Goal: Task Accomplishment & Management: Complete application form

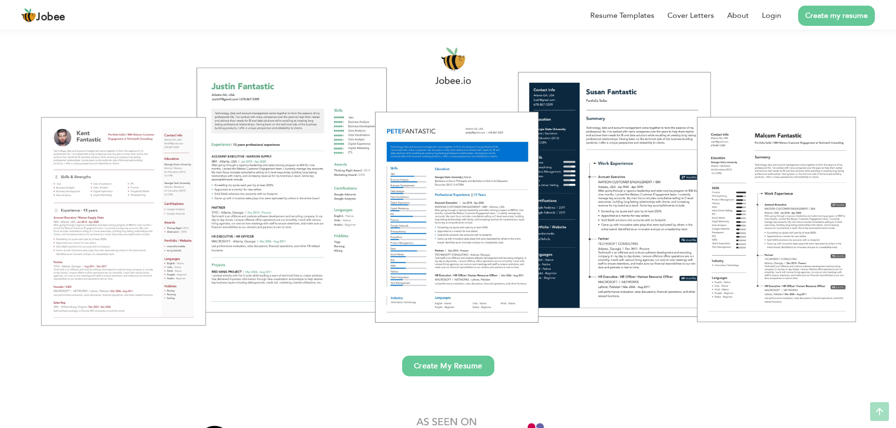
scroll to position [141, 0]
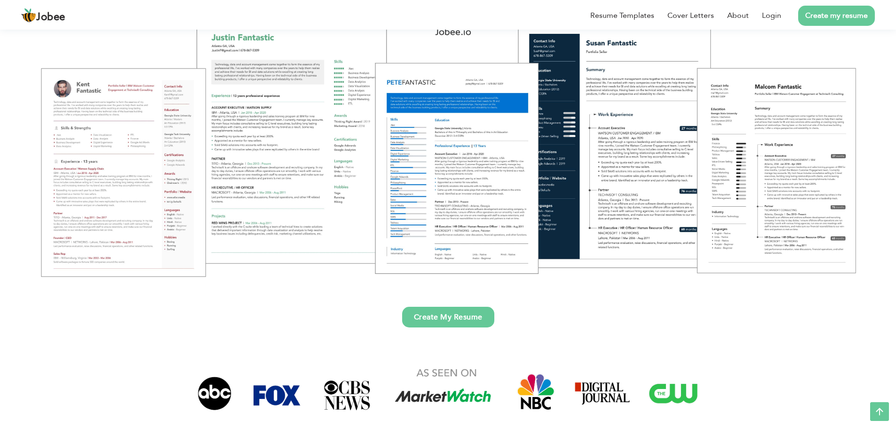
click at [835, 17] on link "Create my resume" at bounding box center [836, 16] width 77 height 20
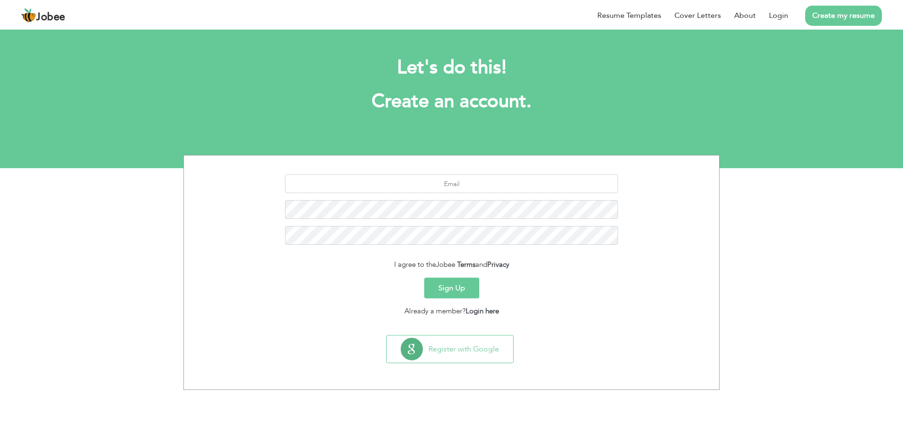
click at [459, 293] on button "Sign Up" at bounding box center [451, 288] width 55 height 21
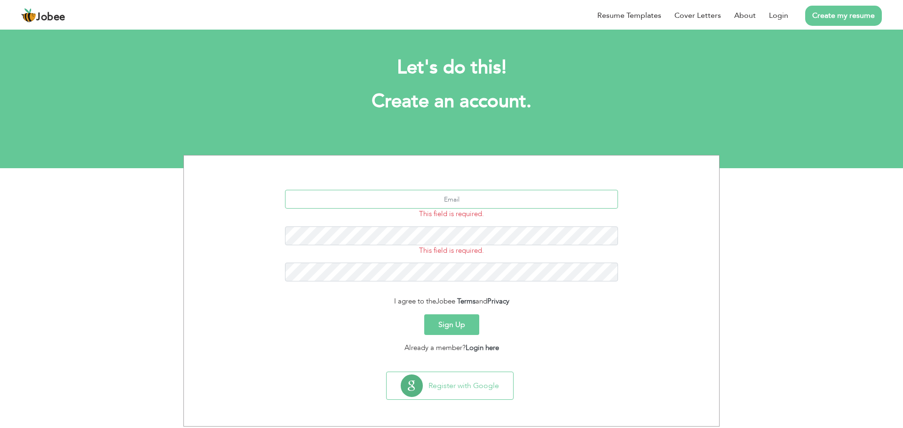
click at [458, 200] on input "text" at bounding box center [451, 199] width 333 height 19
type input "[EMAIL_ADDRESS][DOMAIN_NAME]"
click at [463, 321] on button "Sign Up" at bounding box center [451, 325] width 55 height 21
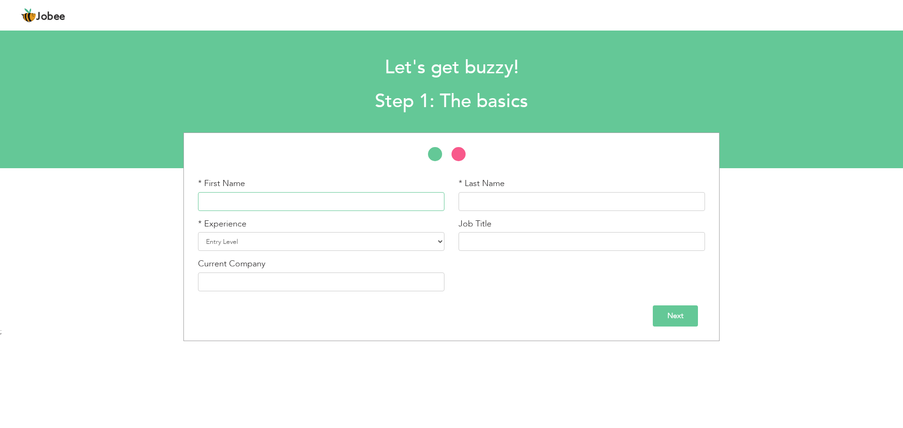
click at [325, 206] on input "text" at bounding box center [321, 201] width 246 height 19
type input "[DEMOGRAPHIC_DATA]"
type input "WAQAS"
click at [308, 242] on select "Entry Level Less than 1 Year 1 Year 2 Years 3 Years 4 Years 5 Years 6 Years 7 Y…" at bounding box center [321, 241] width 246 height 19
click at [198, 232] on select "Entry Level Less than 1 Year 1 Year 2 Years 3 Years 4 Years 5 Years 6 Years 7 Y…" at bounding box center [321, 241] width 246 height 19
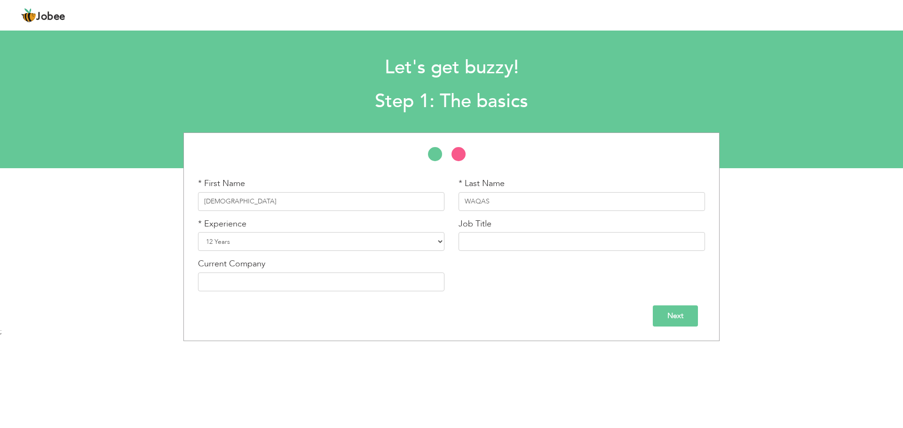
click at [267, 142] on div "* First Name MUHAMMAD * Last Name WAQAS * Experience Entry Level Less than 1 Ye…" at bounding box center [451, 216] width 521 height 166
click at [256, 243] on select "Entry Level Less than 1 Year 1 Year 2 Years 3 Years 4 Years 5 Years 6 Years 7 Y…" at bounding box center [321, 241] width 246 height 19
select select "16"
click at [198, 232] on select "Entry Level Less than 1 Year 1 Year 2 Years 3 Years 4 Years 5 Years 6 Years 7 Y…" at bounding box center [321, 241] width 246 height 19
click at [471, 241] on input "text" at bounding box center [582, 241] width 246 height 19
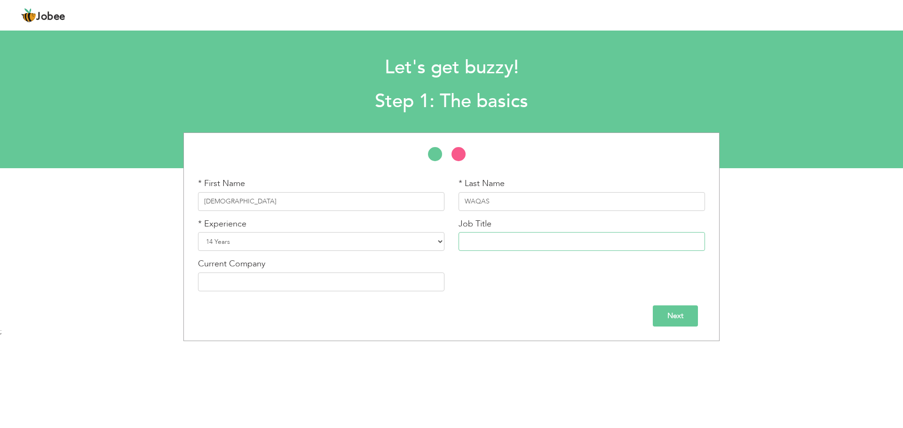
click at [621, 234] on input "text" at bounding box center [582, 241] width 246 height 19
type input "Senior Data Annotation and customer support"
click at [285, 287] on input "text" at bounding box center [321, 282] width 246 height 19
type input "VisionX"
click at [675, 312] on input "Next" at bounding box center [675, 316] width 45 height 21
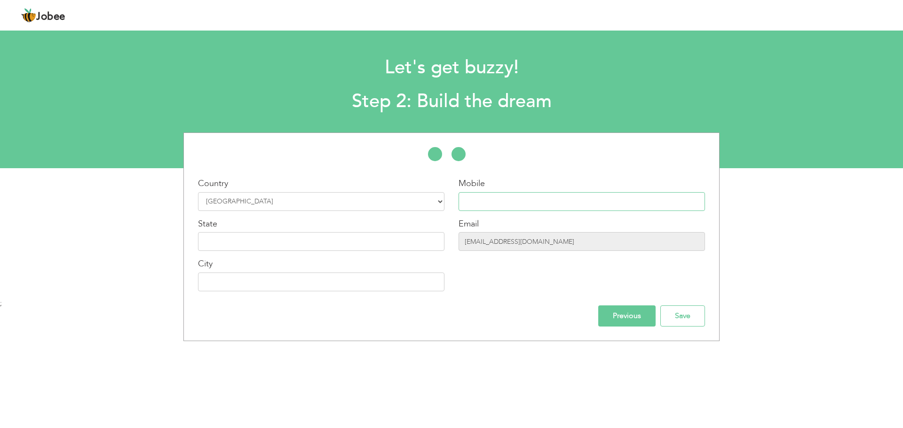
click at [511, 194] on input "text" at bounding box center [582, 201] width 246 height 19
paste input "[PHONE_NUMBER]"
type input "[PHONE_NUMBER]"
click at [376, 244] on input "text" at bounding box center [321, 241] width 246 height 19
click at [353, 279] on input "text" at bounding box center [321, 282] width 246 height 19
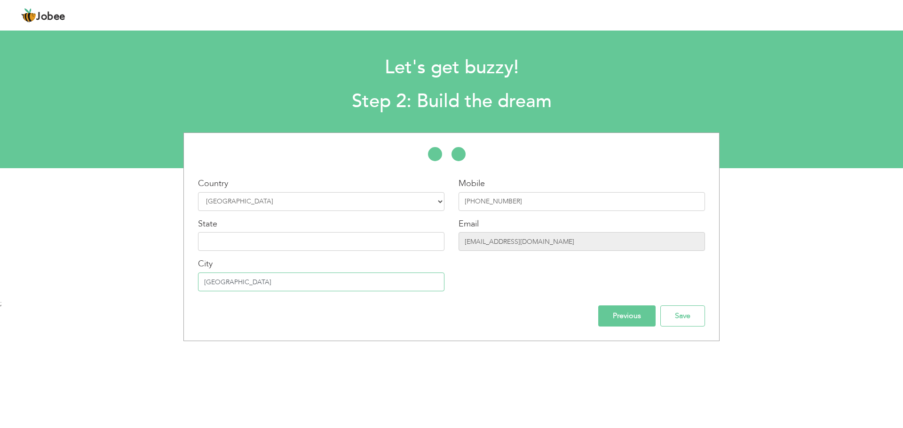
type input "[GEOGRAPHIC_DATA]"
click at [328, 248] on input "text" at bounding box center [321, 241] width 246 height 19
type input "Capital"
click at [680, 319] on input "Save" at bounding box center [682, 316] width 45 height 21
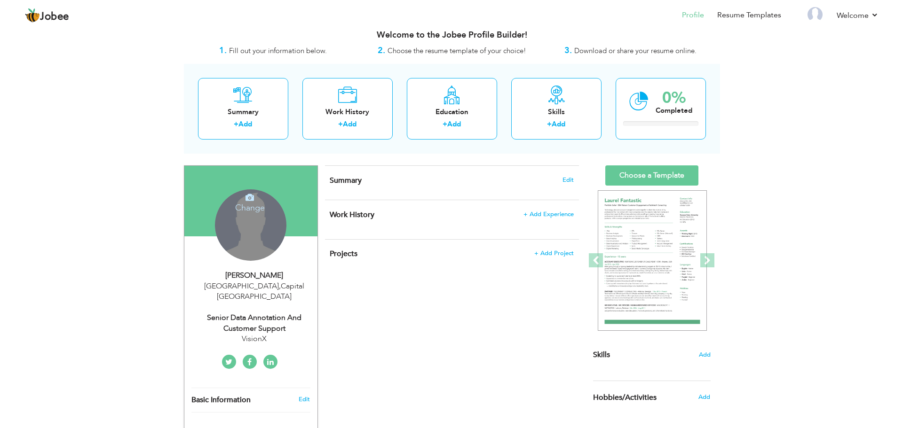
scroll to position [59, 0]
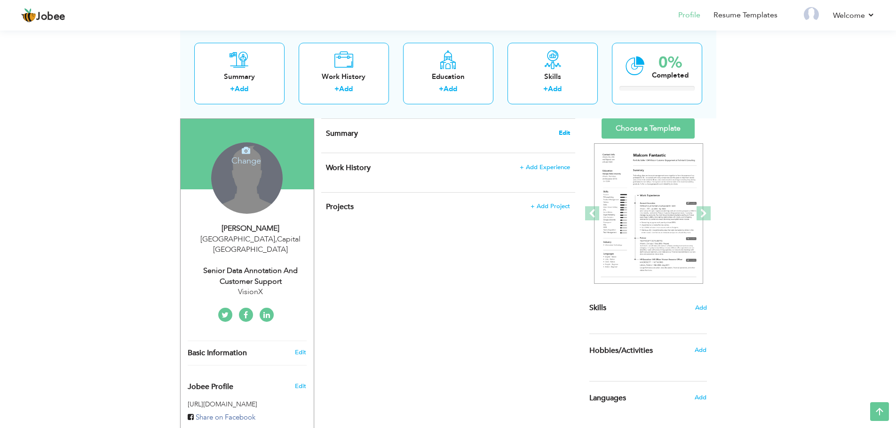
click at [562, 136] on span "Edit" at bounding box center [564, 133] width 11 height 7
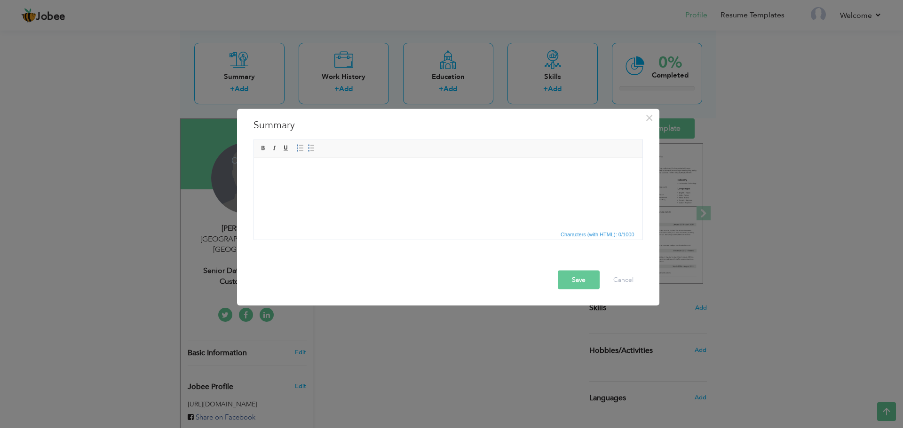
click at [419, 181] on html at bounding box center [447, 172] width 388 height 29
click at [618, 277] on button "Cancel" at bounding box center [623, 279] width 39 height 19
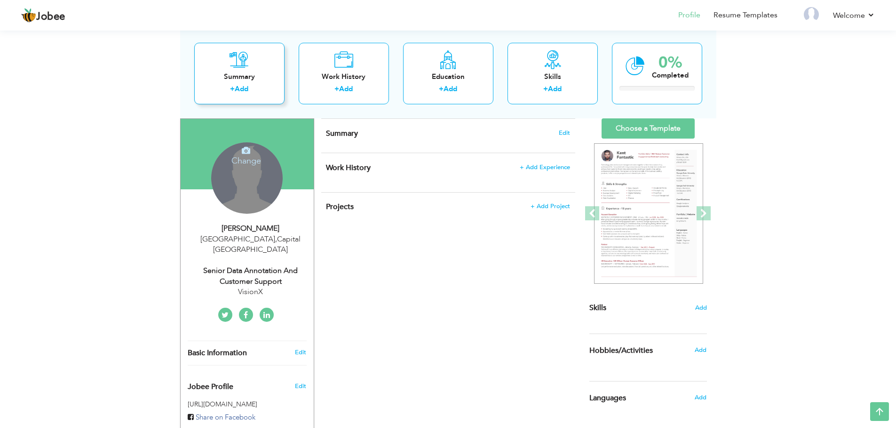
click at [241, 90] on link "Add" at bounding box center [242, 88] width 14 height 9
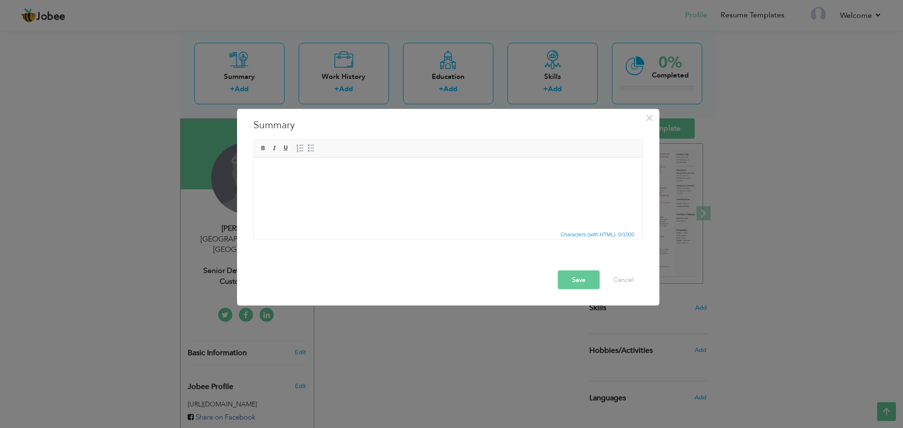
click at [420, 181] on html at bounding box center [447, 172] width 388 height 29
click at [301, 174] on body at bounding box center [448, 172] width 370 height 10
click at [325, 183] on span "Paste" at bounding box center [336, 180] width 49 height 11
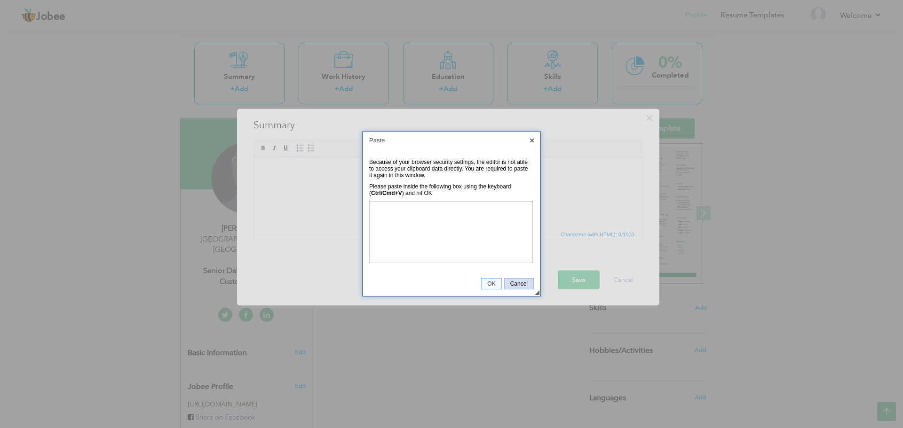
click at [518, 285] on span "Cancel" at bounding box center [519, 284] width 29 height 7
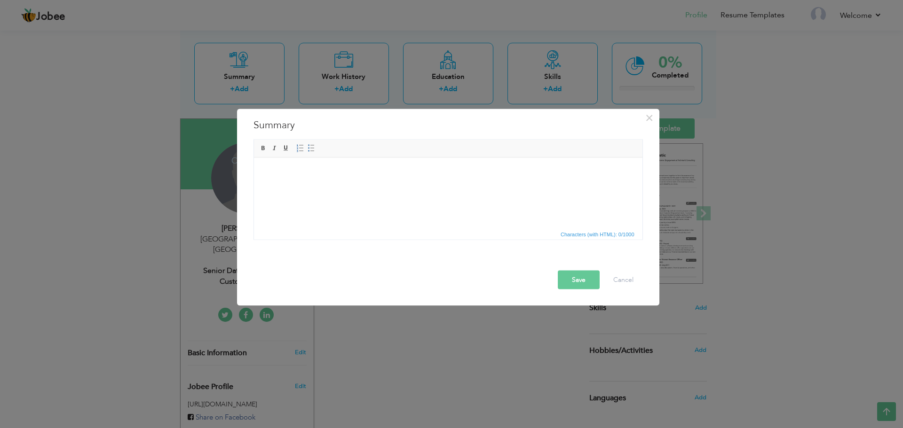
click at [397, 186] on html at bounding box center [447, 172] width 388 height 29
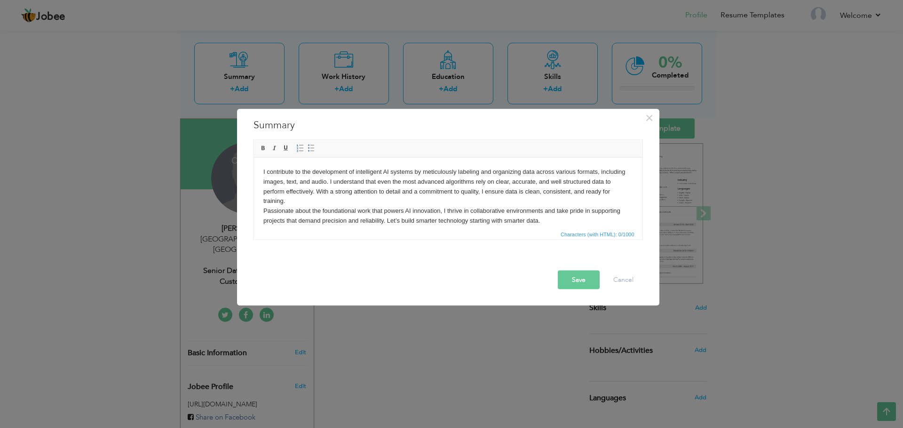
scroll to position [6, 0]
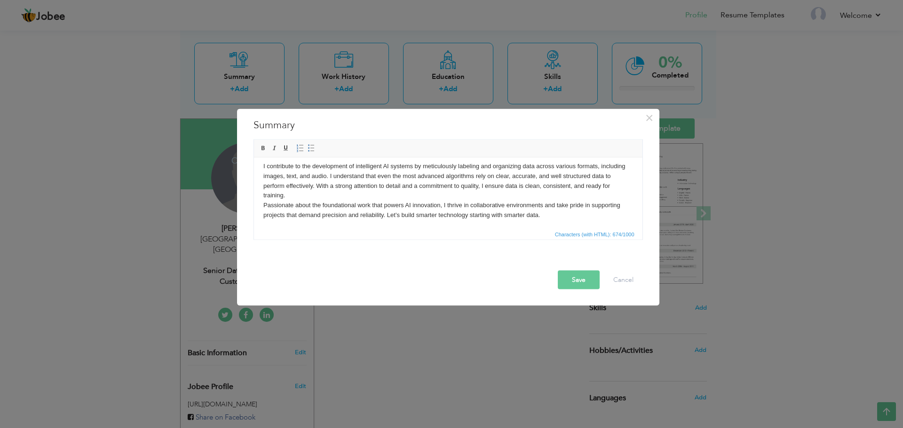
click at [568, 279] on button "Save" at bounding box center [579, 279] width 42 height 19
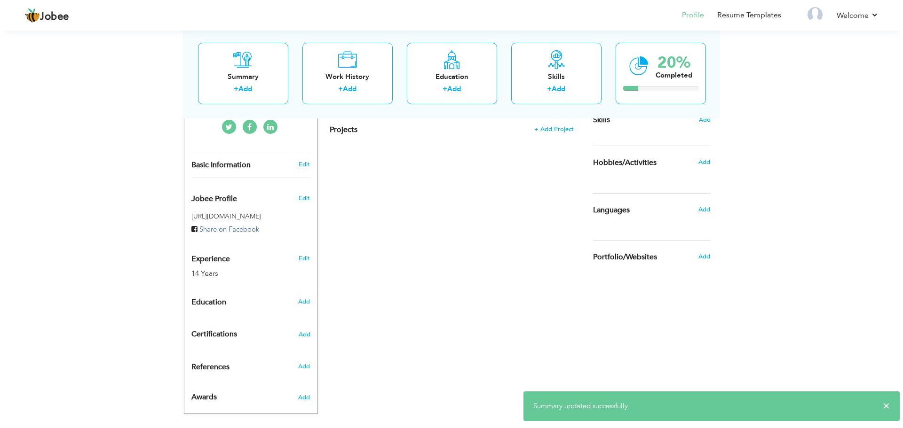
scroll to position [0, 0]
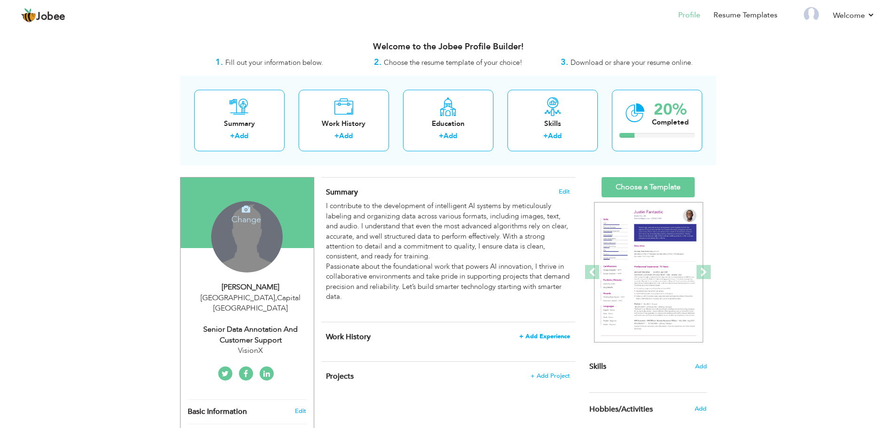
click at [546, 335] on span "+ Add Experience" at bounding box center [544, 336] width 51 height 7
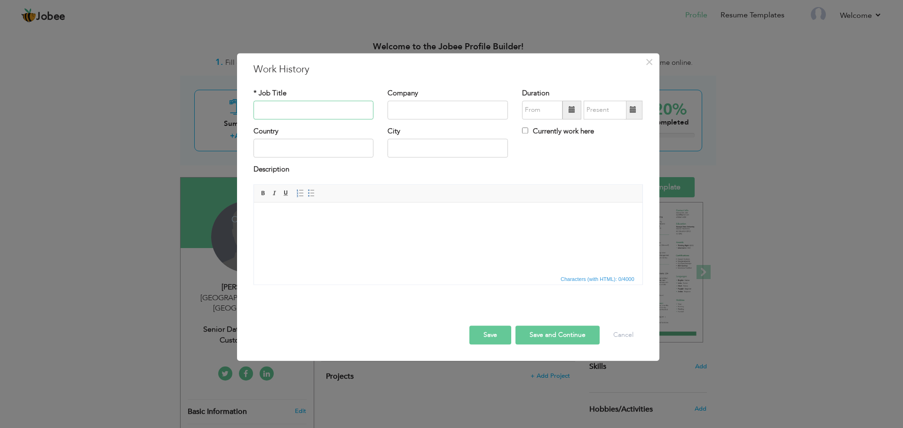
click at [297, 112] on input "text" at bounding box center [313, 110] width 120 height 19
paste input "Data Annotation"
click at [435, 113] on input "text" at bounding box center [448, 110] width 120 height 19
click at [343, 115] on input "Data Annotation" at bounding box center [313, 110] width 120 height 19
paste input "Specialist"
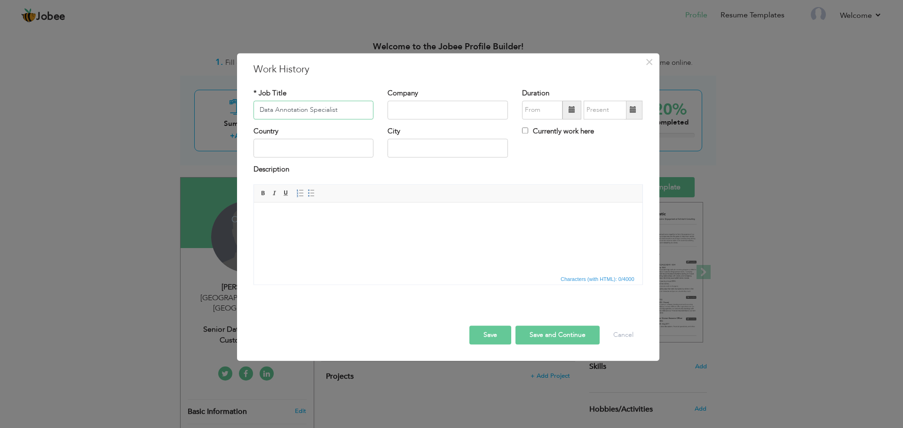
type input "Data Annotation Specialist"
click at [412, 113] on input "text" at bounding box center [448, 110] width 120 height 19
paste input "VisionX"
type input "VisionX"
click at [572, 112] on span at bounding box center [572, 110] width 7 height 7
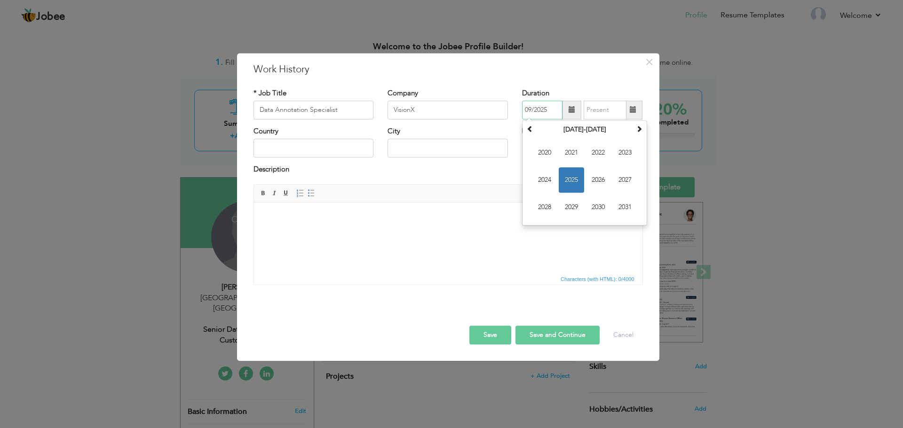
click at [554, 116] on input "09/2025" at bounding box center [542, 110] width 40 height 19
click at [622, 151] on span "2023" at bounding box center [624, 152] width 25 height 25
click at [568, 203] on span "Oct" at bounding box center [571, 207] width 25 height 25
type input "10/2023"
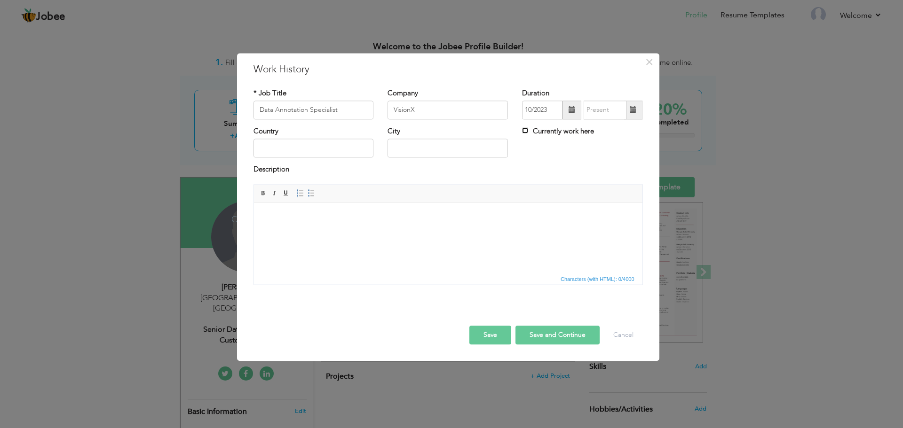
click at [526, 131] on input "Currently work here" at bounding box center [525, 130] width 6 height 6
checkbox input "true"
click at [334, 151] on input "text" at bounding box center [313, 148] width 120 height 19
type input "[GEOGRAPHIC_DATA]"
drag, startPoint x: 430, startPoint y: 149, endPoint x: 385, endPoint y: 150, distance: 45.6
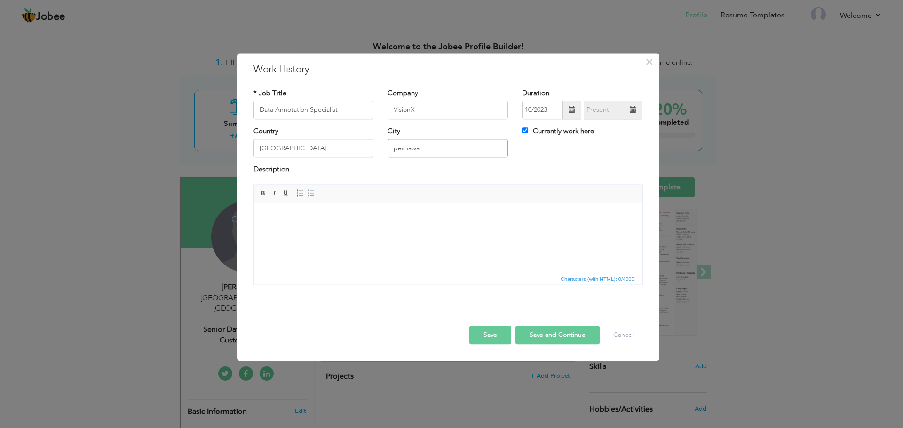
click at [385, 150] on div "City peshawar" at bounding box center [447, 146] width 135 height 38
type input "[GEOGRAPHIC_DATA]"
click at [372, 231] on html at bounding box center [447, 217] width 388 height 29
click at [363, 224] on html at bounding box center [447, 217] width 388 height 29
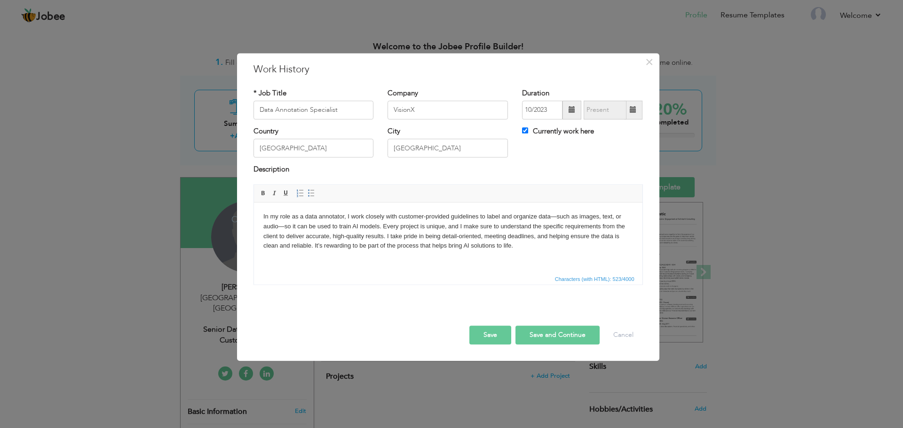
click at [285, 227] on body "In my role as a data annotator, I work closely with customer-provided guideline…" at bounding box center [448, 231] width 370 height 39
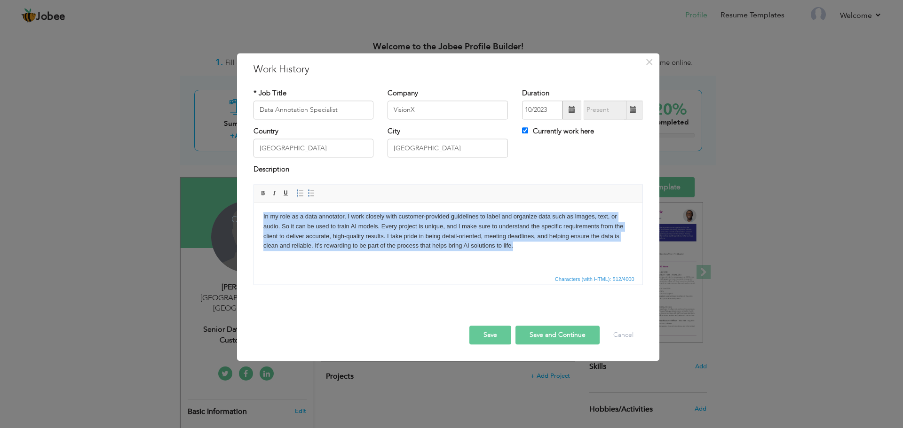
drag, startPoint x: 516, startPoint y: 248, endPoint x: 499, endPoint y: 414, distance: 167.3
click at [253, 211] on html "In my role as a data annotator, I work closely with customer-provided guideline…" at bounding box center [447, 232] width 388 height 58
click at [402, 247] on body "In my role as a data annotator, I work closely with customer-provided guideline…" at bounding box center [448, 231] width 370 height 39
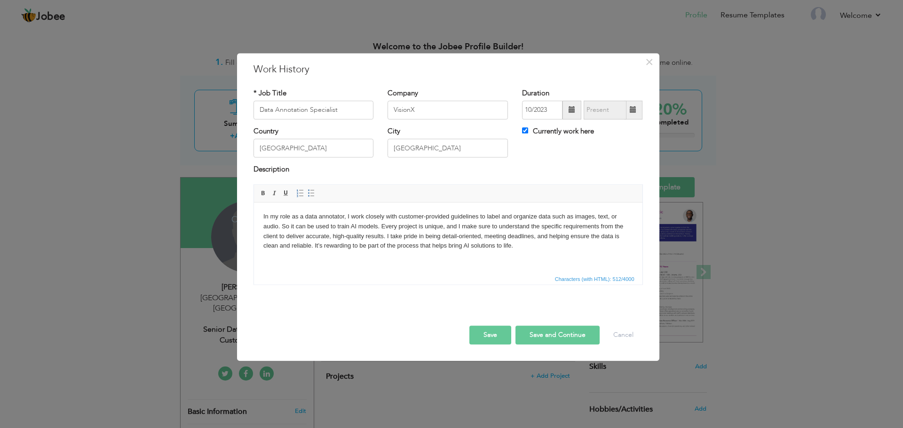
click at [541, 336] on button "Save and Continue" at bounding box center [557, 335] width 84 height 19
checkbox input "false"
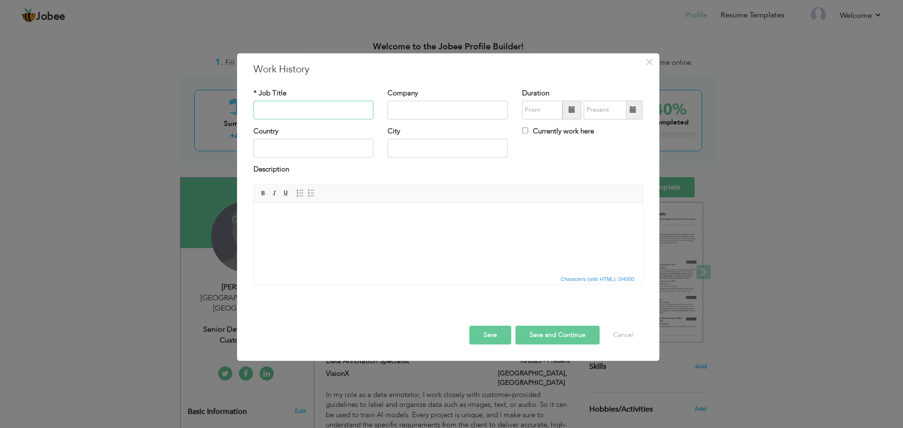
click at [325, 116] on input "text" at bounding box center [313, 110] width 120 height 19
paste input "Pakistan State Oil"
type input "Pakistan State Oil"
click at [427, 115] on input "text" at bounding box center [448, 110] width 120 height 19
paste input "Pakistan State Oil"
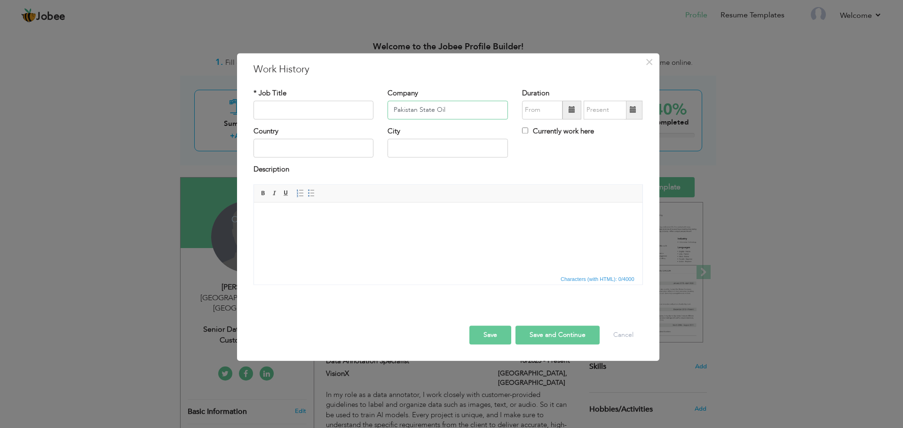
type input "Pakistan State Oil"
click at [299, 113] on input "text" at bounding box center [313, 110] width 120 height 19
paste input "Accountant"
type input "Accountant"
click at [571, 109] on span at bounding box center [572, 110] width 7 height 7
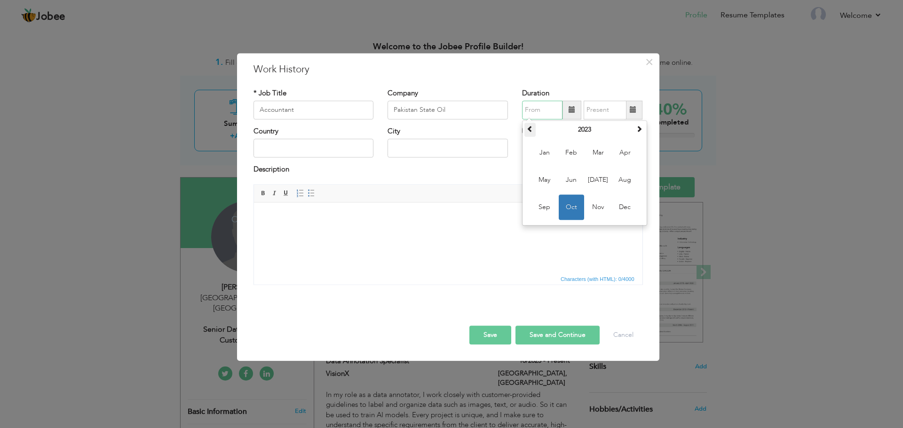
click at [535, 128] on th at bounding box center [529, 130] width 11 height 14
click at [530, 130] on span at bounding box center [530, 129] width 7 height 7
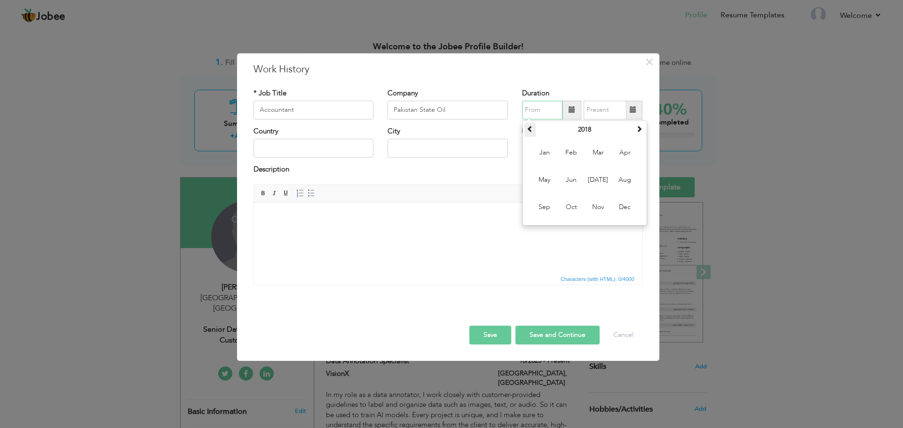
click at [530, 130] on span at bounding box center [530, 129] width 7 height 7
click at [574, 177] on span "Jun" at bounding box center [571, 179] width 25 height 25
type input "06/2016"
click at [633, 111] on span at bounding box center [633, 110] width 7 height 7
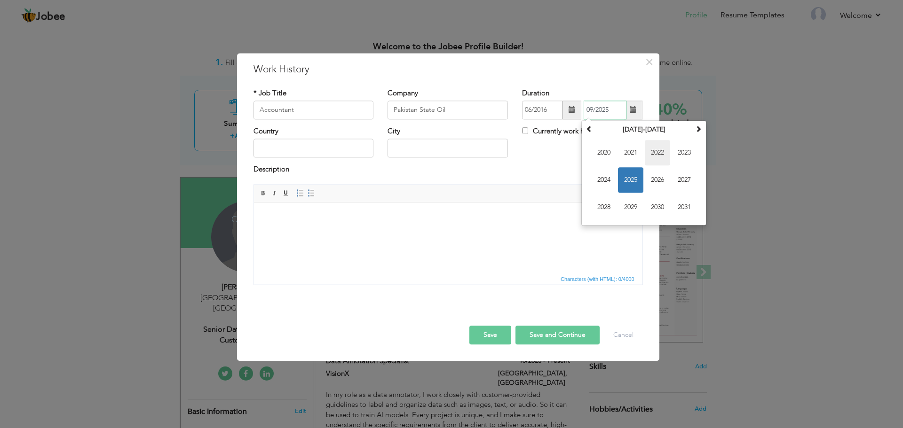
click at [664, 155] on span "2022" at bounding box center [657, 152] width 25 height 25
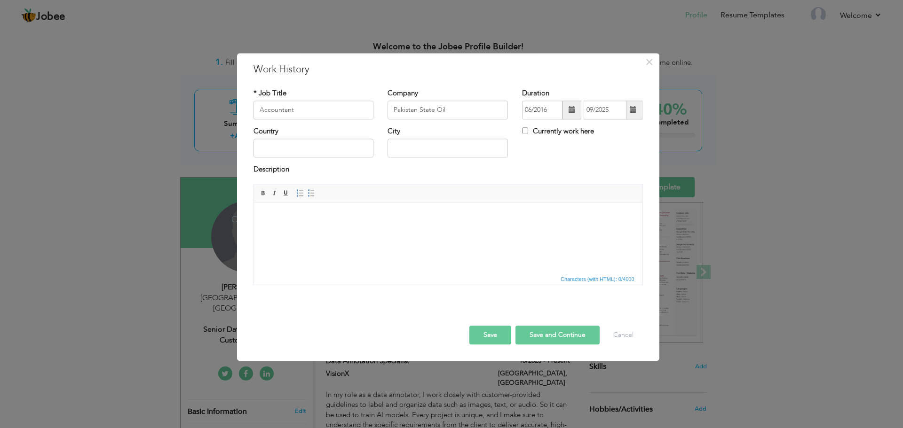
click at [633, 116] on span at bounding box center [633, 110] width 18 height 19
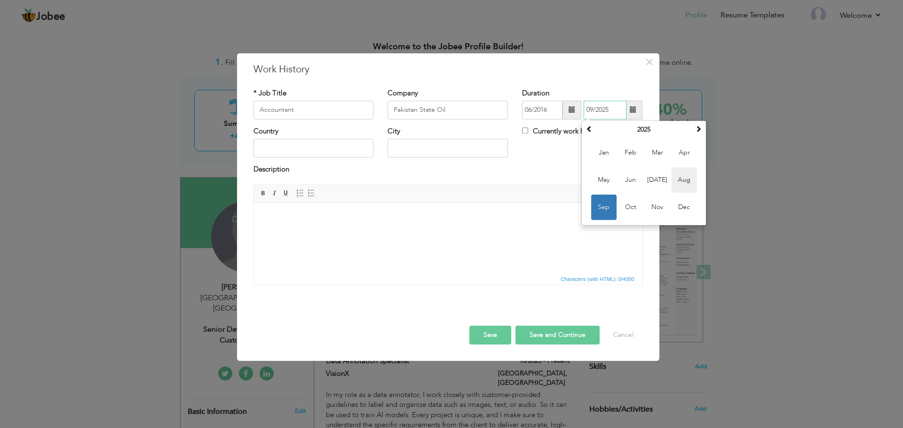
click at [681, 177] on span "Aug" at bounding box center [684, 179] width 25 height 25
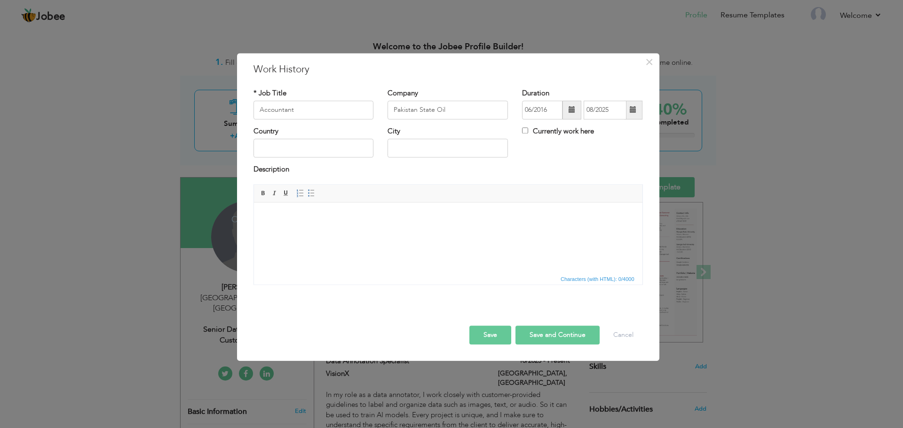
click at [634, 115] on span at bounding box center [633, 110] width 18 height 19
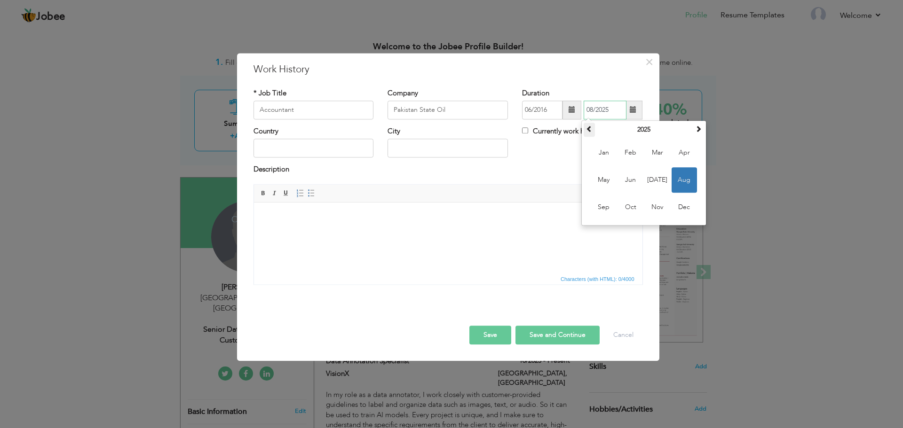
click at [591, 132] on span at bounding box center [589, 129] width 7 height 7
click at [590, 131] on span at bounding box center [589, 129] width 7 height 7
click at [589, 131] on span at bounding box center [589, 129] width 7 height 7
click at [680, 179] on span "Aug" at bounding box center [684, 179] width 25 height 25
type input "08/2022"
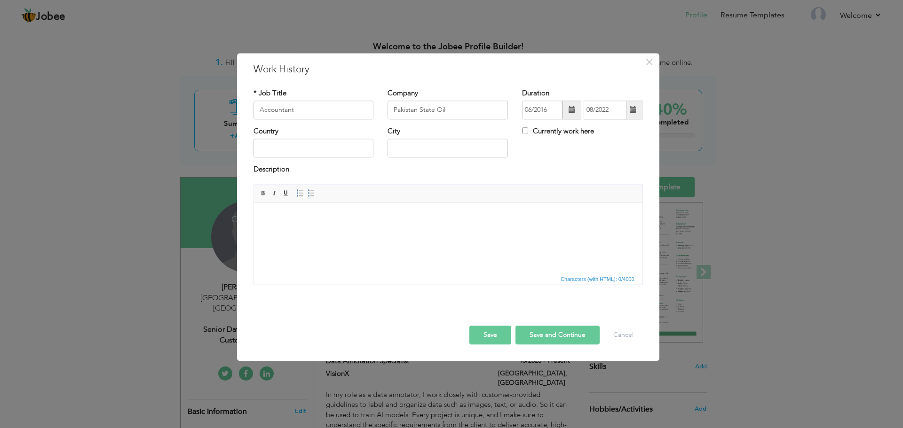
click at [317, 158] on div "Country" at bounding box center [313, 146] width 135 height 38
click at [318, 153] on input "text" at bounding box center [313, 148] width 120 height 19
type input "[GEOGRAPHIC_DATA]"
click at [395, 150] on input "peshawar" at bounding box center [448, 148] width 120 height 19
type input "Peshawar"
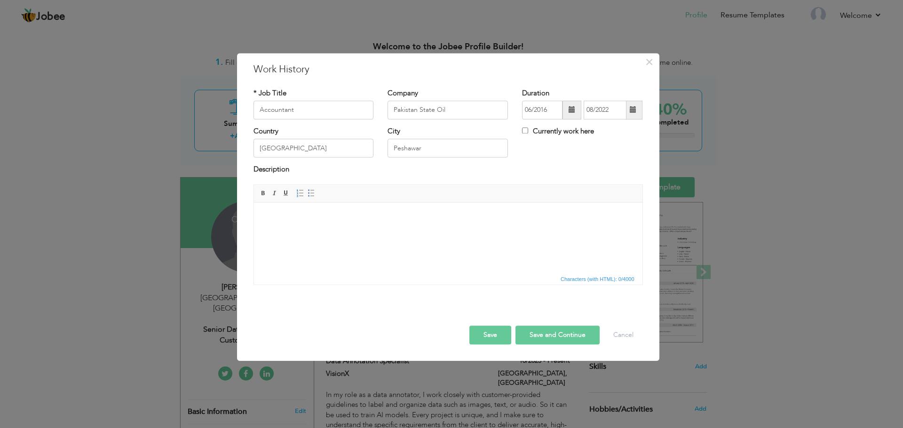
click at [408, 230] on html at bounding box center [447, 217] width 388 height 29
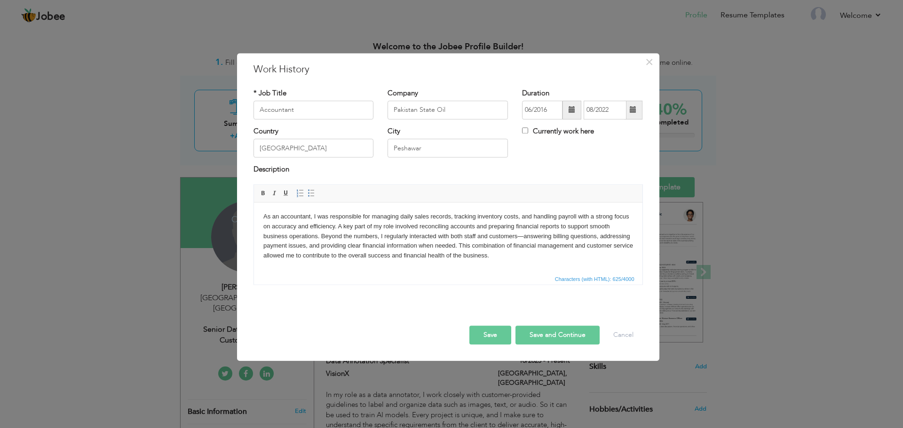
click at [525, 235] on body "As an accountant, I was responsible for managing daily sales records, tracking …" at bounding box center [448, 236] width 370 height 49
click at [552, 334] on button "Save and Continue" at bounding box center [557, 335] width 84 height 19
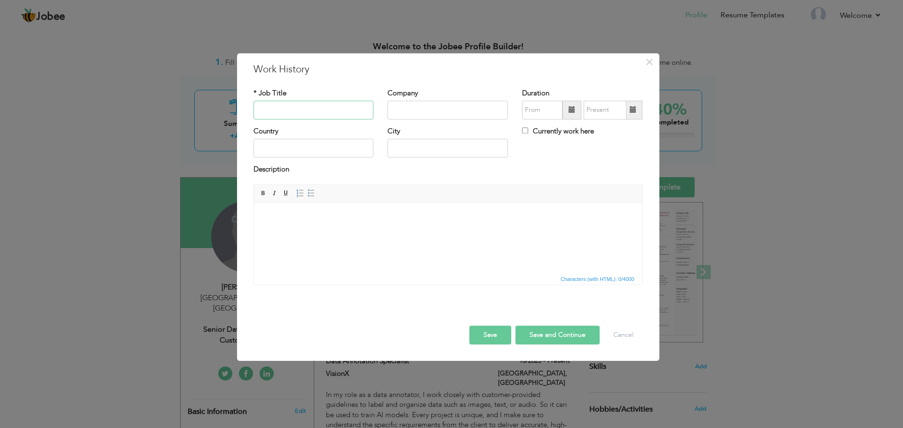
click at [324, 109] on input "text" at bounding box center [313, 110] width 120 height 19
click at [431, 111] on input "text" at bounding box center [448, 110] width 120 height 19
paste input "Jazz"
type input "Jazz"
click at [332, 106] on input "text" at bounding box center [313, 110] width 120 height 19
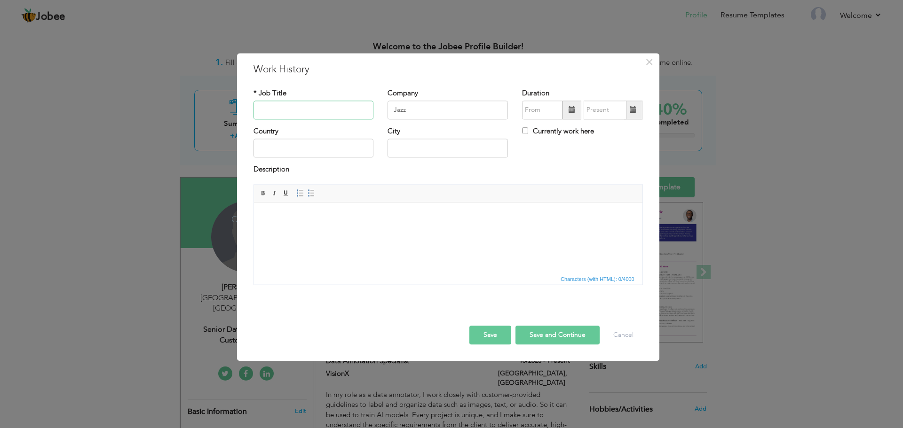
paste input "Customer Service Representative"
type input "Customer Service Representative"
click at [572, 111] on span at bounding box center [572, 110] width 7 height 7
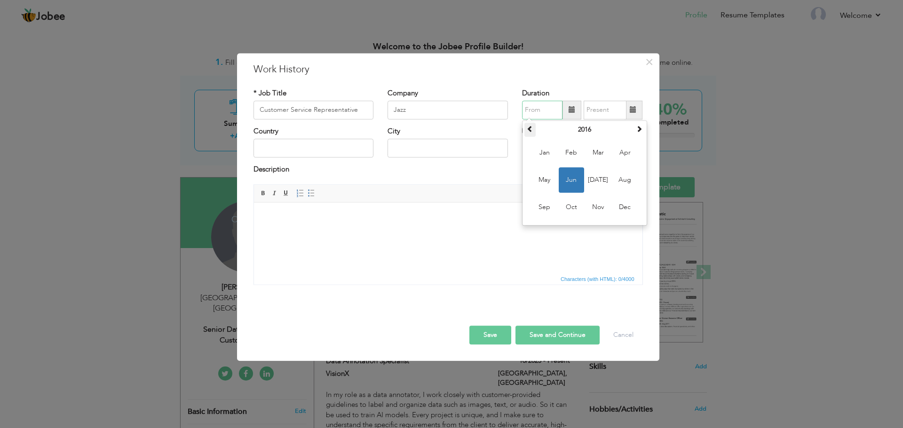
click at [532, 133] on th at bounding box center [529, 130] width 11 height 14
click at [533, 133] on th at bounding box center [529, 130] width 11 height 14
click at [565, 107] on span at bounding box center [571, 110] width 19 height 19
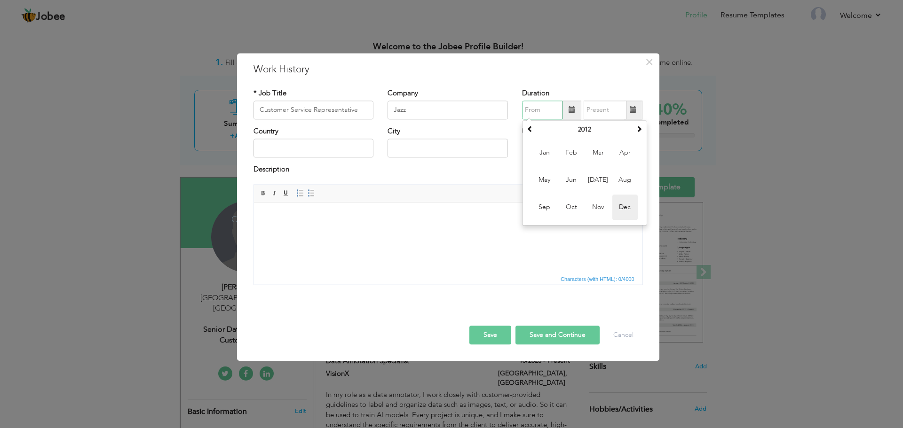
click at [622, 198] on span "Dec" at bounding box center [624, 207] width 25 height 25
type input "12/2012"
click at [634, 111] on span at bounding box center [633, 110] width 7 height 7
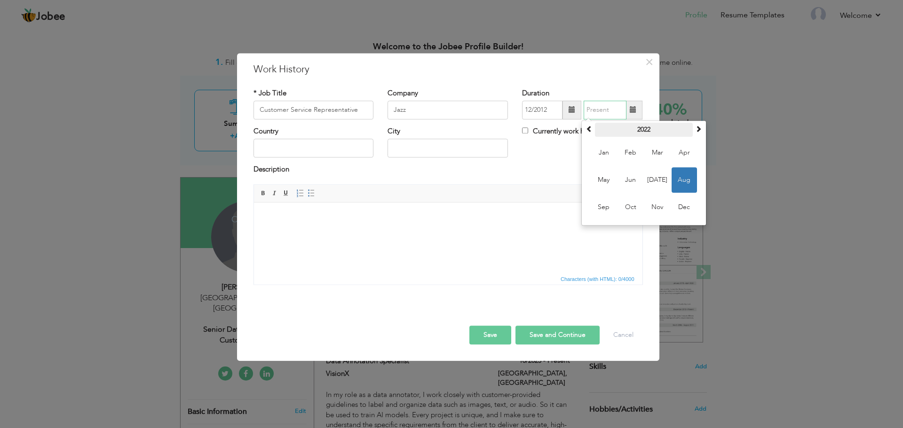
click at [596, 127] on th "2022" at bounding box center [644, 130] width 98 height 14
click at [589, 129] on span at bounding box center [589, 129] width 7 height 7
click at [697, 133] on th at bounding box center [698, 130] width 11 height 14
click at [605, 201] on span "2015" at bounding box center [603, 207] width 25 height 25
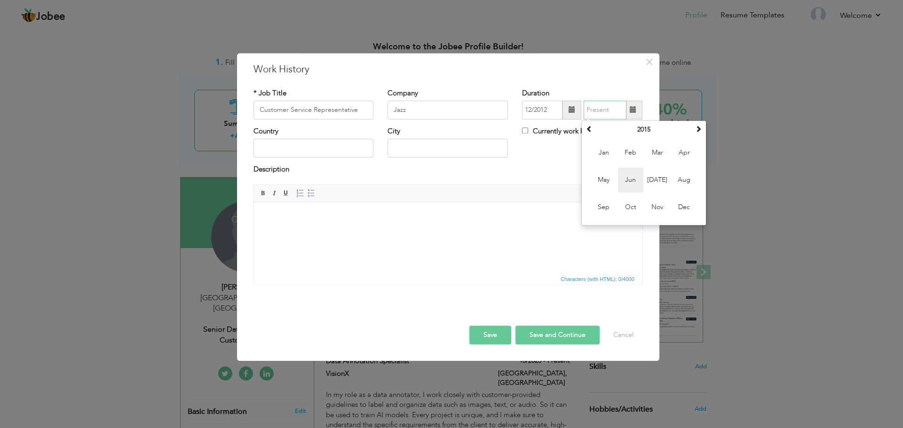
click at [638, 180] on span "Jun" at bounding box center [630, 179] width 25 height 25
type input "06/2015"
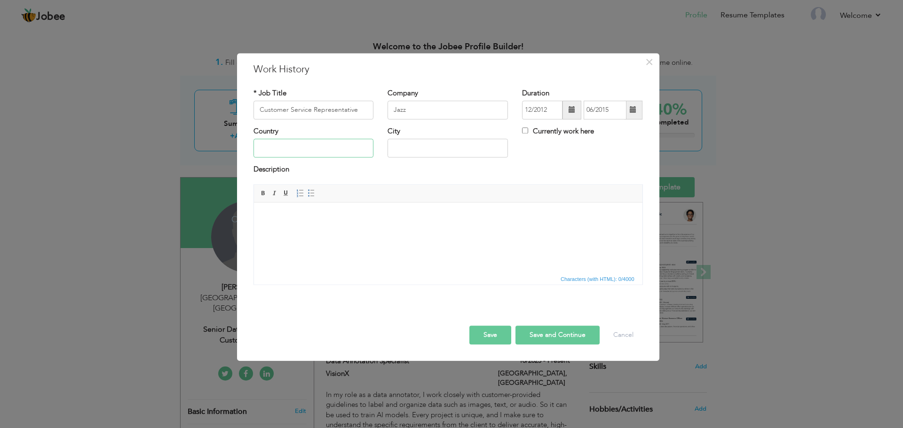
click at [313, 147] on input "text" at bounding box center [313, 148] width 120 height 19
type input "[GEOGRAPHIC_DATA]"
drag, startPoint x: 451, startPoint y: 150, endPoint x: 383, endPoint y: 150, distance: 68.2
click at [383, 150] on div "City peshawar" at bounding box center [447, 146] width 135 height 38
type input "[GEOGRAPHIC_DATA]"
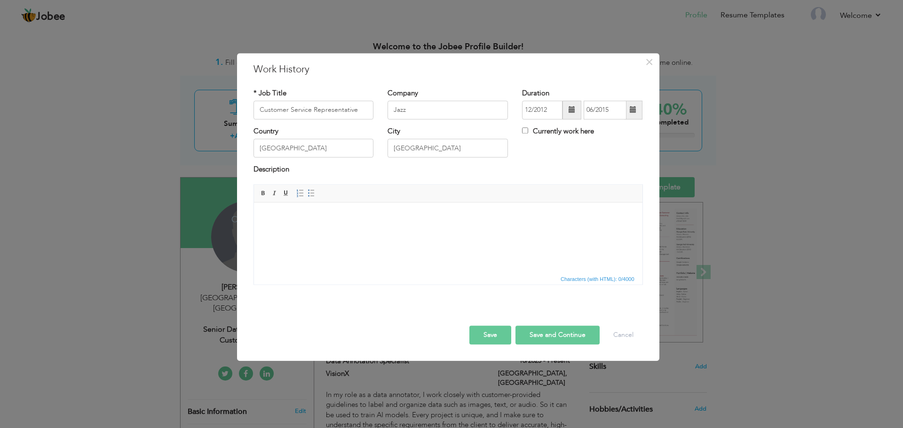
click at [393, 225] on html at bounding box center [447, 217] width 388 height 29
click at [330, 223] on html at bounding box center [447, 217] width 388 height 29
paste body
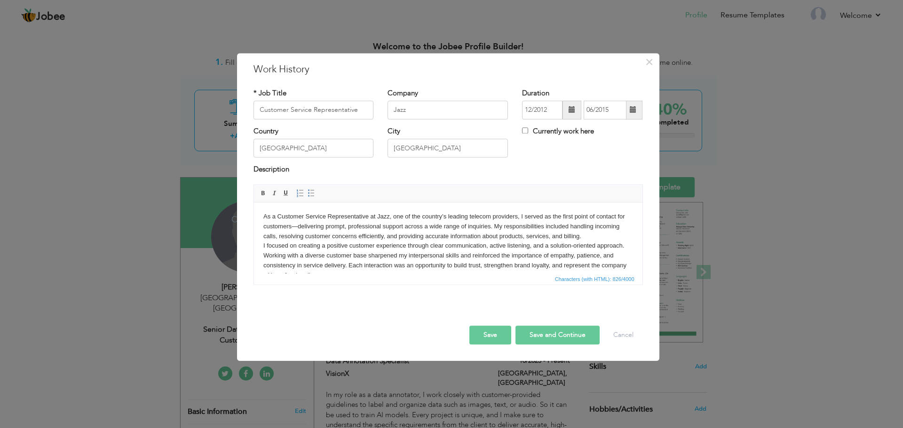
scroll to position [6, 0]
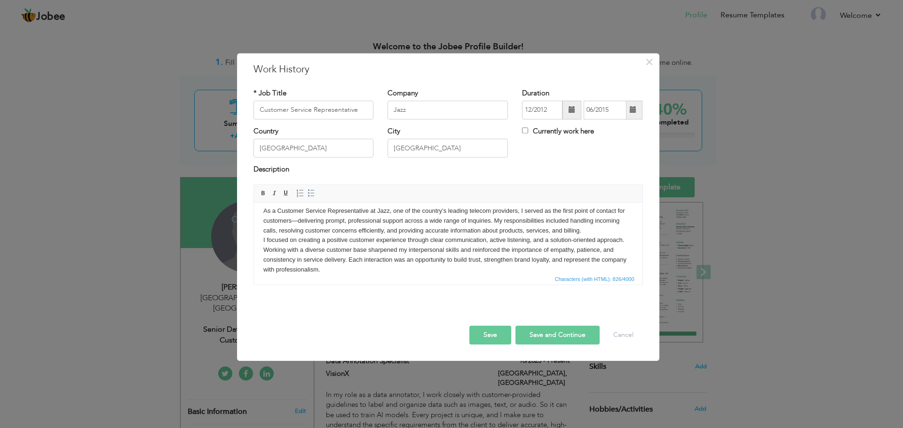
click at [298, 220] on body "As a Customer Service Representative at Jazz, one of the country’s leading tele…" at bounding box center [448, 240] width 370 height 69
click at [359, 269] on body "As a Customer Service Representative at Jazz, one of the country’s leading tele…" at bounding box center [448, 240] width 370 height 69
click at [573, 240] on body "As a Customer Service Representative at Jazz, one of the country’s leading tele…" at bounding box center [448, 240] width 370 height 69
click at [550, 331] on button "Save and Continue" at bounding box center [557, 335] width 84 height 19
click at [548, 336] on button "Save and Continue" at bounding box center [554, 335] width 91 height 19
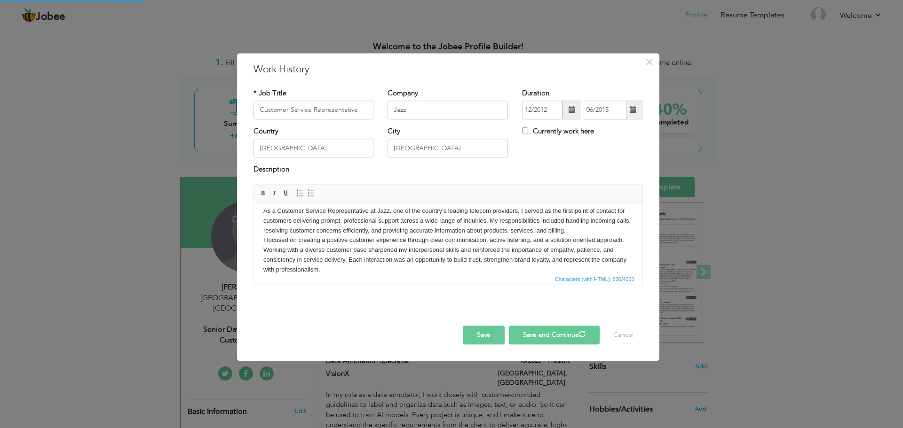
click at [486, 336] on button "Save" at bounding box center [484, 335] width 42 height 19
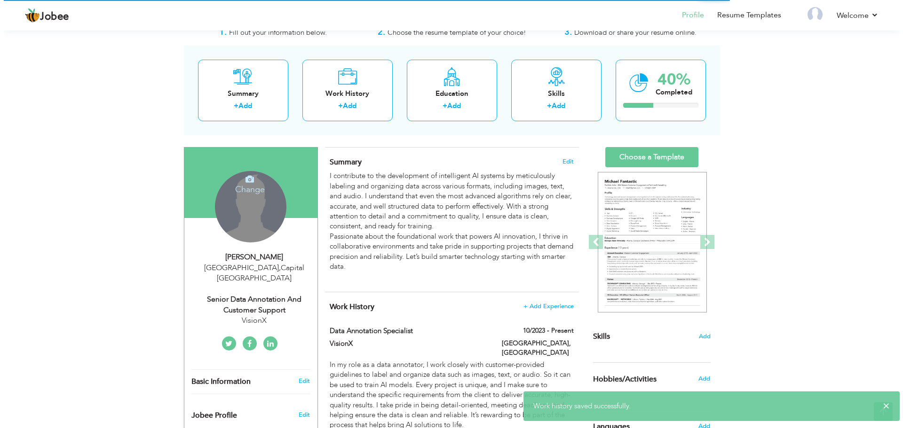
scroll to position [28, 0]
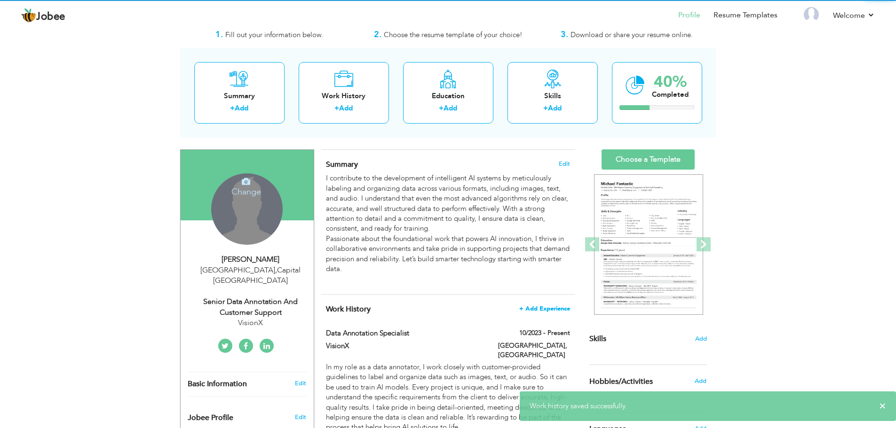
click at [546, 310] on span "+ Add Experience" at bounding box center [544, 309] width 51 height 7
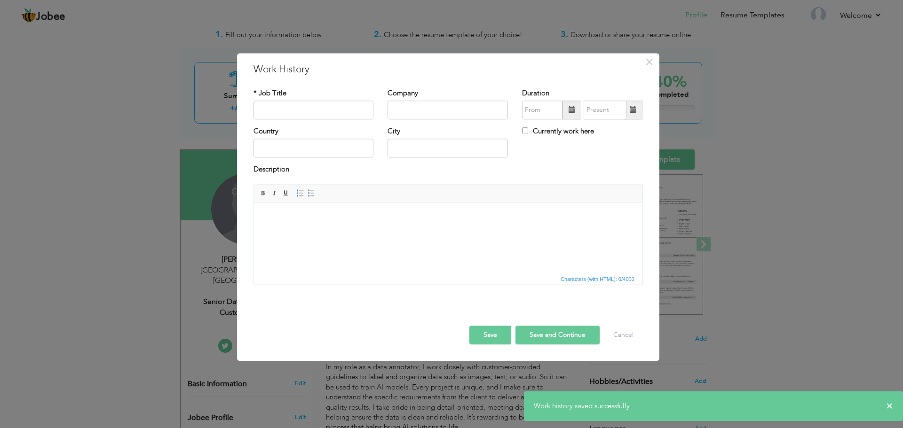
click at [330, 222] on html at bounding box center [447, 217] width 388 height 29
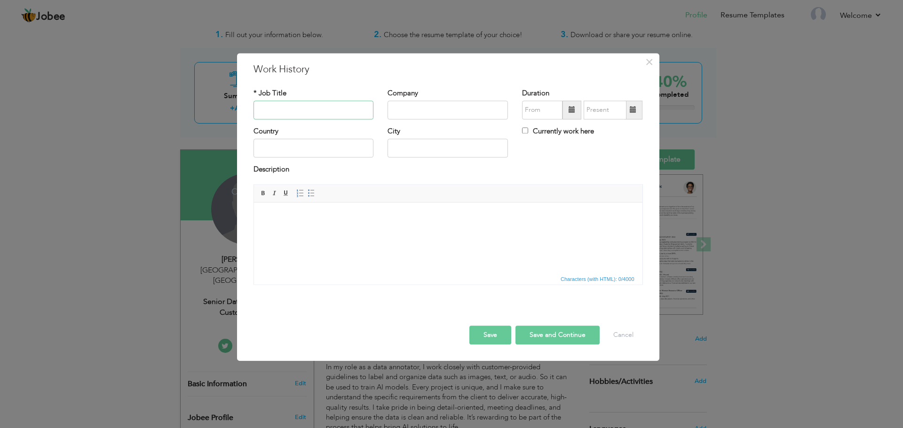
click at [329, 110] on input "text" at bounding box center [313, 110] width 120 height 19
type input "Customer Support Representative"
click at [419, 109] on input "text" at bounding box center [448, 110] width 120 height 19
type input "Jazz"
click at [566, 112] on span at bounding box center [571, 110] width 19 height 19
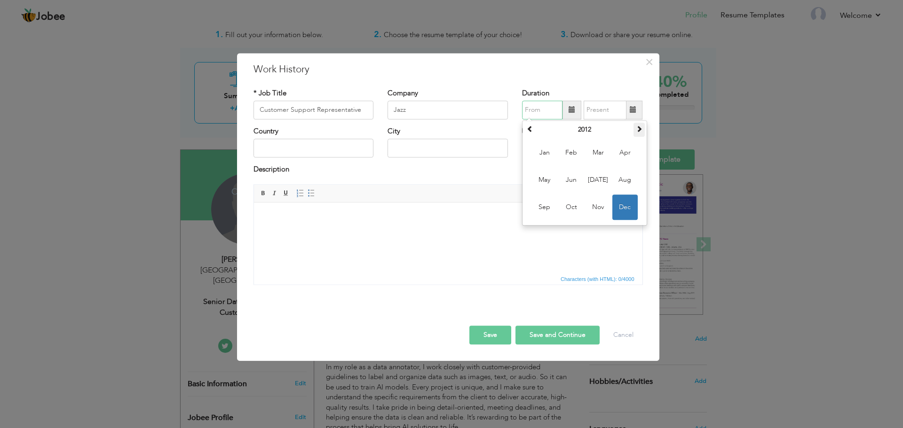
click at [635, 127] on th at bounding box center [638, 130] width 11 height 14
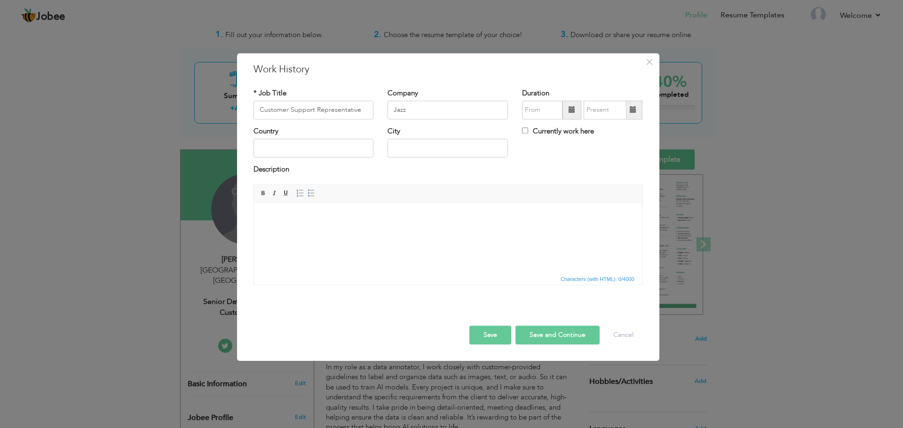
click at [570, 110] on span at bounding box center [572, 110] width 7 height 7
click at [599, 153] on span "Mar" at bounding box center [598, 152] width 25 height 25
type input "03/2013"
click at [604, 117] on input "text" at bounding box center [605, 110] width 43 height 19
click at [635, 112] on span at bounding box center [633, 110] width 7 height 7
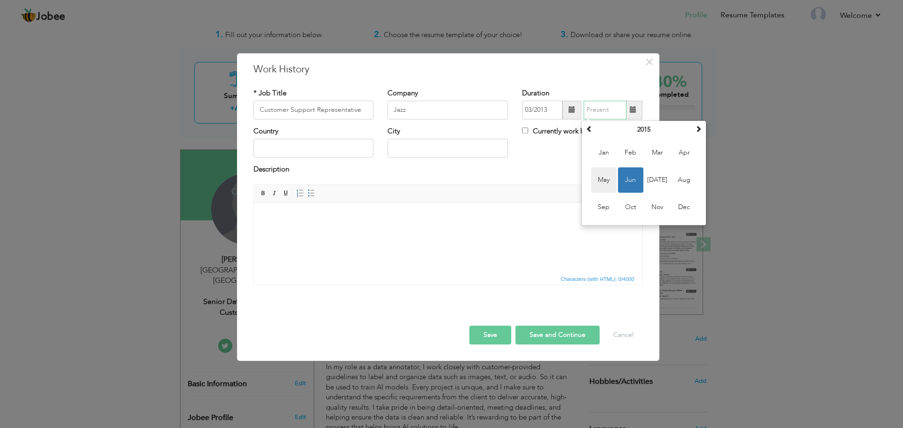
click at [603, 179] on span "May" at bounding box center [603, 179] width 25 height 25
type input "05/2015"
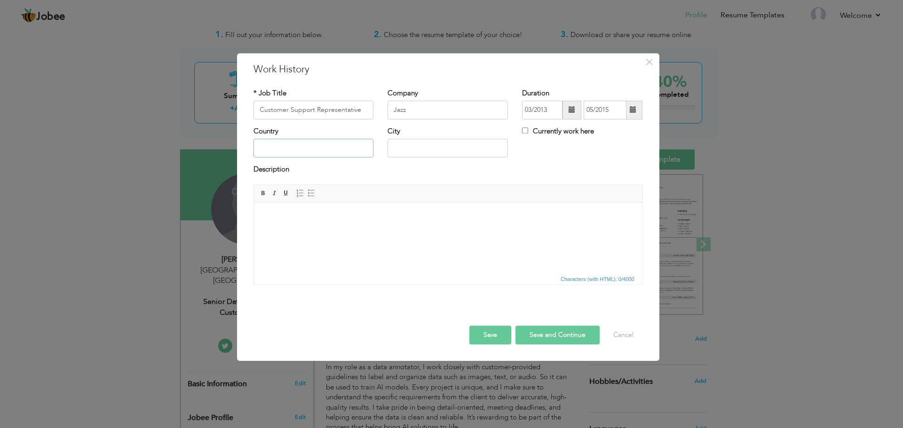
click at [331, 142] on input "text" at bounding box center [313, 148] width 120 height 19
type input "I"
type input "[GEOGRAPHIC_DATA]"
click at [320, 212] on body at bounding box center [448, 217] width 370 height 10
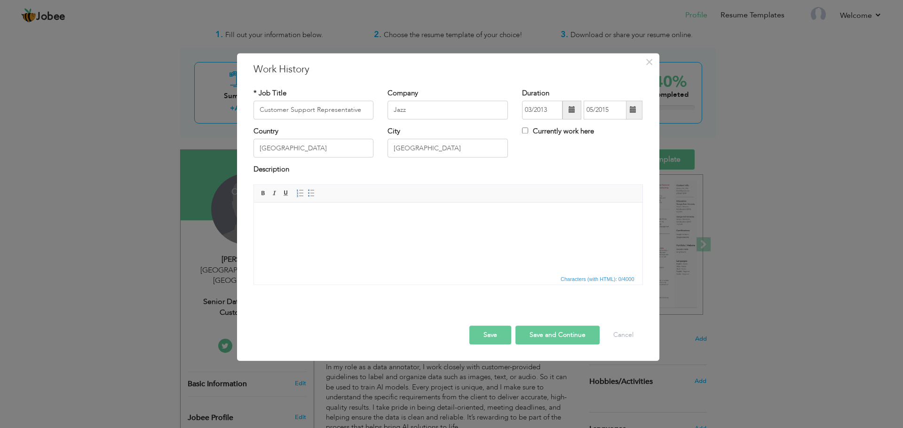
click at [315, 230] on html at bounding box center [447, 217] width 388 height 29
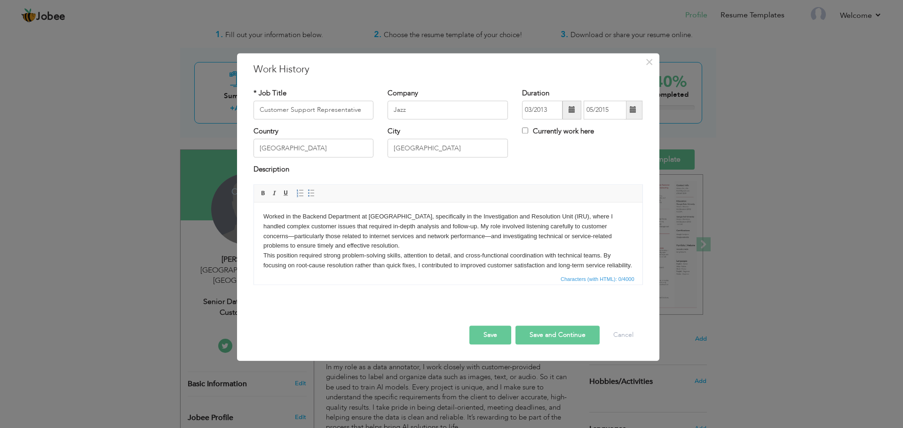
scroll to position [6, 0]
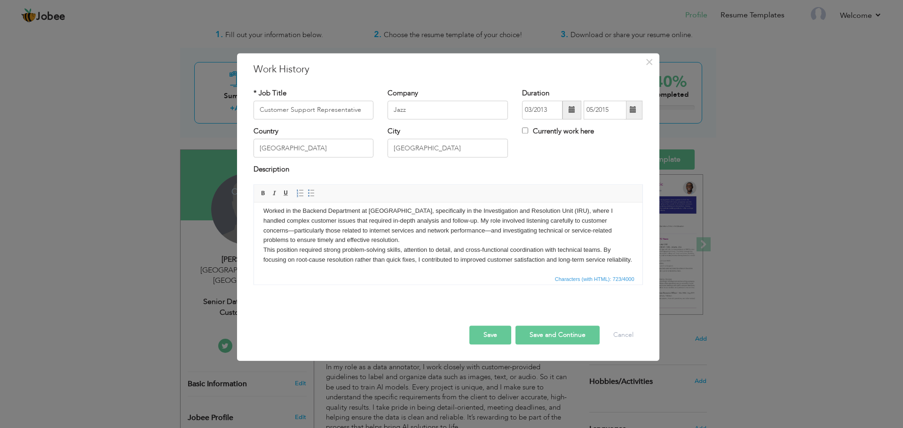
click at [461, 231] on body "Worked in the Backend Department at Jazz Call Center, specifically in the Inves…" at bounding box center [448, 235] width 370 height 59
click at [617, 221] on body "Worked in the Backend Department at Jazz Call Center, specifically in the Inves…" at bounding box center [448, 235] width 370 height 59
click at [537, 333] on button "Save and Continue" at bounding box center [557, 335] width 84 height 19
click at [488, 330] on button "Save" at bounding box center [484, 335] width 42 height 19
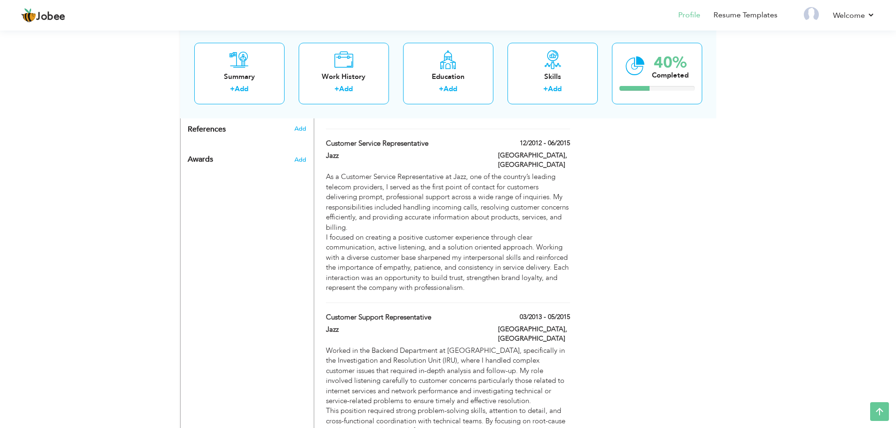
scroll to position [455, 0]
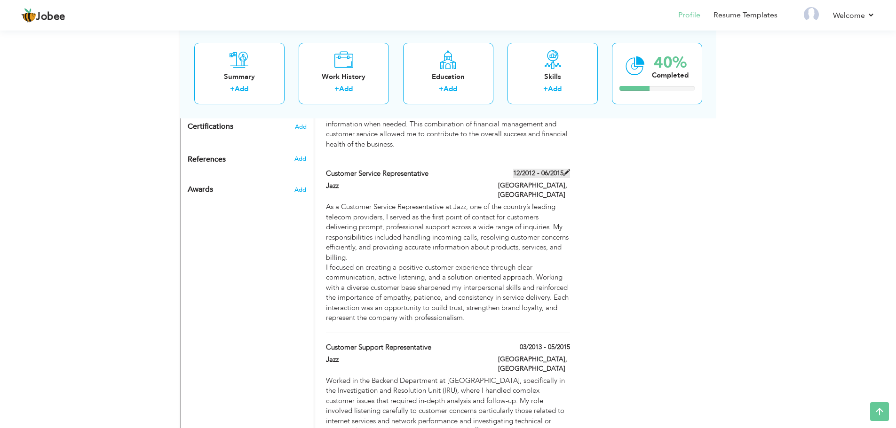
click at [567, 169] on span at bounding box center [566, 172] width 7 height 7
type input "Customer Service Representative"
type input "Jazz"
type input "12/2012"
type input "06/2015"
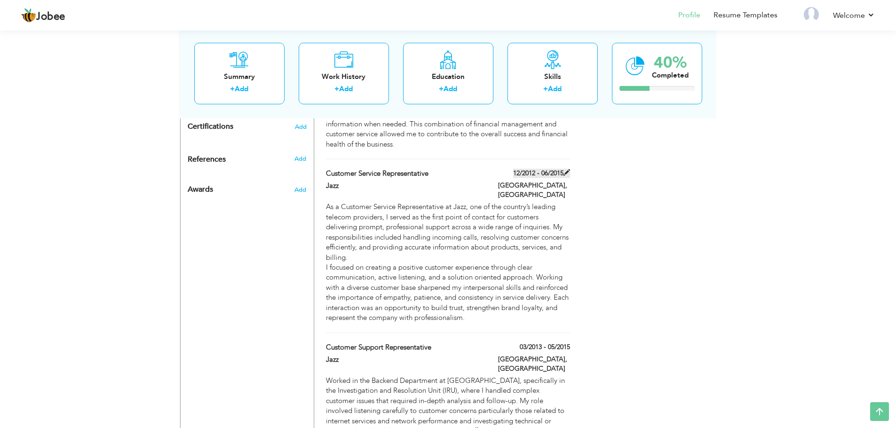
type input "[GEOGRAPHIC_DATA]"
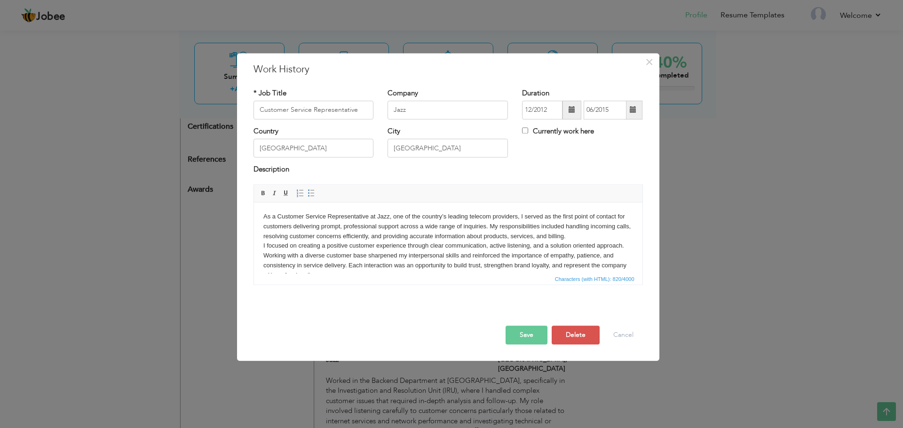
click at [636, 111] on span at bounding box center [633, 110] width 7 height 7
click at [618, 335] on button "Cancel" at bounding box center [623, 335] width 39 height 19
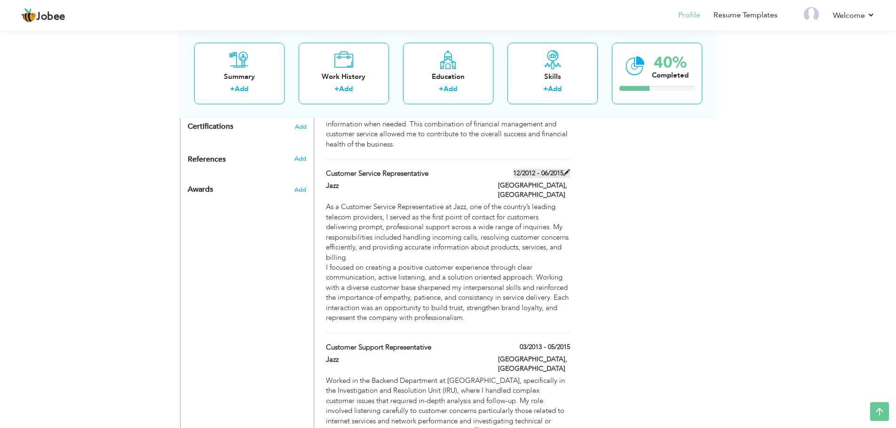
click at [565, 169] on label "12/2012 - 06/2015" at bounding box center [541, 173] width 57 height 9
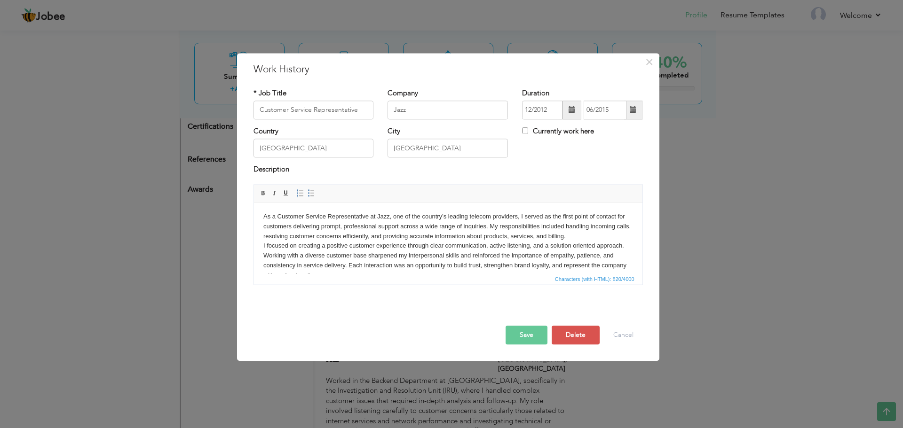
click at [638, 109] on span at bounding box center [633, 110] width 18 height 19
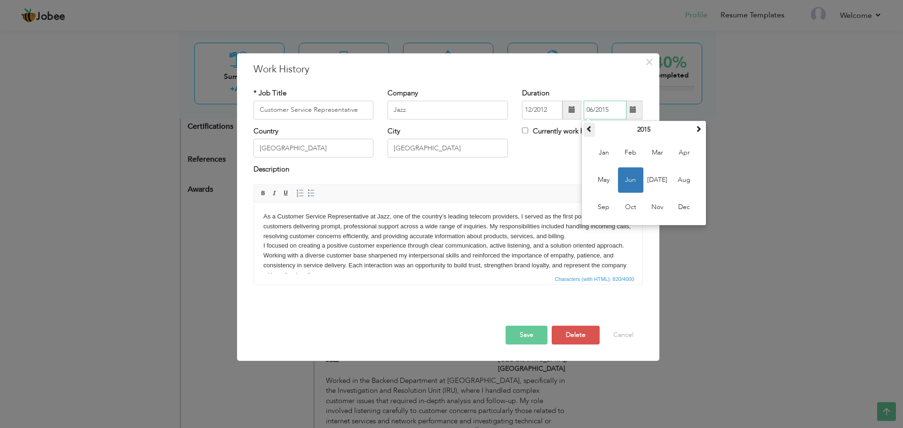
click at [590, 128] on span at bounding box center [589, 129] width 7 height 7
click at [658, 150] on span "Mar" at bounding box center [657, 152] width 25 height 25
type input "03/2013"
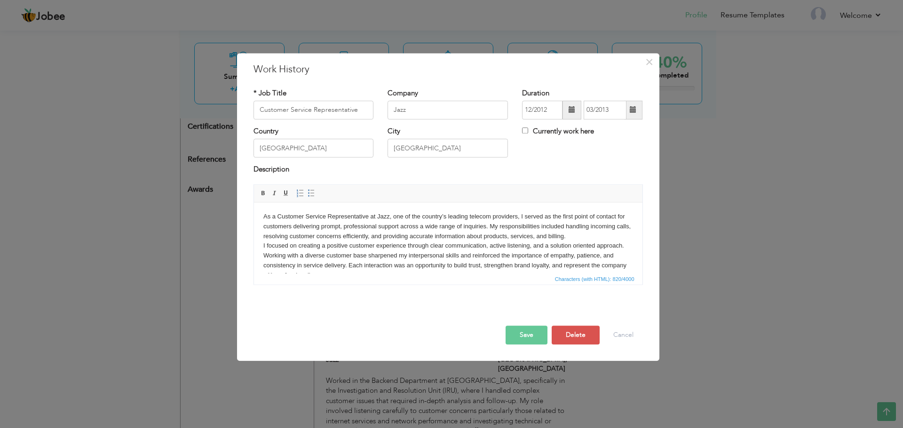
click at [532, 335] on button "Save" at bounding box center [527, 335] width 42 height 19
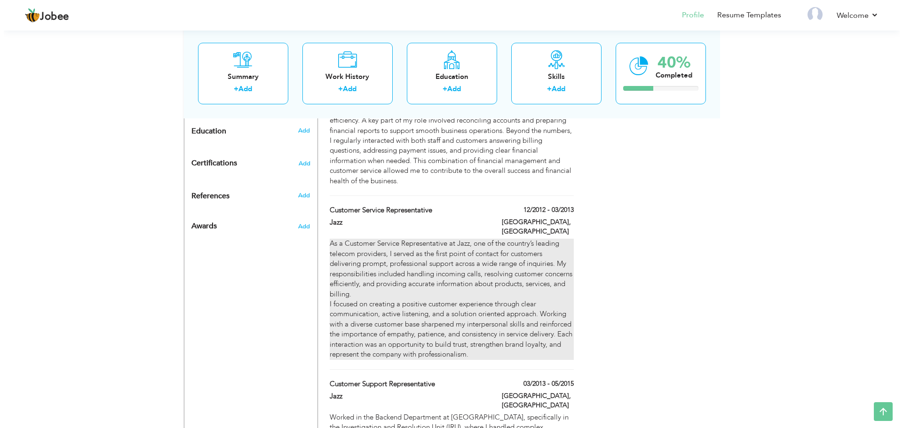
scroll to position [408, 0]
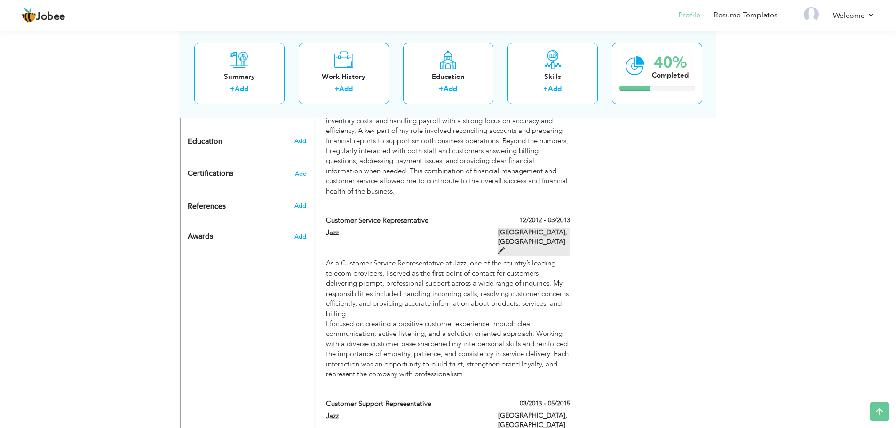
click at [505, 247] on span at bounding box center [501, 250] width 7 height 7
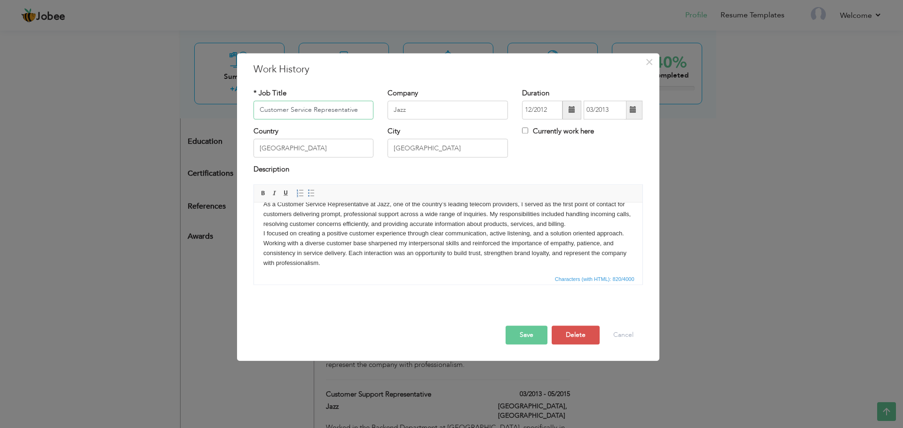
scroll to position [17, 0]
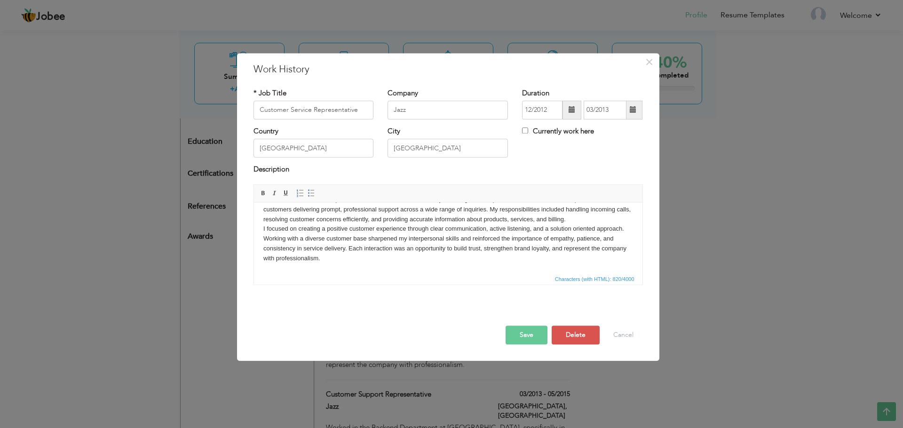
click at [397, 267] on html "As a Customer Service Representative at Jazz, one of the country’s leading tele…" at bounding box center [447, 229] width 388 height 87
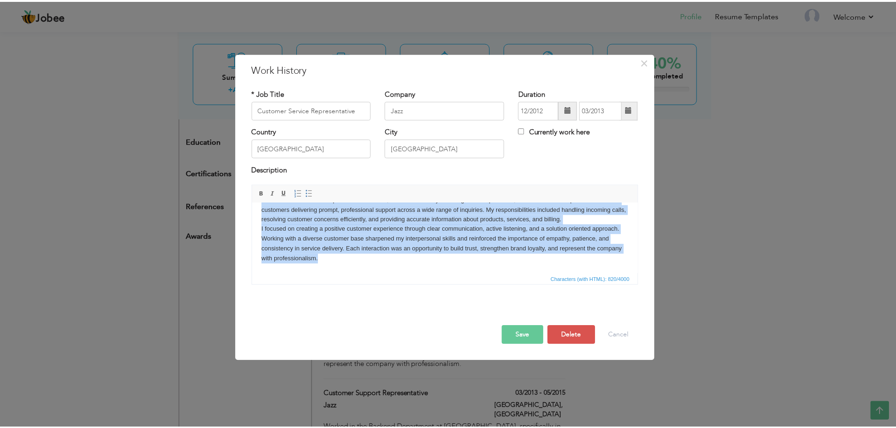
scroll to position [0, 0]
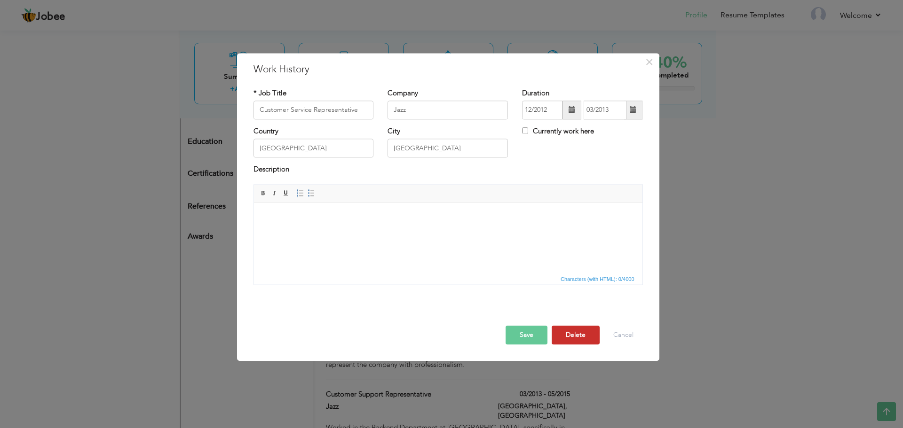
click at [583, 333] on button "Delete" at bounding box center [576, 335] width 48 height 19
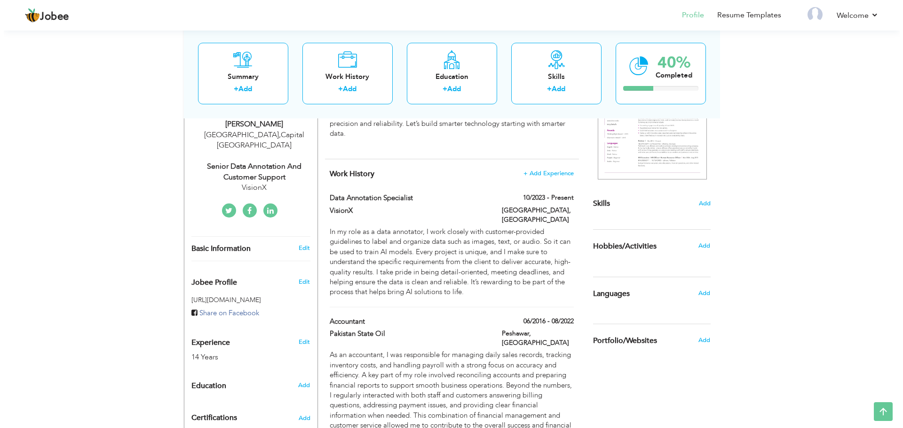
scroll to position [126, 0]
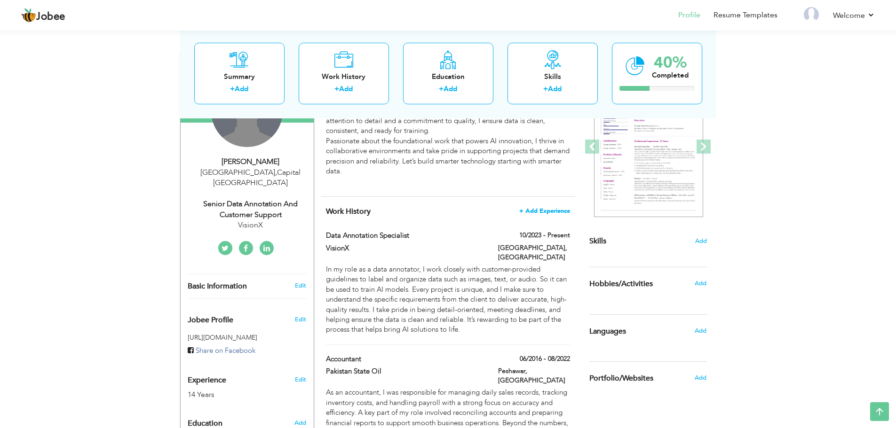
click at [531, 214] on span "+ Add Experience" at bounding box center [544, 211] width 51 height 7
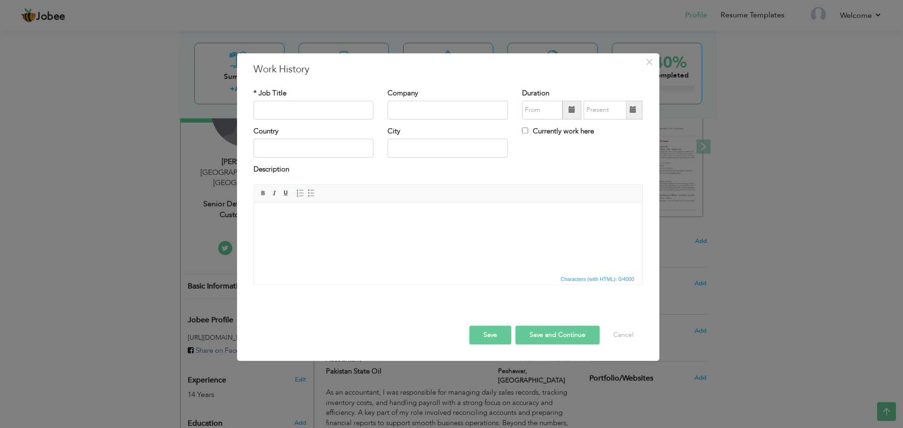
click at [576, 106] on span at bounding box center [571, 110] width 19 height 19
click at [596, 150] on span "Mar" at bounding box center [598, 152] width 25 height 25
click at [630, 111] on span at bounding box center [633, 110] width 7 height 7
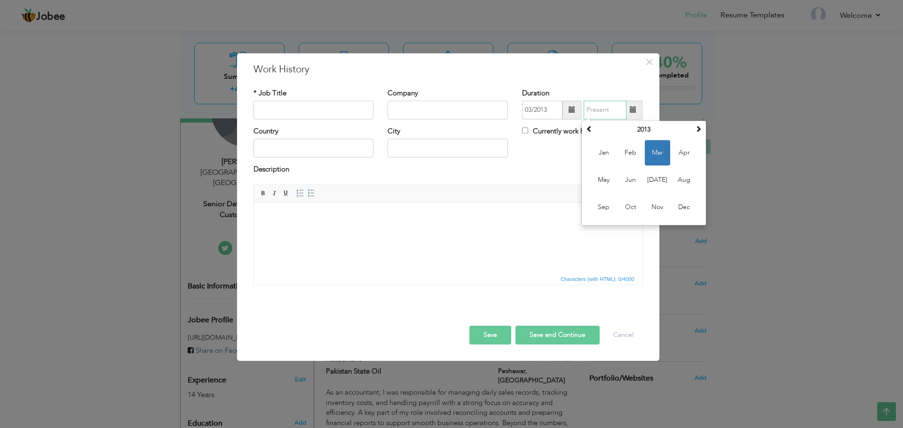
drag, startPoint x: 587, startPoint y: 128, endPoint x: 577, endPoint y: 123, distance: 11.4
click at [587, 128] on span at bounding box center [589, 129] width 7 height 7
click at [566, 108] on span at bounding box center [571, 110] width 19 height 19
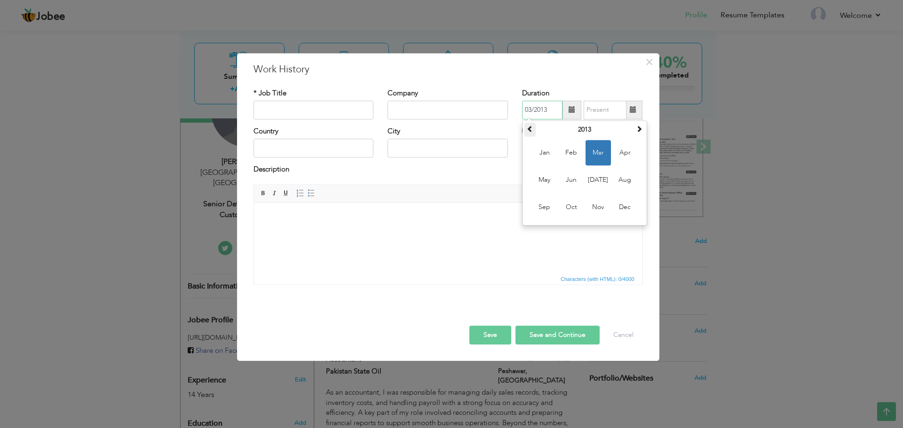
click at [534, 129] on th at bounding box center [529, 130] width 11 height 14
click at [618, 202] on span "Dec" at bounding box center [624, 207] width 25 height 25
type input "12/2012"
click at [632, 114] on span at bounding box center [633, 110] width 18 height 19
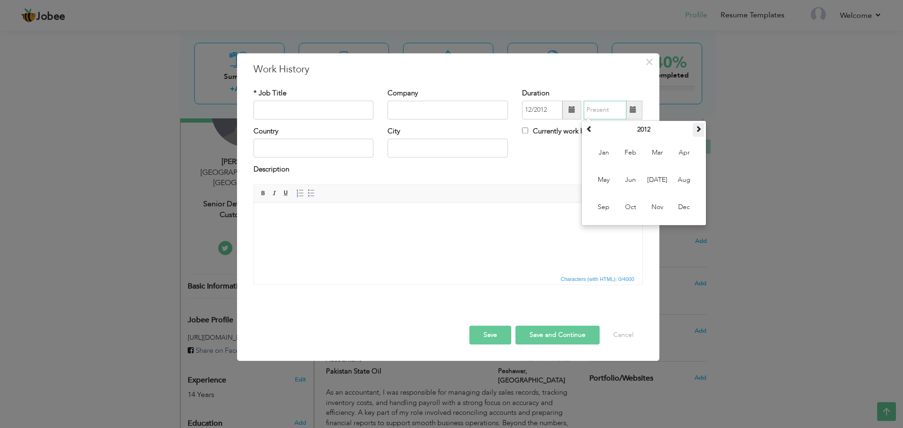
click at [700, 128] on span at bounding box center [698, 129] width 7 height 7
click at [657, 156] on span "Mar" at bounding box center [657, 152] width 25 height 25
type input "03/2013"
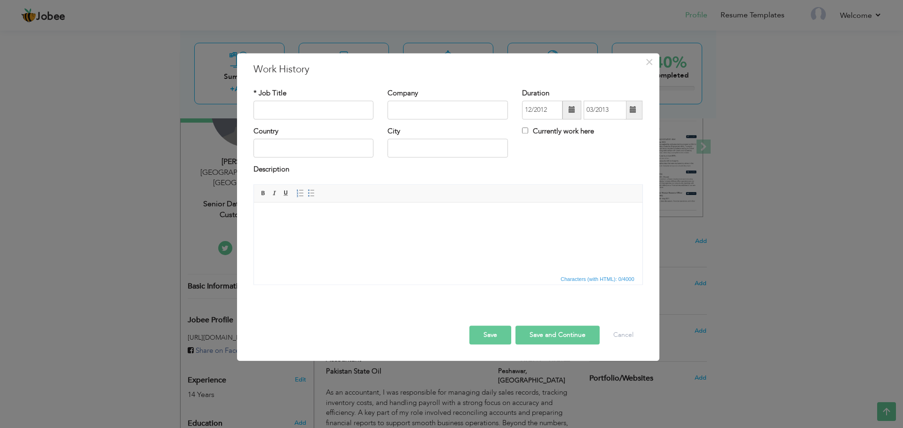
click at [395, 223] on html at bounding box center [447, 217] width 388 height 29
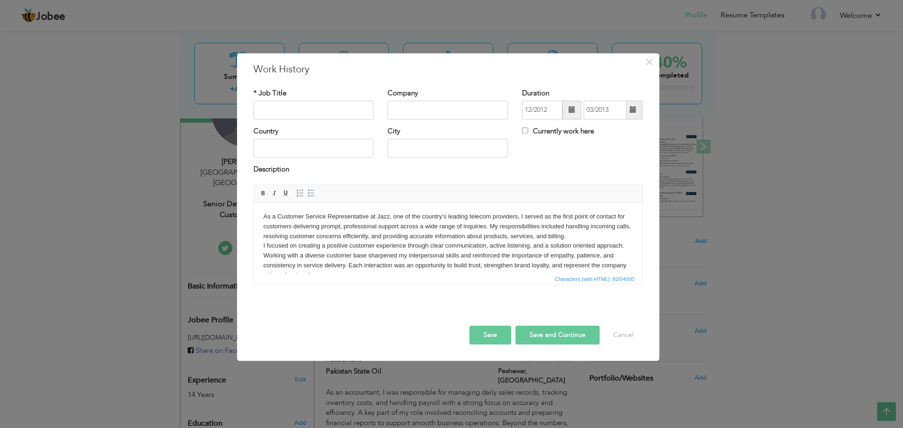
scroll to position [6, 0]
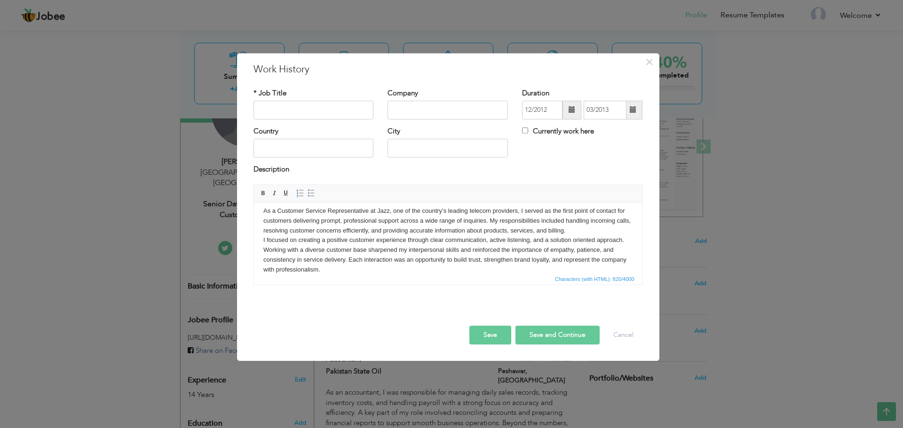
click at [566, 109] on span at bounding box center [571, 110] width 19 height 19
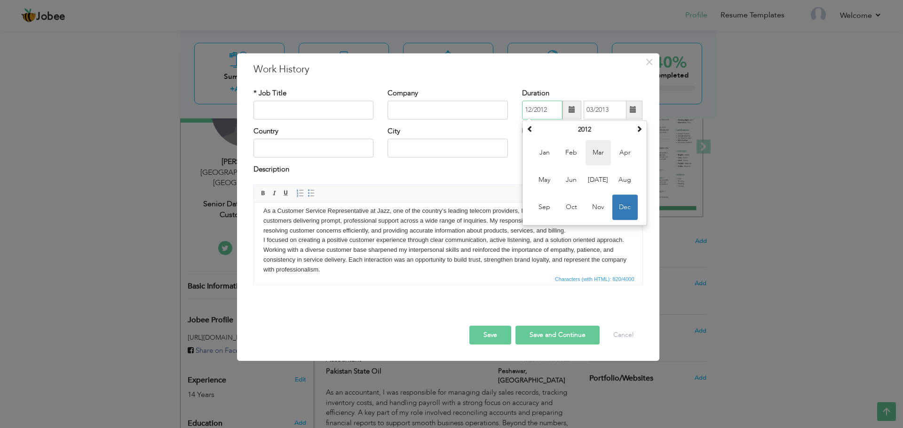
click at [600, 153] on span "Mar" at bounding box center [598, 152] width 25 height 25
type input "03/2012"
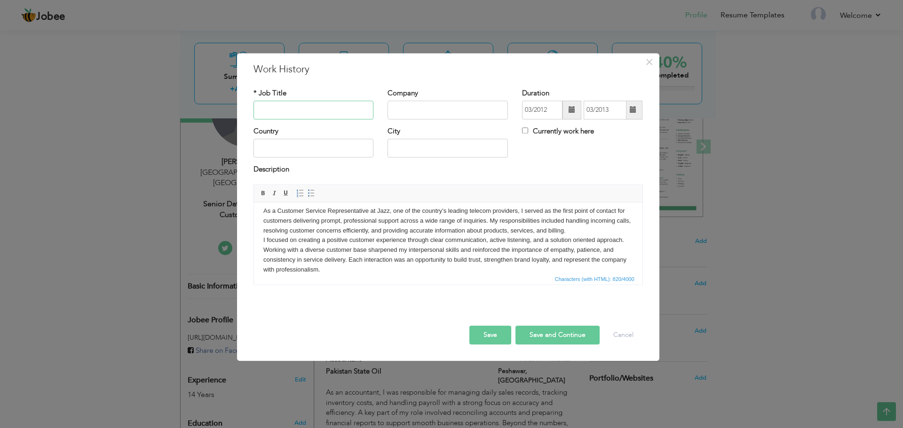
click at [315, 112] on input "text" at bounding box center [313, 110] width 120 height 19
click at [320, 108] on input "text" at bounding box center [313, 110] width 120 height 19
paste input "Customer Service Representative"
click at [627, 334] on button "Cancel" at bounding box center [623, 335] width 39 height 19
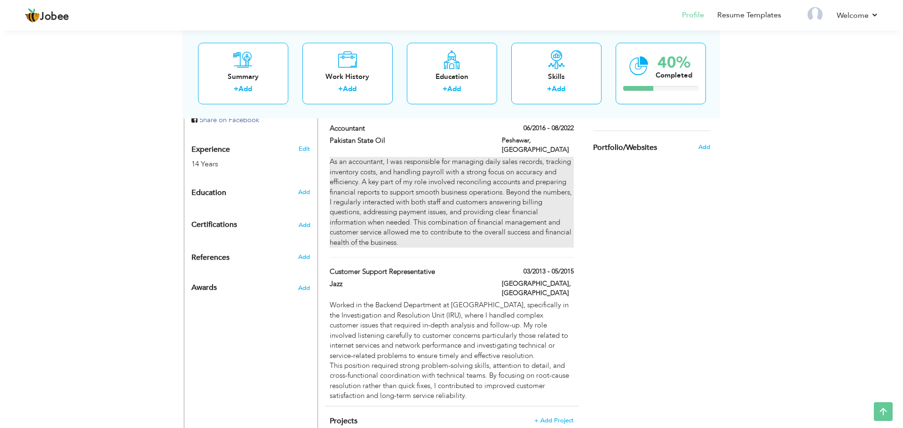
scroll to position [361, 0]
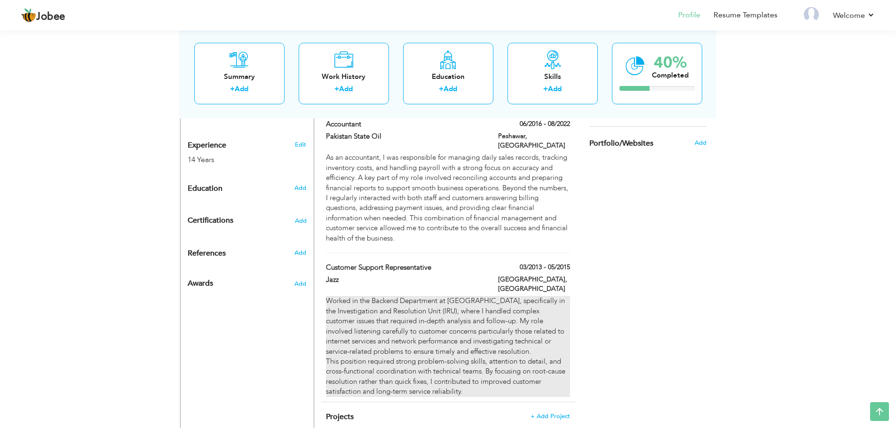
click at [537, 296] on div "Worked in the Backend Department at Jazz Call Center, specifically in the Inves…" at bounding box center [448, 346] width 244 height 101
type input "Customer Support Representative"
type input "Jazz"
type input "03/2013"
type input "05/2015"
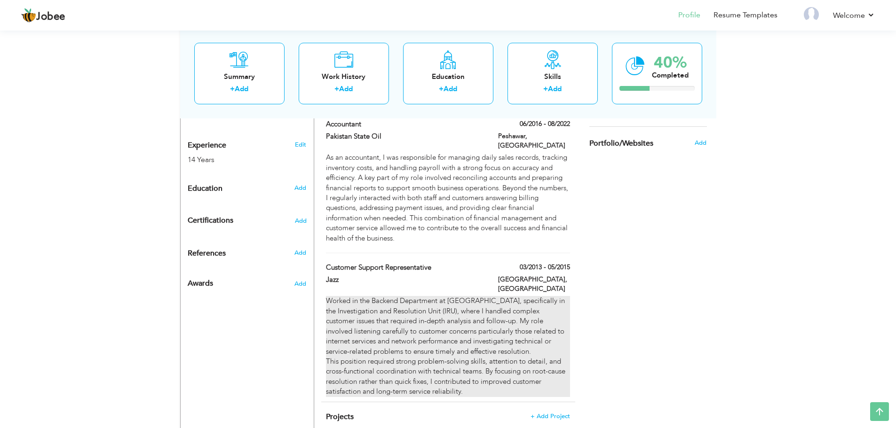
type input "[GEOGRAPHIC_DATA]"
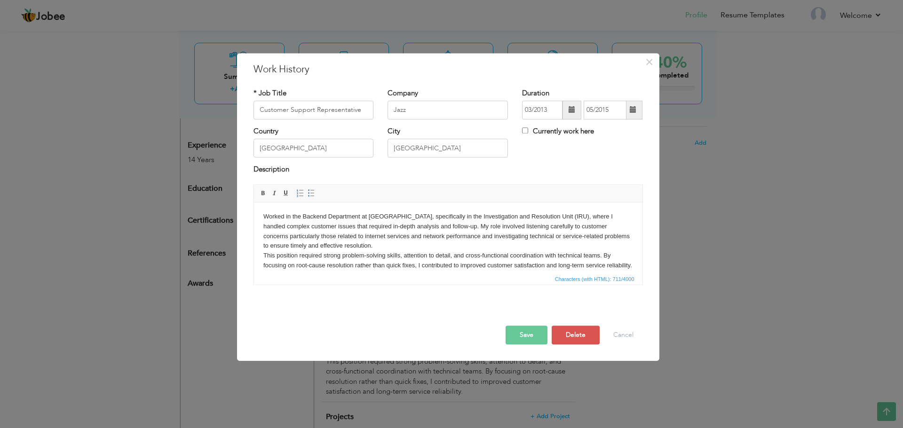
click at [577, 111] on span at bounding box center [571, 110] width 19 height 19
click at [530, 131] on span at bounding box center [530, 129] width 7 height 7
click at [601, 155] on span "Mar" at bounding box center [598, 152] width 25 height 25
type input "03/2012"
click at [263, 214] on body "Worked in the Backend Department at Jazz Call Center, specifically in the Inves…" at bounding box center [448, 241] width 370 height 59
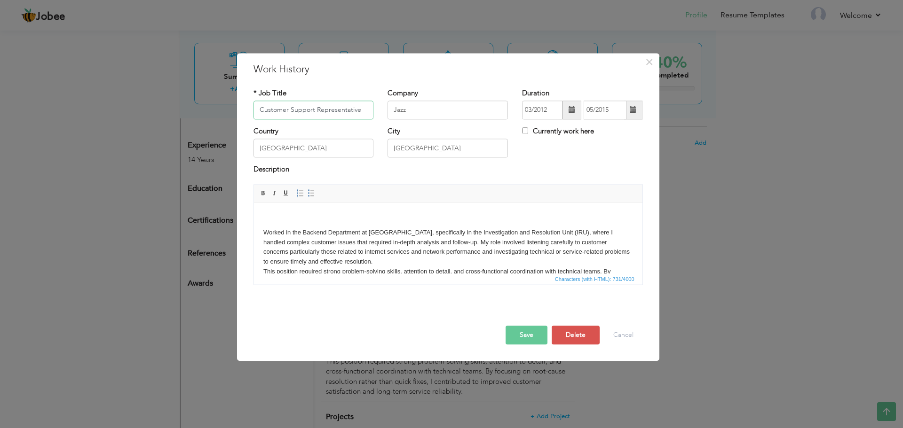
drag, startPoint x: 367, startPoint y: 108, endPoint x: 230, endPoint y: 106, distance: 137.3
click at [230, 106] on div "× Work History * Job Title Customer Support Representative Company Jazz" at bounding box center [451, 214] width 903 height 428
click at [357, 110] on input "Customer Support Specialist" at bounding box center [313, 110] width 120 height 19
paste input "Customer Service Representative & IRU (Investigation and Resolution Un"
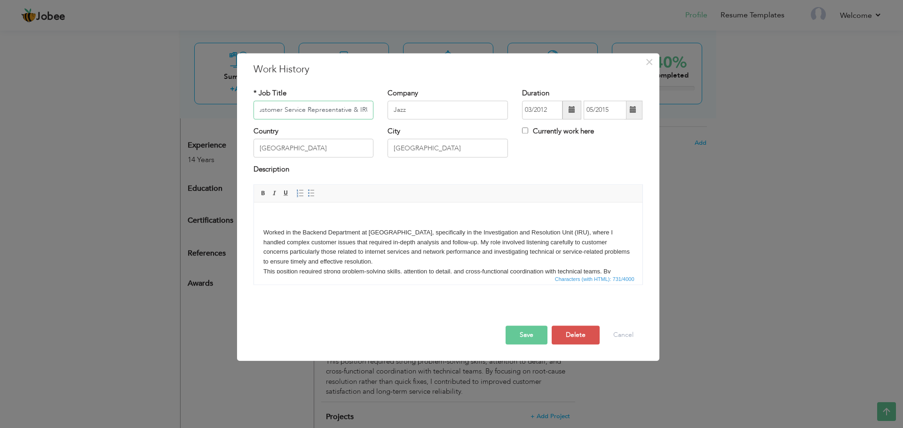
type input "Customer Support Specialist (Customer Service Representative & IRU"
click at [317, 243] on p "Worked in the Backend Department at Jazz Call Center, specifically in the Inves…" at bounding box center [448, 257] width 370 height 59
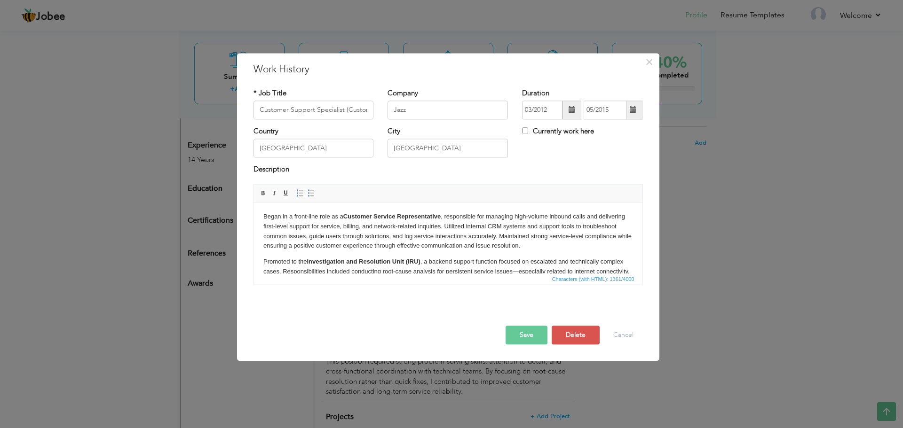
click at [519, 271] on p "Promoted to the Investigation and Resolution Unit (IRU) , a backend support fun…" at bounding box center [448, 281] width 370 height 49
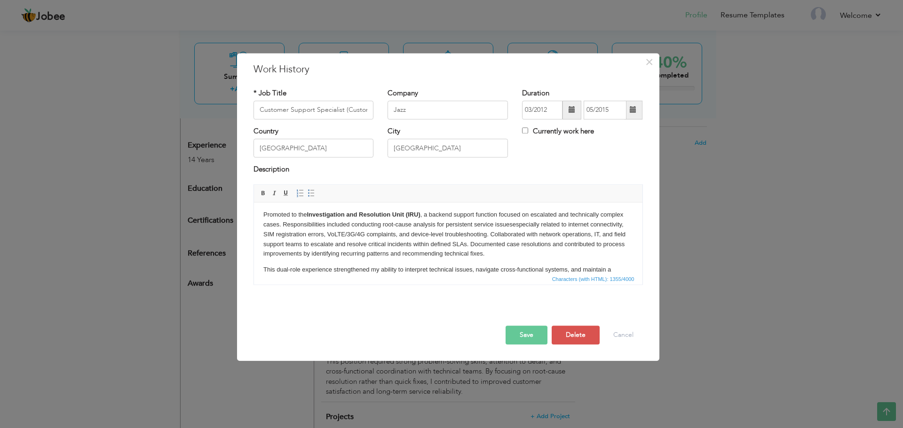
scroll to position [68, 0]
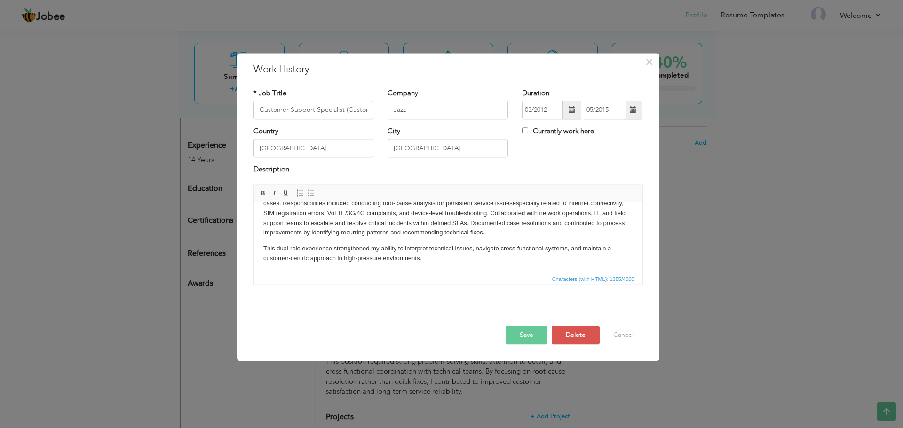
click at [526, 340] on button "Save" at bounding box center [527, 335] width 42 height 19
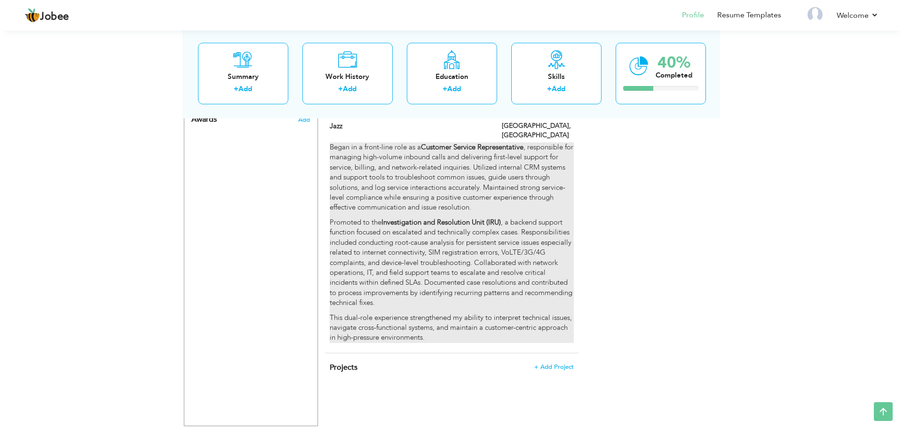
scroll to position [549, 0]
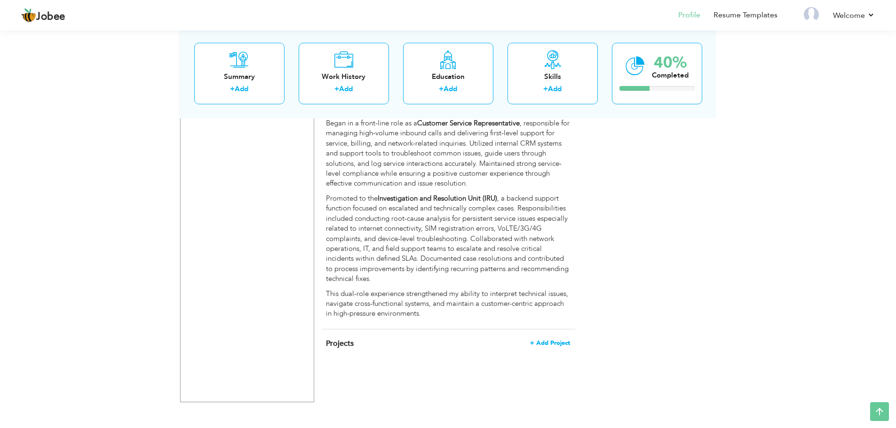
click at [539, 340] on span "+ Add Project" at bounding box center [550, 343] width 40 height 7
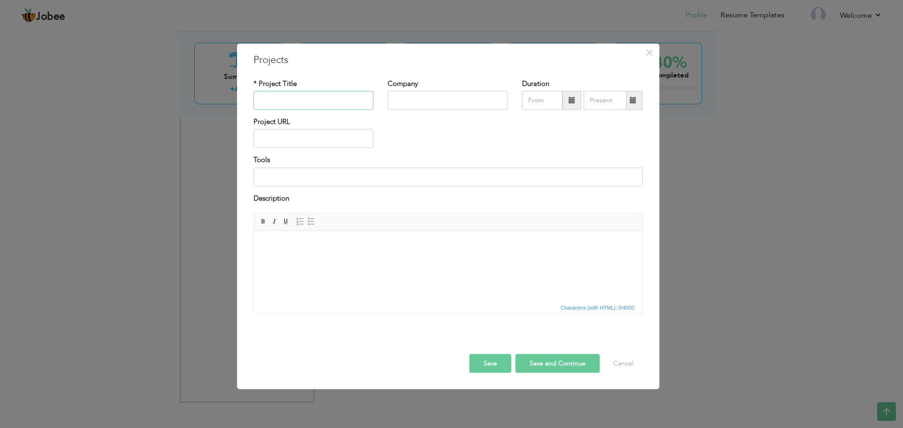
click at [297, 99] on input "text" at bounding box center [313, 100] width 120 height 19
paste input "Safco Dental Supply – Data Scraping Project"
type input "Safco Dental Supply – Data Scraping Project"
click at [496, 103] on input "text" at bounding box center [448, 100] width 120 height 19
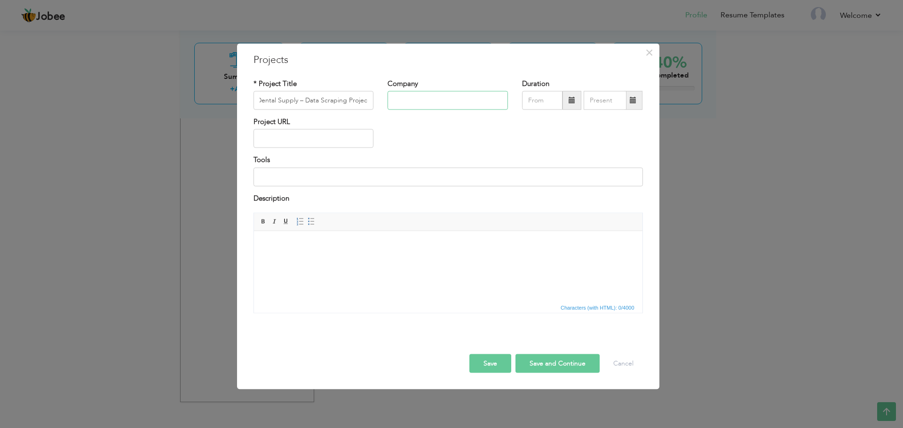
scroll to position [0, 0]
type input "Safco Dental Supply"
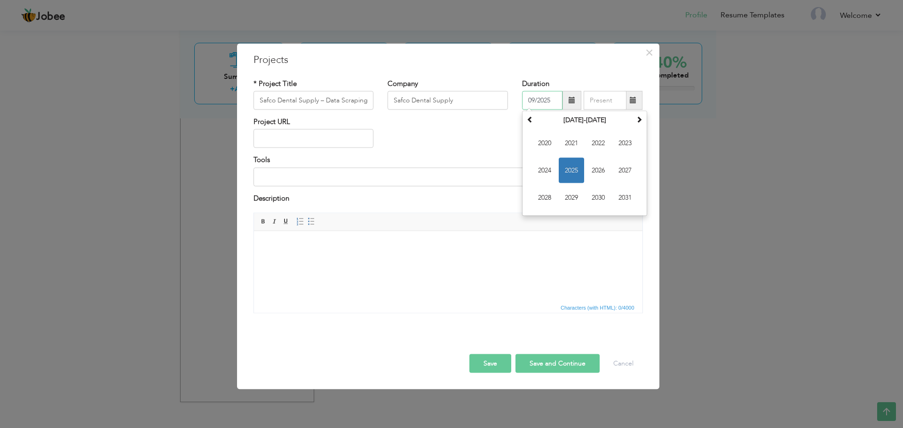
click at [570, 166] on span "2025" at bounding box center [571, 170] width 25 height 25
click at [598, 147] on span "Mar" at bounding box center [598, 143] width 25 height 25
type input "03/2025"
click at [616, 101] on input "09/2025" at bounding box center [605, 100] width 43 height 19
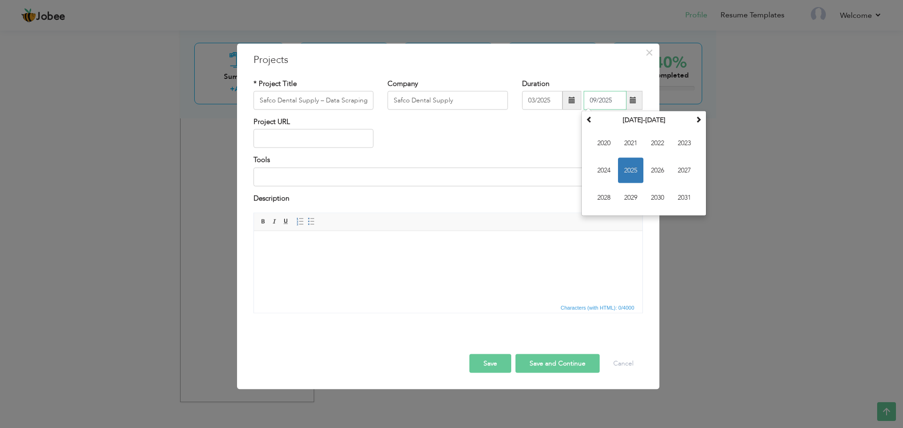
click at [635, 166] on span "2025" at bounding box center [630, 170] width 25 height 25
click at [662, 170] on span "Jul" at bounding box center [657, 170] width 25 height 25
type input "07/2025"
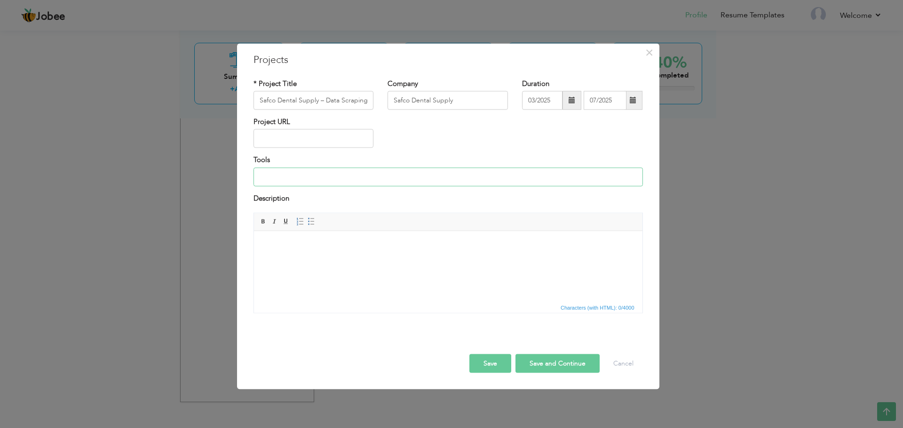
click at [297, 179] on input at bounding box center [447, 176] width 389 height 19
type input "Open Web Search"
click at [284, 239] on html at bounding box center [447, 245] width 388 height 29
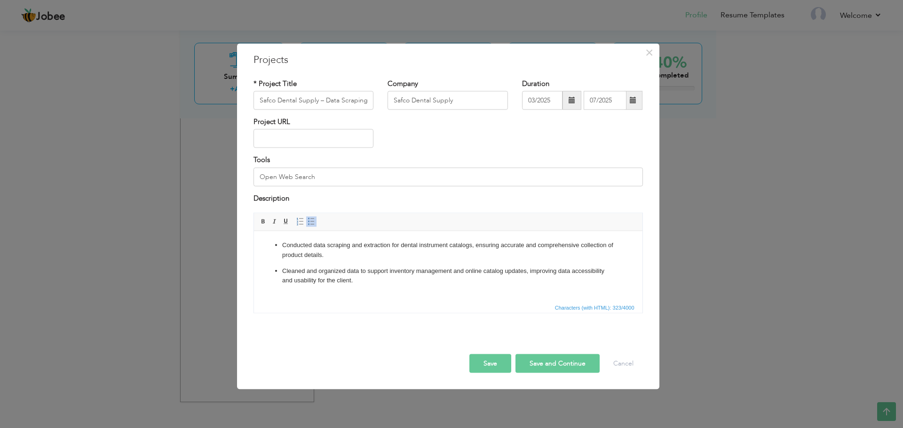
click at [282, 244] on p "Conducted data scraping and extraction for dental instrument catalogs, ensuring…" at bounding box center [448, 250] width 332 height 20
click at [279, 268] on ul "Cleaned and organized data to support inventory management and online catalog u…" at bounding box center [448, 276] width 370 height 20
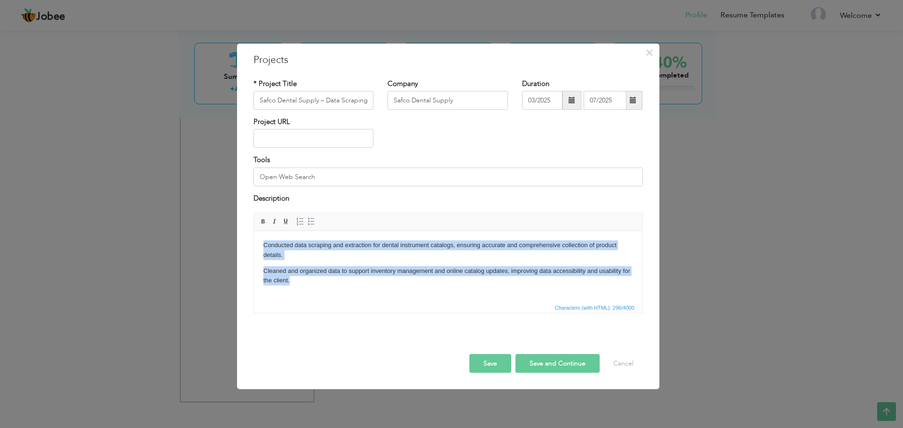
drag, startPoint x: 301, startPoint y: 283, endPoint x: 260, endPoint y: 235, distance: 63.7
click at [253, 240] on html "Conducted data scraping and extraction for dental instrument catalogs, ensuring…" at bounding box center [447, 263] width 388 height 64
click at [313, 219] on span at bounding box center [312, 222] width 8 height 8
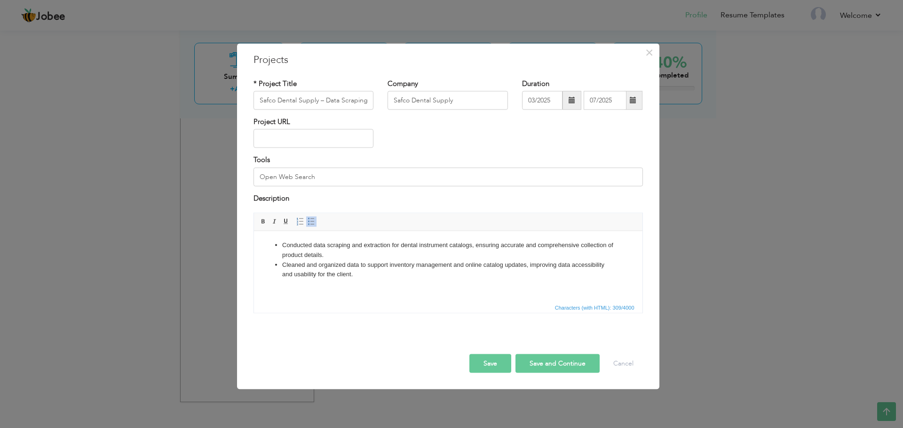
click at [381, 317] on div "Rich Text Editor, projectEditor Editor toolbars Basic Styles Bold Italic Underl…" at bounding box center [448, 267] width 404 height 108
click at [415, 278] on li "Cleaned and organized data to support inventory management and online catalog u…" at bounding box center [448, 270] width 332 height 20
click at [562, 363] on button "Save and Continue" at bounding box center [557, 364] width 84 height 19
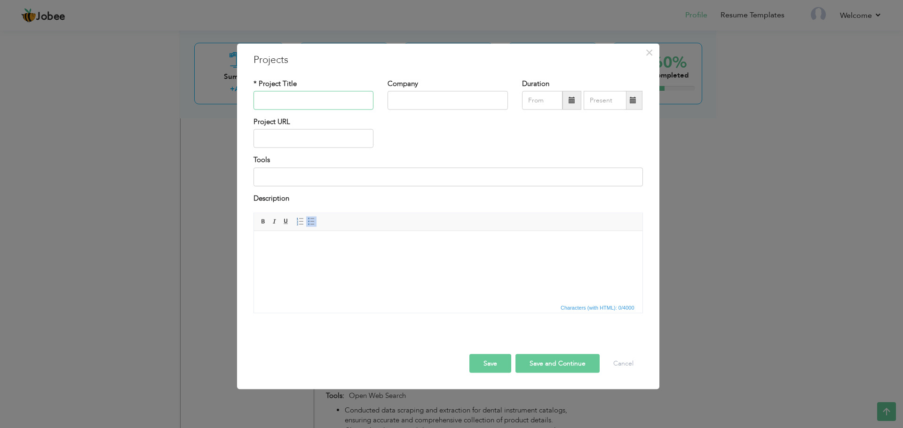
click at [312, 102] on input "text" at bounding box center [313, 100] width 120 height 19
paste input "PackageX – AI OCR Data Annotation Project"
drag, startPoint x: 274, startPoint y: 101, endPoint x: 221, endPoint y: 95, distance: 53.0
click at [221, 95] on div "× Projects * Project Title PackageX – AI OCR Data Annotation Project Company Du…" at bounding box center [451, 214] width 903 height 428
type input "AI OCR Data Annotation Project"
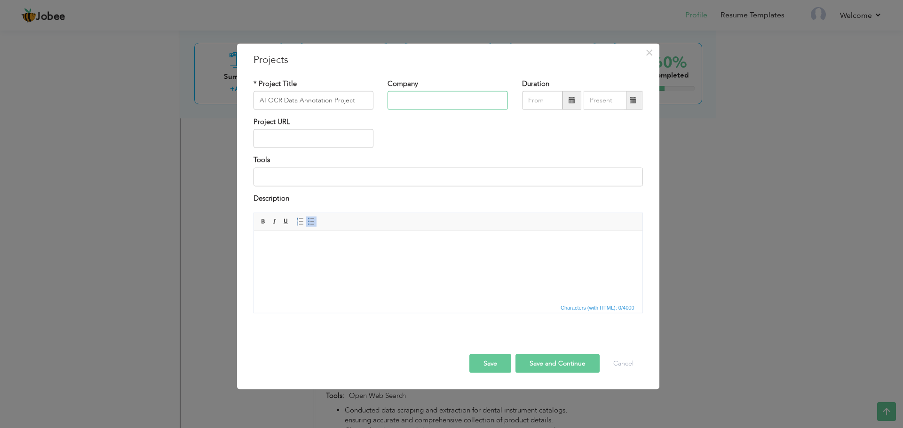
click at [463, 95] on input "text" at bounding box center [448, 100] width 120 height 19
paste input "PackageX –"
type input "PackageX"
click at [569, 99] on span at bounding box center [572, 100] width 7 height 7
click at [529, 116] on span at bounding box center [530, 119] width 7 height 7
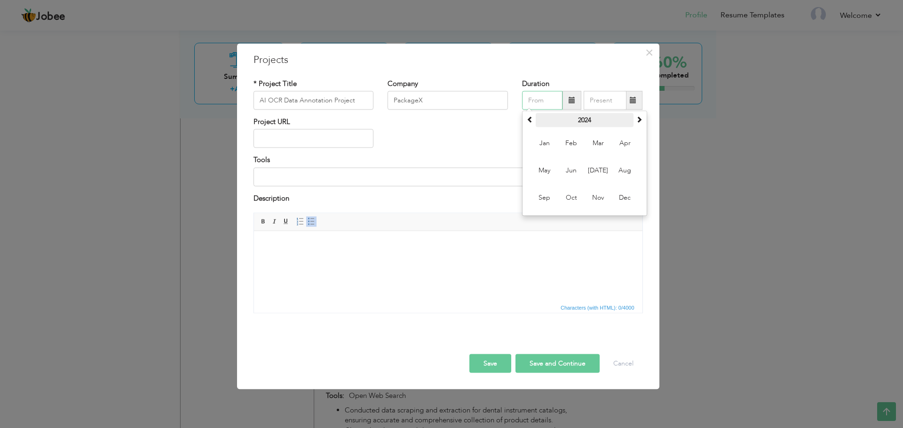
click at [536, 119] on th "2024" at bounding box center [585, 120] width 98 height 14
click at [548, 169] on span "2023" at bounding box center [544, 170] width 25 height 25
click at [566, 197] on span "Oct" at bounding box center [571, 197] width 25 height 25
type input "10/2023"
click at [641, 100] on span at bounding box center [633, 100] width 18 height 19
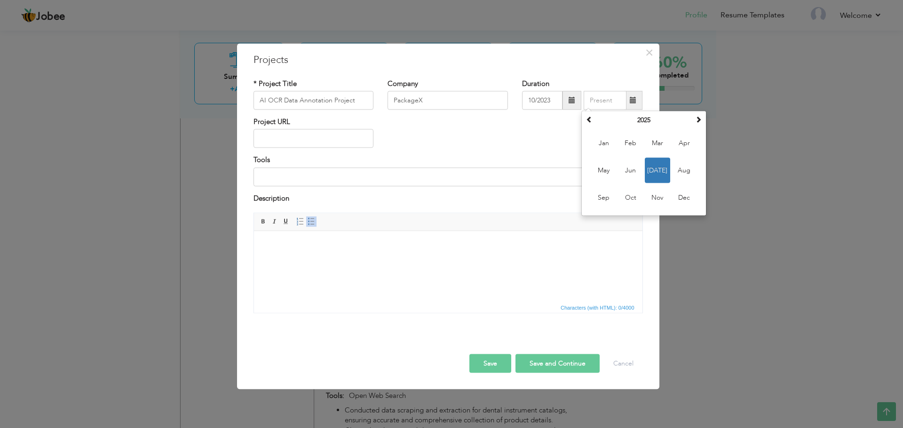
click at [529, 143] on div "Project URL" at bounding box center [448, 136] width 404 height 38
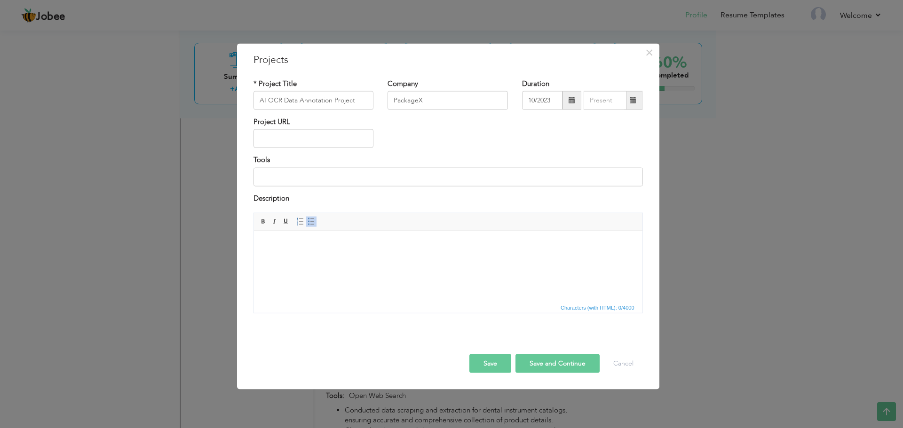
click at [638, 98] on span at bounding box center [633, 100] width 18 height 19
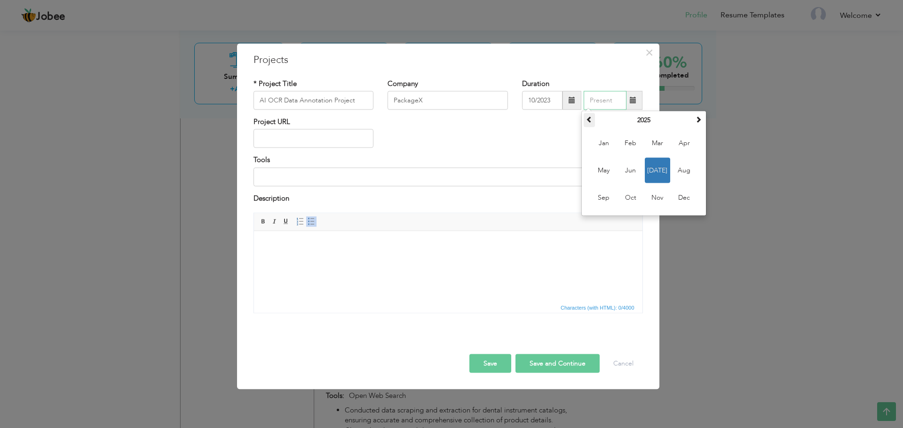
click at [586, 121] on span at bounding box center [589, 119] width 7 height 7
click at [684, 198] on span "Dec" at bounding box center [684, 197] width 25 height 25
type input "12/2024"
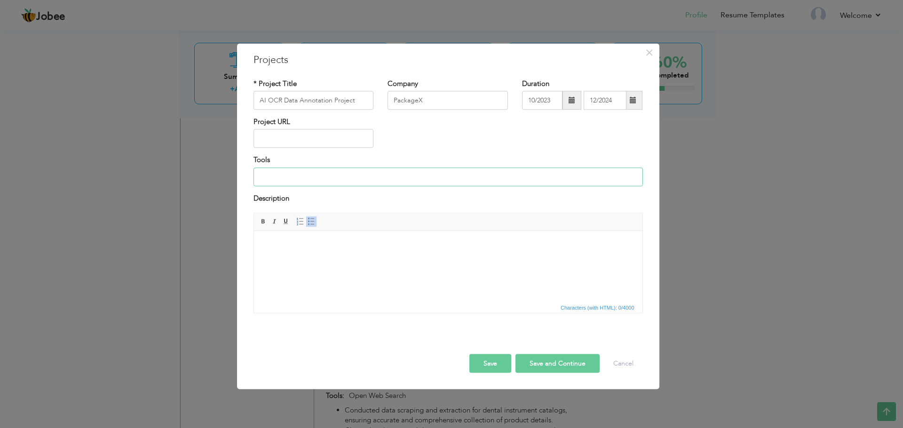
click at [338, 173] on input at bounding box center [447, 176] width 389 height 19
type input "Label Studio, Lable Me"
click at [311, 260] on html at bounding box center [447, 245] width 388 height 29
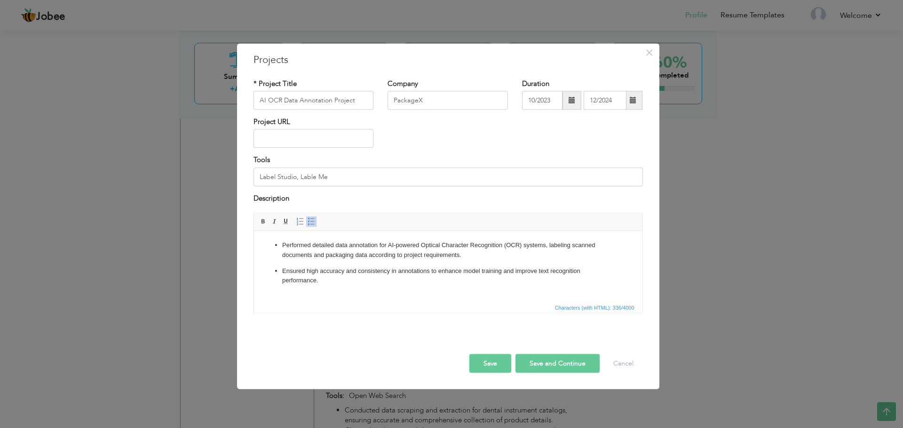
click at [284, 247] on p "Performed detailed data annotation for AI-powered Optical Character Recognition…" at bounding box center [448, 250] width 332 height 20
click at [280, 270] on ul "Ensured high accuracy and consistency in annotations to enhance model training …" at bounding box center [448, 276] width 370 height 20
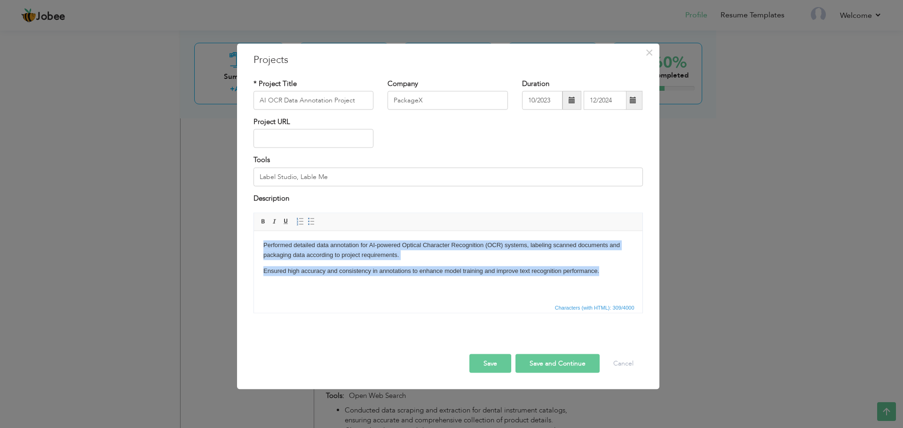
drag, startPoint x: 609, startPoint y: 275, endPoint x: 235, endPoint y: 244, distance: 374.7
click at [253, 244] on html "Performed detailed data annotation for AI-powered Optical Character Recognition…" at bounding box center [447, 258] width 388 height 54
click at [312, 223] on span at bounding box center [312, 222] width 8 height 8
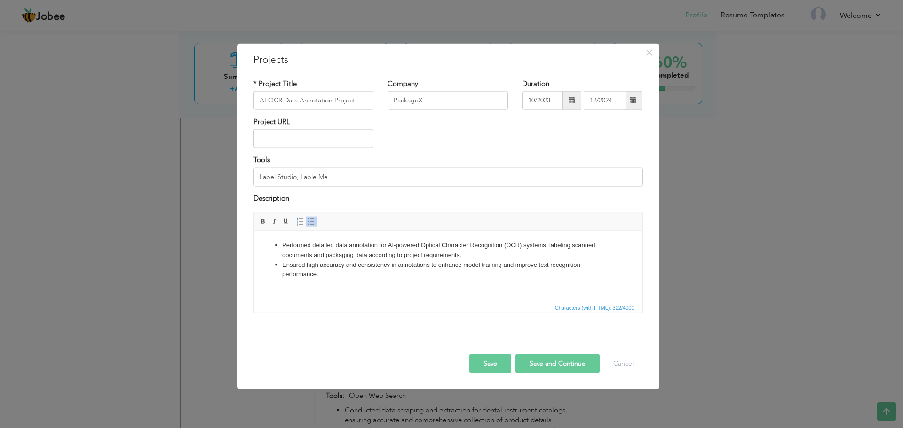
click at [561, 365] on button "Save and Continue" at bounding box center [557, 364] width 84 height 19
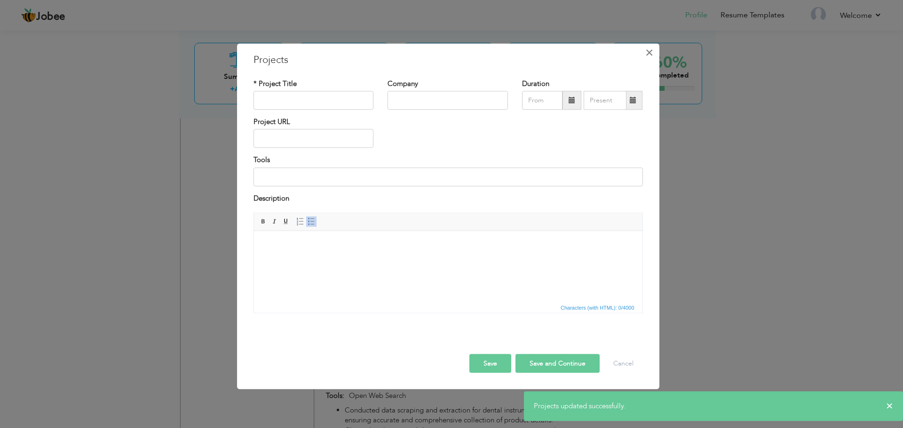
click at [645, 52] on span "×" at bounding box center [649, 52] width 8 height 17
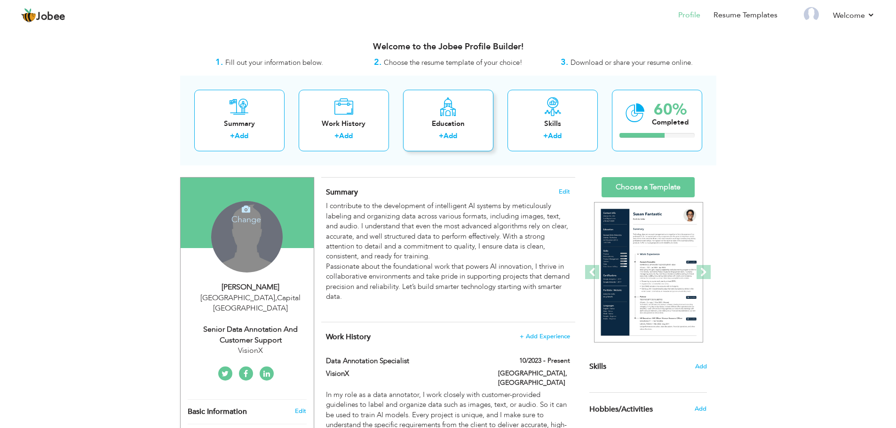
click at [429, 118] on div "Education + Add" at bounding box center [448, 121] width 90 height 62
radio input "true"
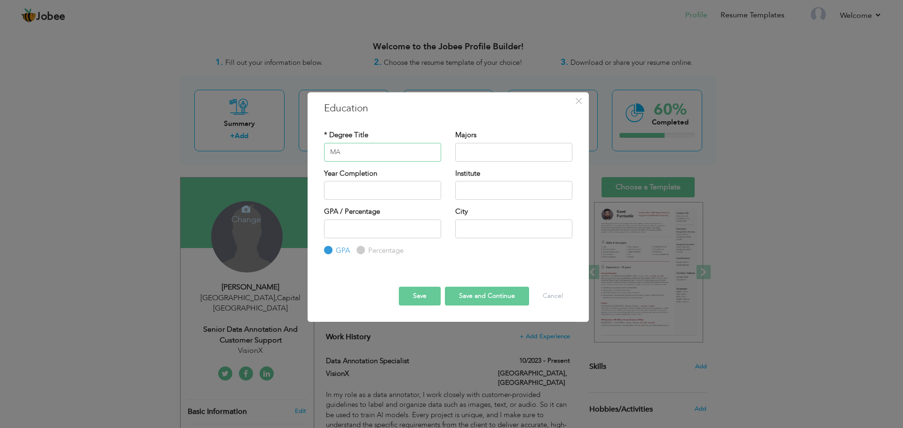
type input "M"
type input "B A"
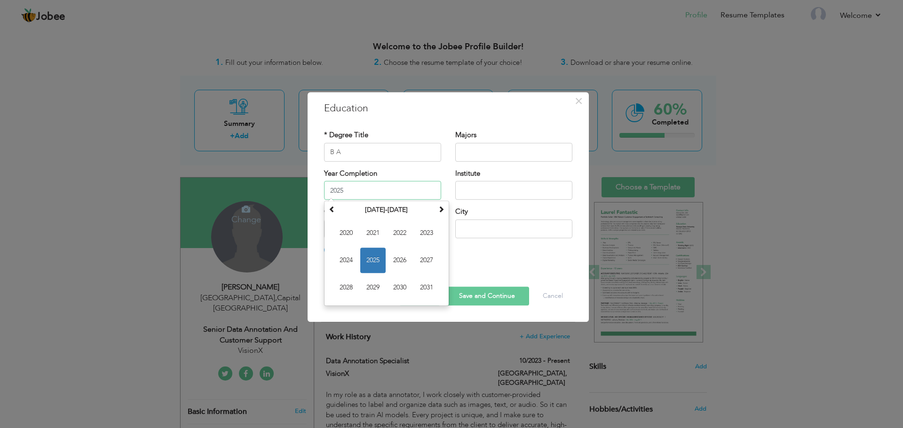
click at [396, 185] on input "2025" at bounding box center [382, 190] width 117 height 19
click at [332, 214] on th at bounding box center [331, 210] width 11 height 14
click at [444, 208] on th at bounding box center [440, 210] width 11 height 14
click at [423, 226] on span "2013" at bounding box center [426, 233] width 25 height 25
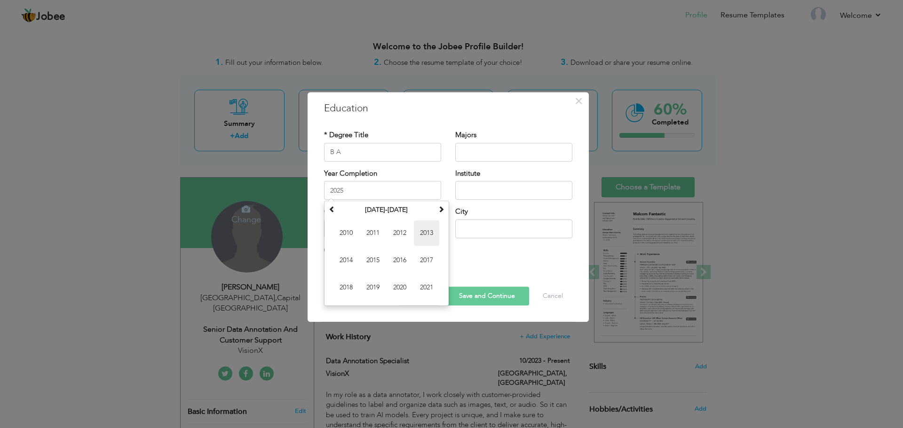
type input "2013"
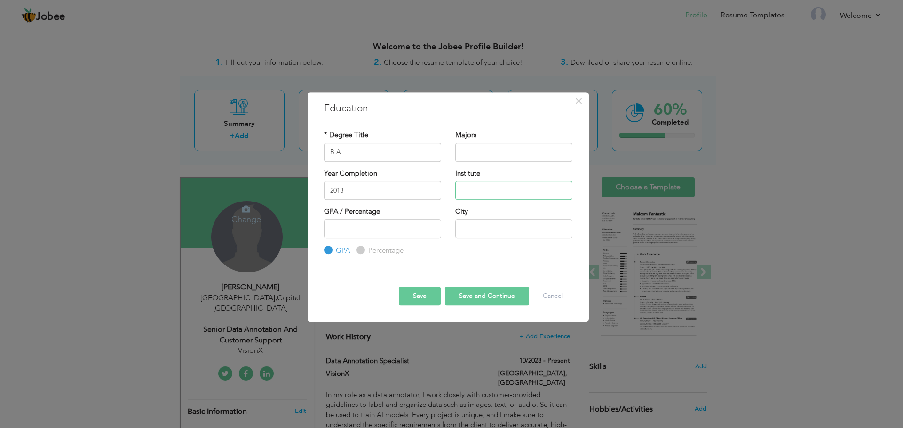
click at [464, 189] on input "text" at bounding box center [513, 190] width 117 height 19
drag, startPoint x: 559, startPoint y: 190, endPoint x: 529, endPoint y: 194, distance: 30.3
click at [529, 194] on input "GOMAL UNIVERSITY, D I KHAN" at bounding box center [513, 190] width 117 height 19
type input "GOMAL UNIVERSITY, D"
click at [519, 233] on input "text" at bounding box center [513, 229] width 117 height 19
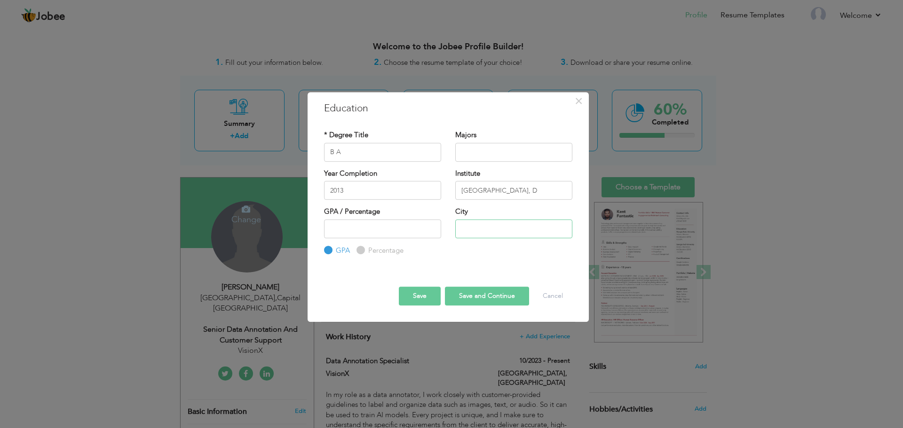
click at [519, 233] on input "text" at bounding box center [513, 229] width 117 height 19
paste input "I KHAN"
type input "I KHAN"
click at [537, 190] on input "GOMAL UNIVERSITY, D" at bounding box center [513, 190] width 117 height 19
type input "GOMAL UNIVERSITY,"
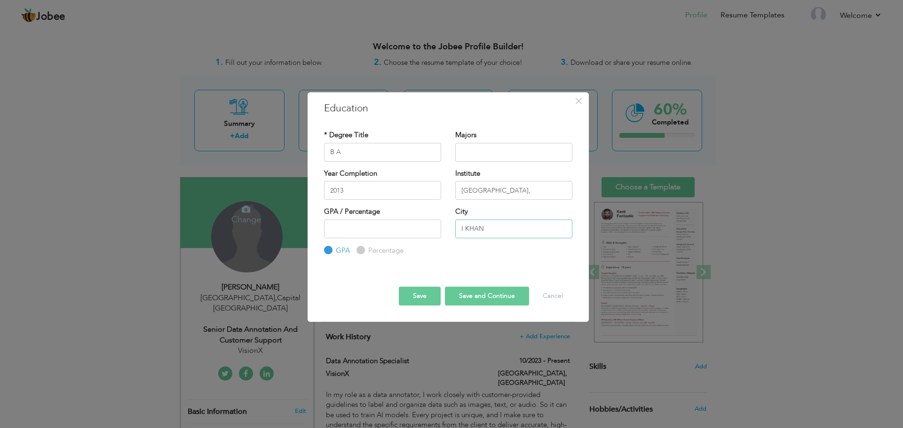
click at [463, 231] on input "I KHAN" at bounding box center [513, 229] width 117 height 19
type input "D I KHAN"
click at [426, 302] on button "Save" at bounding box center [420, 296] width 42 height 19
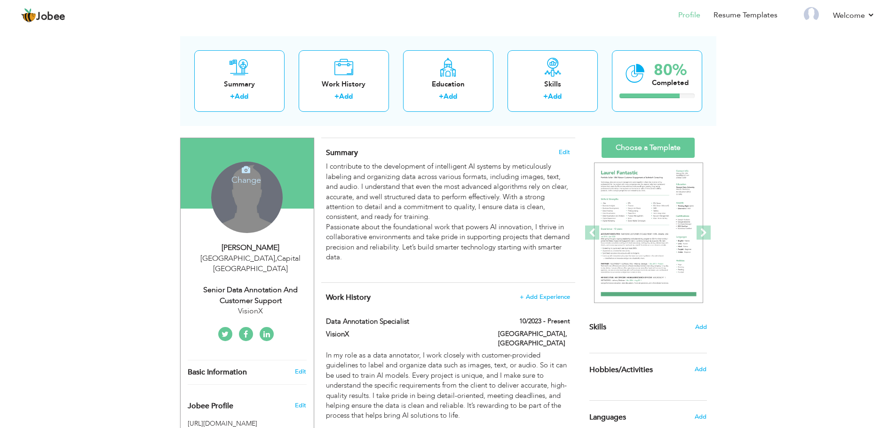
scroll to position [196, 0]
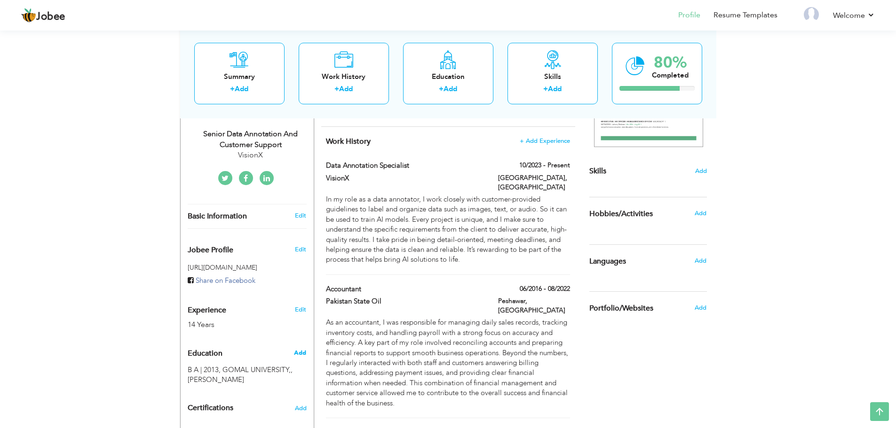
click at [298, 349] on span "Add" at bounding box center [300, 353] width 12 height 8
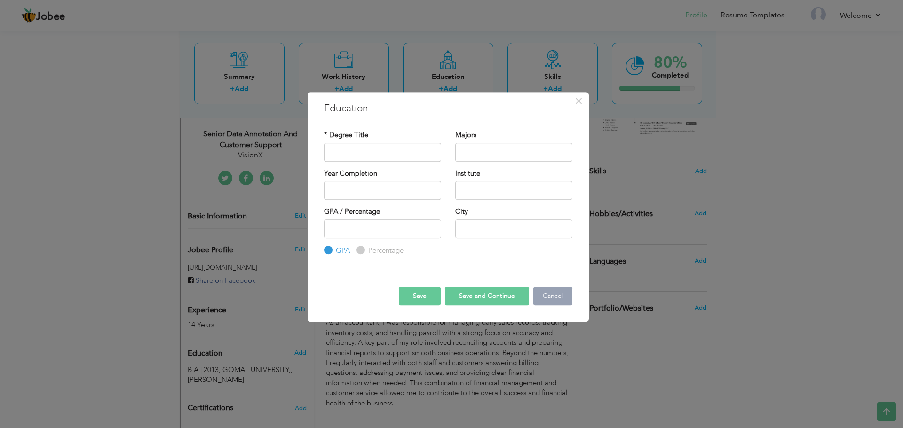
click at [555, 291] on button "Cancel" at bounding box center [552, 296] width 39 height 19
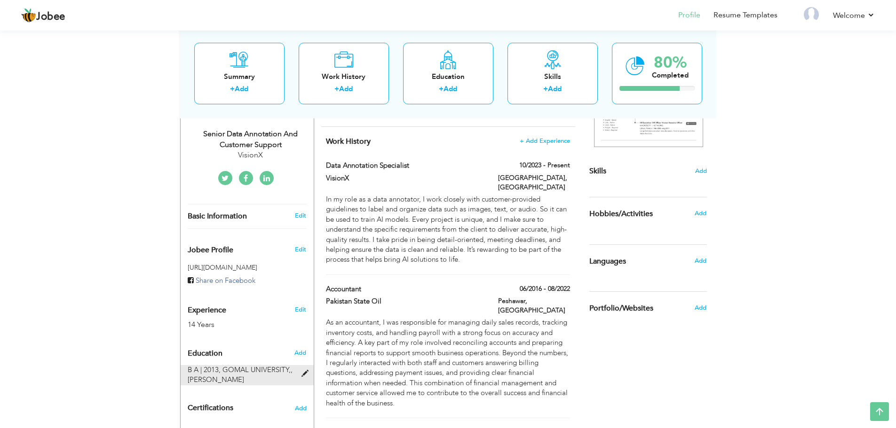
click at [265, 365] on span "GOMAL UNIVERSITY,, D I KHAN" at bounding box center [240, 374] width 105 height 19
type input "B A"
type input "2013"
type input "GOMAL UNIVERSITY,"
type input "D I KHAN"
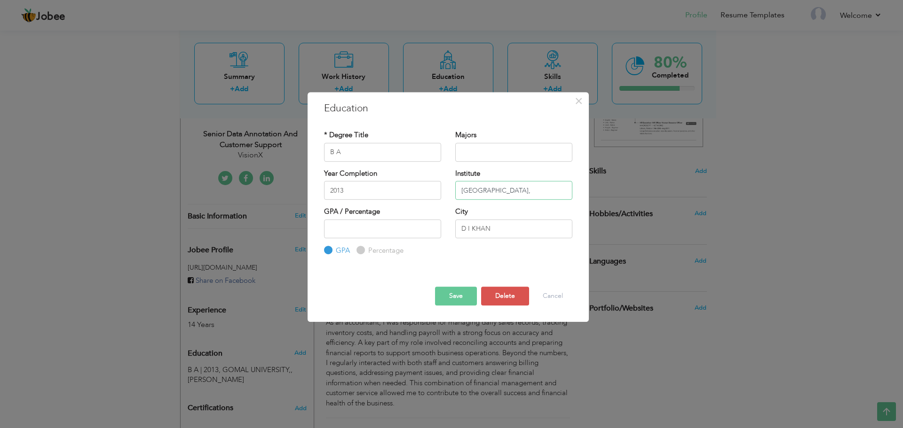
click at [540, 189] on input "GOMAL UNIVERSITY," at bounding box center [513, 190] width 117 height 19
type input "[GEOGRAPHIC_DATA]"
click at [512, 157] on input "text" at bounding box center [513, 152] width 117 height 19
type input "Law , Political Science"
click at [462, 291] on button "Save" at bounding box center [456, 296] width 42 height 19
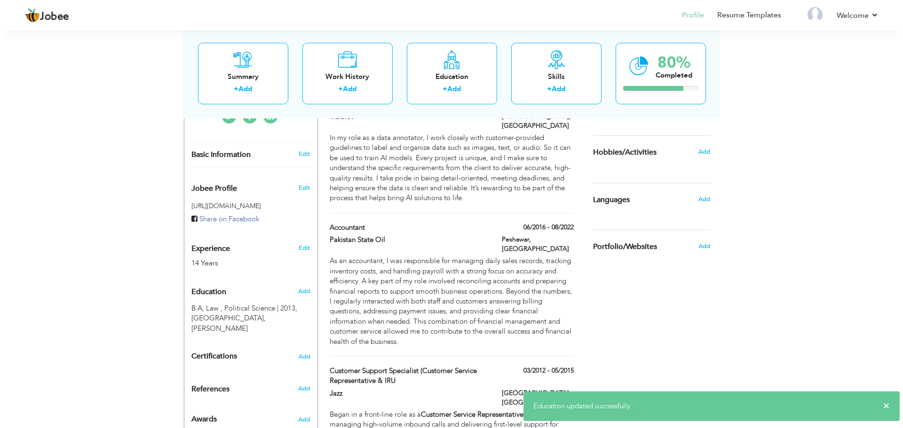
scroll to position [337, 0]
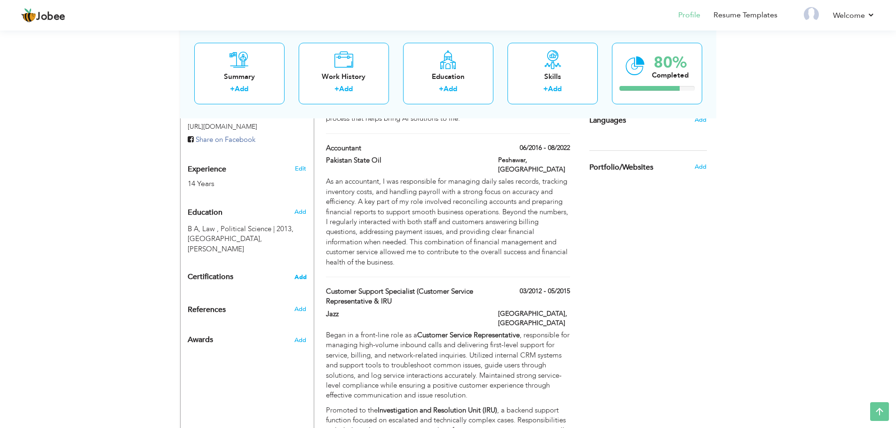
click at [301, 274] on span "Add" at bounding box center [300, 277] width 12 height 7
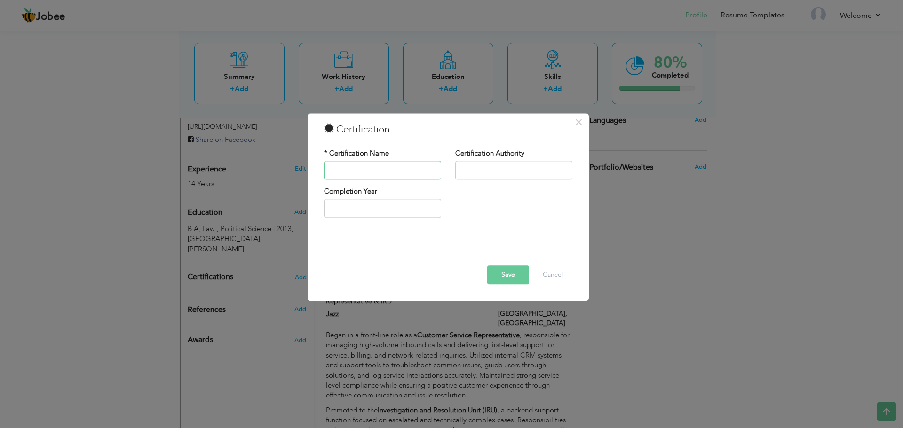
paste input "Figma Design Course. Your Website from Start to Finish"
type input "Figma Design Course. Your Website from Start to Finish"
drag, startPoint x: 421, startPoint y: 173, endPoint x: 445, endPoint y: 168, distance: 24.4
click at [445, 168] on div "* Certification Name Figma Design Course. Your Website from Start to Finish" at bounding box center [382, 168] width 131 height 38
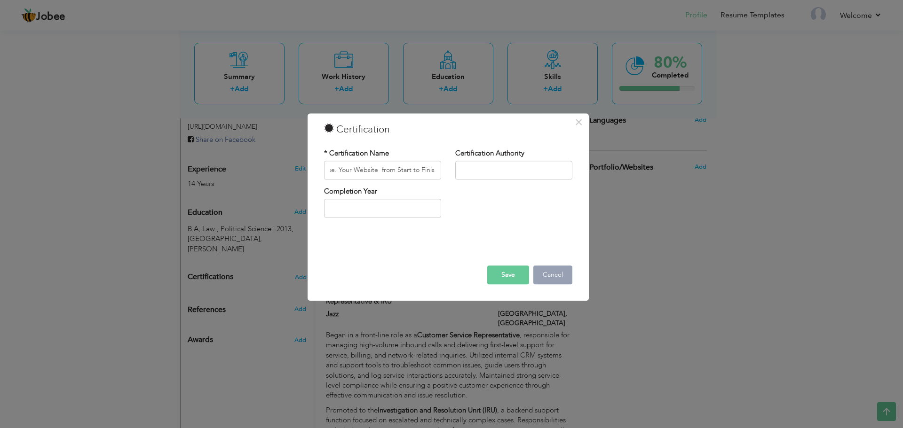
click at [550, 279] on button "Cancel" at bounding box center [552, 275] width 39 height 19
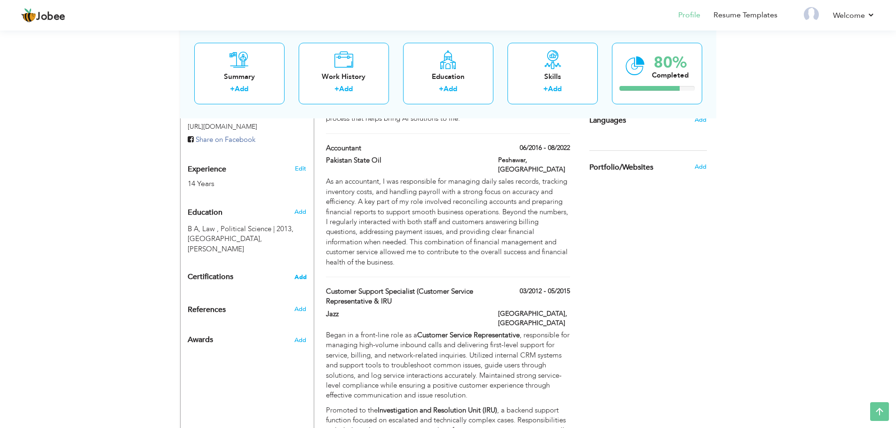
click at [302, 274] on span "Add" at bounding box center [300, 277] width 12 height 7
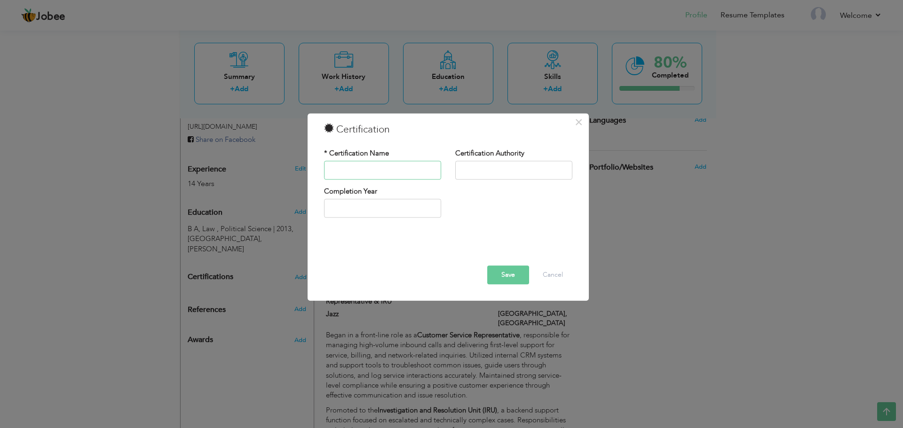
paste input "UI/UX Design Masterclass with Adobe XD: From Beginner to Pro"
type input "UI/UX Design Masterclass with Adobe XD: From Beginner to Pro"
click at [507, 171] on input "text" at bounding box center [513, 170] width 117 height 19
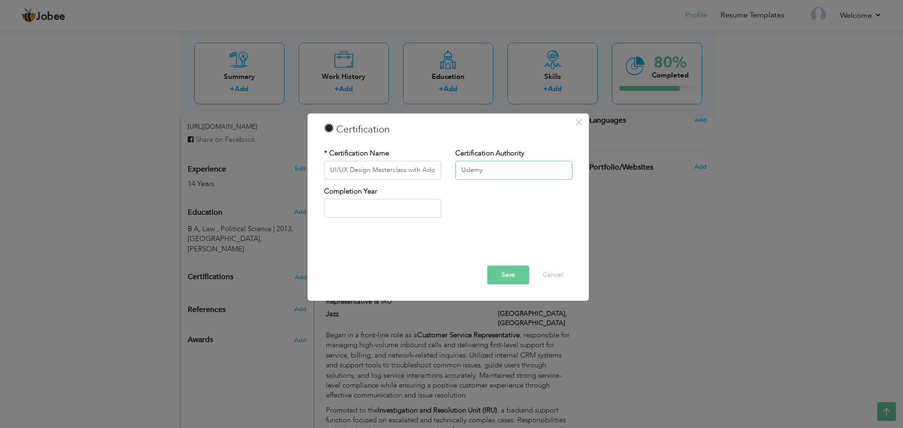
type input "Udemy"
click at [383, 209] on input "2025" at bounding box center [382, 208] width 117 height 19
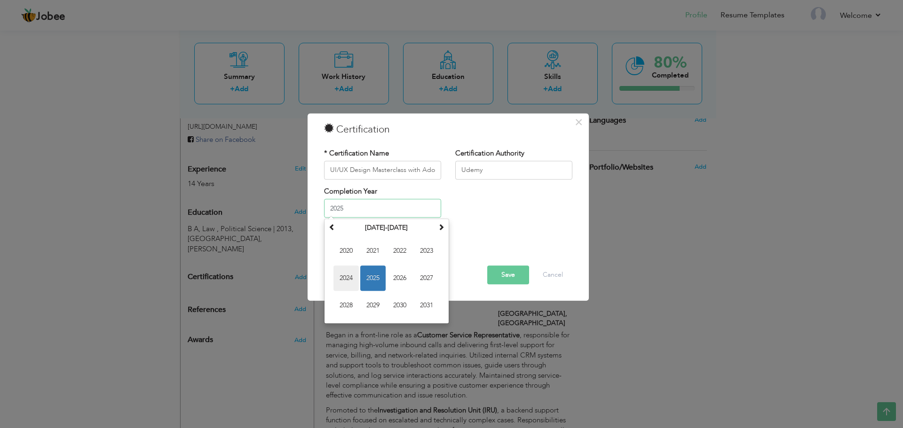
click at [350, 274] on span "2024" at bounding box center [345, 278] width 25 height 25
type input "2024"
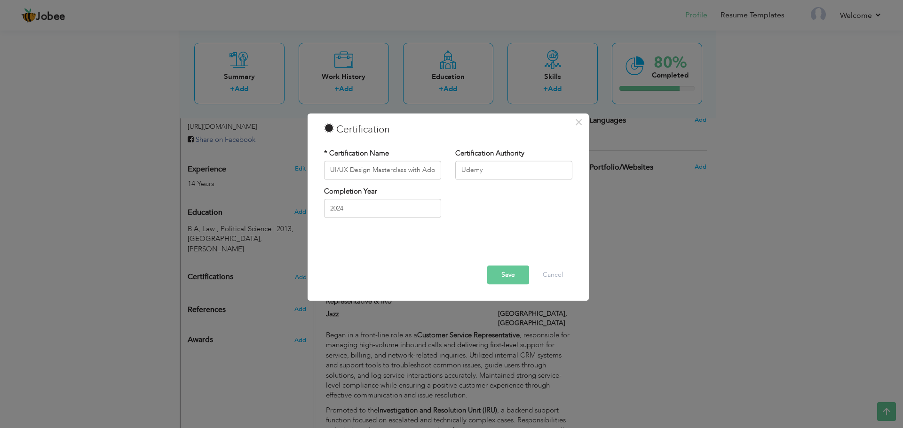
click at [514, 275] on button "Save" at bounding box center [508, 275] width 42 height 19
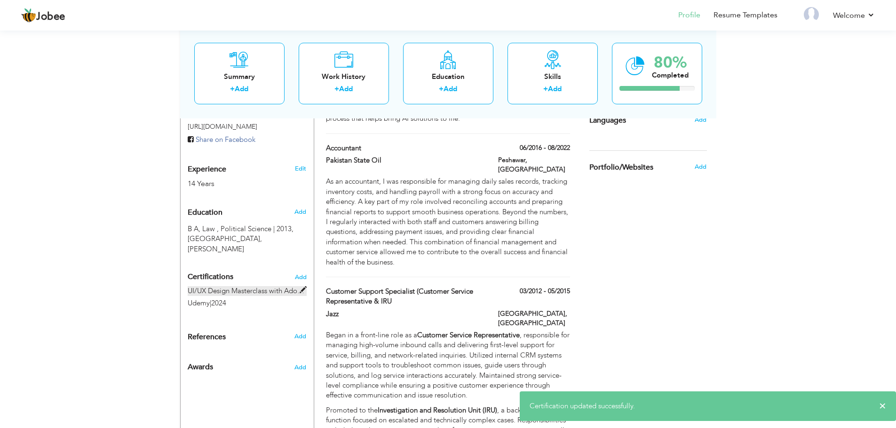
click at [277, 286] on label "UI/UX Design Masterclass with Adobe XD: From Beginner to Pro" at bounding box center [247, 291] width 119 height 10
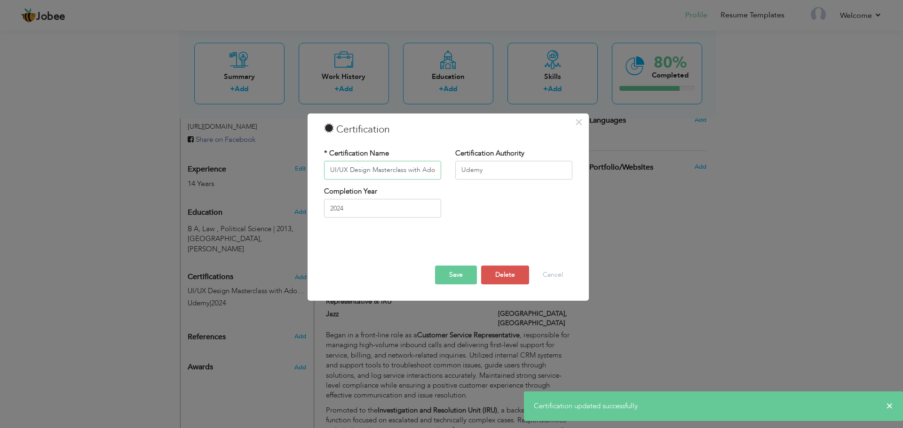
scroll to position [0, 84]
click at [567, 277] on button "Cancel" at bounding box center [552, 275] width 39 height 19
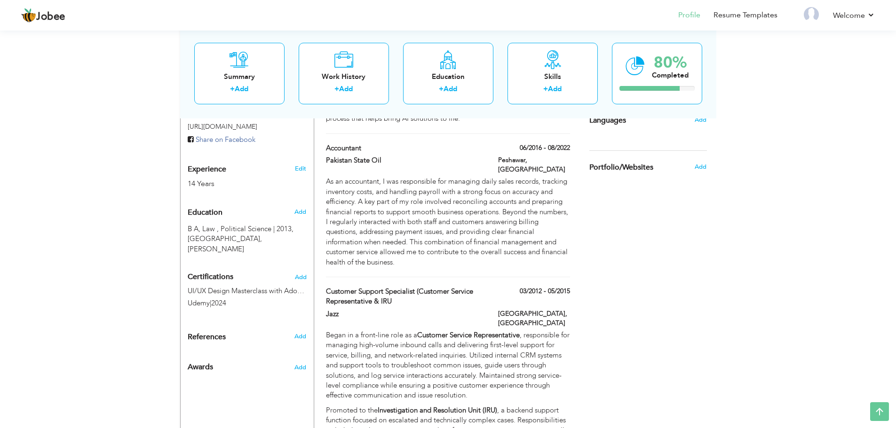
click at [301, 273] on h4 "Certifications Add" at bounding box center [247, 277] width 119 height 8
click at [301, 274] on span "Add" at bounding box center [300, 277] width 12 height 7
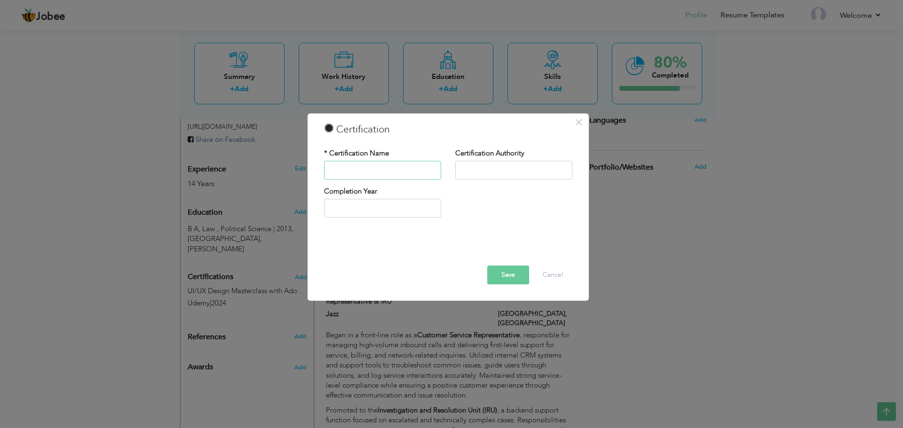
paste input "Figma Design Course. Your Website from Start to Finish"
type input "Figma Design Course. Your Website from Start to Finish"
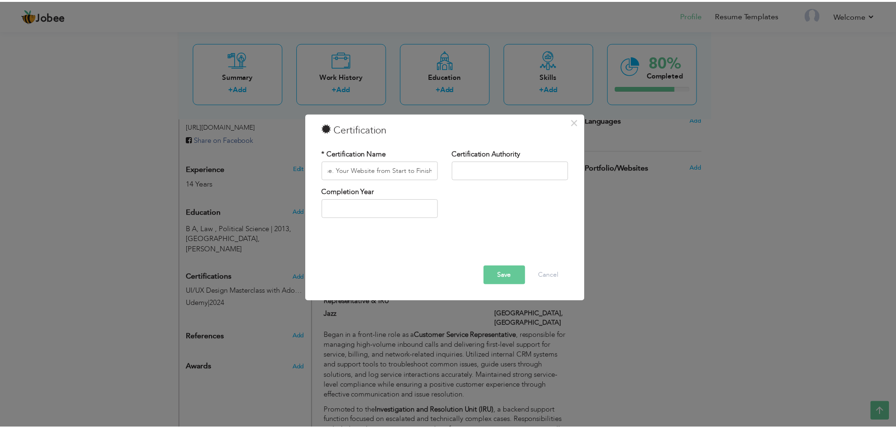
scroll to position [0, 0]
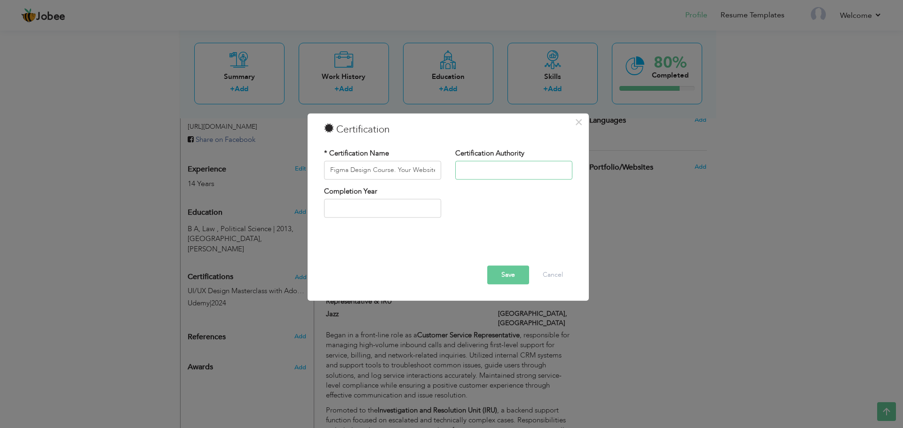
click at [496, 168] on input "text" at bounding box center [513, 170] width 117 height 19
type input "Udemy"
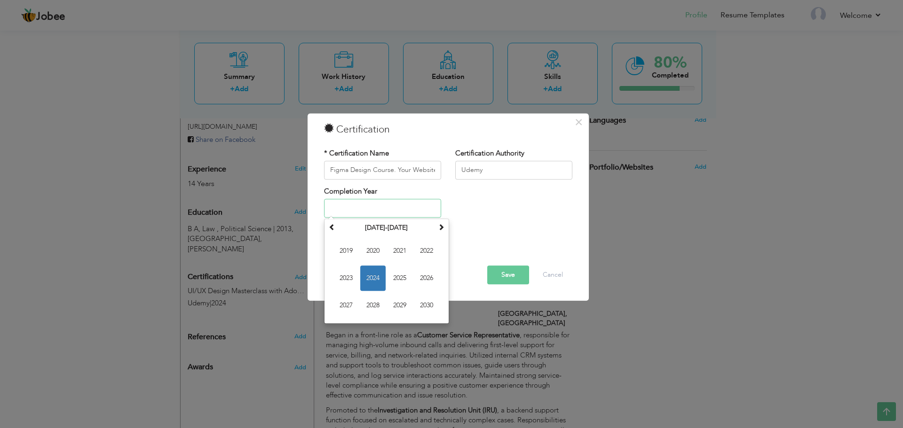
click at [386, 210] on input "text" at bounding box center [382, 208] width 117 height 19
click at [375, 279] on span "2024" at bounding box center [372, 278] width 25 height 25
type input "2024"
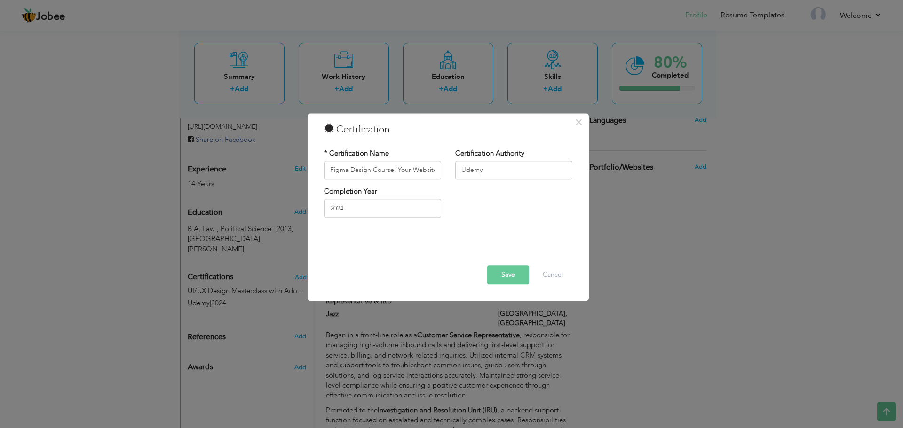
click at [505, 276] on button "Save" at bounding box center [508, 275] width 42 height 19
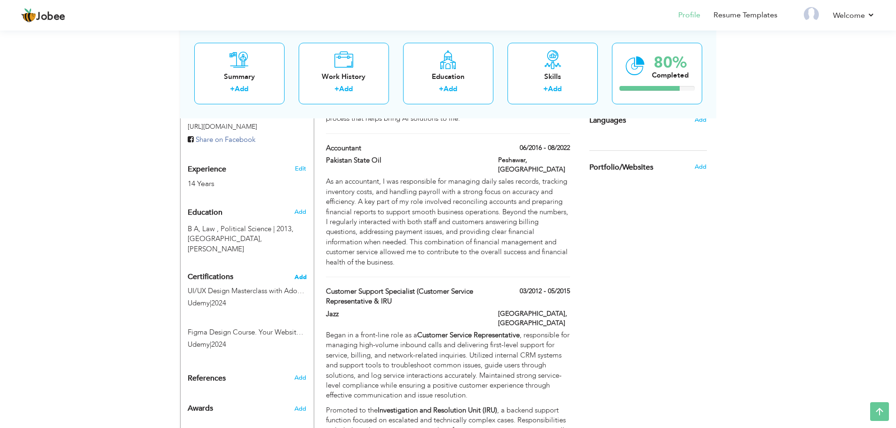
click at [306, 274] on span "Add" at bounding box center [300, 277] width 12 height 7
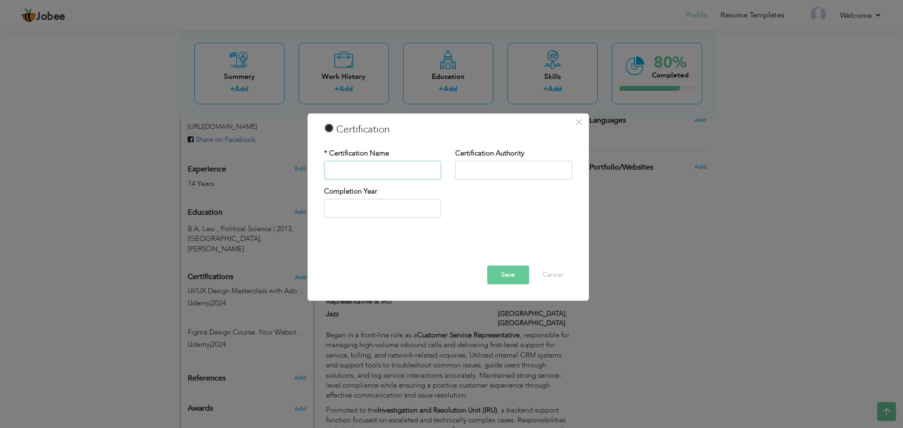
click at [394, 166] on input "text" at bounding box center [382, 170] width 117 height 19
paste input "UI/UX Designer"
type input "UI/UX Designer"
click at [522, 174] on input "text" at bounding box center [513, 170] width 117 height 19
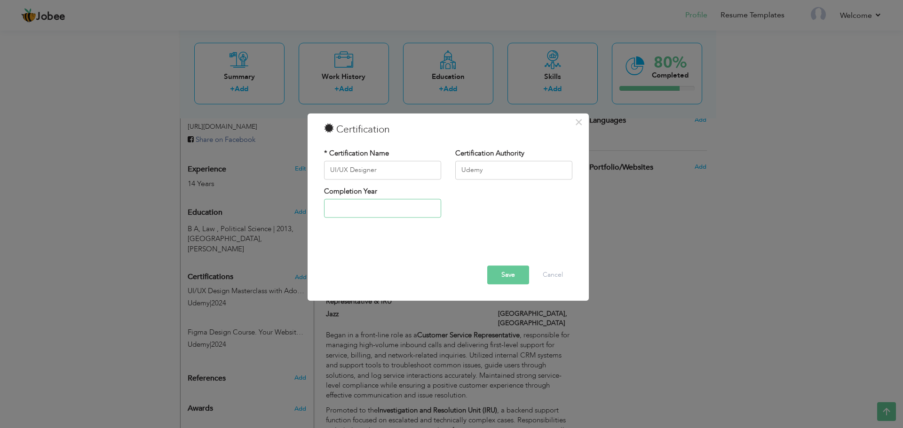
click at [396, 206] on input "text" at bounding box center [382, 208] width 117 height 19
click at [503, 166] on input "Udemy" at bounding box center [513, 170] width 117 height 19
paste input "[DOMAIN_NAME]"
type input "[DOMAIN_NAME]"
click at [397, 214] on input "text" at bounding box center [382, 208] width 117 height 19
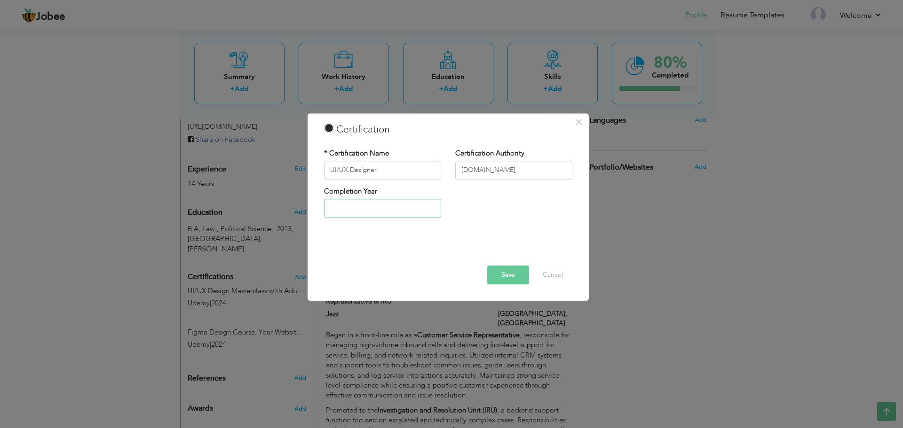
click at [397, 214] on input "text" at bounding box center [382, 208] width 117 height 19
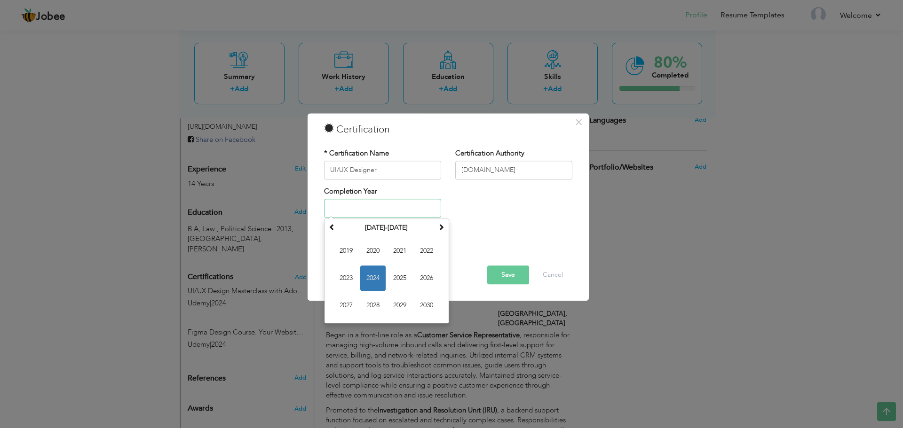
click at [372, 269] on span "2024" at bounding box center [372, 278] width 25 height 25
type input "2024"
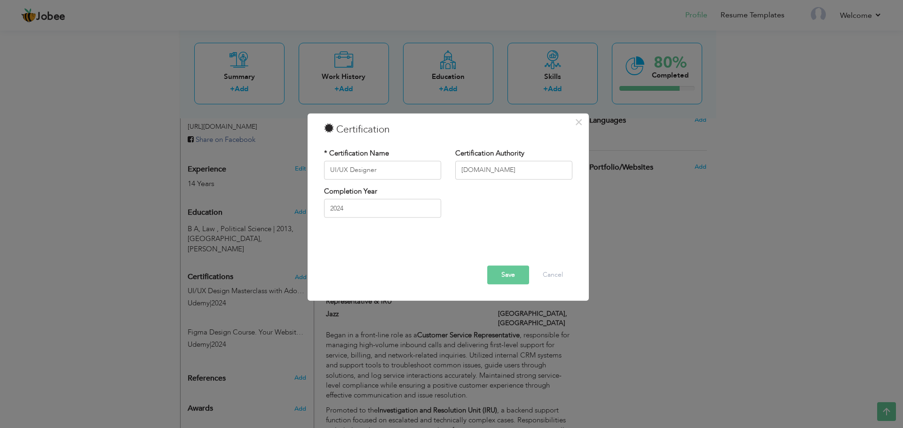
click at [506, 277] on button "Save" at bounding box center [508, 275] width 42 height 19
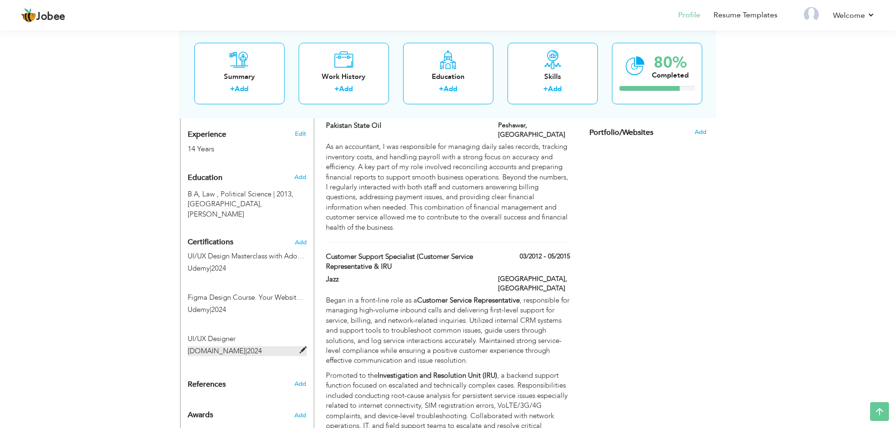
scroll to position [337, 0]
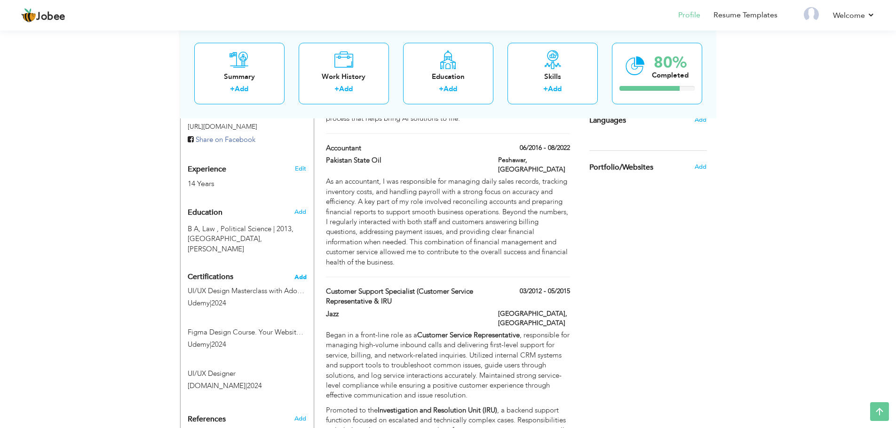
click at [300, 274] on span "Add" at bounding box center [300, 277] width 12 height 7
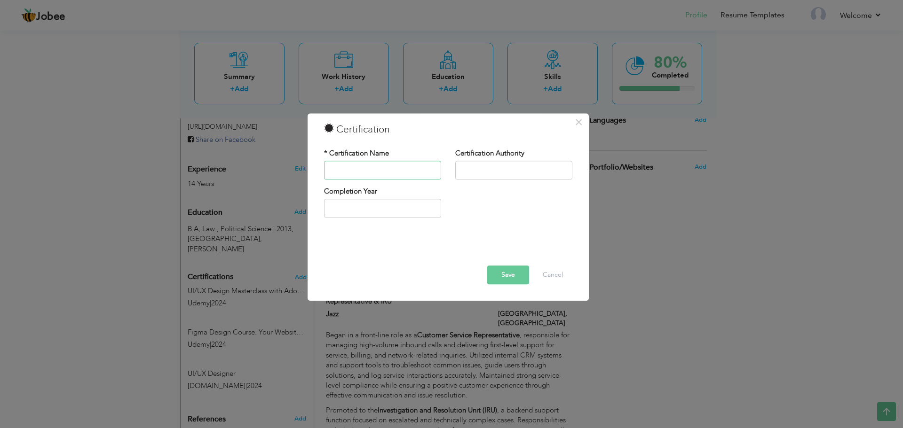
click at [379, 165] on input "text" at bounding box center [382, 170] width 117 height 19
paste input "Advertising with Meta"
type input "Advertising with Meta"
click at [519, 159] on div "Certification Authority" at bounding box center [513, 164] width 117 height 31
click at [516, 169] on input "text" at bounding box center [513, 170] width 117 height 19
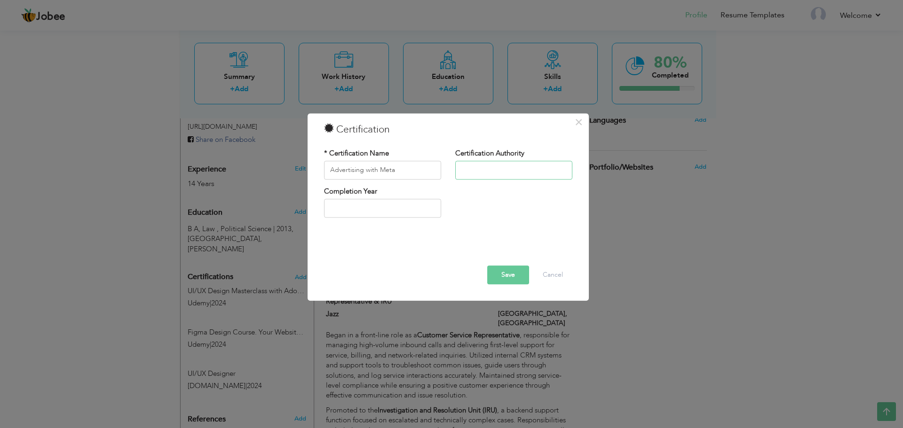
paste input "Coursera"
type input "Coursera"
click at [380, 200] on input "text" at bounding box center [382, 208] width 117 height 19
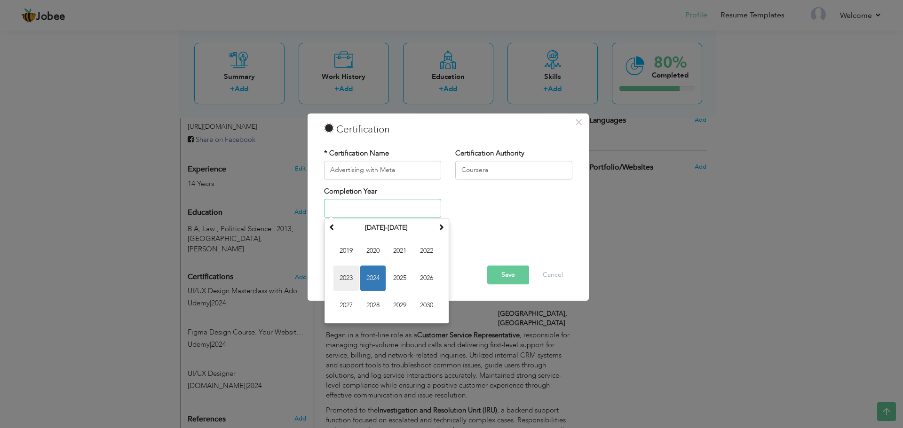
click at [353, 273] on span "2023" at bounding box center [345, 278] width 25 height 25
type input "2023"
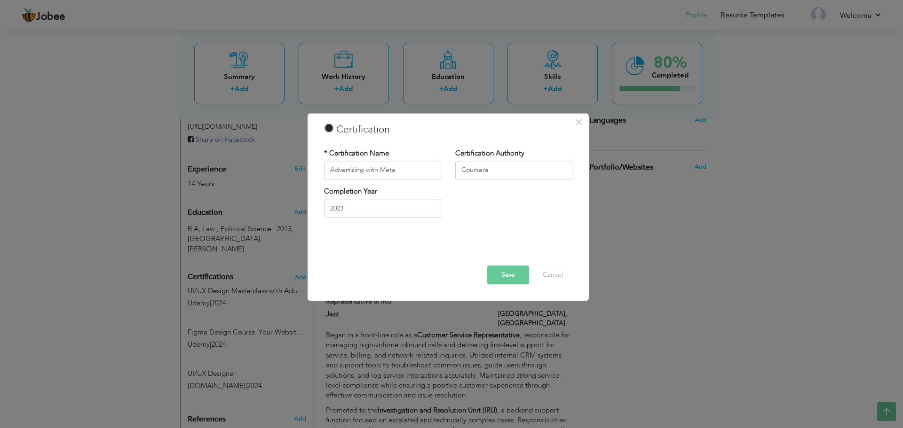
click at [501, 274] on button "Save" at bounding box center [508, 275] width 42 height 19
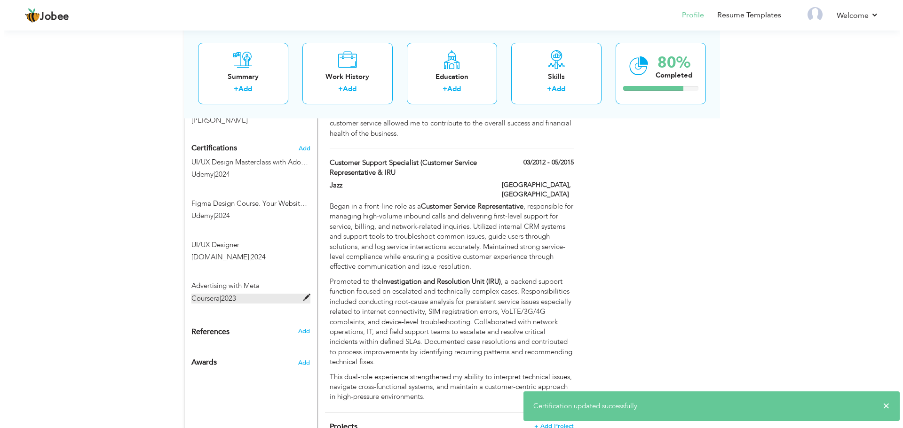
scroll to position [384, 0]
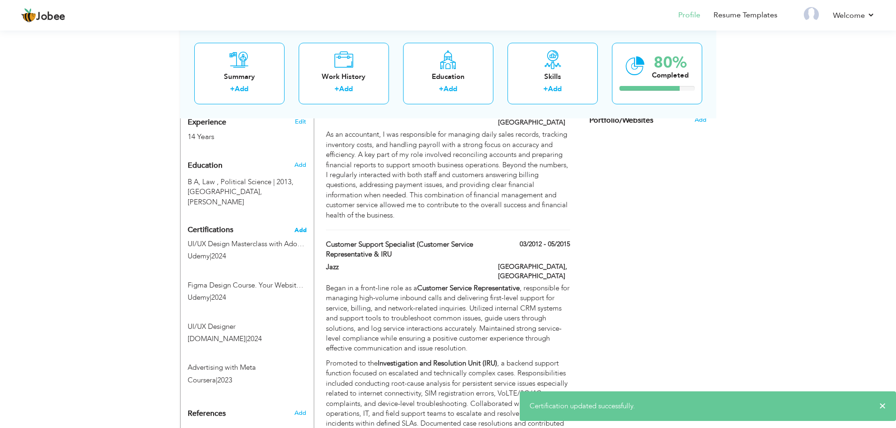
click at [300, 227] on span "Add" at bounding box center [300, 230] width 12 height 7
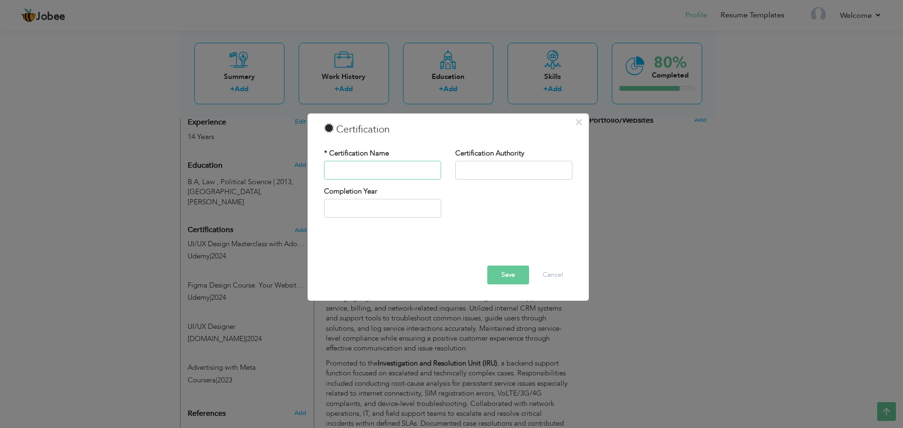
click at [400, 175] on input "text" at bounding box center [382, 170] width 117 height 19
paste input "Fundamentals of Social Media Advertising"
type input "Fundamentals of Social Media Advertising"
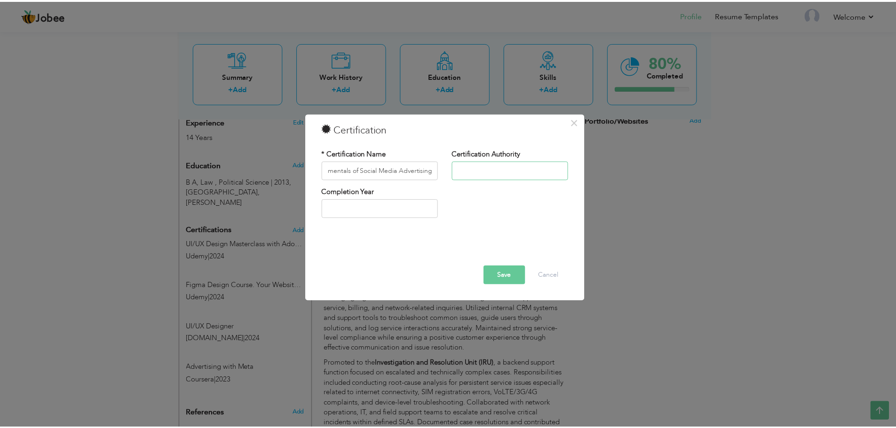
scroll to position [0, 0]
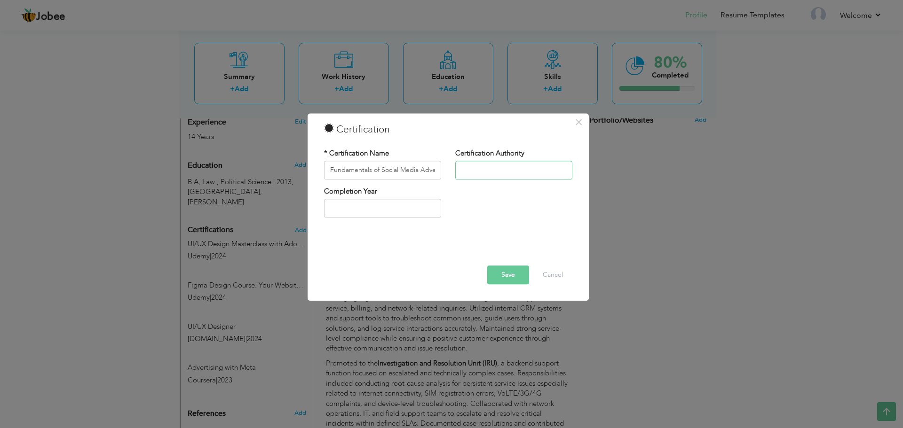
click at [529, 176] on input "text" at bounding box center [513, 170] width 117 height 19
type input "Coursera"
click at [404, 210] on input "text" at bounding box center [382, 208] width 117 height 19
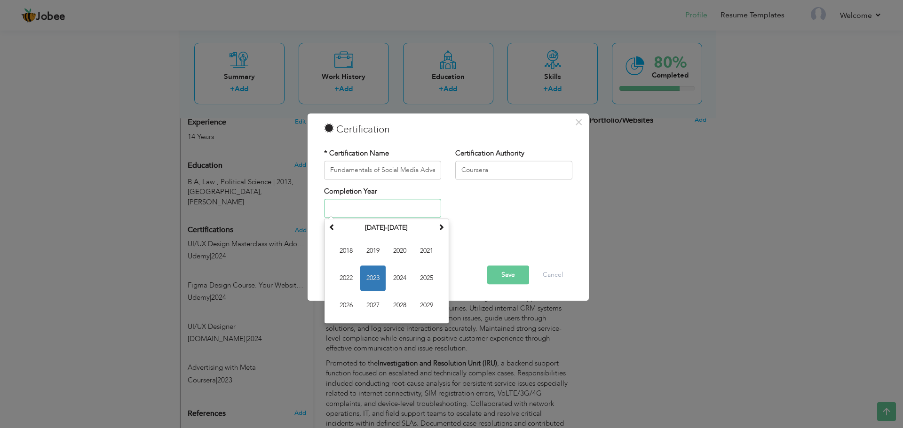
click at [404, 210] on input "text" at bounding box center [382, 208] width 117 height 19
click at [349, 272] on span "2022" at bounding box center [345, 278] width 25 height 25
type input "2022"
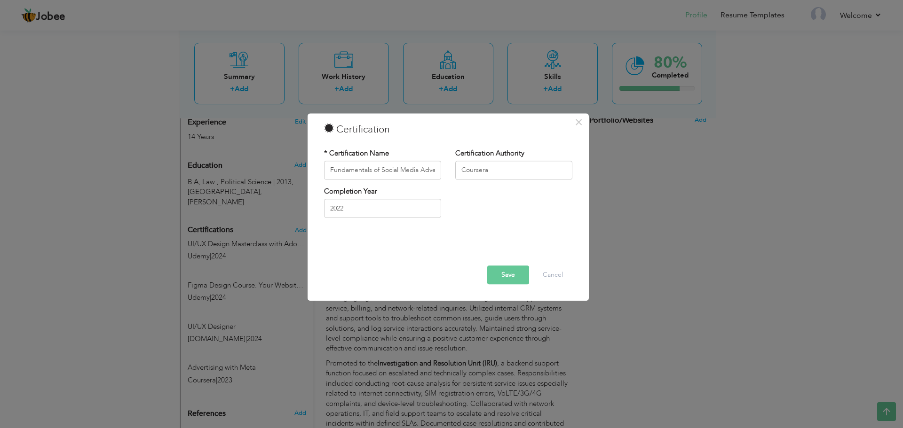
click at [499, 275] on button "Save" at bounding box center [508, 275] width 42 height 19
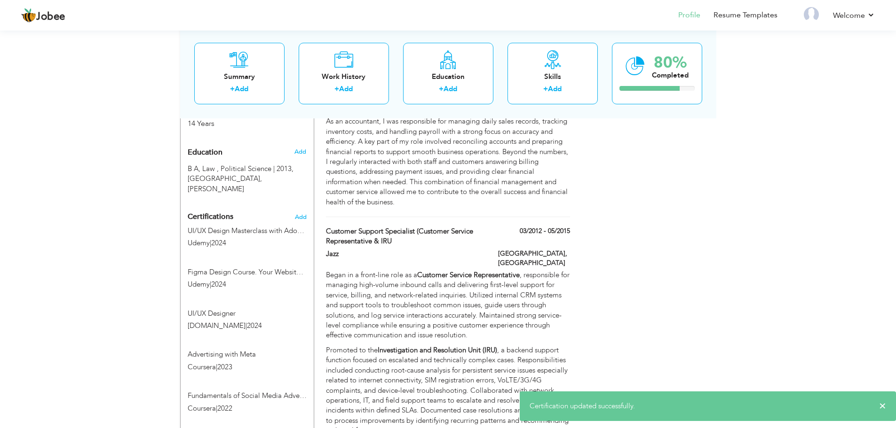
scroll to position [337, 0]
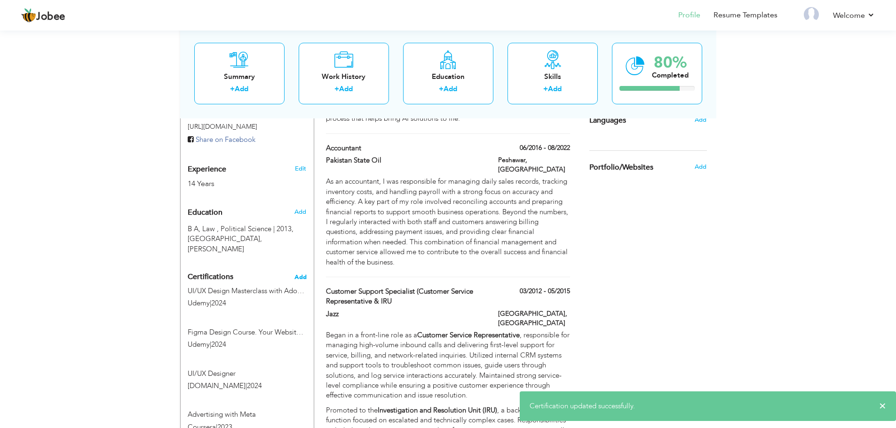
click at [302, 274] on span "Add" at bounding box center [300, 277] width 12 height 7
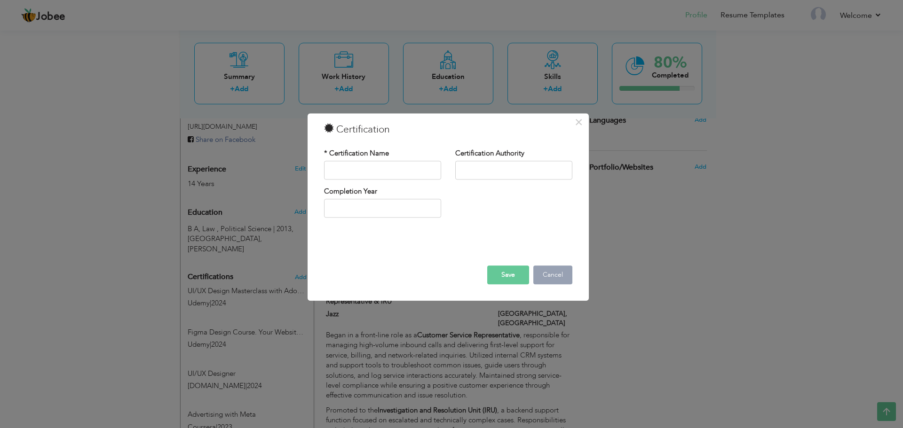
click at [557, 277] on button "Cancel" at bounding box center [552, 275] width 39 height 19
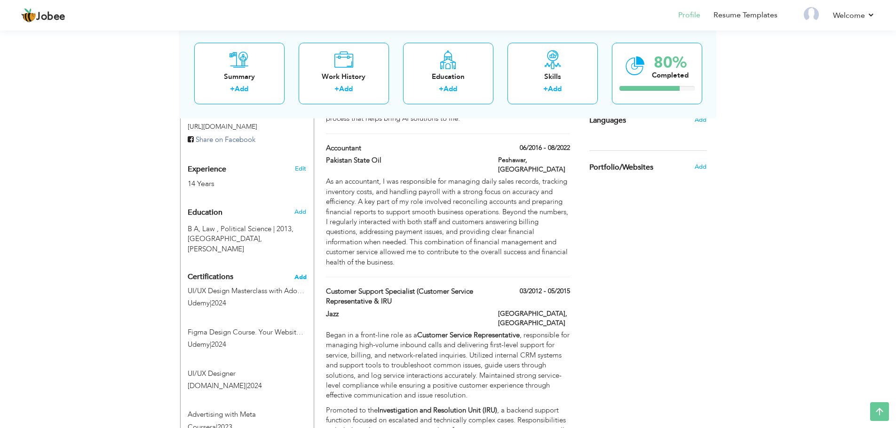
click at [299, 274] on span "Add" at bounding box center [300, 277] width 12 height 7
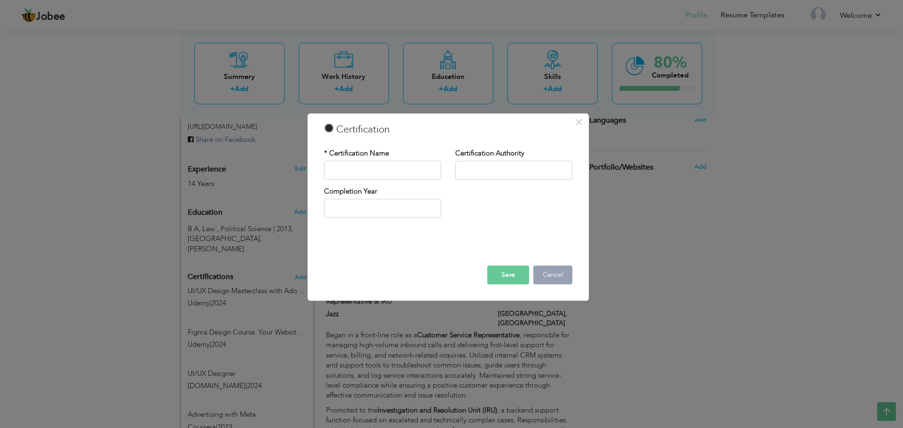
click at [551, 280] on button "Cancel" at bounding box center [552, 275] width 39 height 19
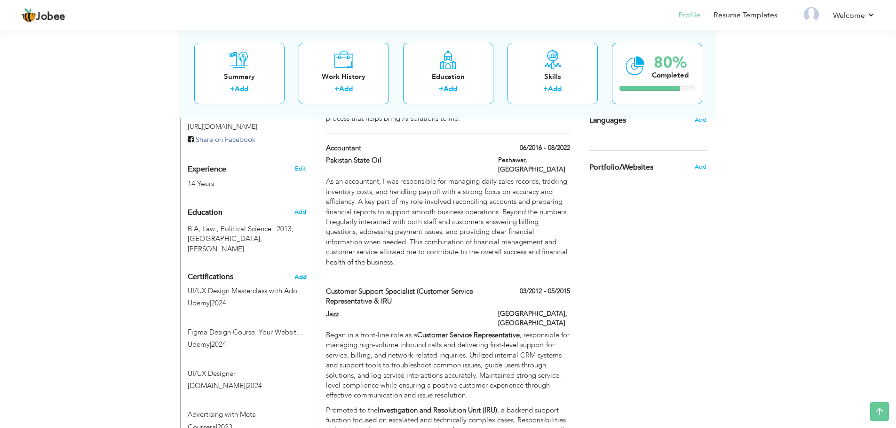
click at [297, 274] on span "Add" at bounding box center [300, 277] width 12 height 7
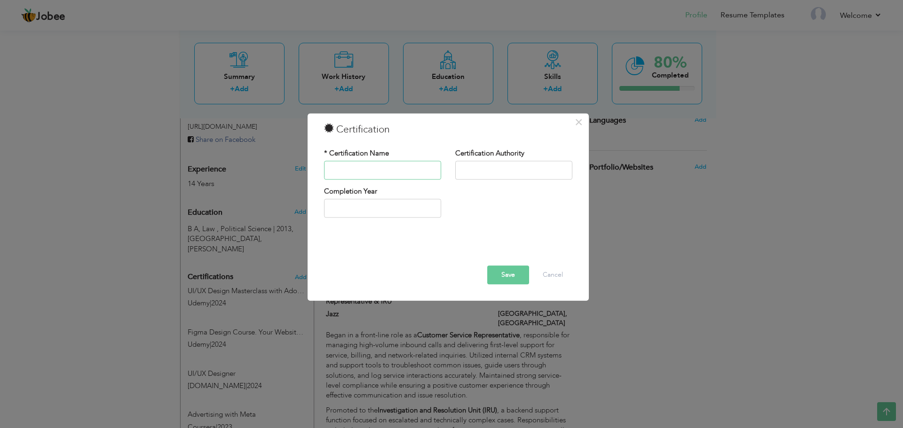
click at [408, 169] on input "text" at bounding box center [382, 170] width 117 height 19
paste input "Launch Your Online Business"
type input "Launch Your Online Business"
click at [487, 171] on input "text" at bounding box center [513, 170] width 117 height 19
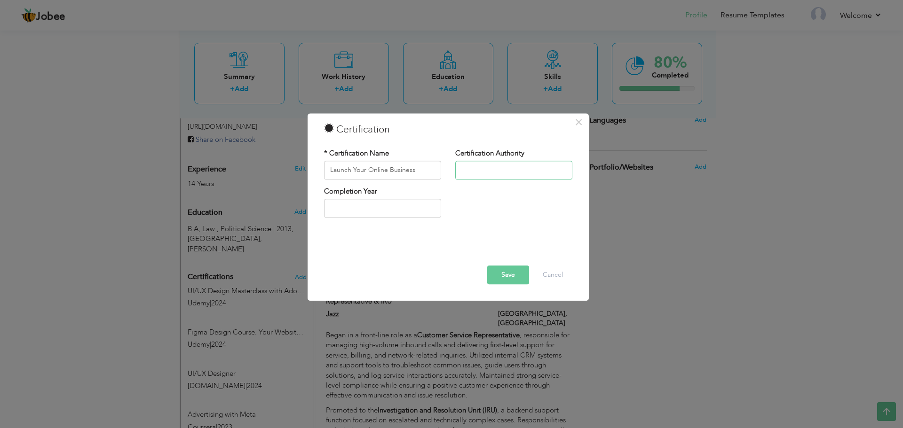
click at [487, 171] on input "text" at bounding box center [513, 170] width 117 height 19
type input "Coursera"
click at [369, 206] on input "text" at bounding box center [382, 208] width 117 height 19
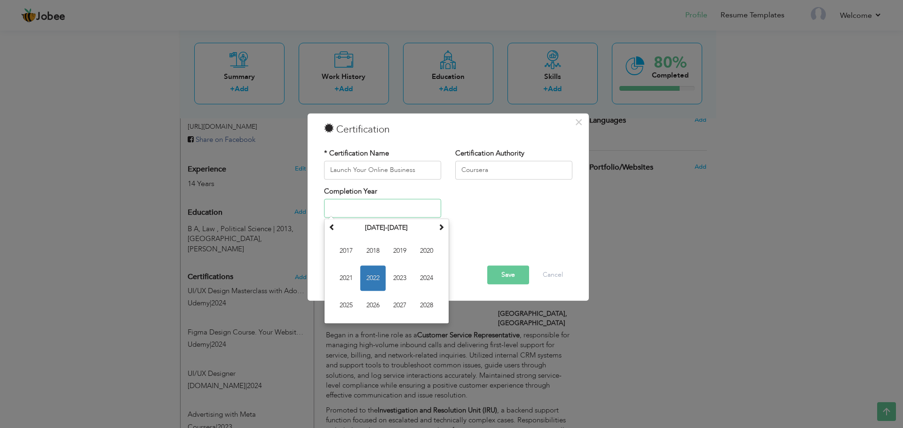
click at [376, 278] on span "2022" at bounding box center [372, 278] width 25 height 25
type input "2022"
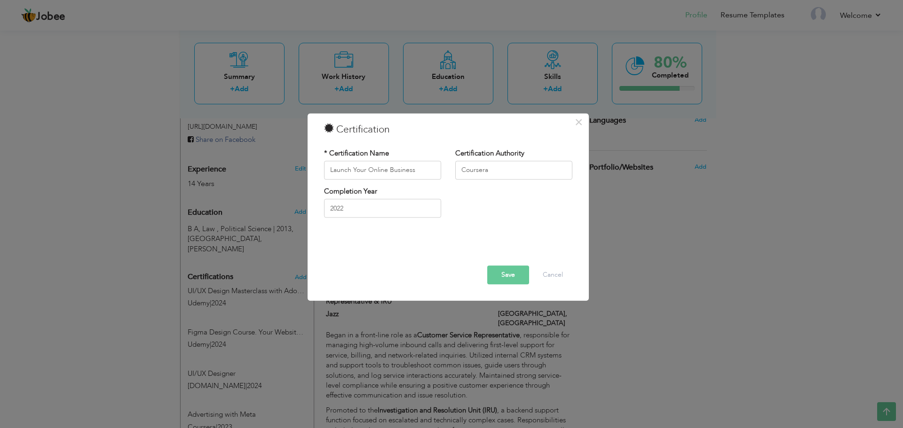
click at [500, 279] on button "Save" at bounding box center [508, 275] width 42 height 19
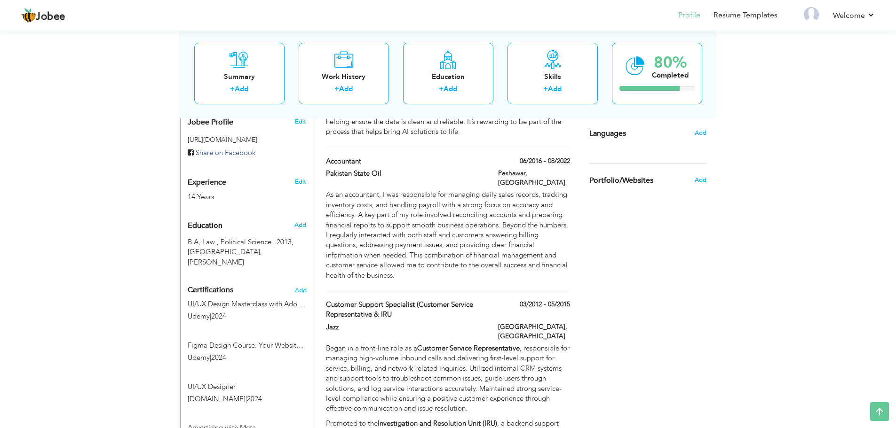
scroll to position [290, 0]
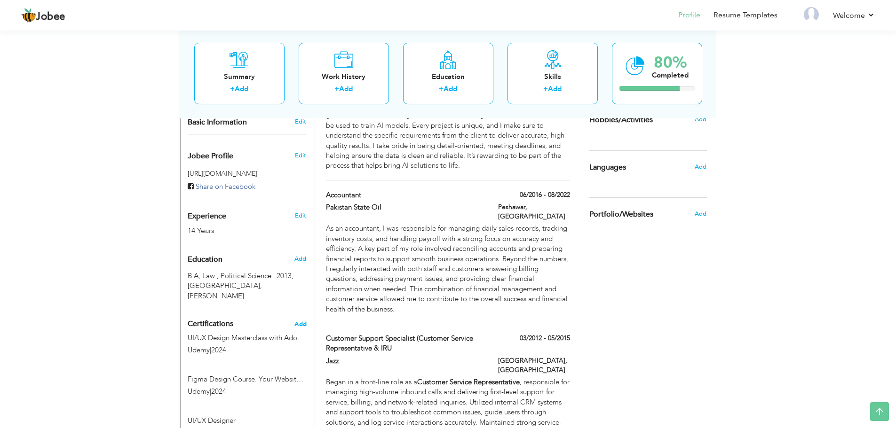
click at [305, 321] on span "Add" at bounding box center [300, 324] width 12 height 7
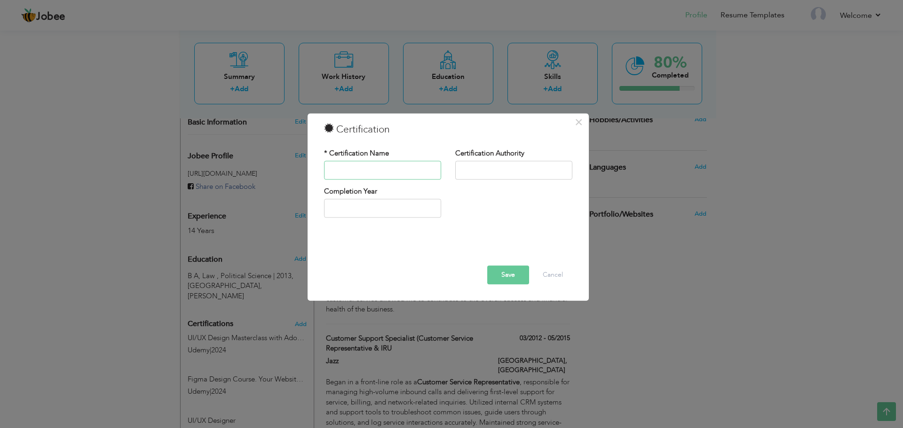
click at [407, 172] on input "text" at bounding box center [382, 170] width 117 height 19
paste input "Social Media Management"
type input "Social Media Management"
click at [379, 211] on input "text" at bounding box center [382, 208] width 117 height 19
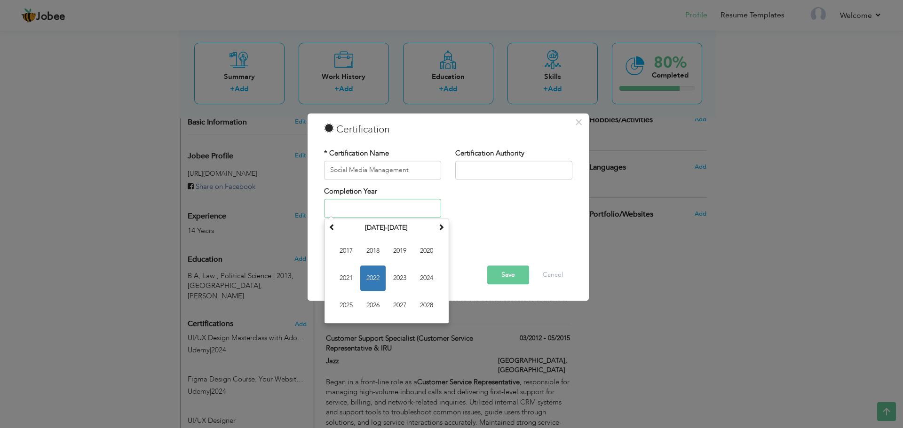
click at [372, 277] on span "2022" at bounding box center [372, 278] width 25 height 25
type input "2022"
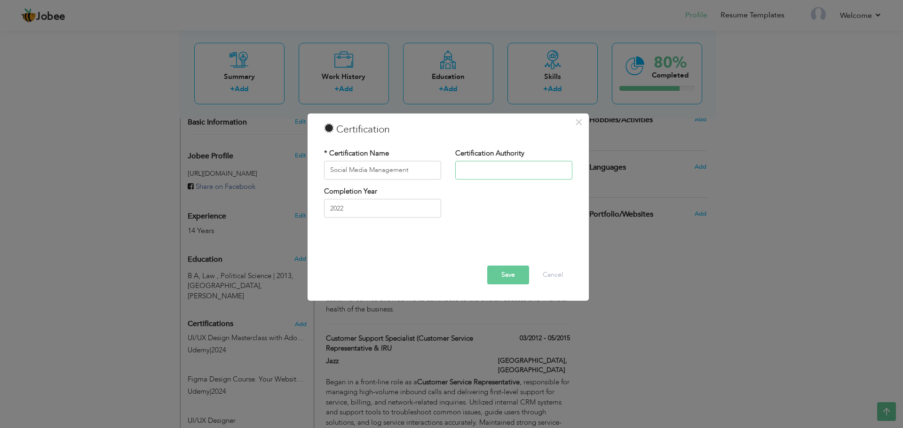
click at [468, 178] on input "text" at bounding box center [513, 170] width 117 height 19
click at [483, 168] on input "text" at bounding box center [513, 170] width 117 height 19
type input "Coursera"
click at [505, 271] on button "Save" at bounding box center [508, 275] width 42 height 19
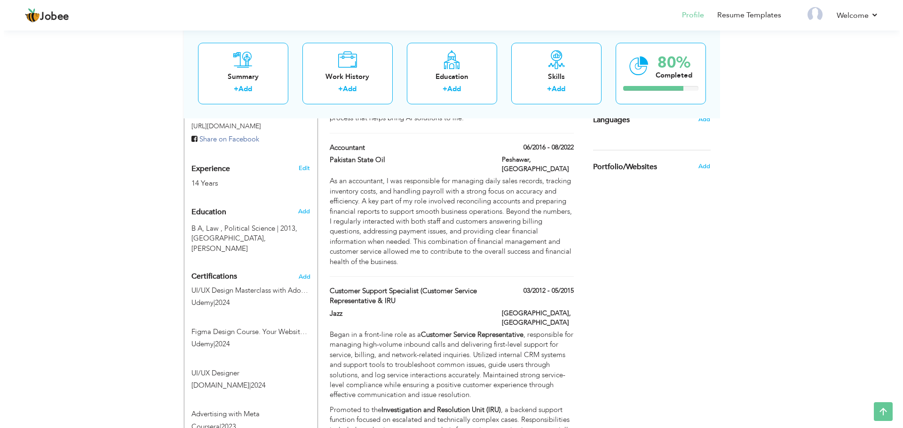
scroll to position [337, 0]
click at [300, 274] on span "Add" at bounding box center [300, 277] width 12 height 7
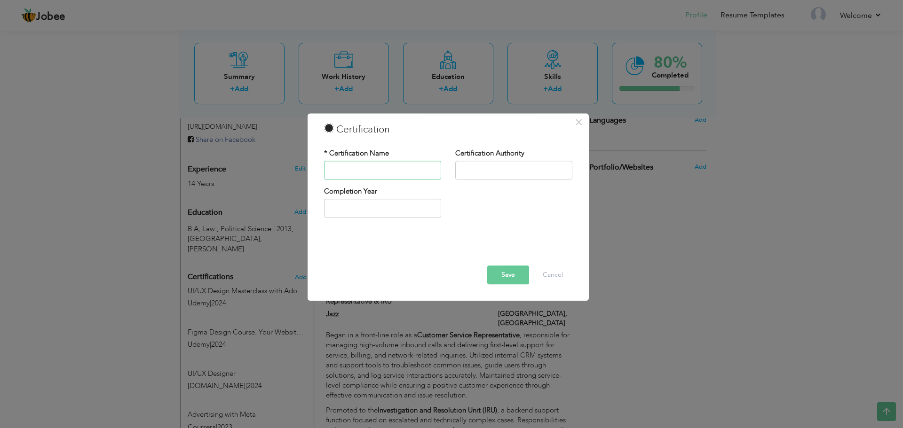
paste input "Use Canva to Create Social Media Visuals for Business"
type input "Use Canva to Create Social Media Visuals for Business"
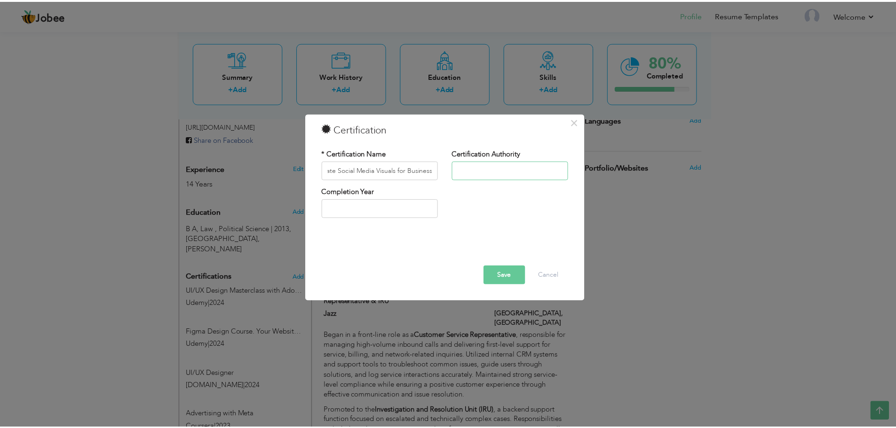
scroll to position [0, 0]
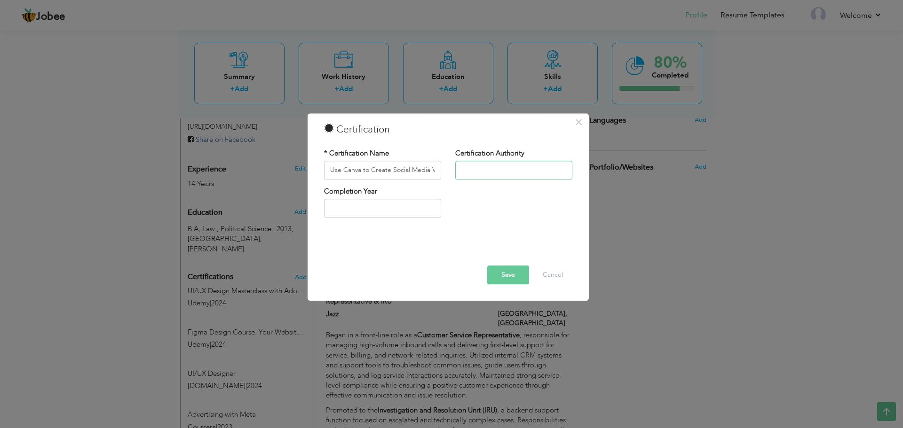
click at [464, 175] on input "text" at bounding box center [513, 170] width 117 height 19
type input "Coursera"
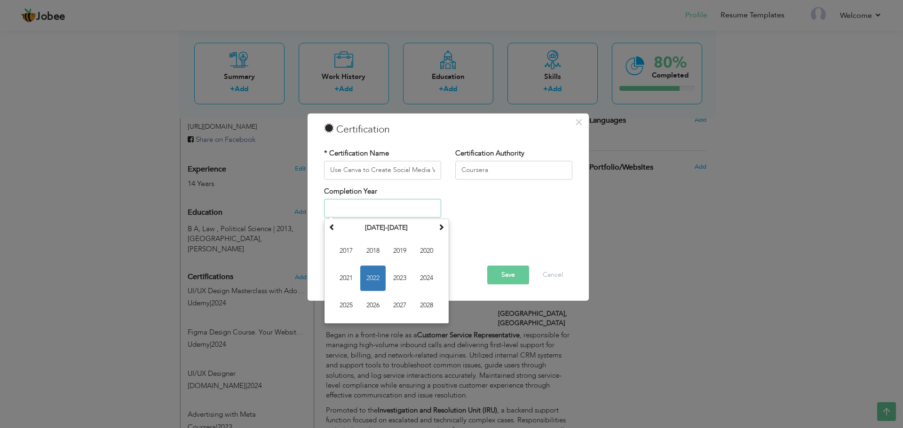
click at [386, 214] on input "text" at bounding box center [382, 208] width 117 height 19
click at [365, 281] on span "2022" at bounding box center [372, 278] width 25 height 25
type input "2022"
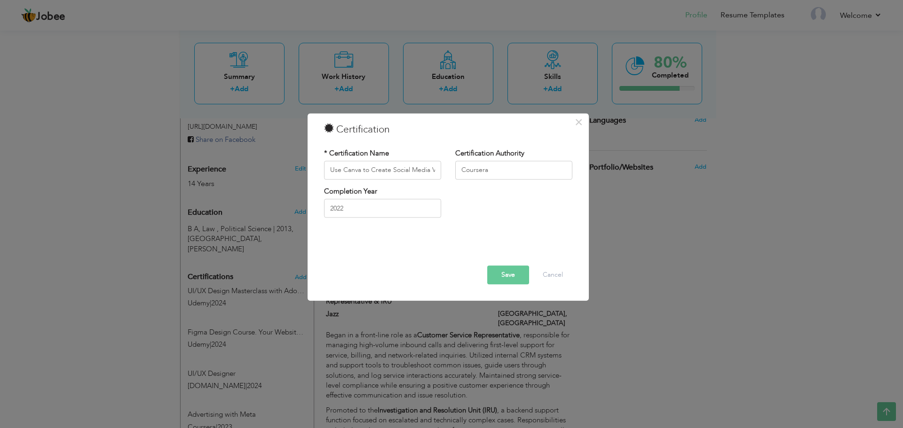
click at [501, 274] on button "Save" at bounding box center [508, 275] width 42 height 19
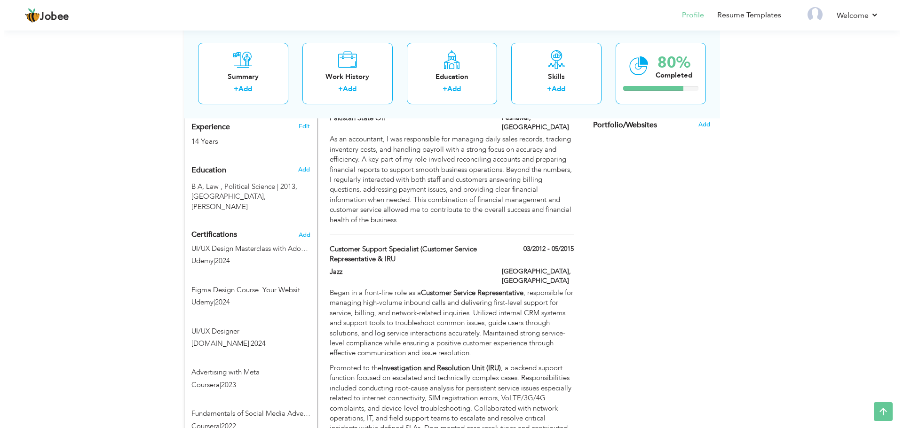
scroll to position [337, 0]
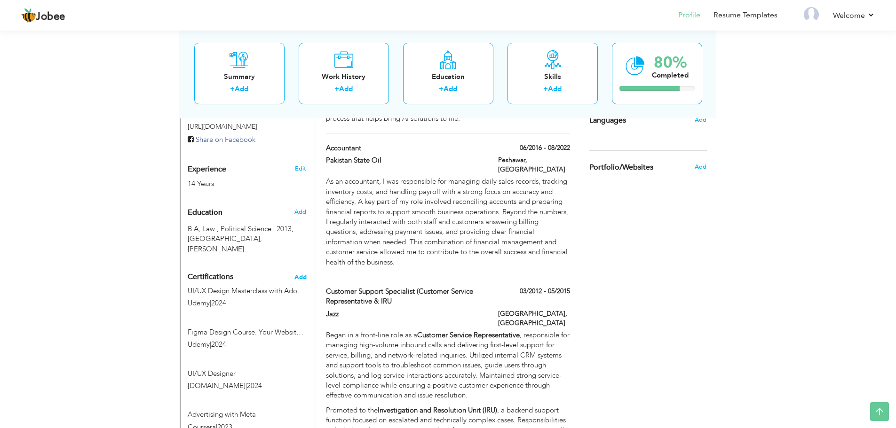
click at [296, 274] on span "Add" at bounding box center [300, 277] width 12 height 7
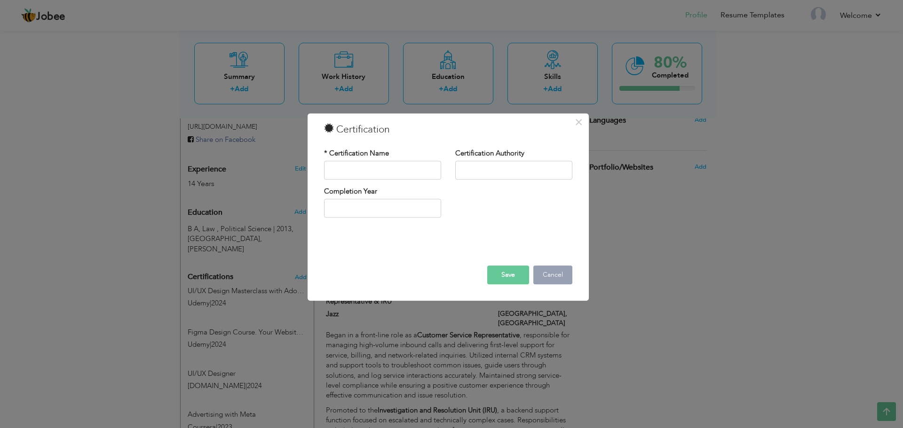
click at [554, 277] on button "Cancel" at bounding box center [552, 275] width 39 height 19
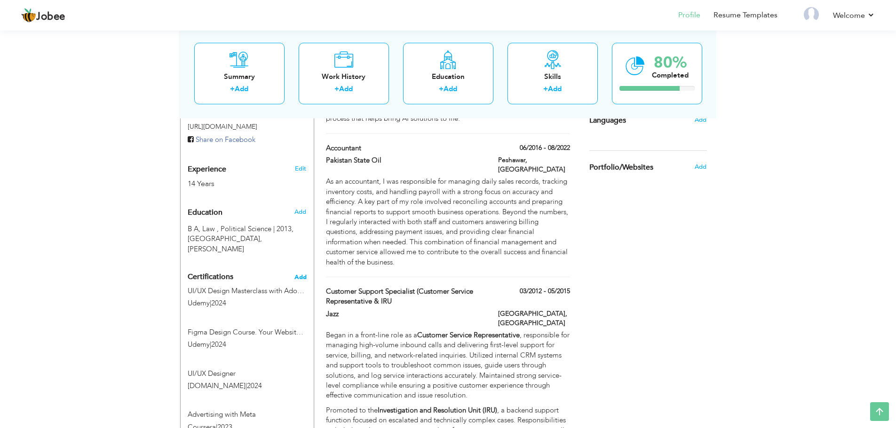
click at [294, 274] on span "Add" at bounding box center [300, 277] width 12 height 7
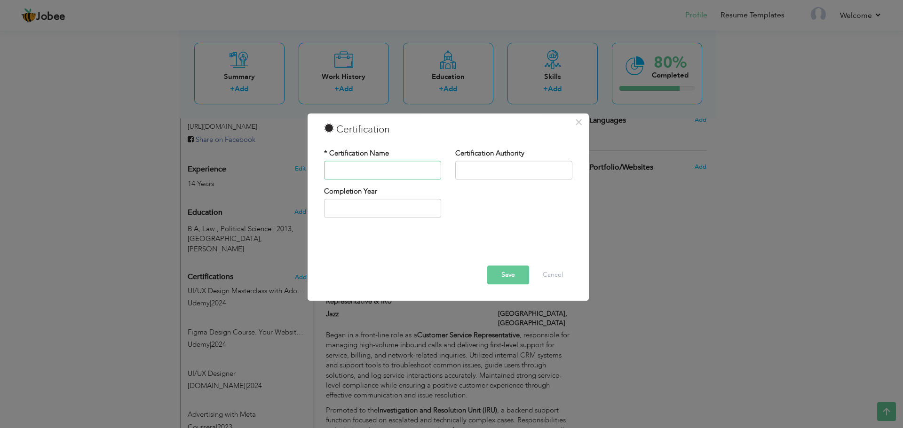
click at [412, 174] on input "text" at bounding box center [382, 170] width 117 height 19
paste input "Advanced Social Media Strategy Training and Certification"
type input "Advanced Social Media Strategy Training and Certification"
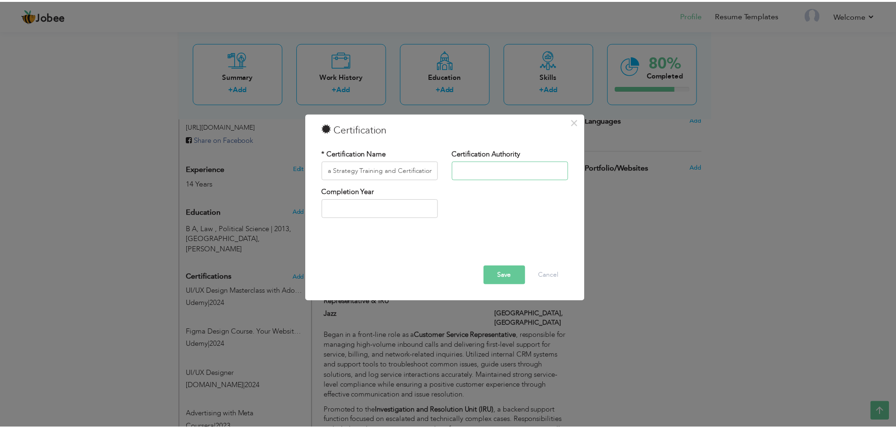
scroll to position [0, 0]
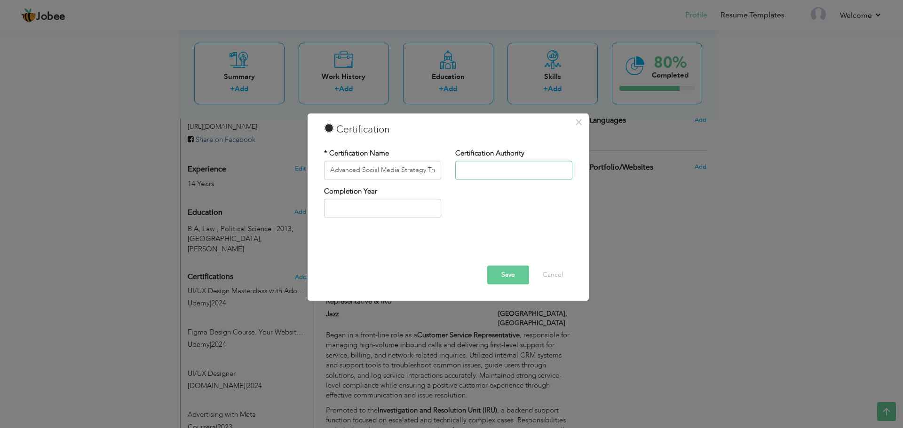
click at [509, 172] on input "text" at bounding box center [513, 170] width 117 height 19
type input "Coursera"
click at [382, 210] on input "text" at bounding box center [382, 208] width 117 height 19
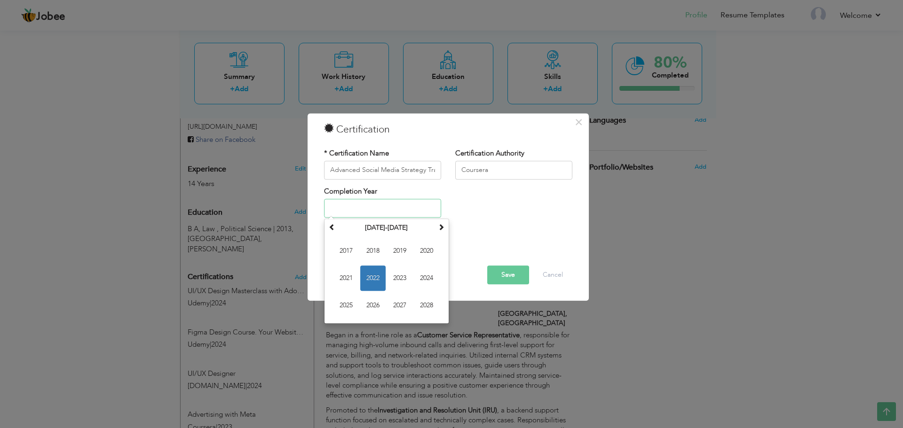
click at [376, 276] on span "2022" at bounding box center [372, 278] width 25 height 25
type input "2022"
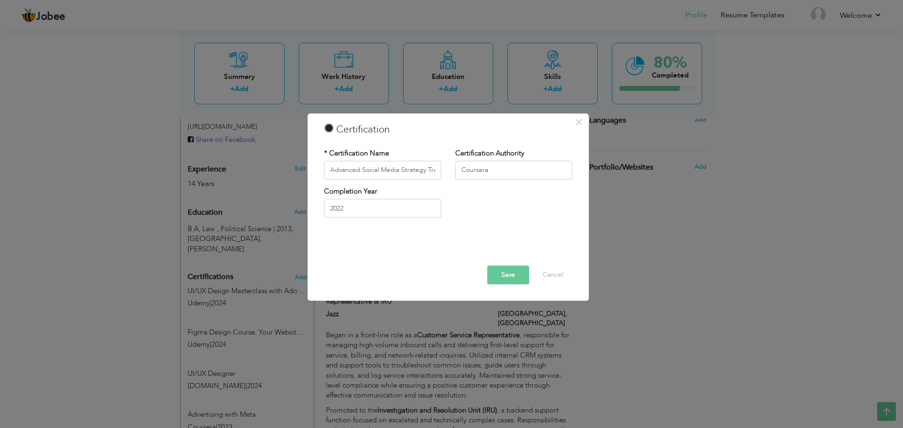
click at [504, 277] on button "Save" at bounding box center [508, 275] width 42 height 19
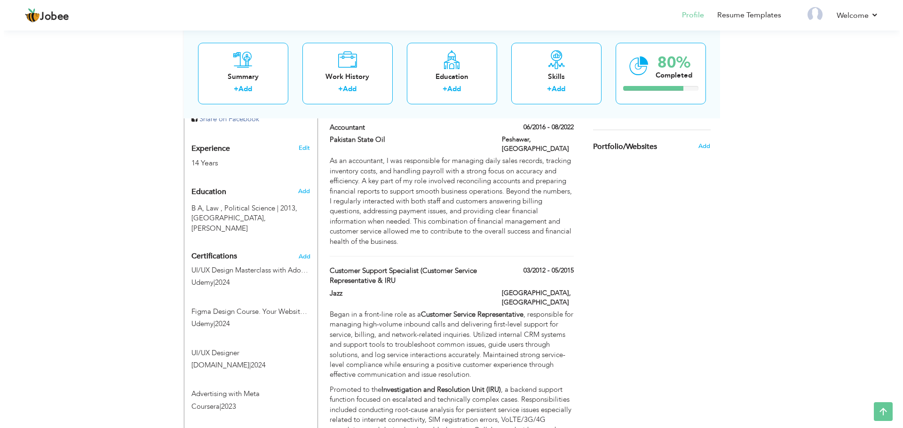
scroll to position [337, 0]
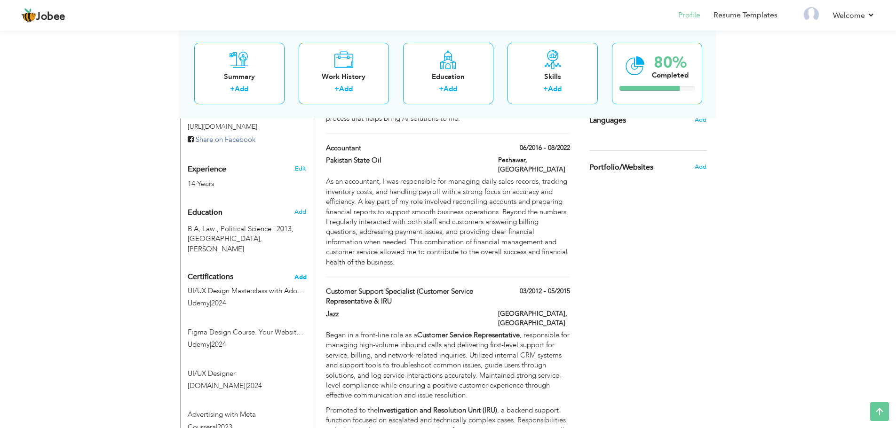
click at [302, 274] on span "Add" at bounding box center [300, 277] width 12 height 7
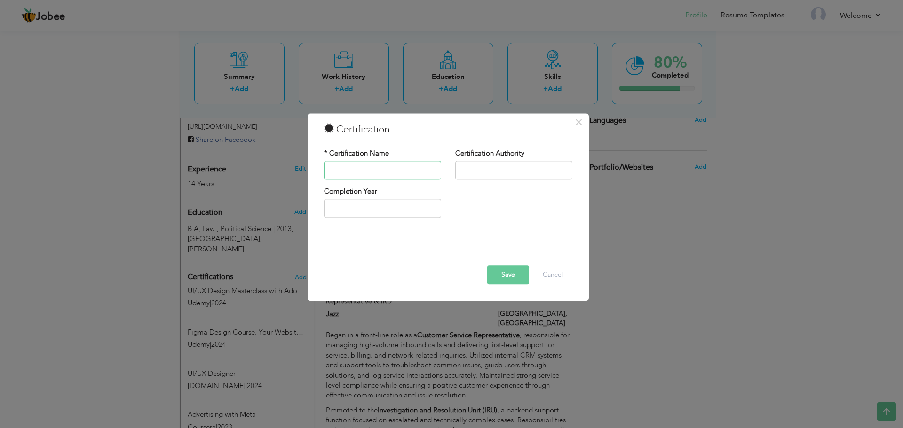
click at [380, 167] on input "text" at bounding box center [382, 170] width 117 height 19
paste input "Increase SEO Traffic with WordPress"
type input "Increase SEO Traffic with WordPress"
click at [483, 165] on input "text" at bounding box center [513, 170] width 117 height 19
type input "Coursera"
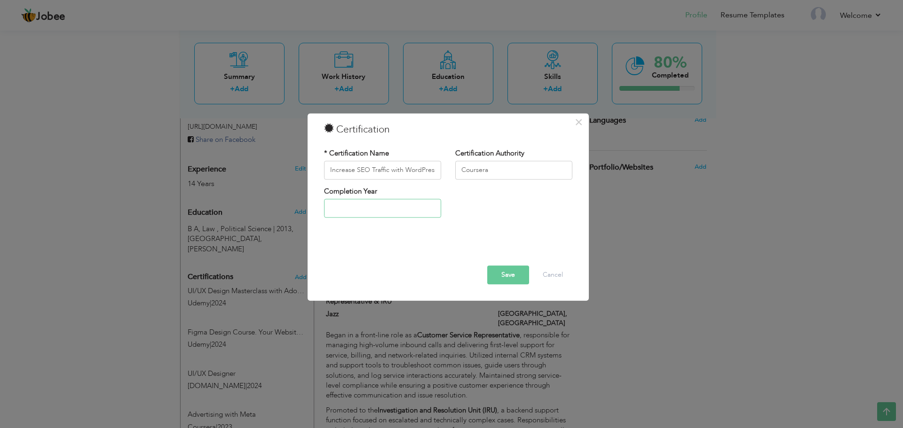
click at [422, 213] on input "text" at bounding box center [382, 208] width 117 height 19
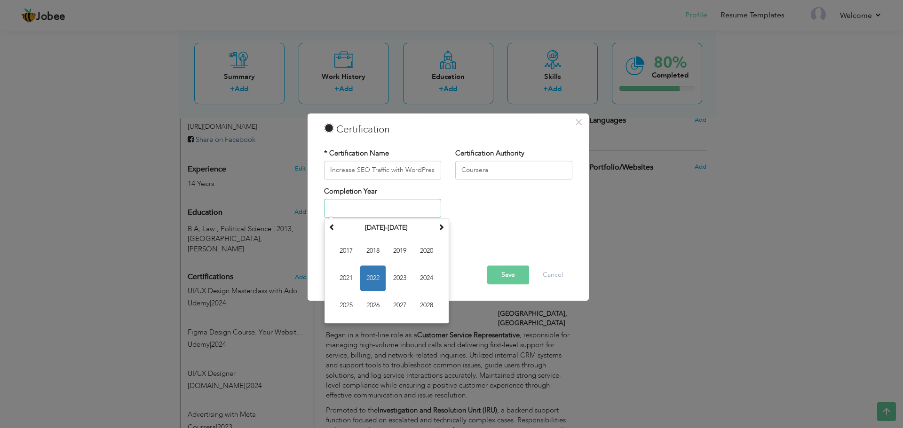
click at [374, 279] on span "2022" at bounding box center [372, 278] width 25 height 25
type input "2022"
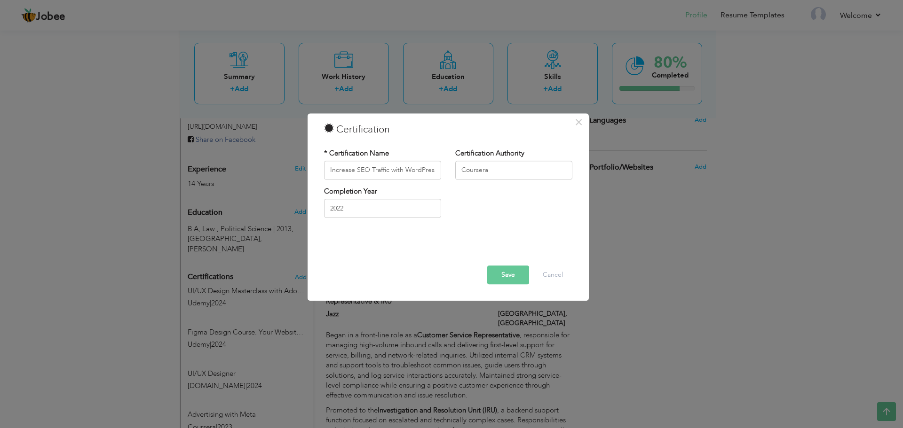
click at [496, 274] on button "Save" at bounding box center [508, 275] width 42 height 19
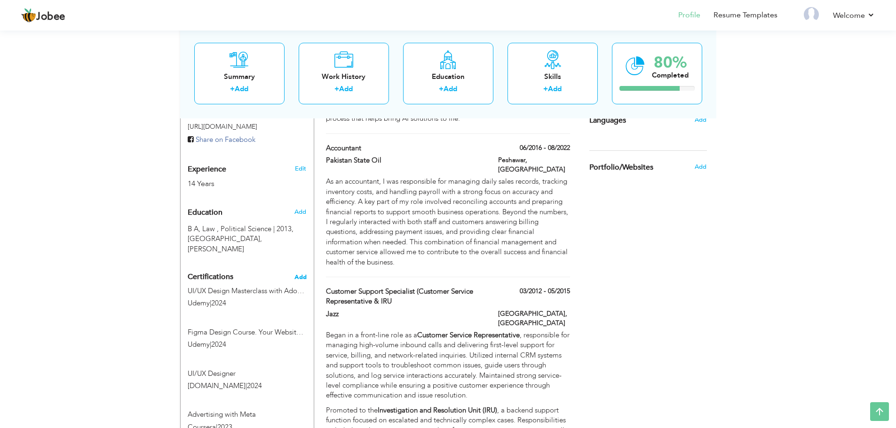
click at [299, 274] on span "Add" at bounding box center [300, 277] width 12 height 7
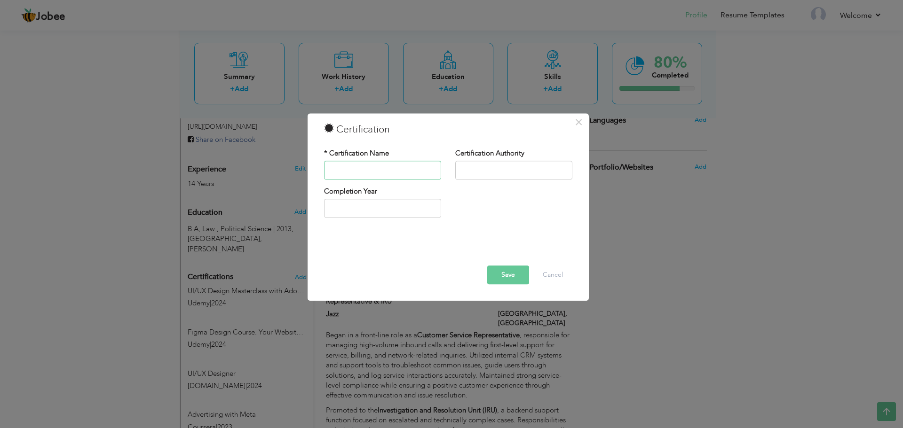
paste input "Introduction to Social Media Marketing"
type input "Introduction to Social Media Marketing"
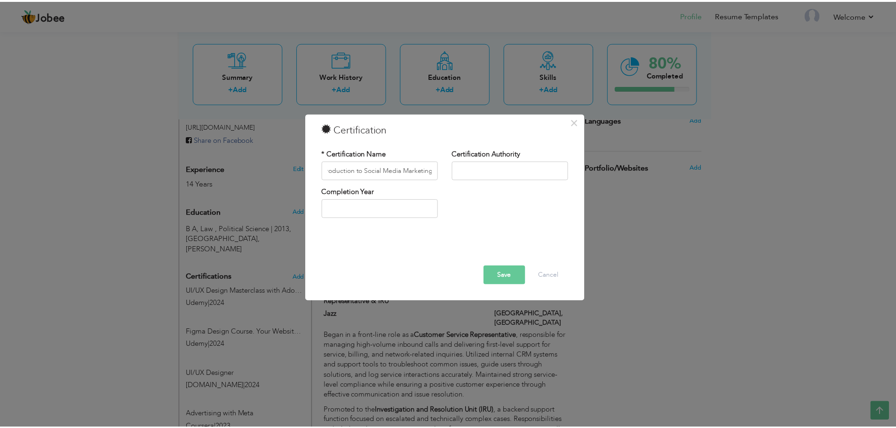
scroll to position [0, 0]
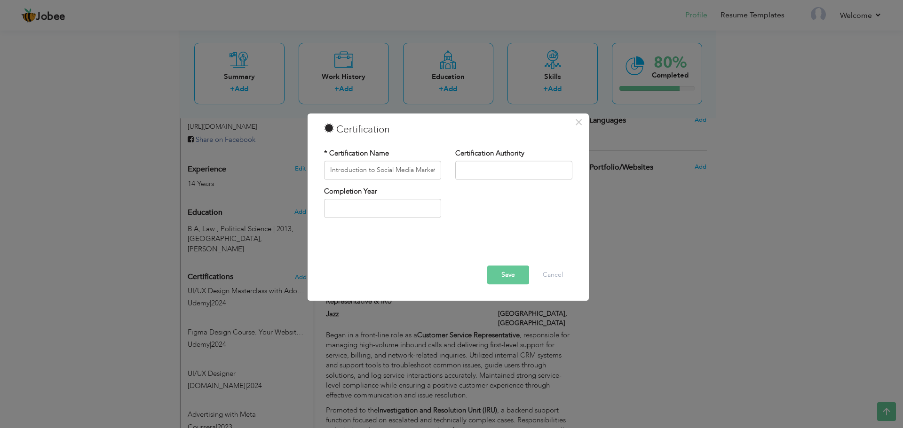
click at [495, 160] on div "Certification Authority" at bounding box center [513, 164] width 117 height 31
click at [495, 172] on input "text" at bounding box center [513, 170] width 117 height 19
type input "Coursera"
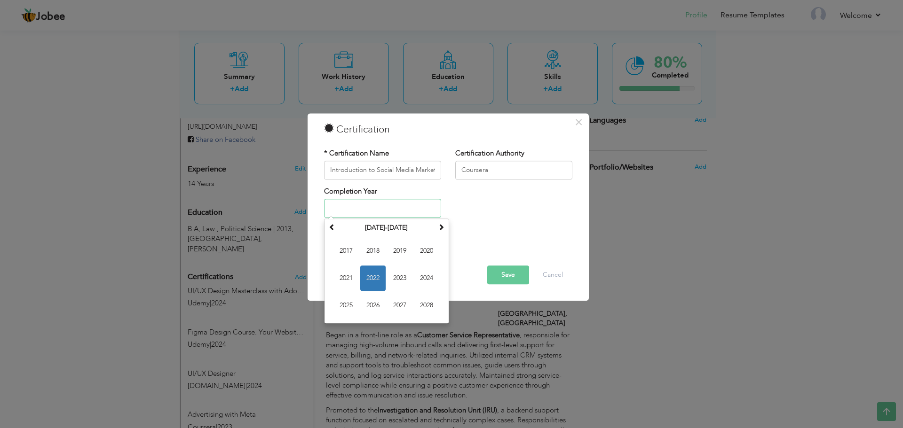
click at [401, 209] on input "text" at bounding box center [382, 208] width 117 height 19
click at [369, 275] on span "2022" at bounding box center [372, 278] width 25 height 25
type input "2022"
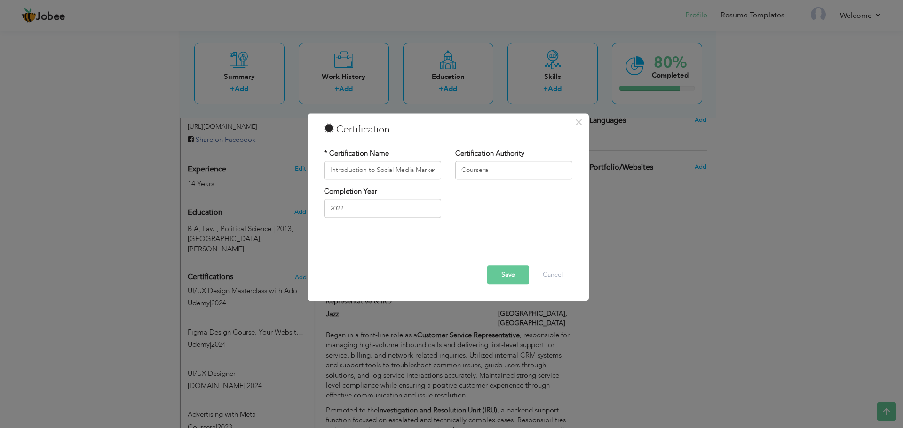
click at [508, 280] on button "Save" at bounding box center [508, 275] width 42 height 19
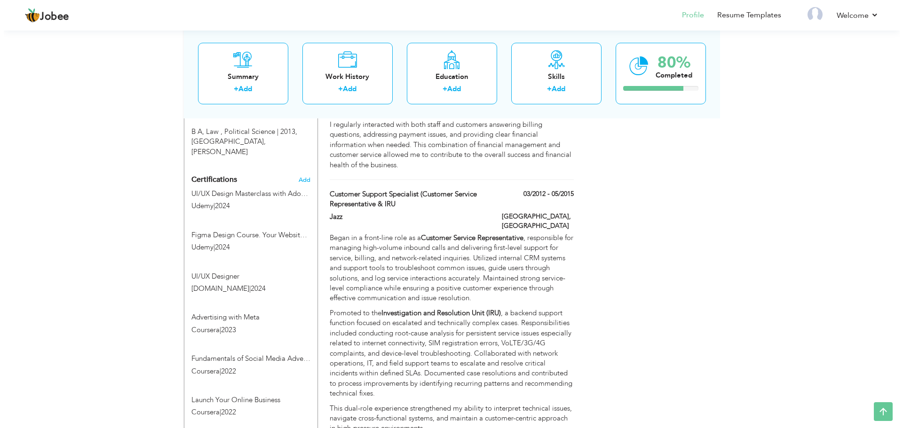
scroll to position [290, 0]
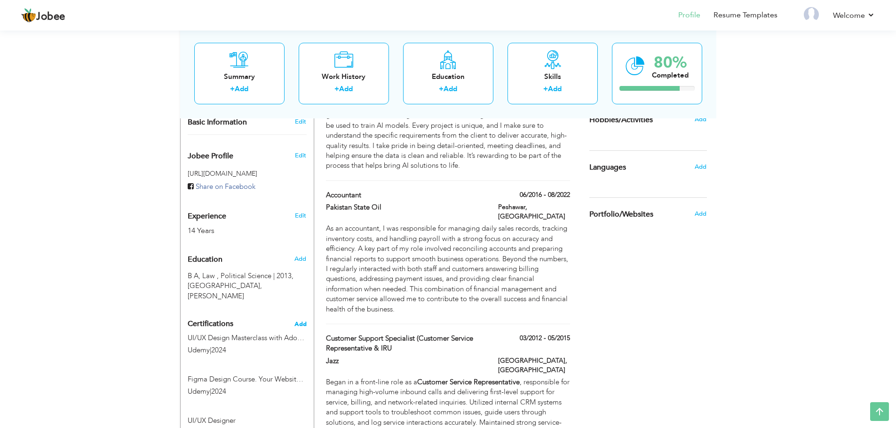
click at [303, 321] on span "Add" at bounding box center [300, 324] width 12 height 7
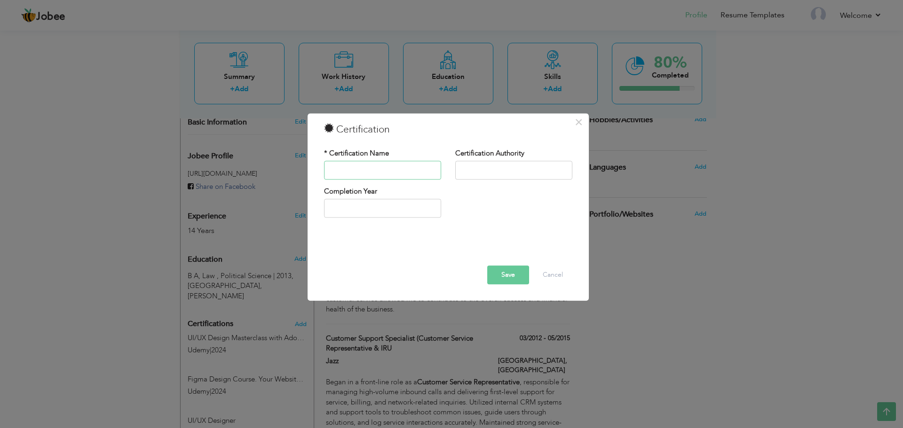
click at [396, 165] on input "text" at bounding box center [382, 170] width 117 height 19
paste input "Small Business Marketing Using Facebook"
type input "Small Business Marketing Using Facebook"
click at [485, 166] on input "text" at bounding box center [513, 170] width 117 height 19
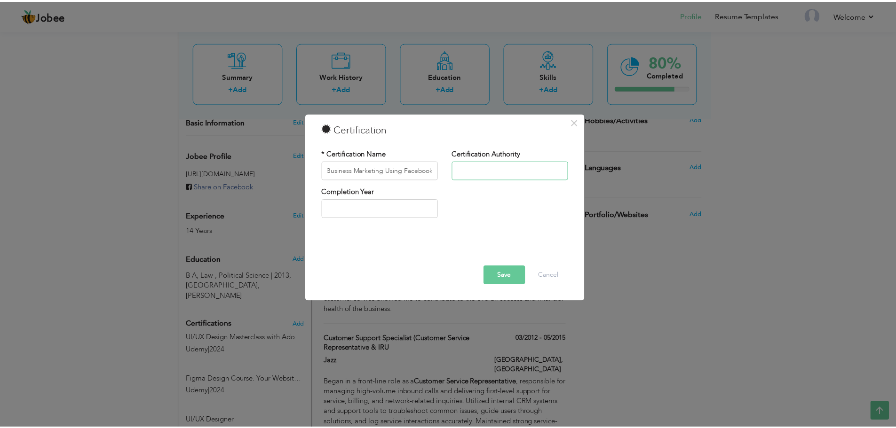
scroll to position [0, 0]
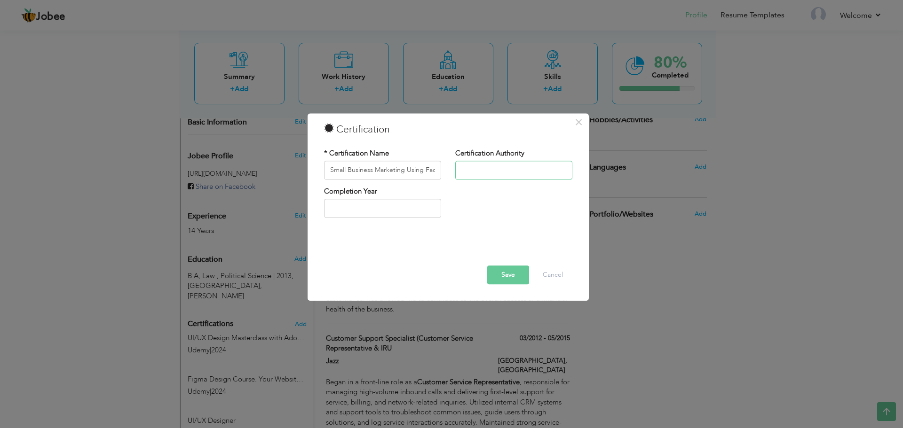
type input "Coursera"
click at [400, 210] on input "text" at bounding box center [382, 208] width 117 height 19
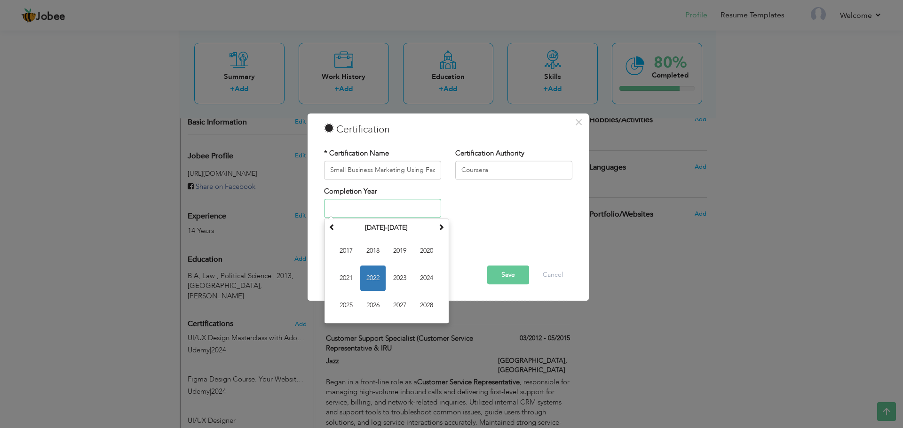
click at [372, 275] on span "2022" at bounding box center [372, 278] width 25 height 25
type input "2022"
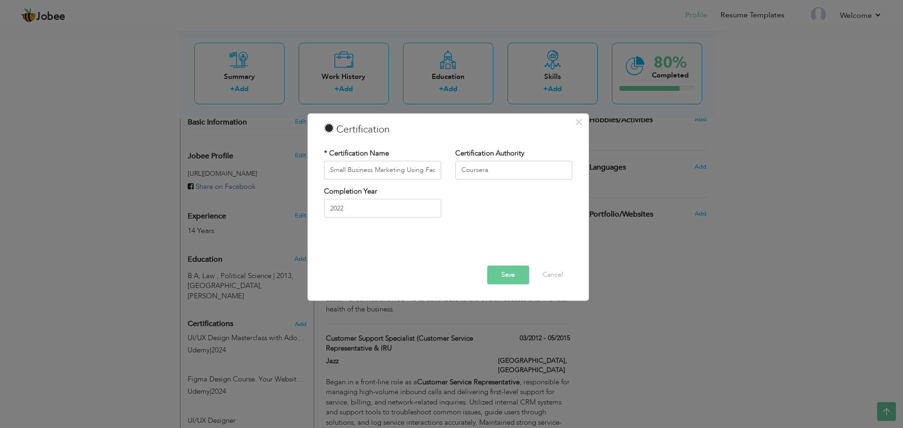
click at [495, 277] on button "Save" at bounding box center [508, 275] width 42 height 19
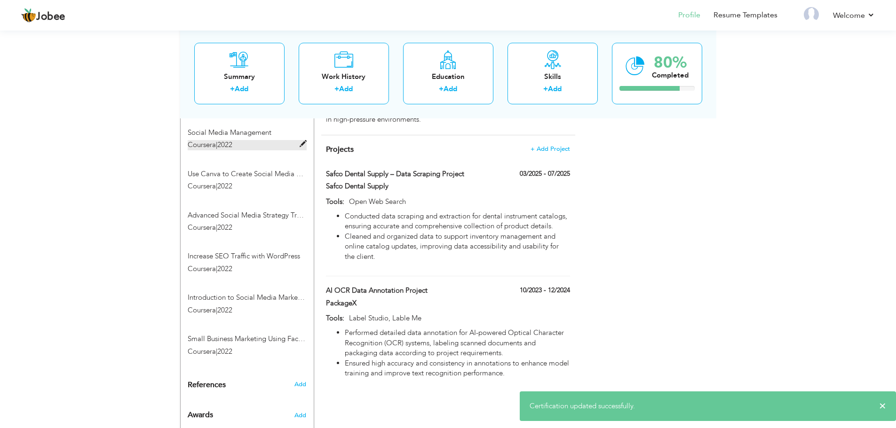
scroll to position [751, 0]
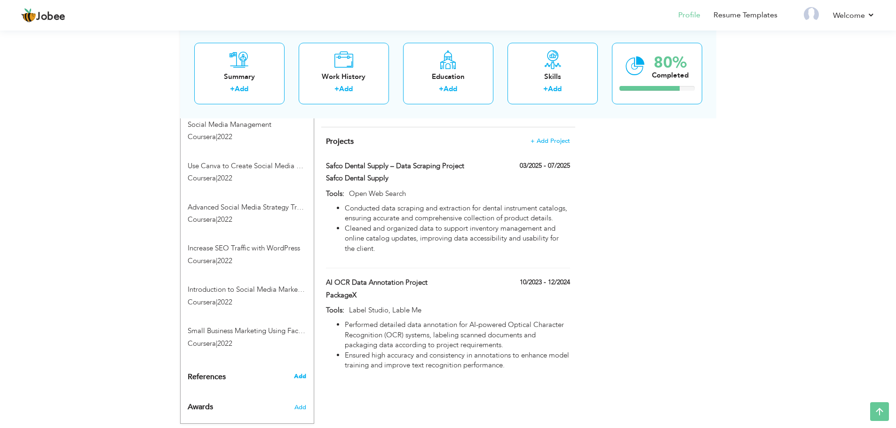
click at [305, 372] on span "Add" at bounding box center [300, 376] width 12 height 8
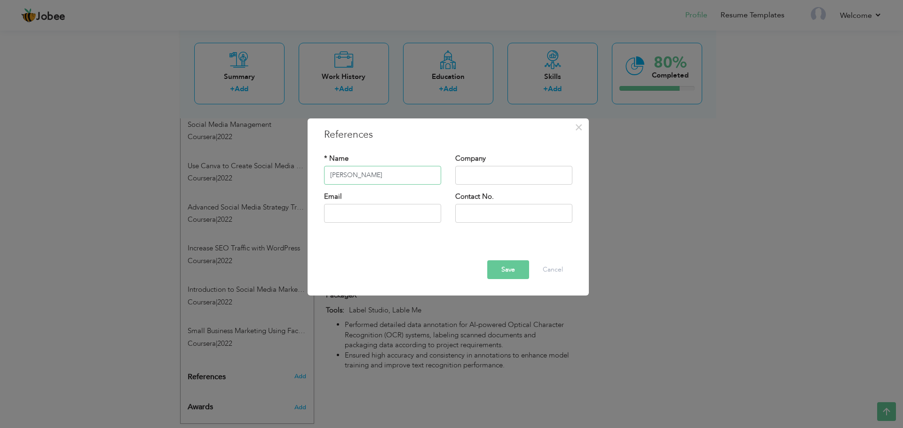
type input "[PERSON_NAME]"
type input "VisionX"
type input "[EMAIL_ADDRESS][DOMAIN_NAME]"
type input "03002010204"
click at [519, 273] on button "Save" at bounding box center [508, 270] width 42 height 19
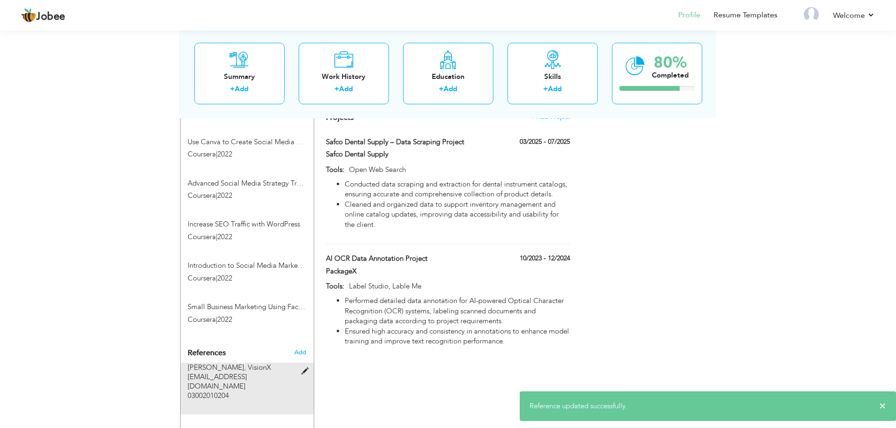
scroll to position [795, 0]
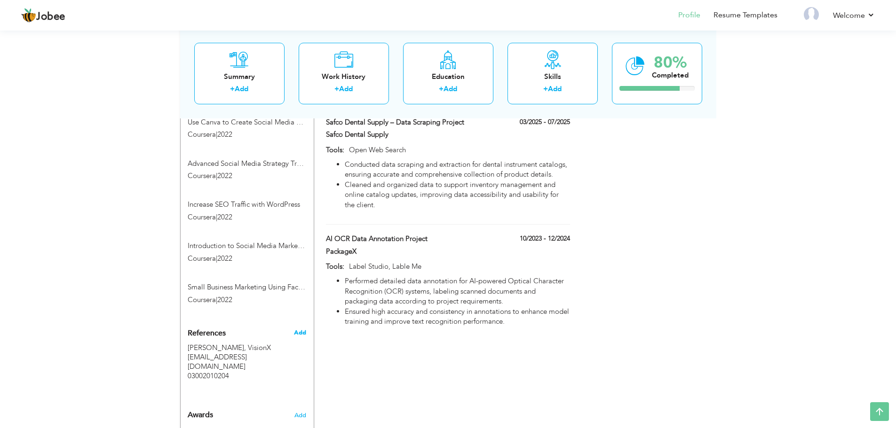
click at [302, 329] on span "Add" at bounding box center [300, 333] width 12 height 8
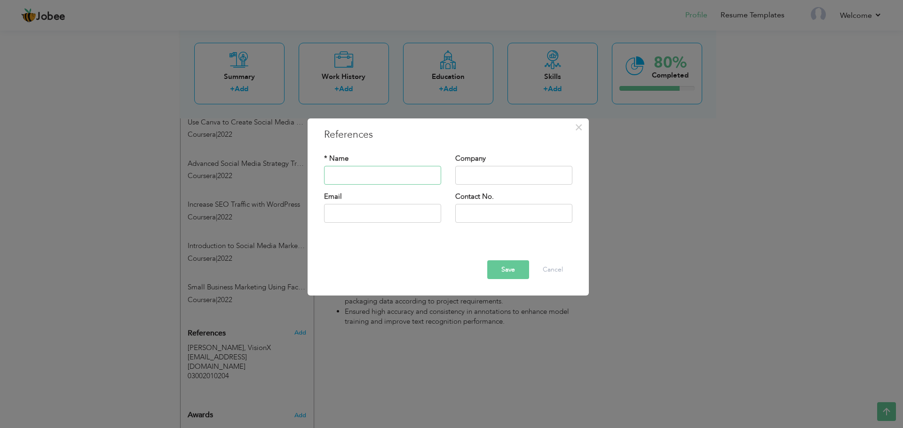
click at [396, 169] on input "text" at bounding box center [382, 175] width 117 height 19
type input "[PERSON_NAME]"
type input "Visionx"
type input "[EMAIL_ADDRESS][PERSON_NAME][DOMAIN_NAME]"
type input "03018502255"
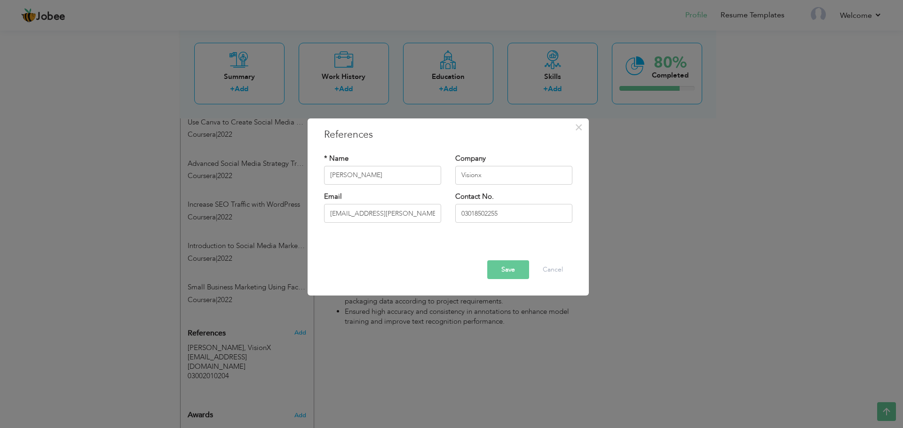
click at [499, 264] on button "Save" at bounding box center [508, 270] width 42 height 19
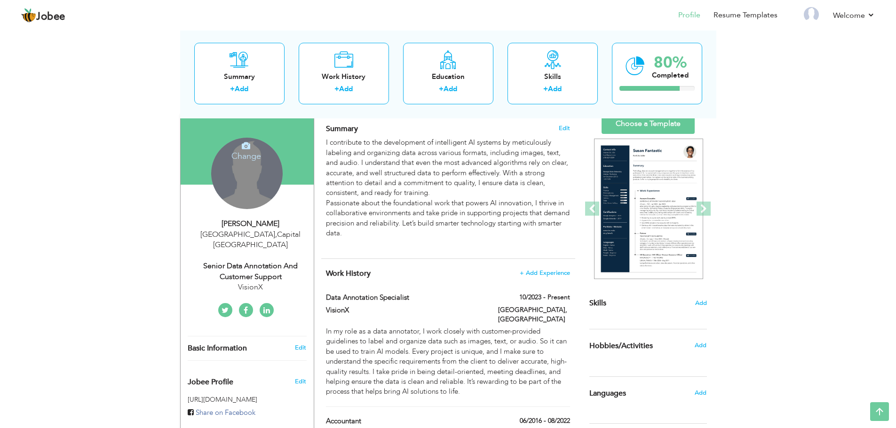
scroll to position [39, 0]
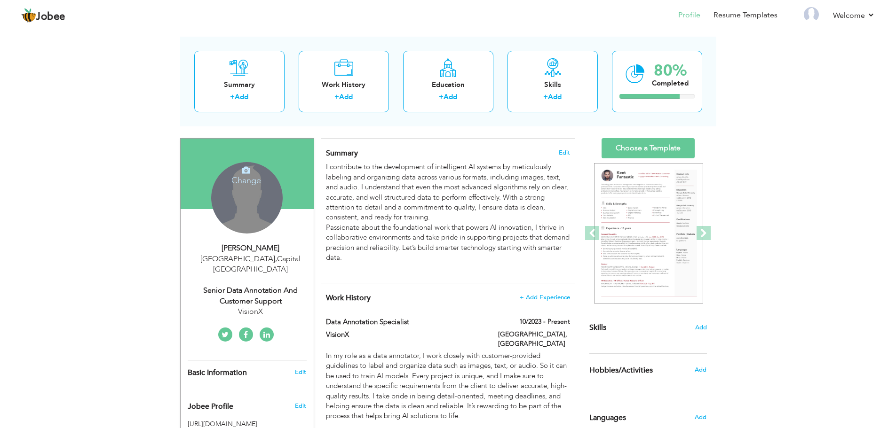
click at [260, 272] on div "MUHAMMAD WAQAS Islamabad , Capital Pakistan Senior Data Annotation and customer…" at bounding box center [247, 280] width 133 height 74
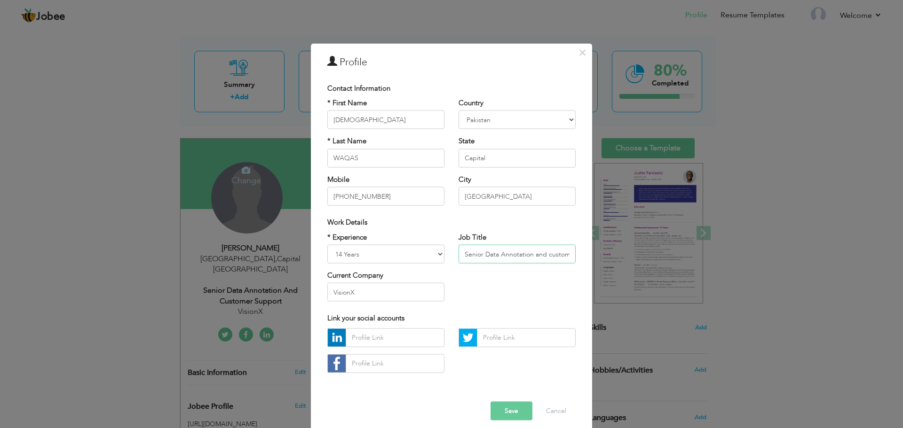
click at [542, 254] on input "Senior Data Annotation and customer support" at bounding box center [517, 254] width 117 height 19
click at [405, 342] on input "text" at bounding box center [395, 337] width 99 height 19
paste input "[DOMAIN_NAME][URL]"
click at [502, 407] on button "Save" at bounding box center [512, 411] width 42 height 19
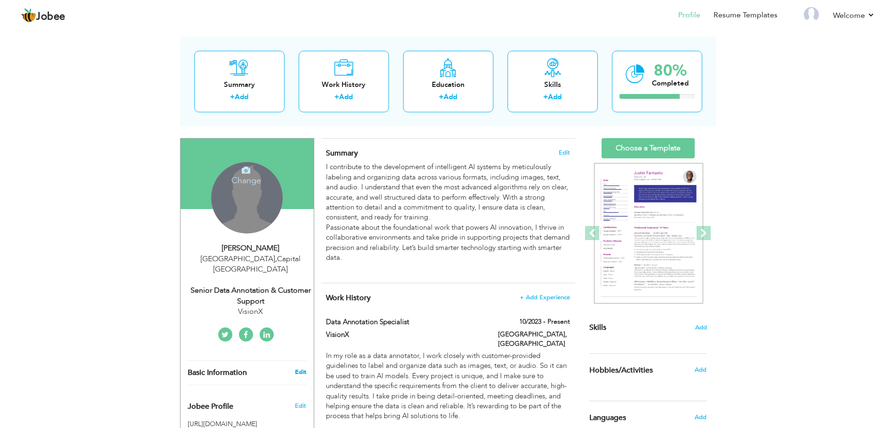
click at [304, 368] on link "Edit" at bounding box center [300, 372] width 11 height 8
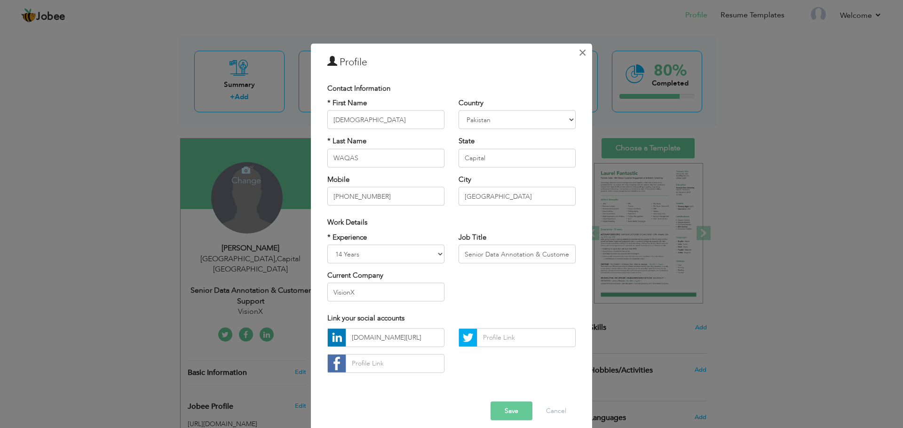
click at [581, 53] on span "×" at bounding box center [582, 52] width 8 height 17
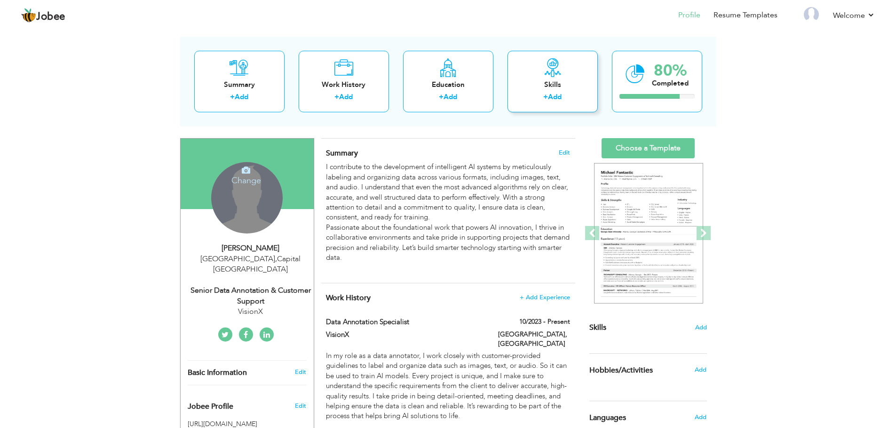
click at [554, 98] on link "Add" at bounding box center [555, 96] width 14 height 9
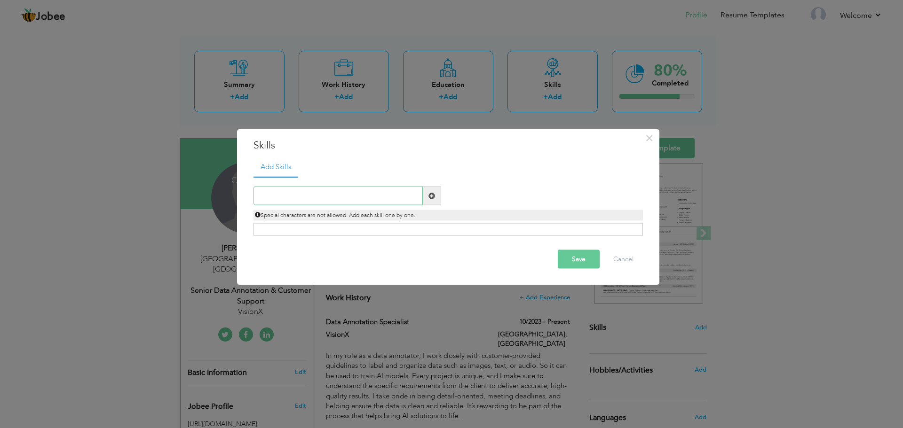
click at [394, 195] on input "text" at bounding box center [337, 196] width 169 height 19
paste input "Machine Learning"
click at [407, 233] on div "Click on , to mark skill as primary." at bounding box center [447, 229] width 389 height 13
click at [403, 230] on div "Click on , to mark skill as primary." at bounding box center [447, 229] width 389 height 13
click at [402, 230] on div "Click on , to mark skill as primary." at bounding box center [447, 229] width 389 height 13
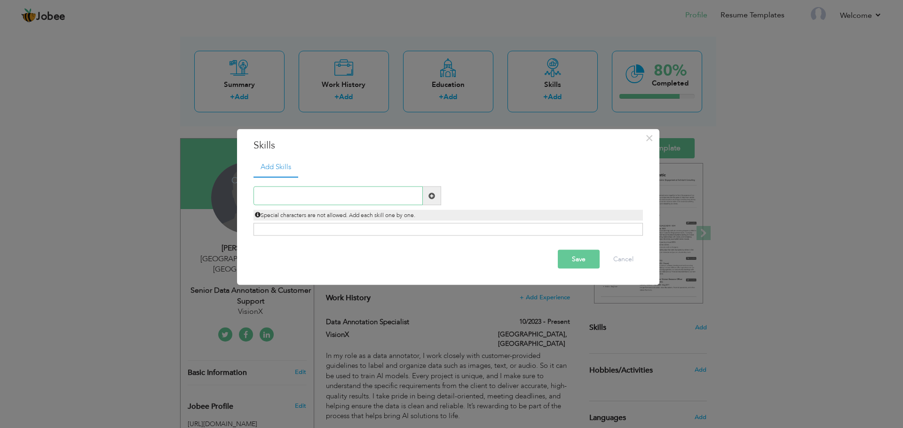
click at [344, 198] on input "text" at bounding box center [337, 196] width 169 height 19
click at [324, 195] on input "text" at bounding box center [337, 196] width 169 height 19
paste input "Machine Learning:"
click at [318, 232] on div "Click on , to mark skill as primary." at bounding box center [447, 229] width 389 height 13
click at [325, 229] on div "Click on , to mark skill as primary." at bounding box center [447, 229] width 389 height 13
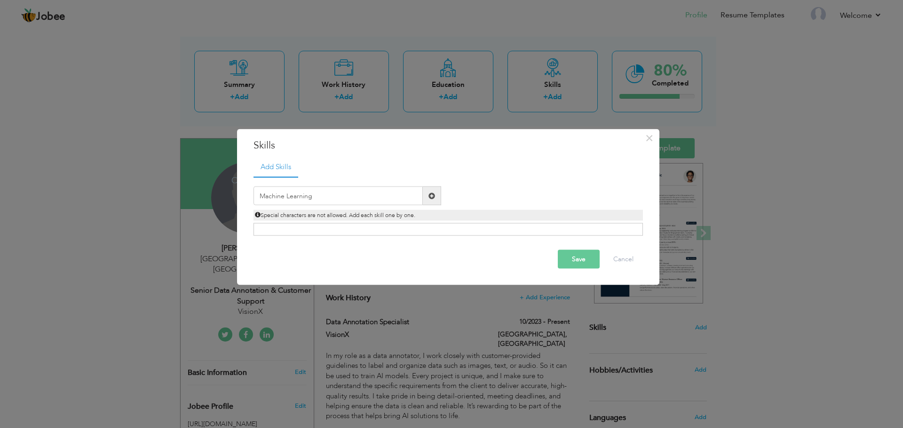
click at [413, 236] on div "Add Skills Machine Learning Duplicate entry" at bounding box center [448, 200] width 404 height 86
click at [419, 231] on div "Click on , to mark skill as primary." at bounding box center [447, 229] width 389 height 13
click at [313, 199] on input "Machine Learning" at bounding box center [337, 196] width 169 height 19
click at [438, 195] on span at bounding box center [432, 196] width 18 height 19
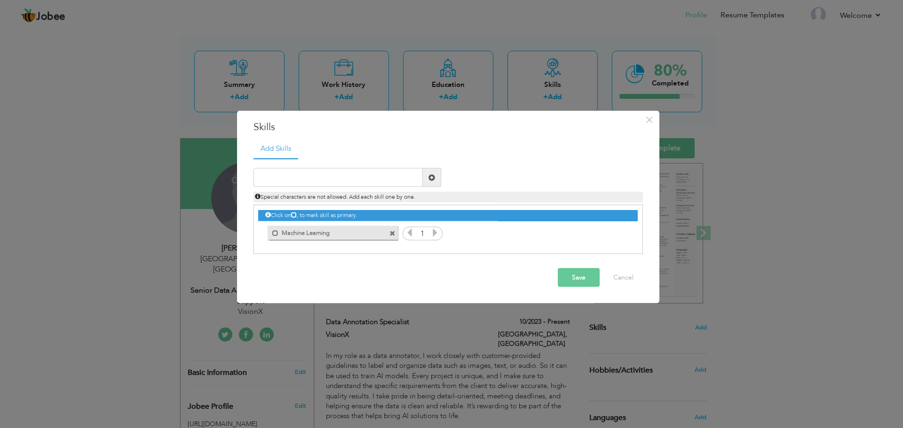
click at [317, 190] on div "Special characters are not allowed. Add each skill one by one." at bounding box center [448, 195] width 404 height 16
click at [317, 173] on input "text" at bounding box center [337, 177] width 169 height 19
paste input "Customer Support"
click at [436, 181] on span at bounding box center [432, 177] width 18 height 19
click at [579, 280] on button "Save" at bounding box center [579, 278] width 42 height 19
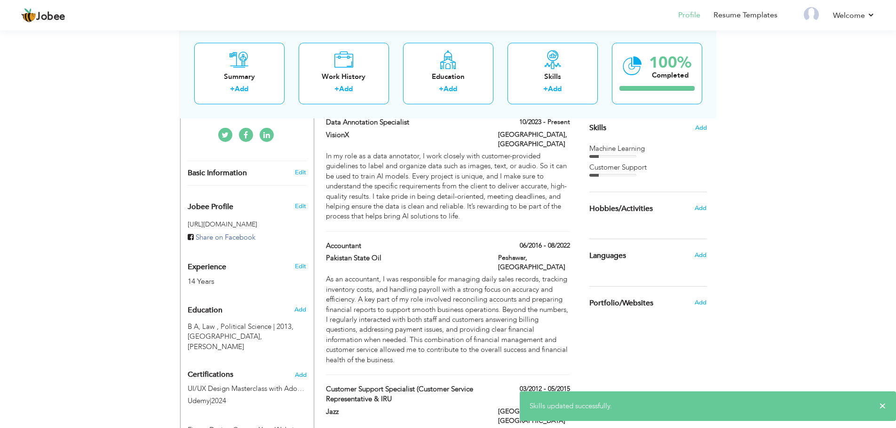
scroll to position [227, 0]
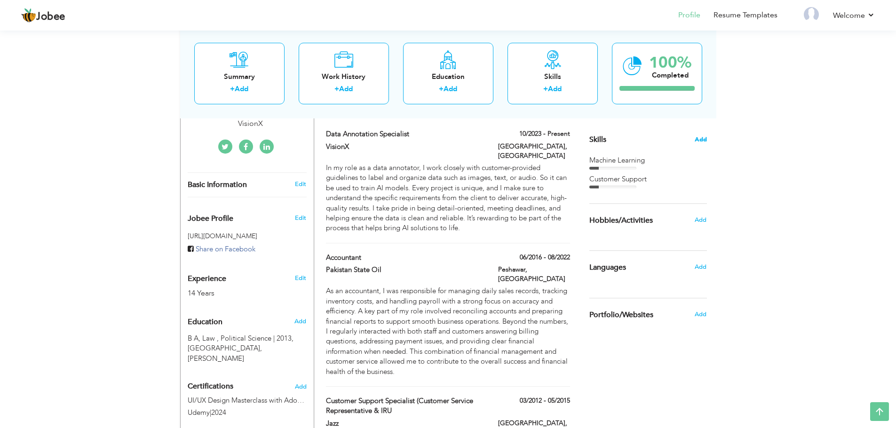
click at [705, 139] on span "Add" at bounding box center [701, 139] width 12 height 9
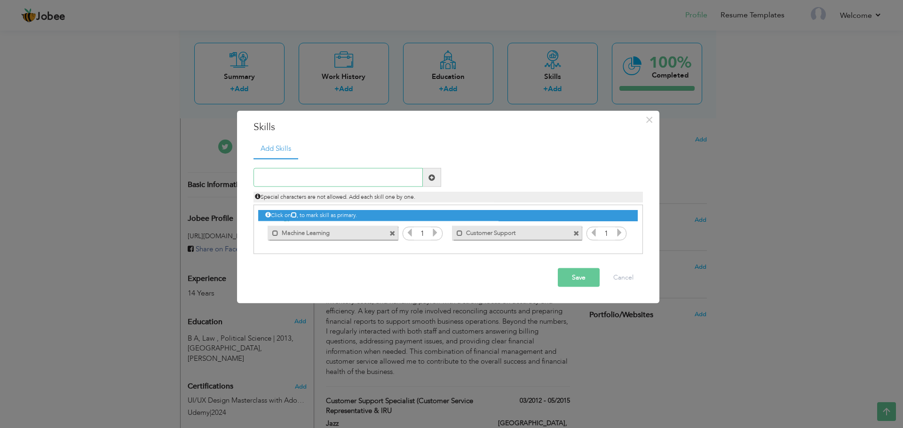
click at [292, 174] on input "text" at bounding box center [337, 177] width 169 height 19
click at [429, 182] on span at bounding box center [432, 177] width 18 height 19
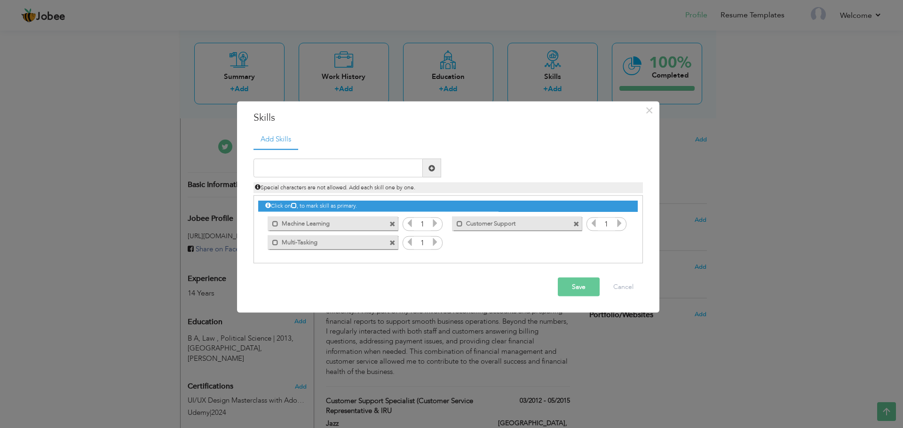
click at [568, 288] on button "Save" at bounding box center [579, 287] width 42 height 19
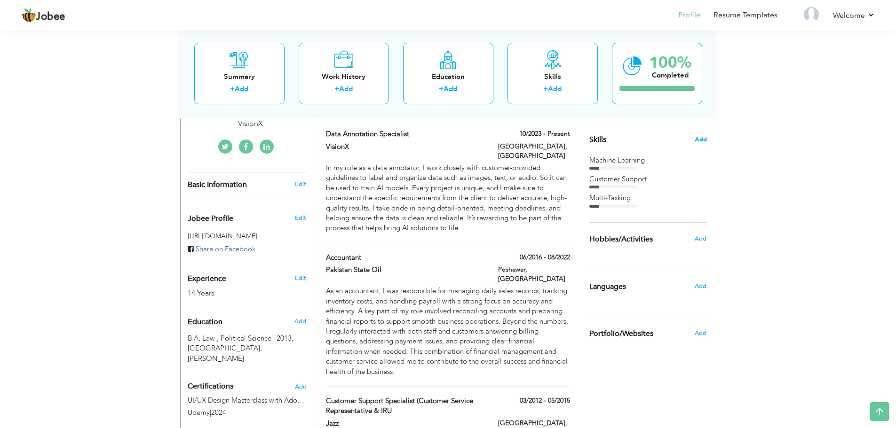
click at [705, 137] on span "Add" at bounding box center [701, 139] width 12 height 9
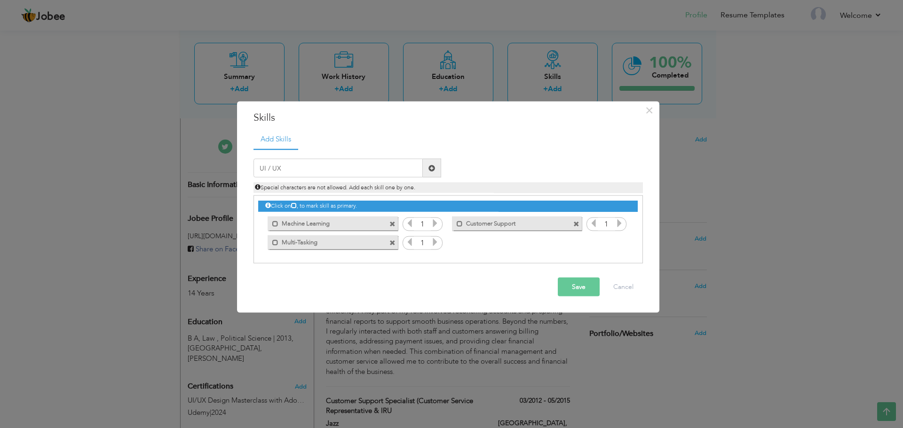
click at [430, 168] on span at bounding box center [431, 168] width 7 height 7
click at [570, 292] on button "Save" at bounding box center [579, 287] width 42 height 19
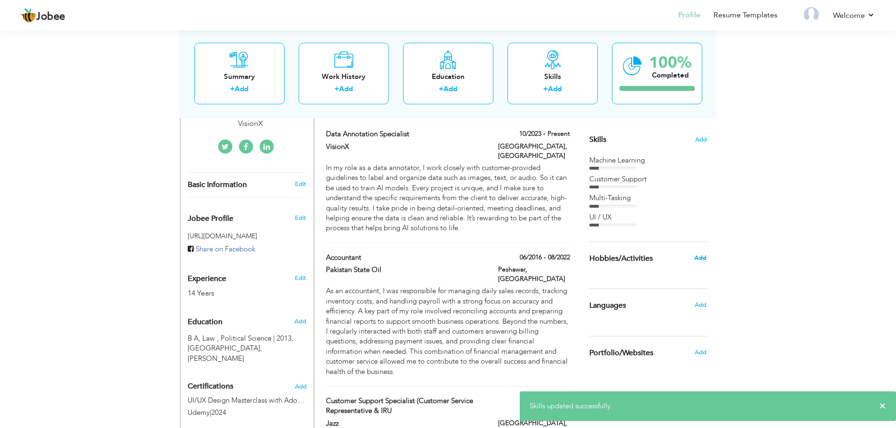
click at [703, 260] on span "Add" at bounding box center [700, 258] width 12 height 8
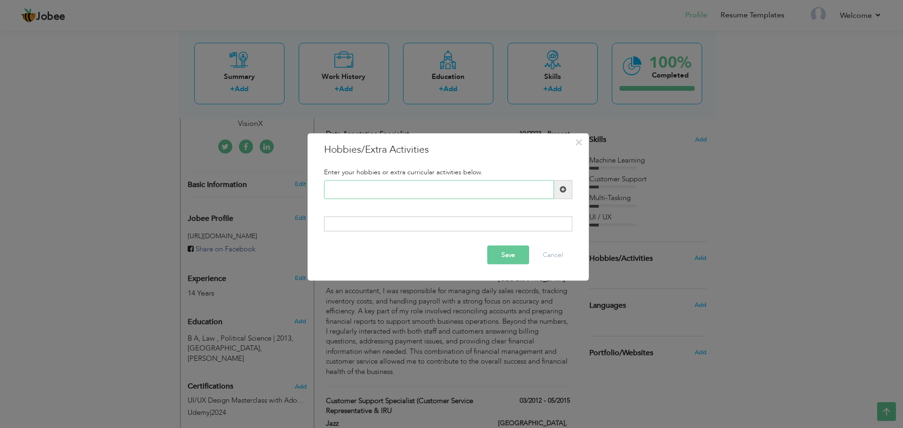
click at [411, 192] on input "text" at bounding box center [439, 189] width 230 height 19
click at [560, 192] on span at bounding box center [563, 189] width 7 height 7
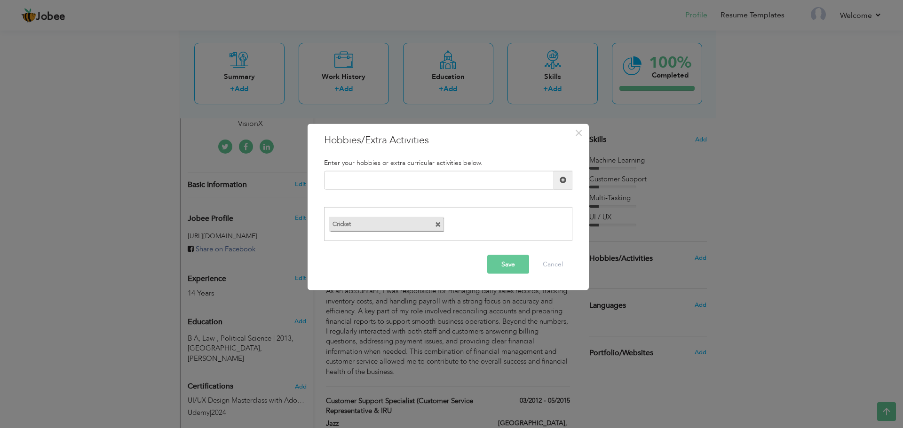
click at [455, 190] on div "Duplicate entry" at bounding box center [448, 184] width 262 height 26
click at [414, 176] on input "text" at bounding box center [439, 180] width 230 height 19
click at [559, 184] on span at bounding box center [563, 180] width 18 height 19
click at [430, 187] on input "text" at bounding box center [439, 180] width 230 height 19
click at [567, 183] on span at bounding box center [563, 180] width 18 height 19
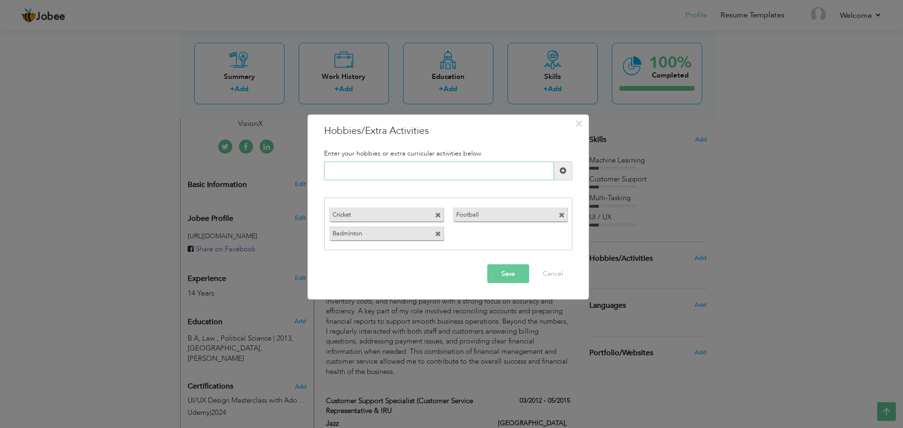
click at [459, 178] on input "text" at bounding box center [439, 170] width 230 height 19
click at [555, 175] on span at bounding box center [563, 170] width 18 height 19
click at [516, 279] on button "Save" at bounding box center [508, 274] width 42 height 19
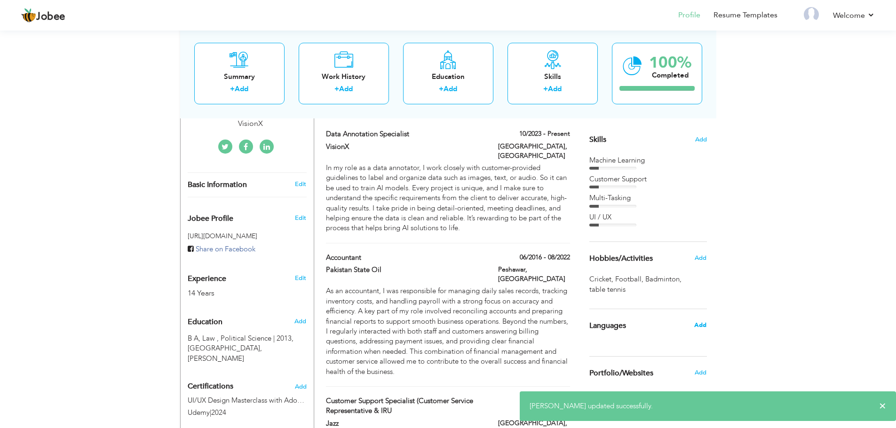
drag, startPoint x: 714, startPoint y: 326, endPoint x: 701, endPoint y: 324, distance: 13.3
click at [698, 324] on span "Add" at bounding box center [700, 325] width 12 height 8
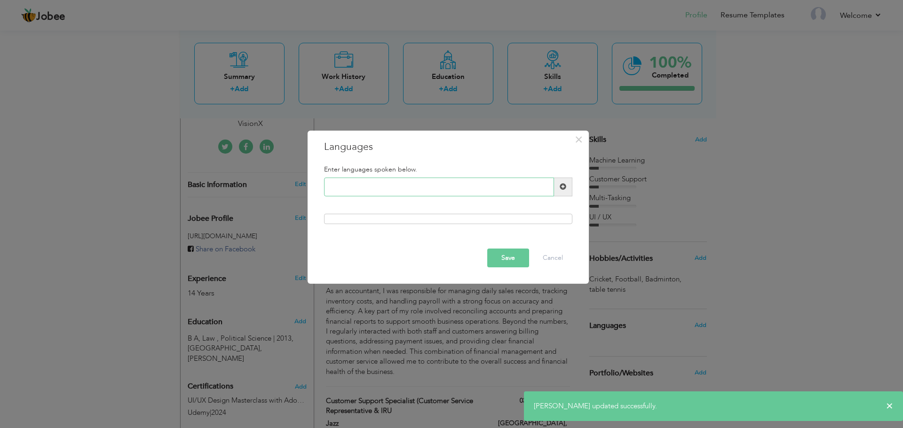
click at [404, 195] on input "text" at bounding box center [439, 187] width 230 height 19
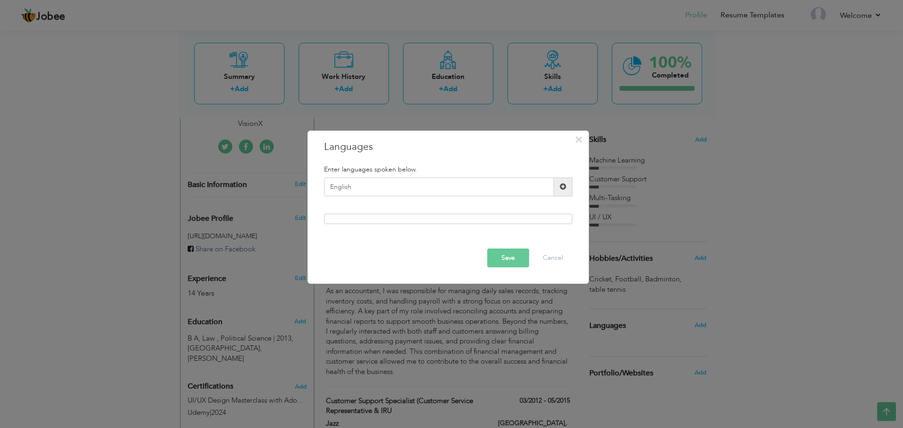
drag, startPoint x: 496, startPoint y: 222, endPoint x: 525, endPoint y: 217, distance: 29.6
click at [525, 217] on div at bounding box center [448, 219] width 248 height 10
drag, startPoint x: 476, startPoint y: 219, endPoint x: 542, endPoint y: 211, distance: 65.9
click at [541, 212] on div "Enter languages spoken below. English Please enter a valid language." at bounding box center [448, 194] width 262 height 73
click at [560, 190] on span at bounding box center [563, 186] width 7 height 7
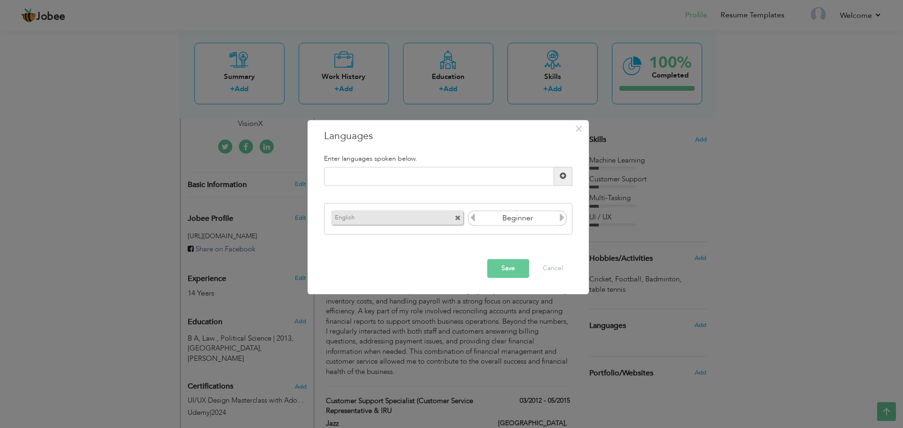
click at [549, 218] on input "Beginner" at bounding box center [517, 219] width 81 height 14
click at [563, 216] on icon at bounding box center [562, 218] width 8 height 8
click at [562, 216] on icon at bounding box center [562, 218] width 8 height 8
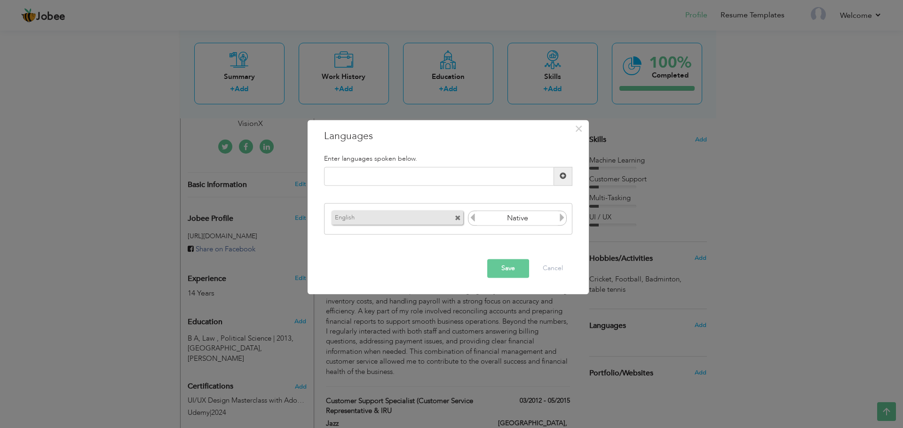
click at [471, 217] on icon at bounding box center [472, 218] width 8 height 8
click at [472, 217] on icon at bounding box center [472, 218] width 8 height 8
click at [562, 219] on icon at bounding box center [562, 218] width 8 height 8
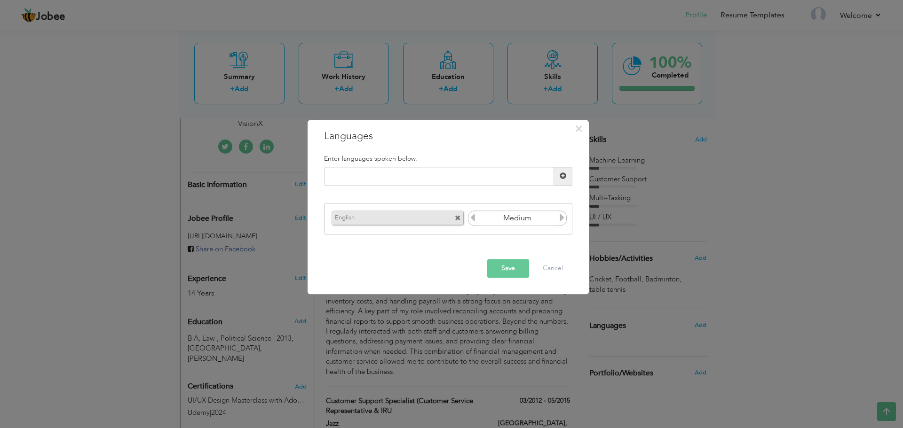
click at [562, 219] on icon at bounding box center [562, 218] width 8 height 8
click at [473, 220] on icon at bounding box center [472, 218] width 8 height 8
drag, startPoint x: 507, startPoint y: 261, endPoint x: 534, endPoint y: 230, distance: 40.3
click at [534, 230] on div "× Languages Enter languages spoken below. Please enter a valid language. Save" at bounding box center [448, 207] width 281 height 174
click at [508, 259] on div "Save Cancel" at bounding box center [448, 268] width 262 height 33
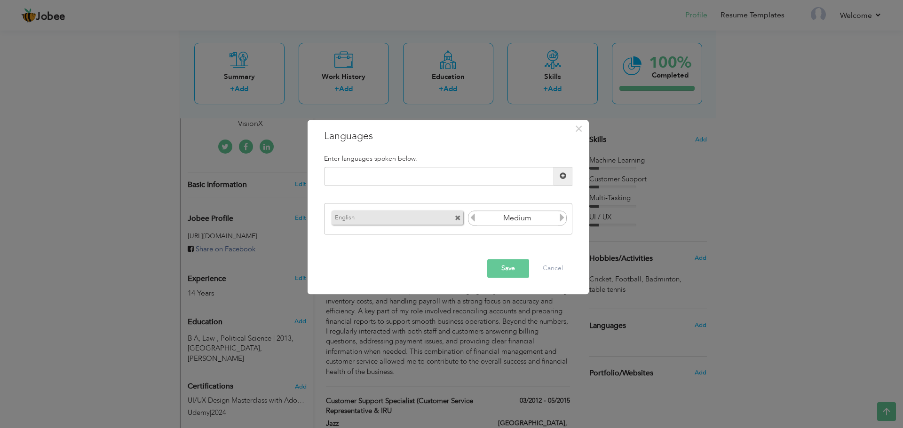
click at [508, 265] on button "Save" at bounding box center [508, 268] width 42 height 19
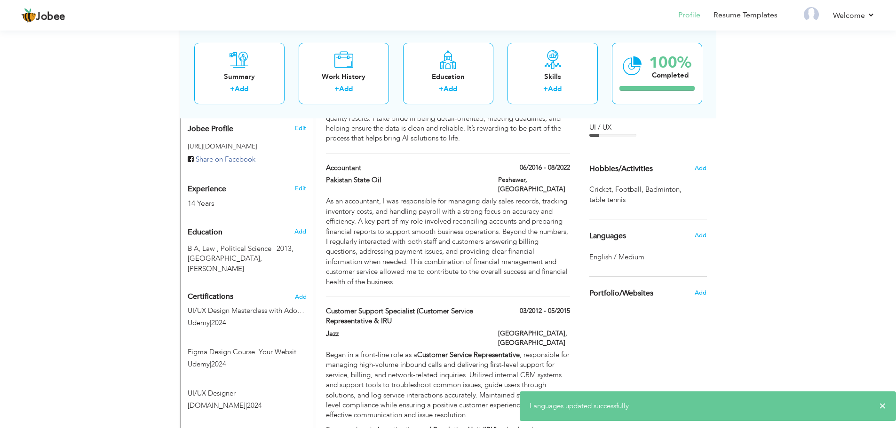
scroll to position [321, 0]
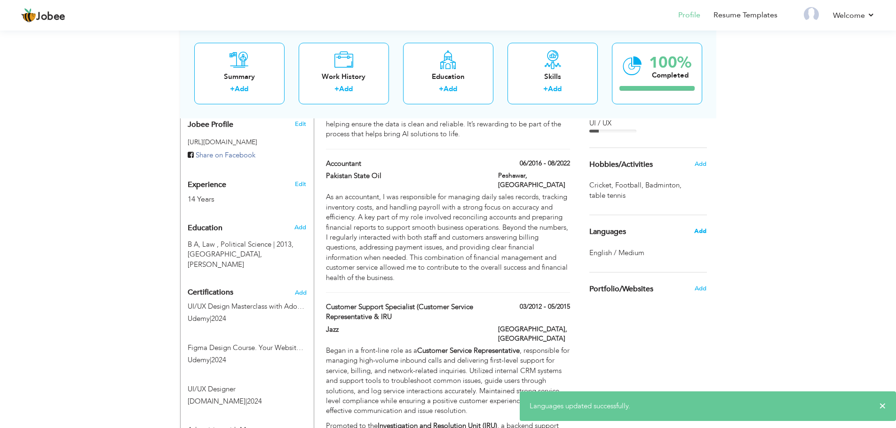
click at [702, 232] on span "Add" at bounding box center [700, 231] width 12 height 8
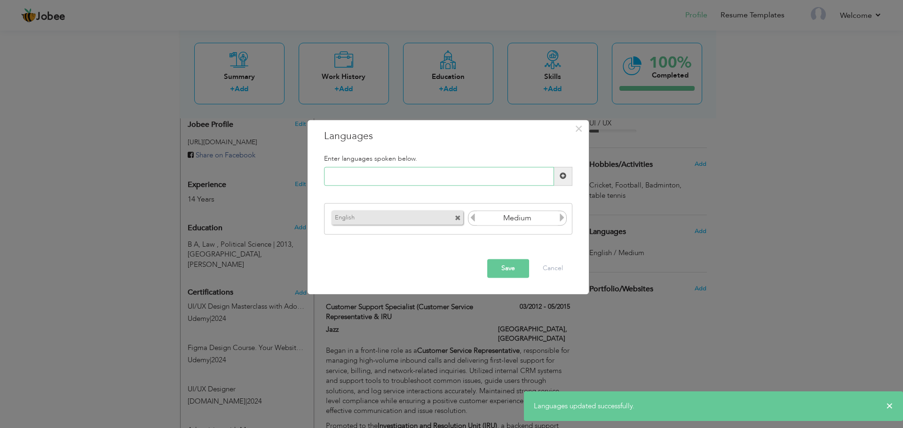
click at [335, 172] on input "text" at bounding box center [439, 176] width 230 height 19
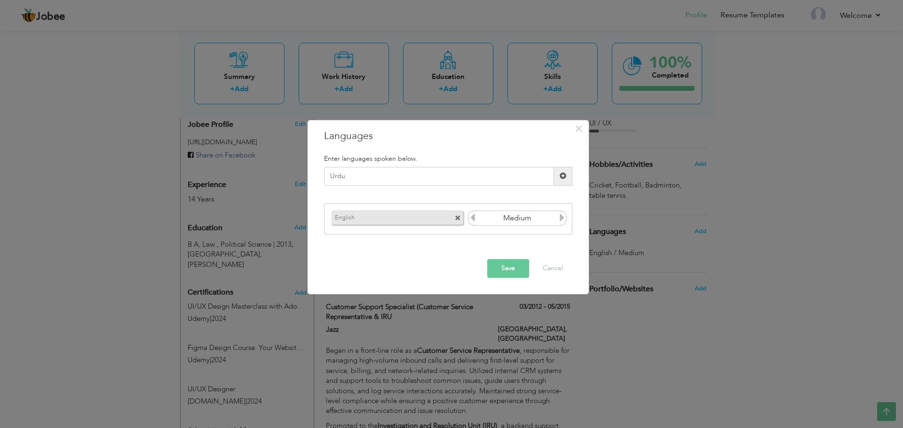
click at [563, 178] on span at bounding box center [563, 176] width 7 height 7
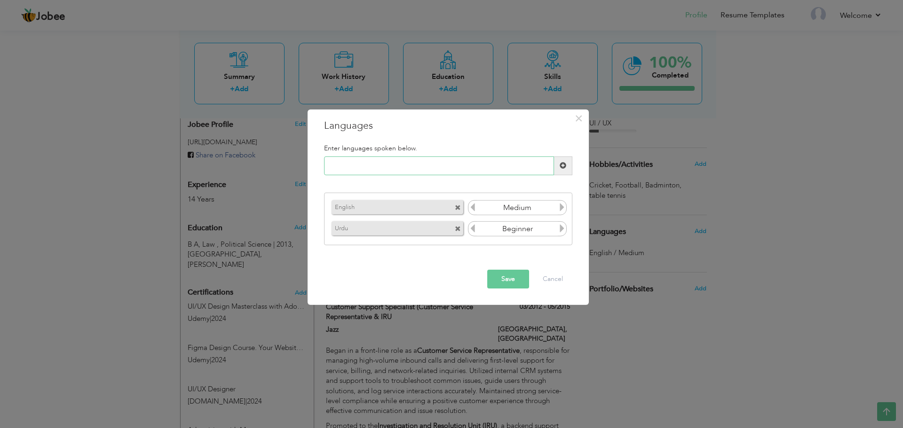
click at [471, 166] on input "text" at bounding box center [439, 166] width 230 height 19
click at [555, 165] on span at bounding box center [563, 166] width 18 height 19
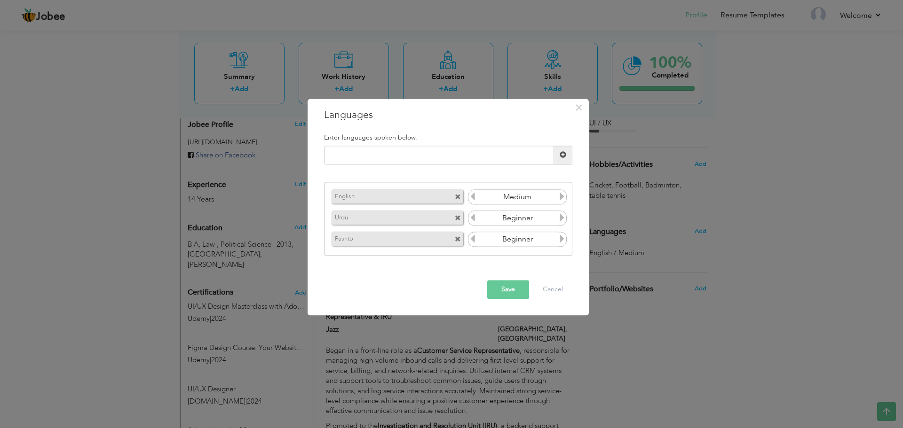
click at [564, 220] on icon at bounding box center [562, 218] width 8 height 8
click at [563, 220] on icon at bounding box center [562, 218] width 8 height 8
click at [559, 238] on icon at bounding box center [562, 239] width 8 height 8
click at [518, 294] on button "Save" at bounding box center [508, 289] width 42 height 19
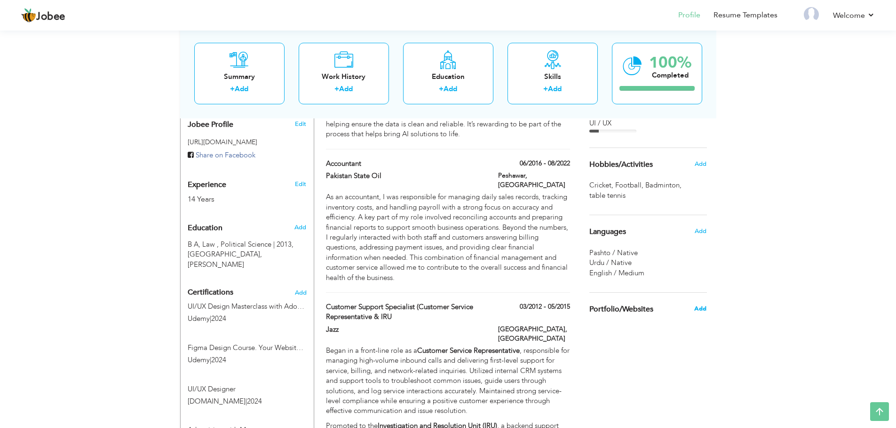
click at [698, 309] on span "Add" at bounding box center [700, 309] width 12 height 8
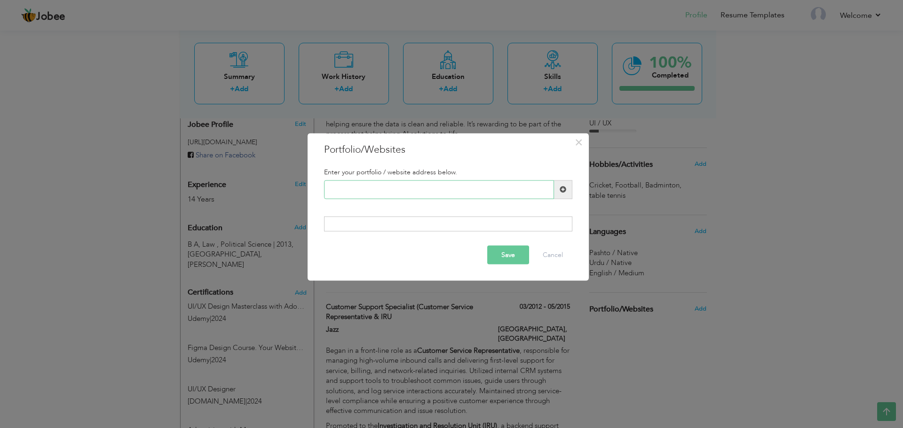
paste input "[DOMAIN_NAME][URL]"
click at [562, 192] on span at bounding box center [563, 189] width 7 height 7
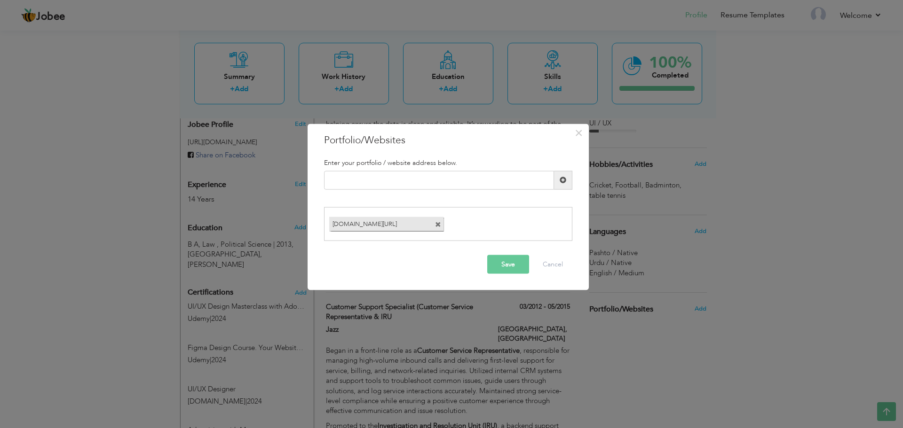
click at [507, 266] on button "Save" at bounding box center [508, 264] width 42 height 19
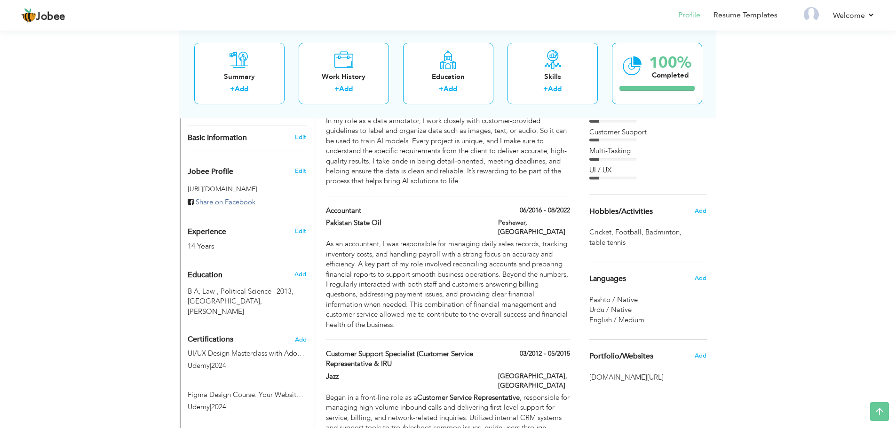
scroll to position [0, 0]
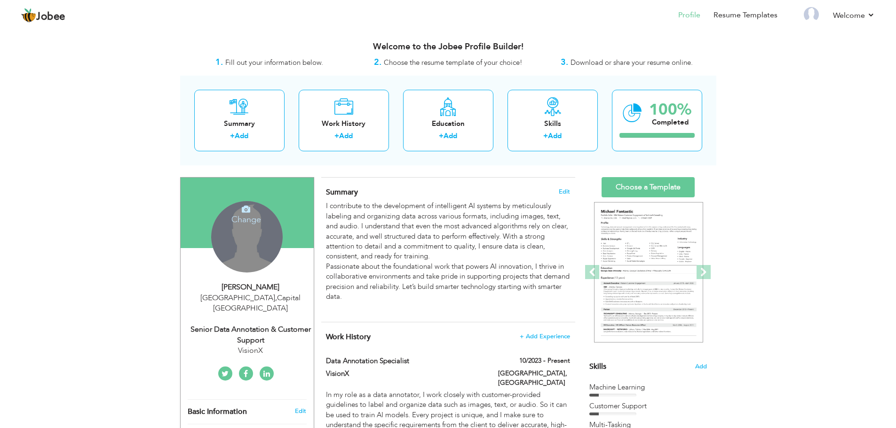
click at [253, 215] on h4 "Change" at bounding box center [246, 213] width 67 height 23
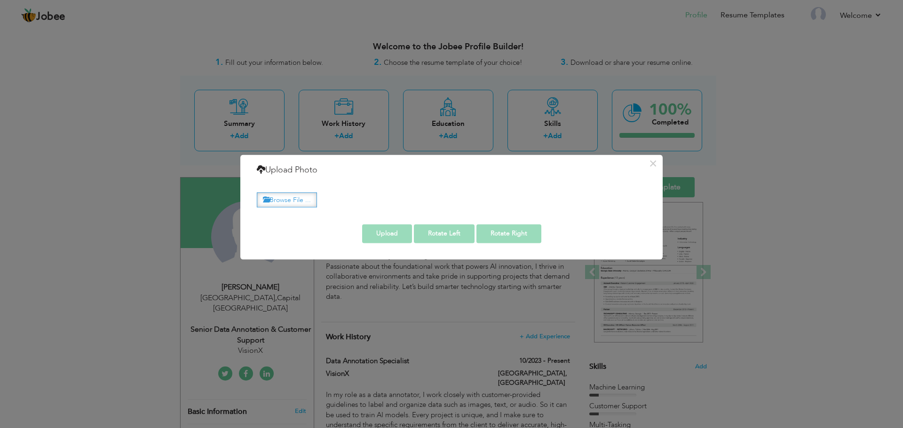
click at [300, 196] on label "Browse File ..." at bounding box center [287, 200] width 60 height 15
click at [0, 0] on input "Browse File ..." at bounding box center [0, 0] width 0 height 0
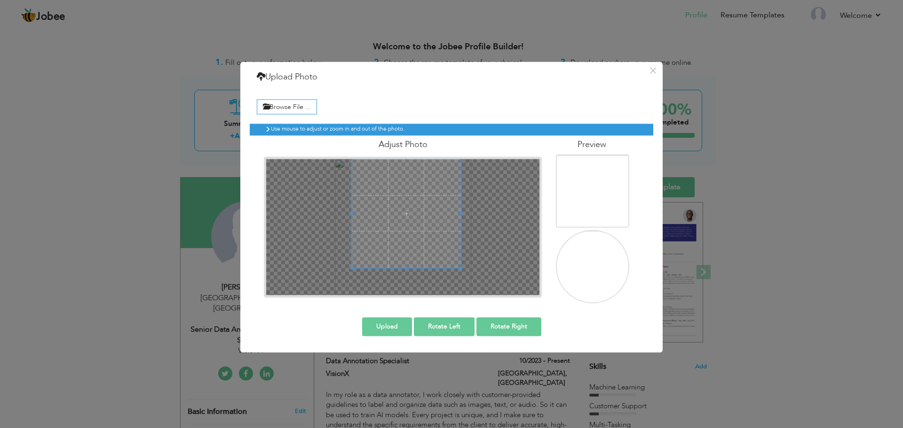
click at [413, 218] on span at bounding box center [406, 213] width 109 height 109
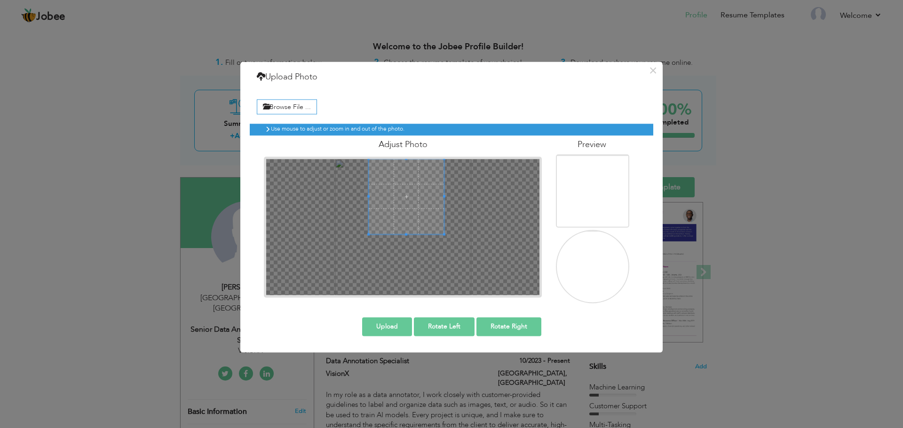
click at [416, 227] on div at bounding box center [406, 196] width 75 height 75
click at [409, 224] on div at bounding box center [406, 196] width 75 height 75
click at [384, 332] on button "Upload" at bounding box center [387, 326] width 50 height 19
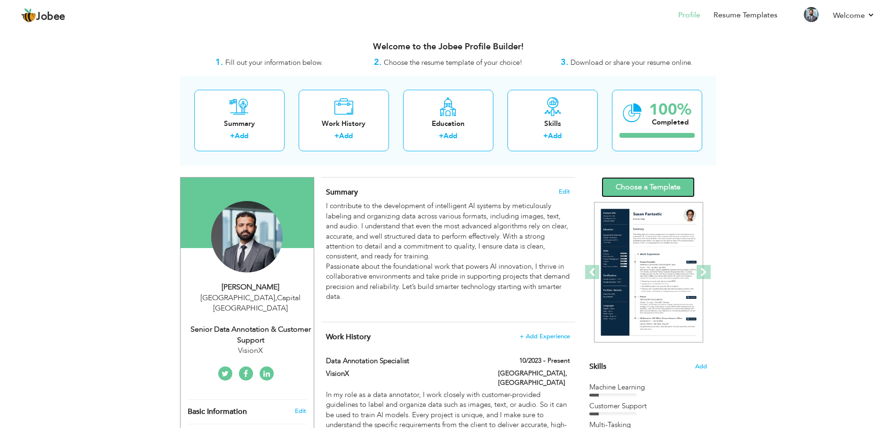
click at [659, 188] on link "Choose a Template" at bounding box center [648, 187] width 93 height 20
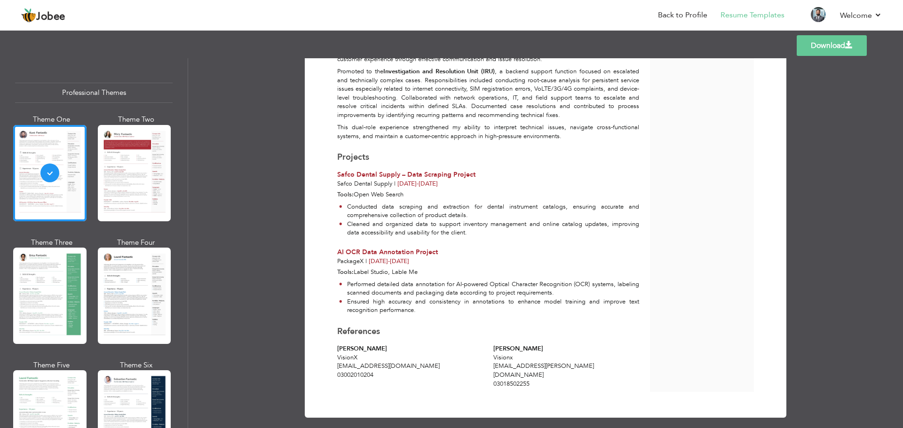
scroll to position [723, 0]
click at [31, 287] on div at bounding box center [49, 296] width 73 height 96
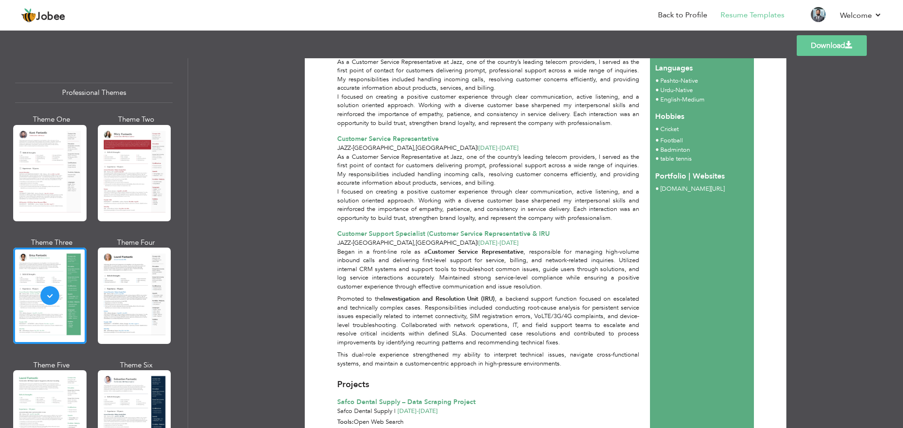
scroll to position [517, 0]
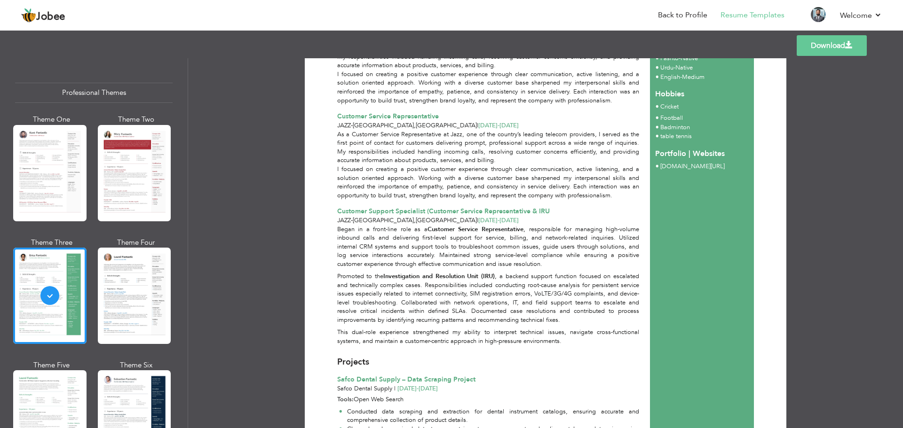
click at [820, 43] on link "Download" at bounding box center [832, 45] width 70 height 21
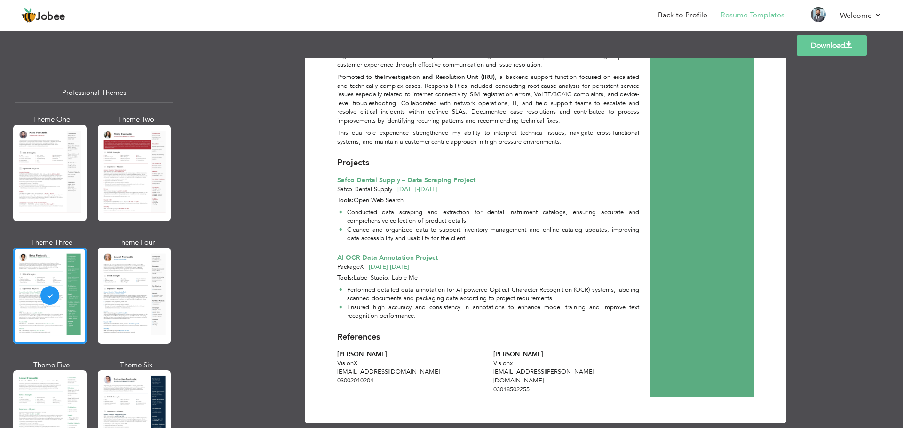
scroll to position [723, 0]
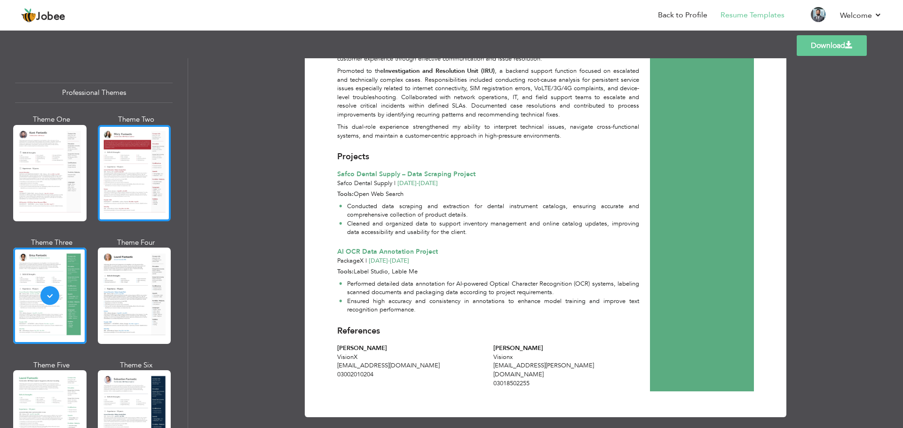
click at [119, 184] on div at bounding box center [134, 173] width 73 height 96
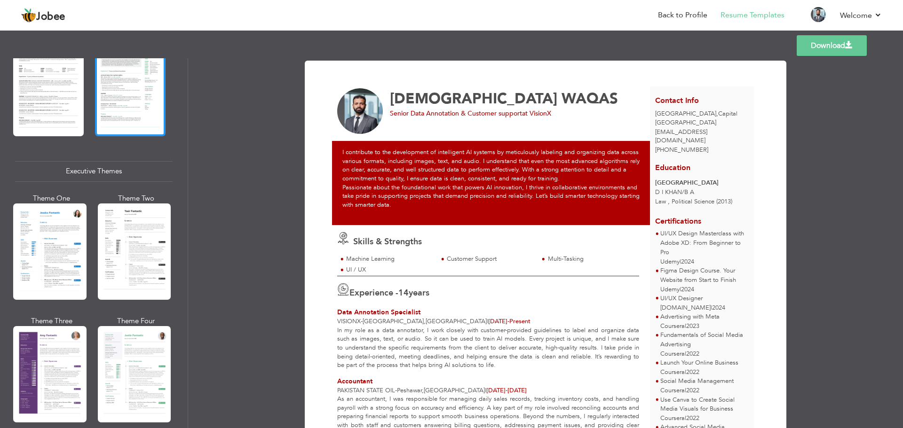
scroll to position [658, 0]
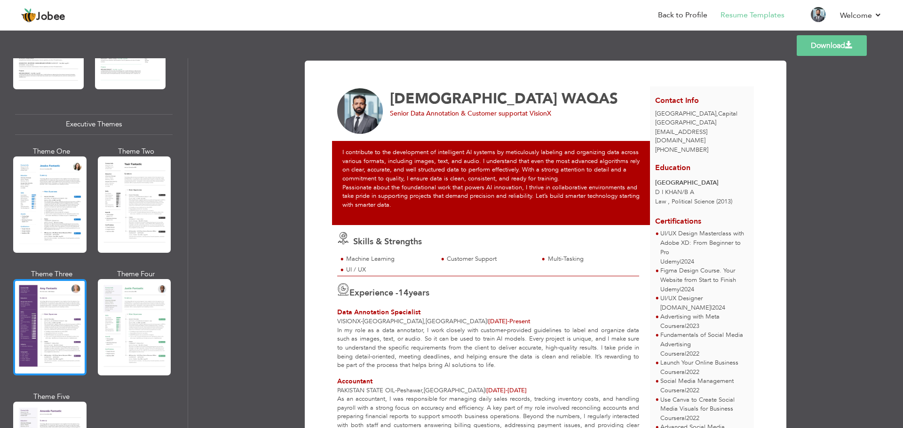
click at [56, 308] on div at bounding box center [49, 327] width 73 height 96
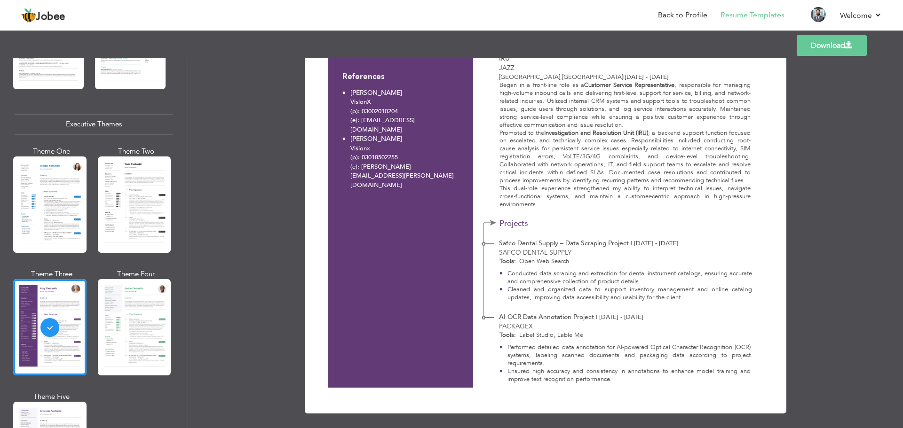
scroll to position [736, 0]
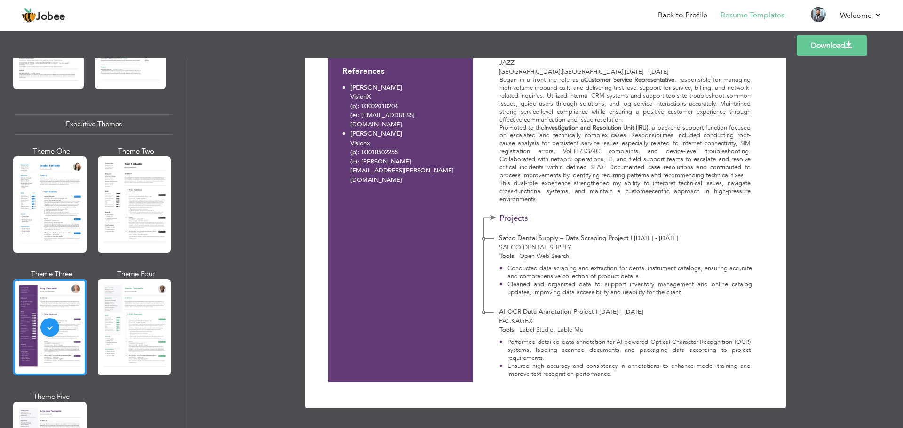
drag, startPoint x: 158, startPoint y: 326, endPoint x: 225, endPoint y: 370, distance: 80.2
click at [236, 374] on div "Download Contact Info [GEOGRAPHIC_DATA] , [GEOGRAPHIC_DATA] [EMAIL_ADDRESS][DOM…" at bounding box center [545, 243] width 715 height 370
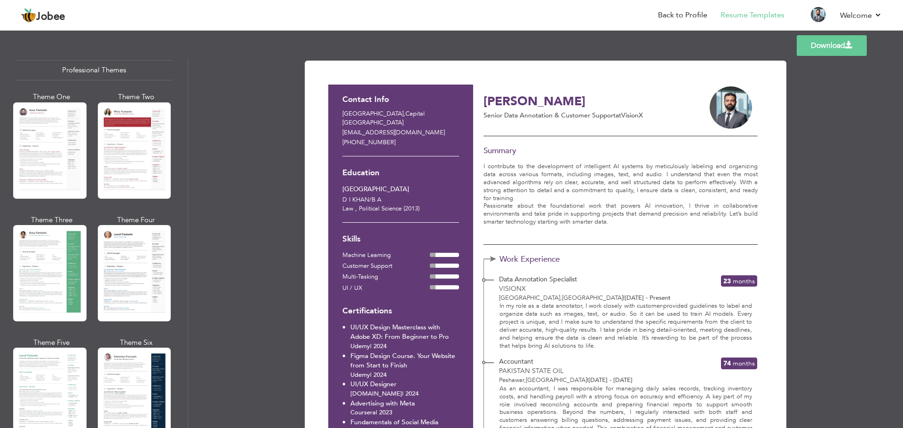
scroll to position [0, 0]
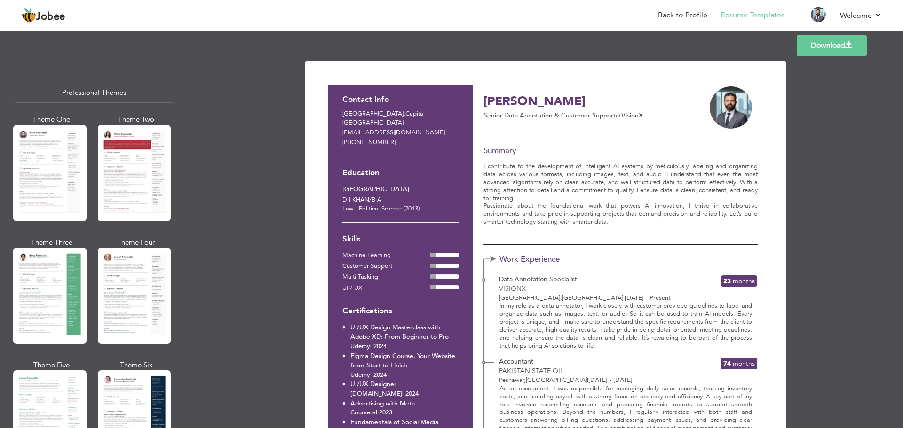
drag, startPoint x: 834, startPoint y: 40, endPoint x: 831, endPoint y: 45, distance: 5.9
click at [834, 40] on link "Download" at bounding box center [832, 45] width 70 height 21
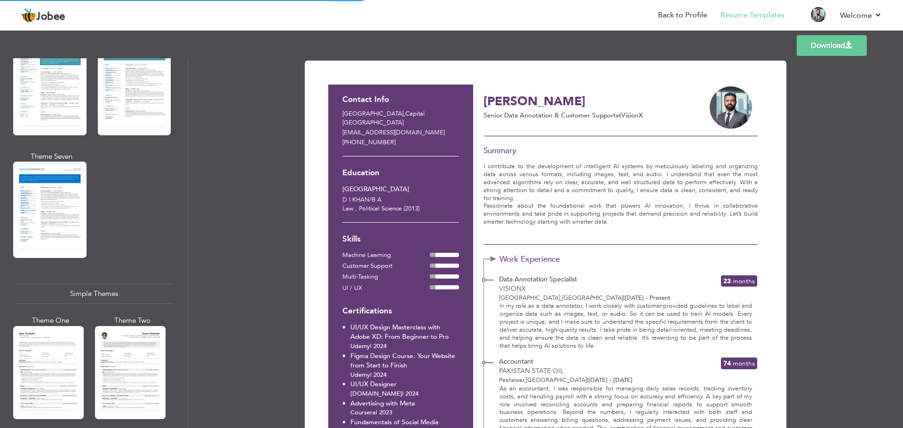
scroll to position [1547, 0]
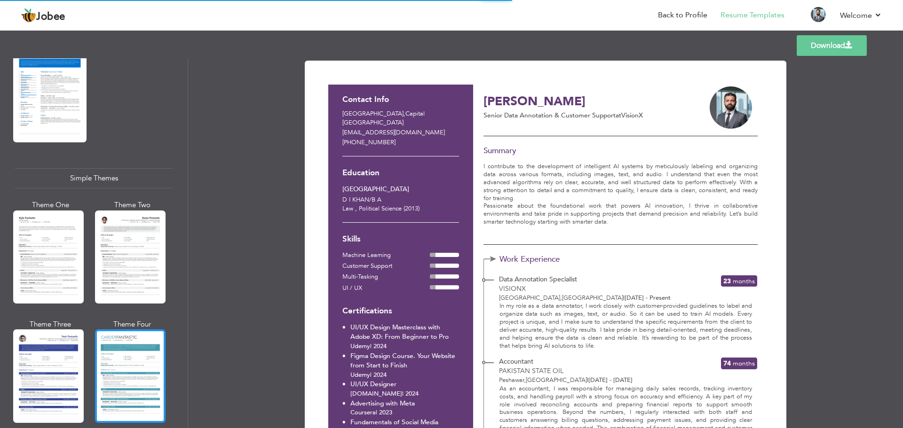
click at [138, 340] on div at bounding box center [130, 376] width 71 height 93
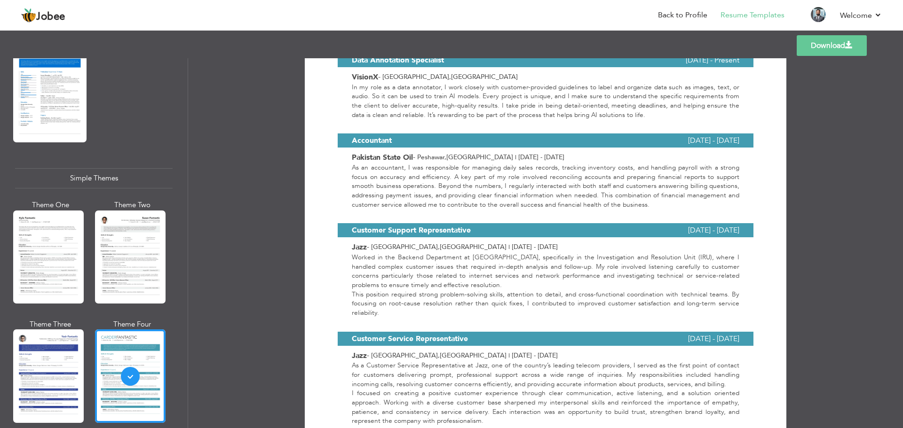
scroll to position [346, 0]
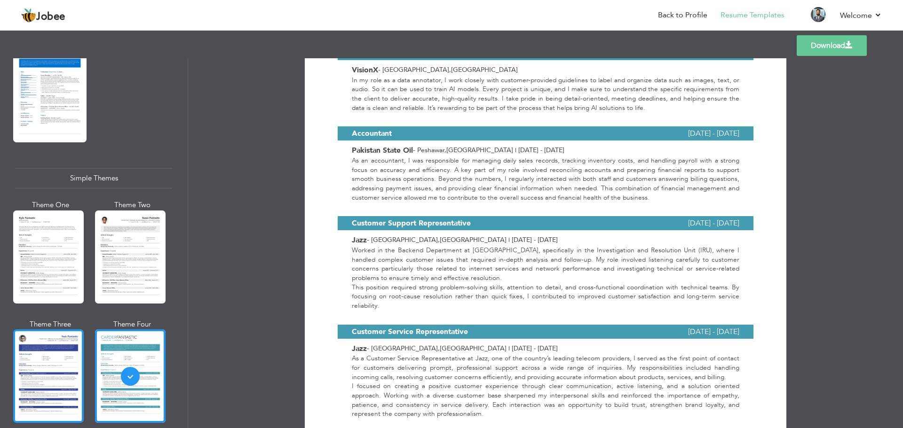
click at [57, 354] on div at bounding box center [48, 376] width 71 height 93
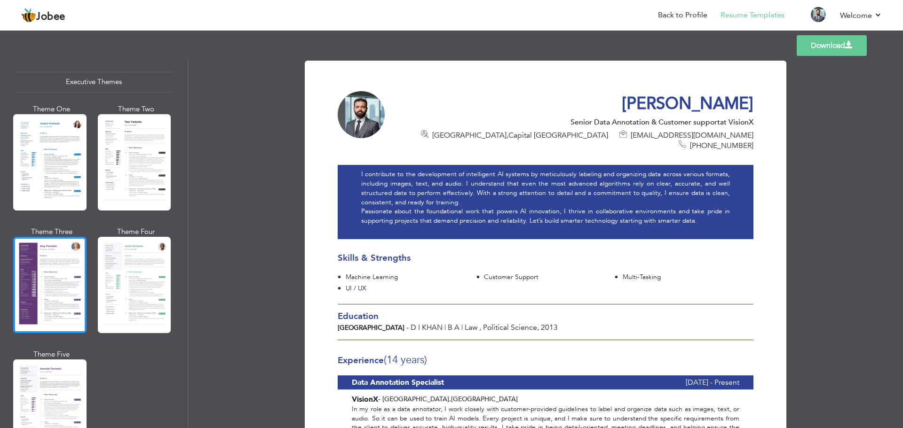
scroll to position [560, 0]
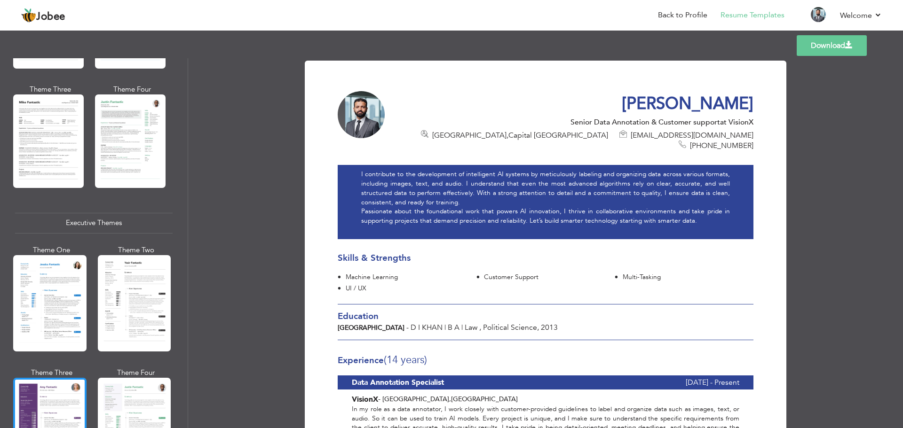
click at [50, 404] on div at bounding box center [49, 426] width 73 height 96
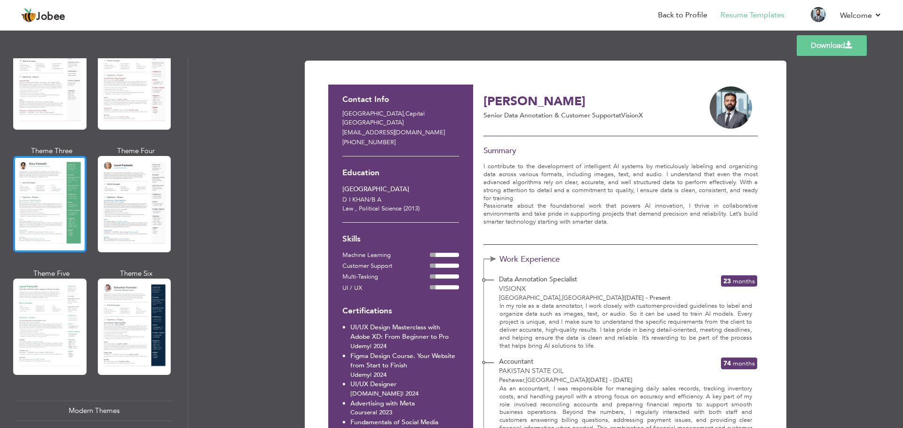
scroll to position [89, 0]
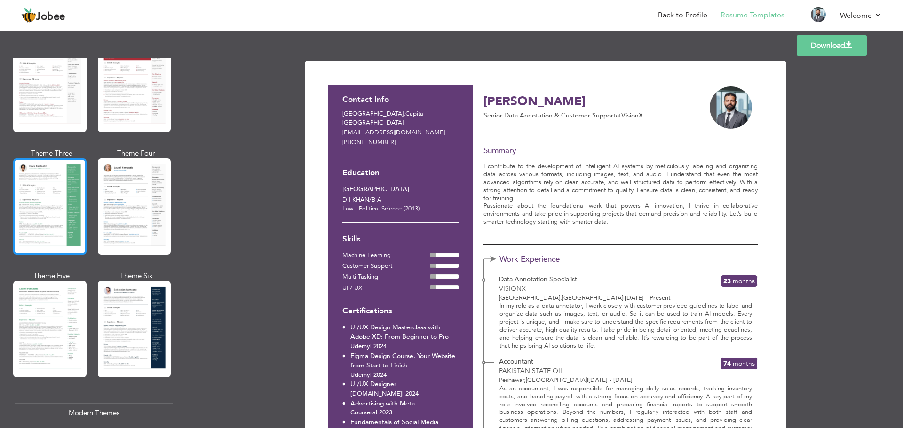
click at [59, 220] on div at bounding box center [49, 206] width 73 height 96
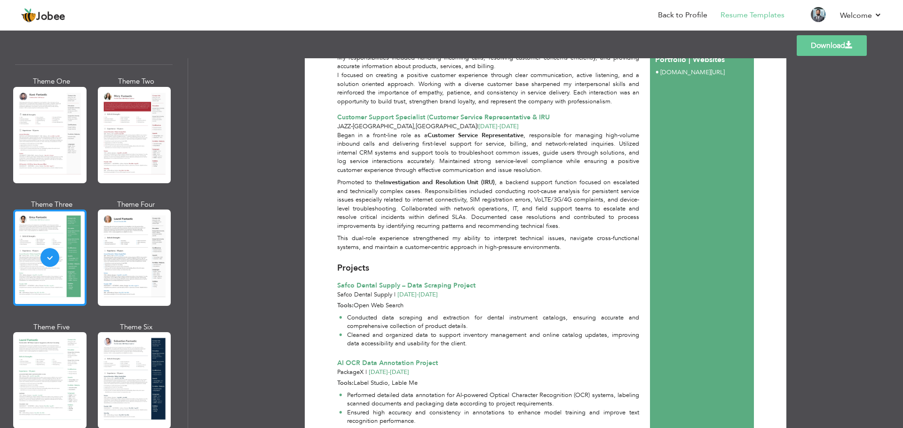
scroll to position [0, 0]
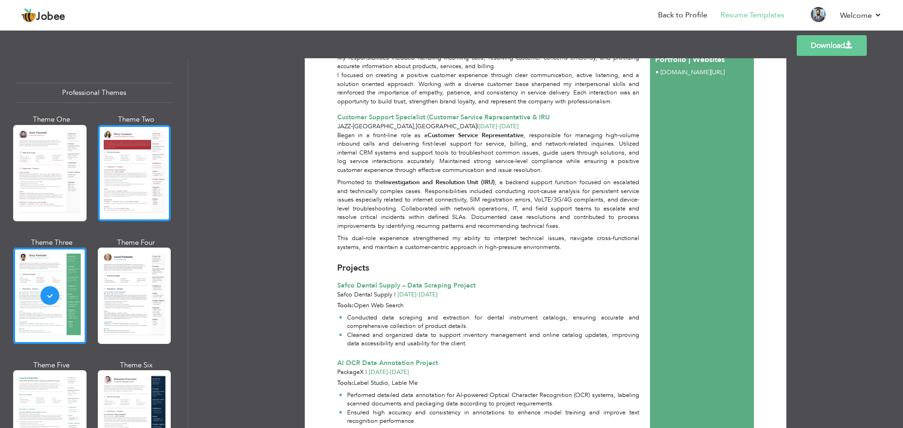
click at [128, 169] on div at bounding box center [134, 173] width 73 height 96
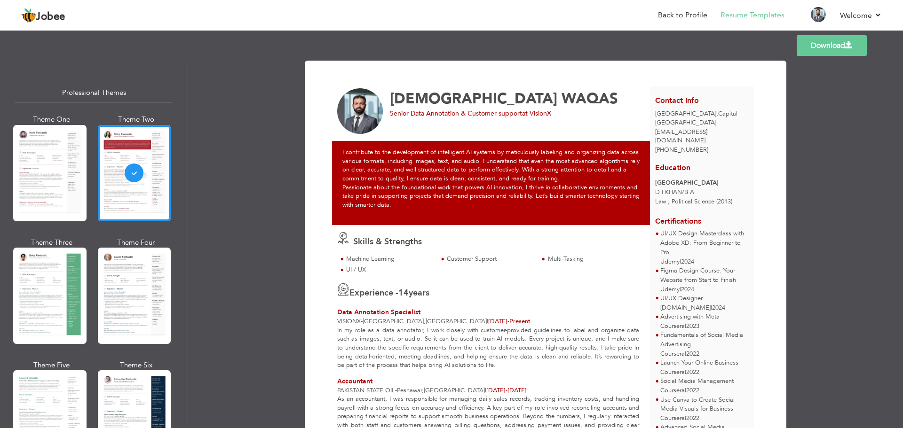
click at [42, 186] on div at bounding box center [49, 173] width 73 height 96
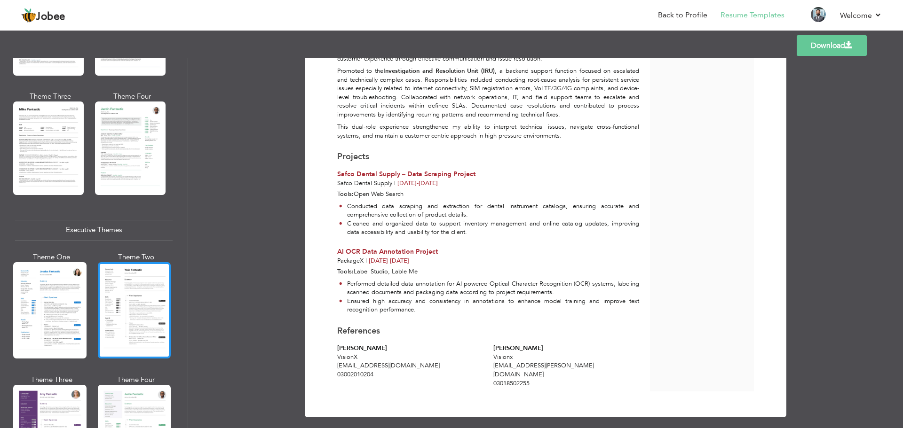
scroll to position [611, 0]
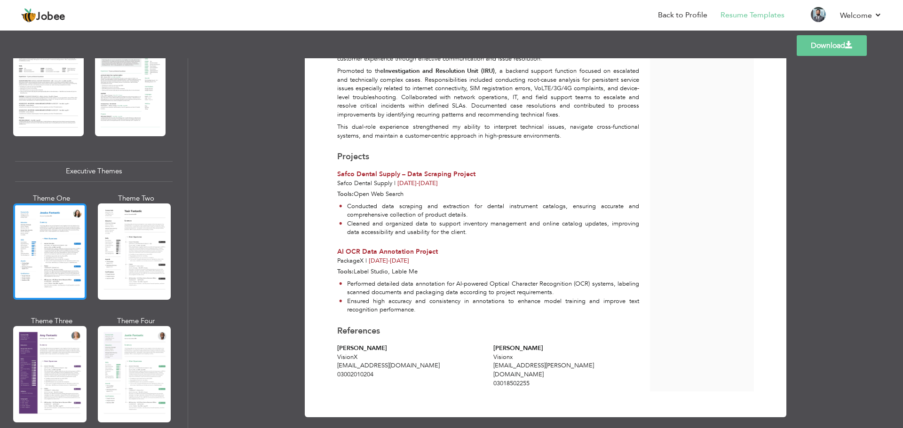
click at [47, 219] on div at bounding box center [49, 252] width 73 height 96
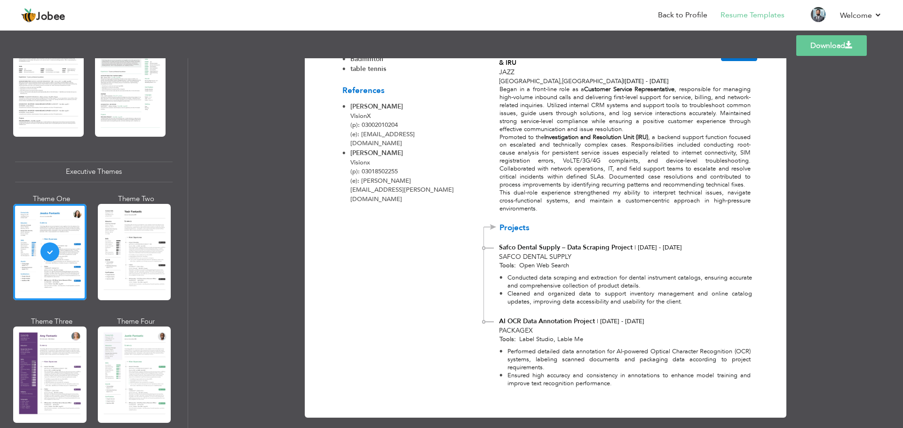
scroll to position [736, 0]
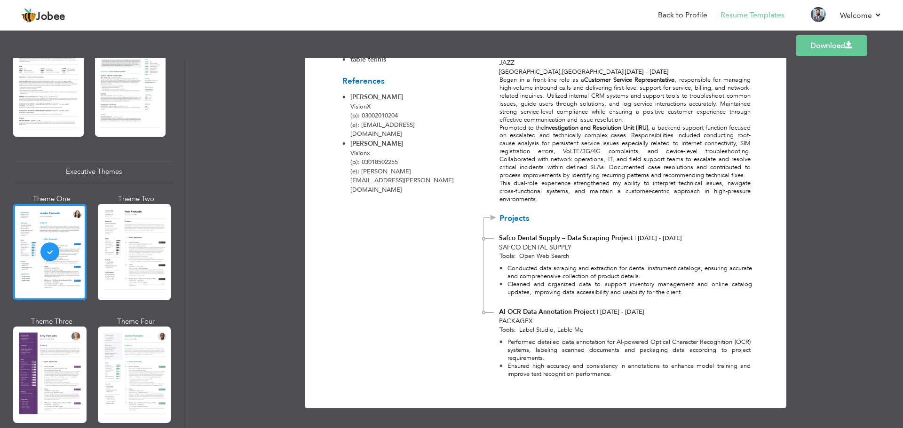
click at [823, 53] on link "Download" at bounding box center [831, 45] width 71 height 21
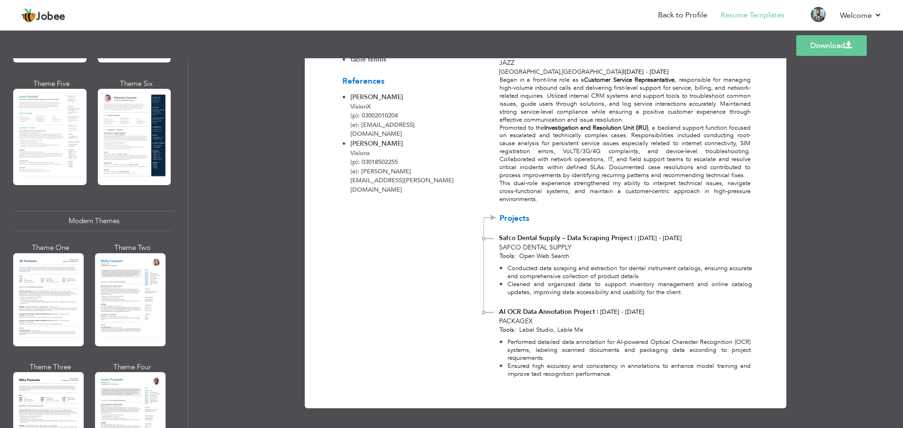
scroll to position [141, 0]
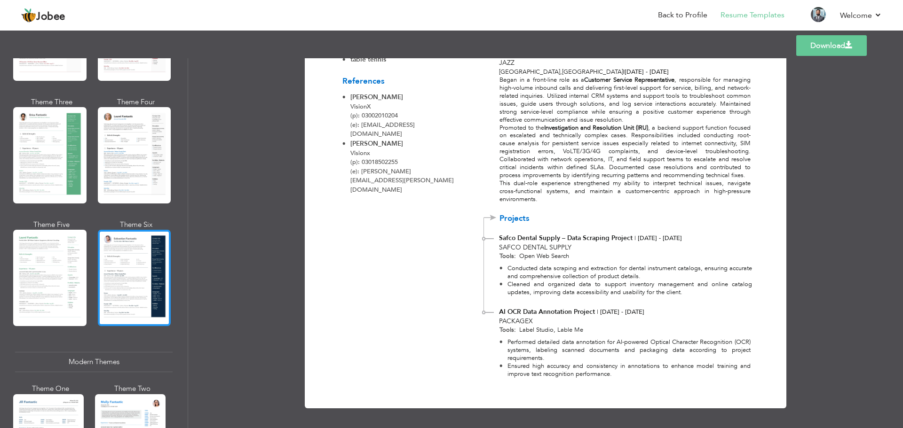
click at [122, 278] on div at bounding box center [134, 278] width 73 height 96
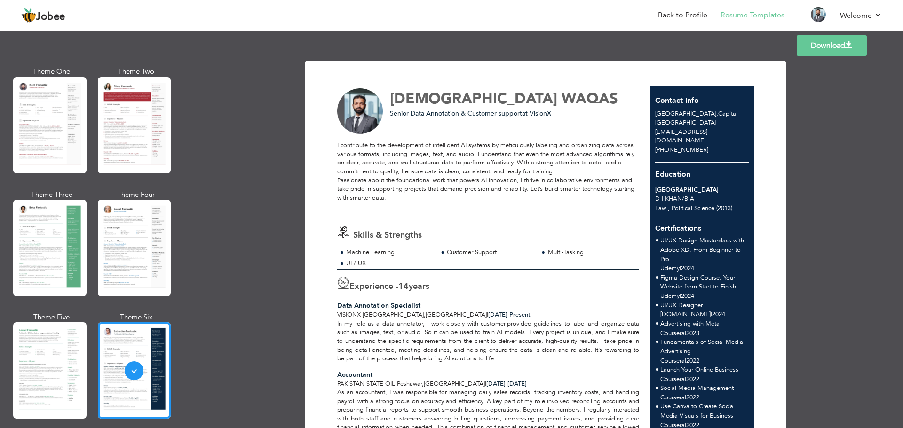
scroll to position [0, 0]
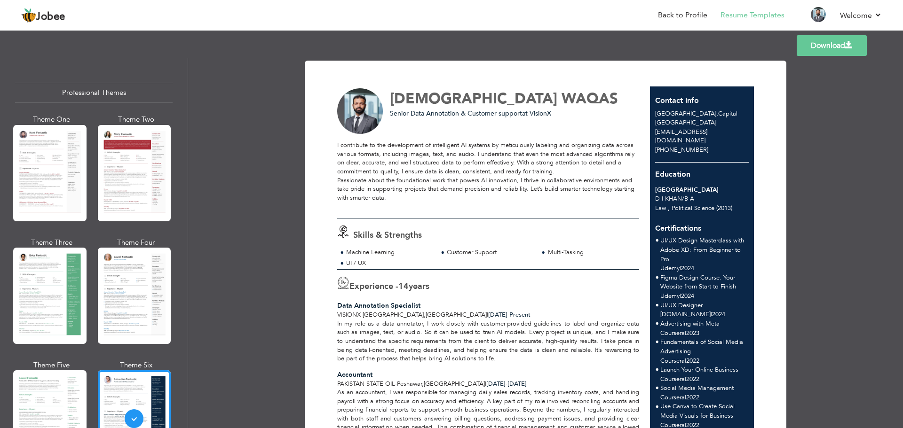
click at [90, 95] on div "Professional Themes" at bounding box center [94, 93] width 158 height 20
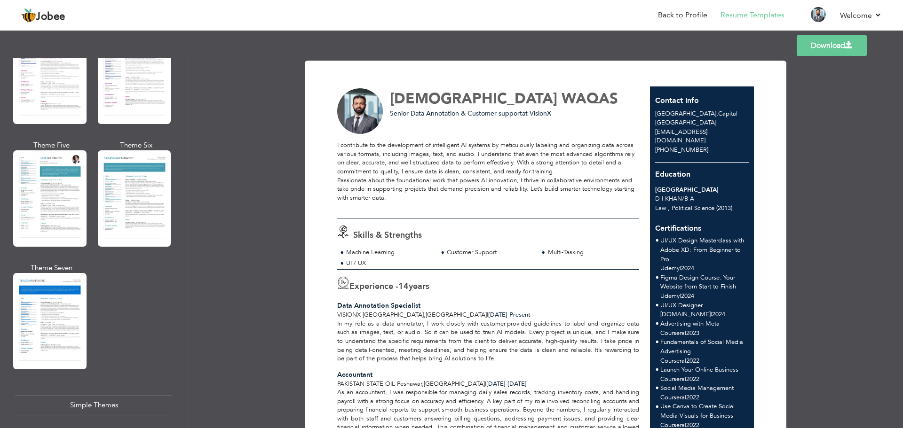
scroll to position [1547, 0]
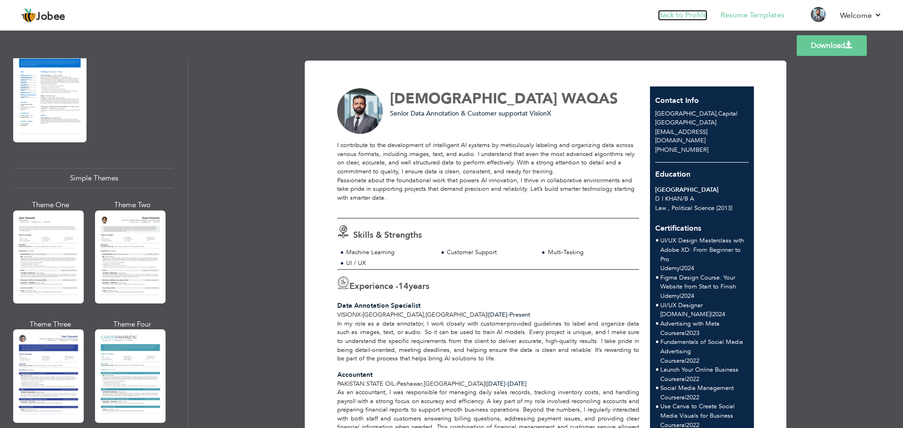
click at [672, 13] on link "Back to Profile" at bounding box center [682, 15] width 49 height 11
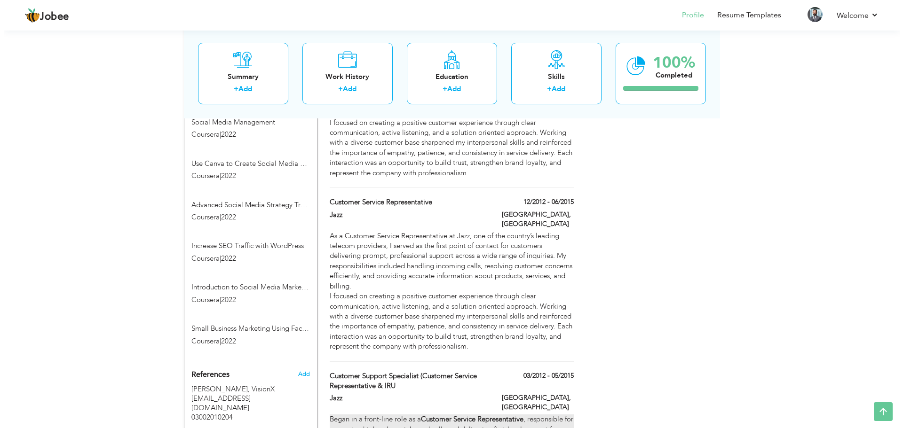
scroll to position [752, 0]
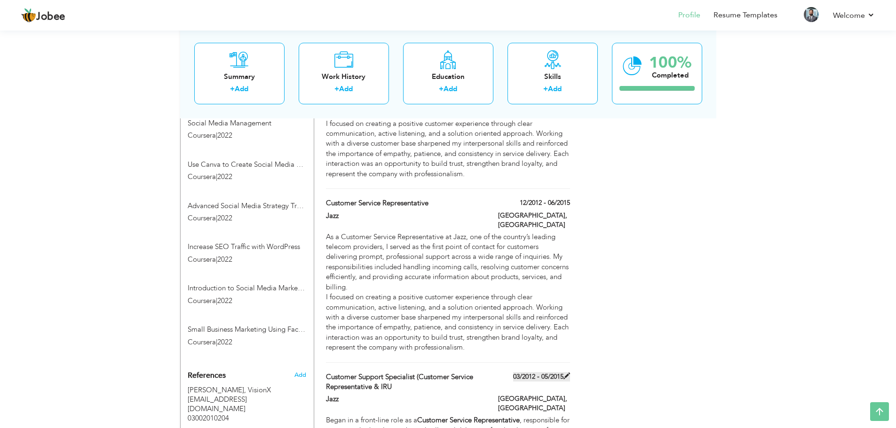
click at [566, 373] on span at bounding box center [566, 376] width 7 height 7
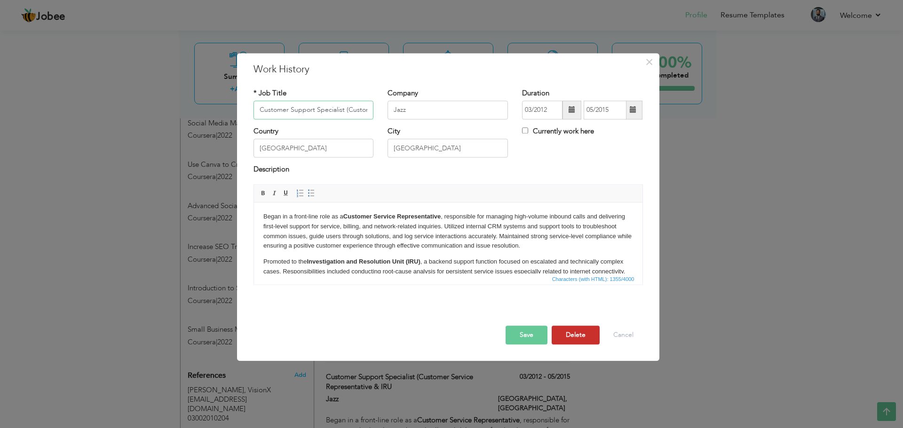
scroll to position [0, 94]
click at [583, 337] on button "Delete" at bounding box center [576, 335] width 48 height 19
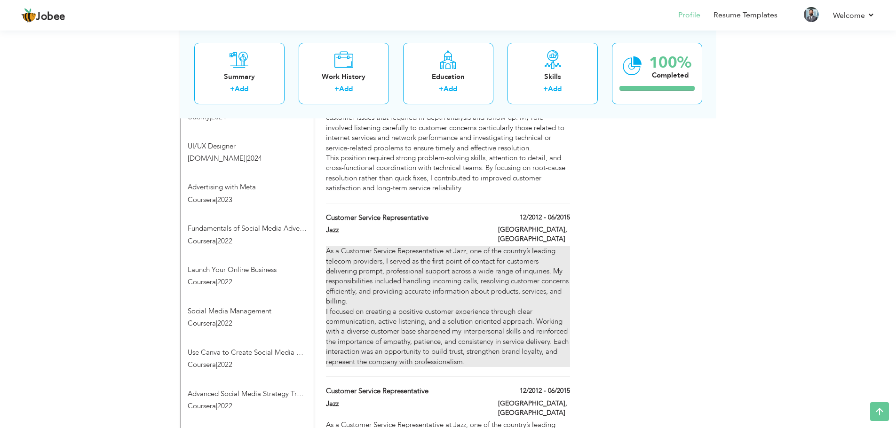
scroll to position [517, 0]
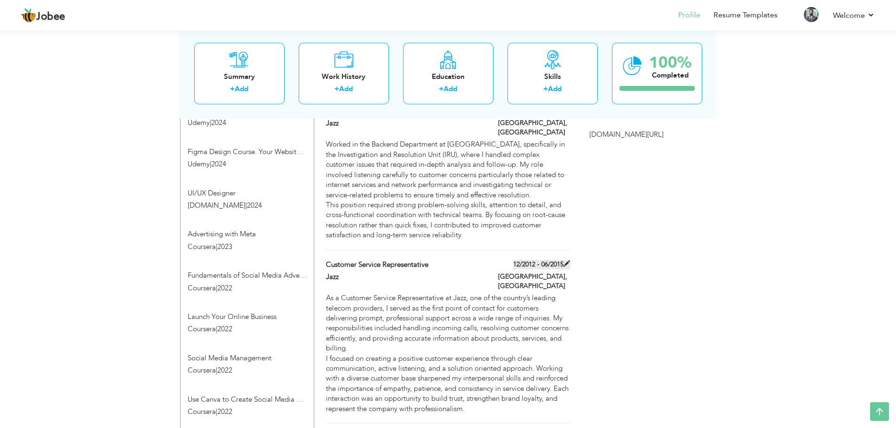
click at [567, 261] on span at bounding box center [566, 264] width 7 height 7
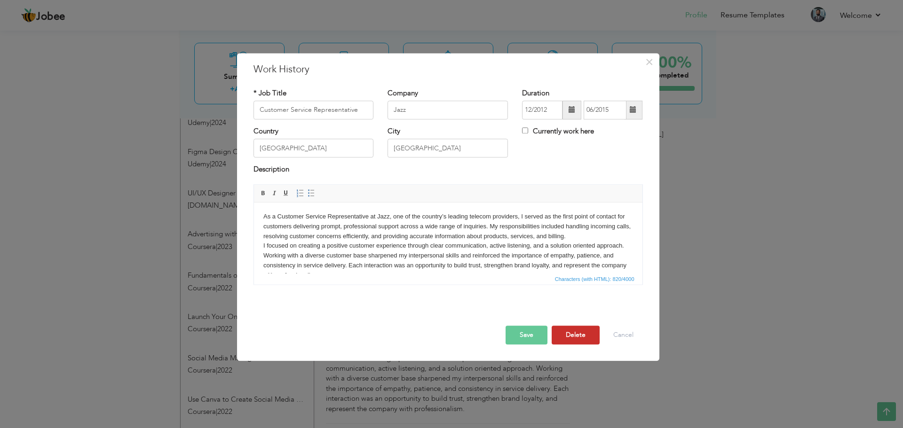
click at [575, 332] on button "Delete" at bounding box center [576, 335] width 48 height 19
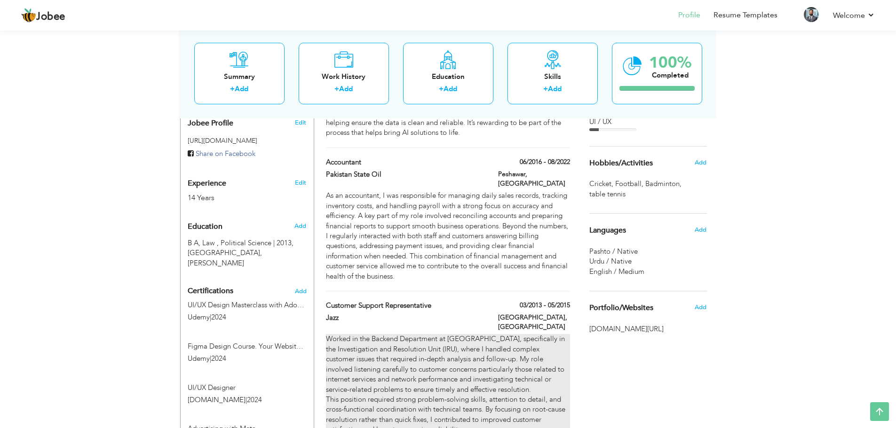
scroll to position [376, 0]
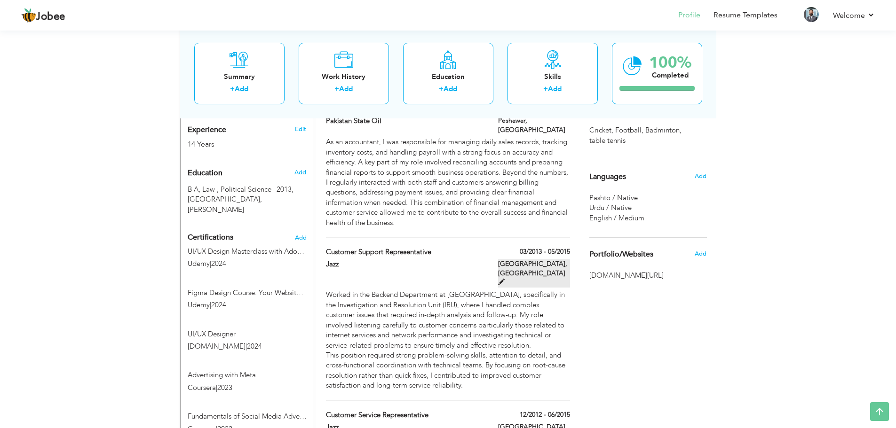
click at [505, 279] on span at bounding box center [501, 282] width 7 height 7
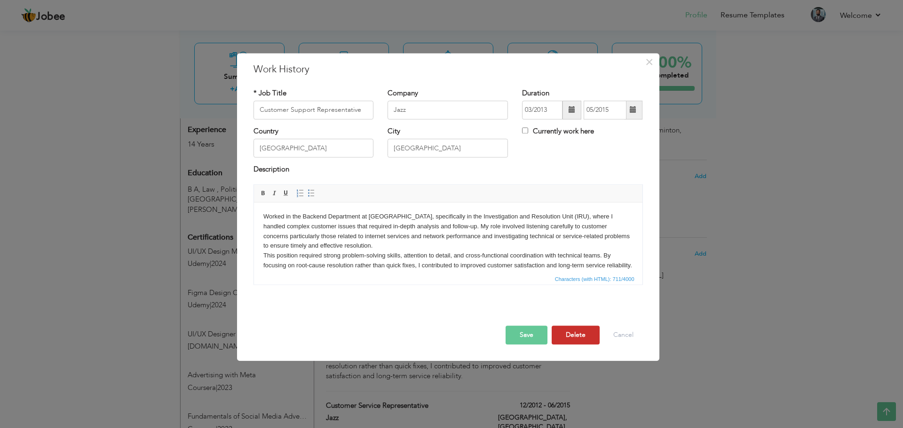
click at [574, 332] on button "Delete" at bounding box center [576, 335] width 48 height 19
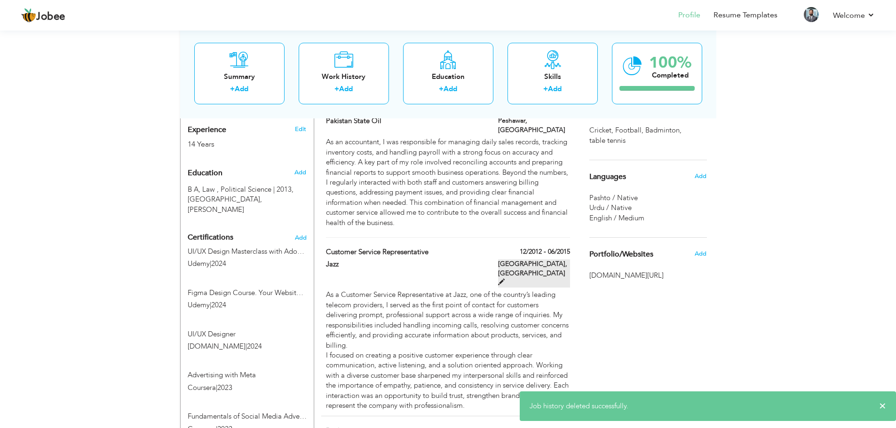
click at [505, 279] on span at bounding box center [501, 282] width 7 height 7
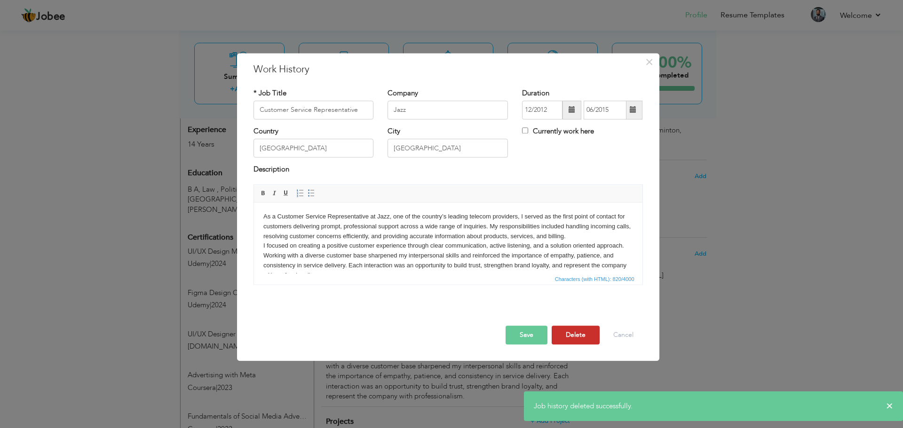
click at [570, 332] on button "Delete" at bounding box center [576, 335] width 48 height 19
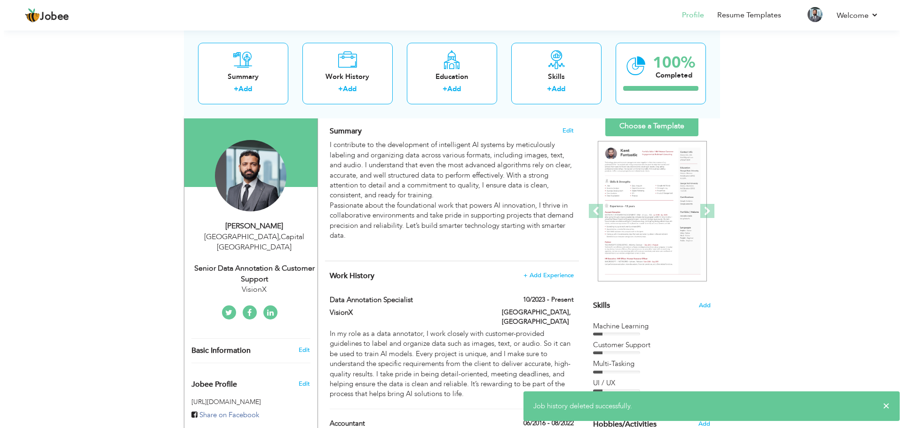
scroll to position [47, 0]
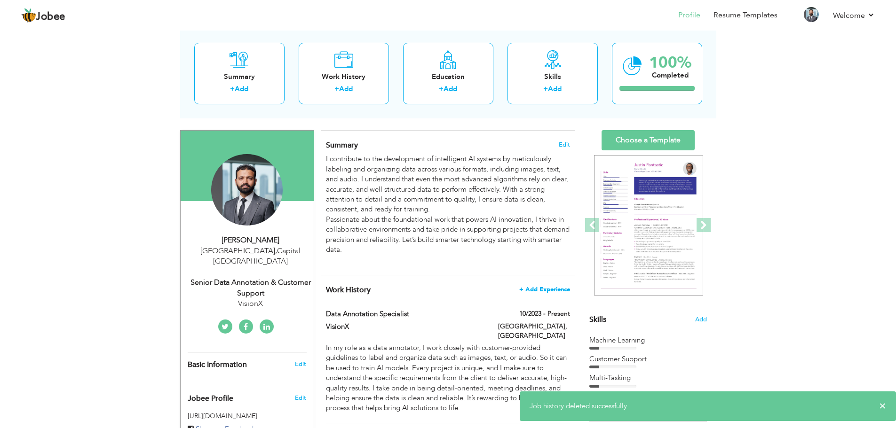
click at [540, 289] on span "+ Add Experience" at bounding box center [544, 289] width 51 height 7
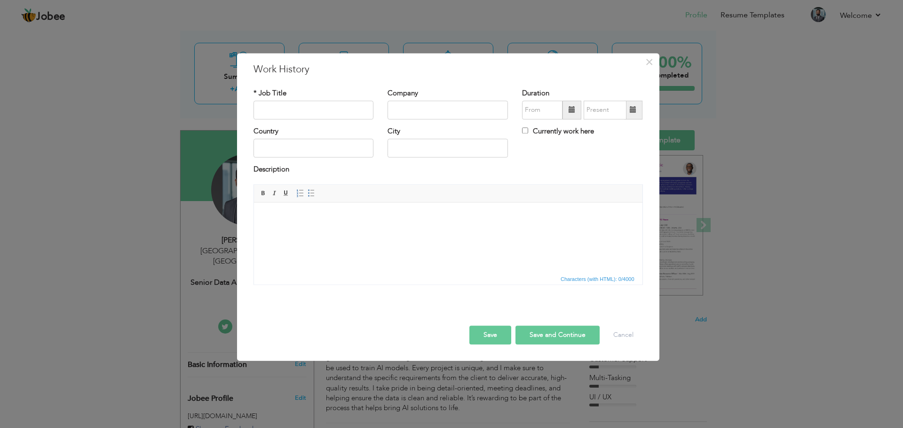
click at [330, 223] on html at bounding box center [447, 217] width 388 height 29
click at [309, 107] on input "text" at bounding box center [313, 110] width 120 height 19
click at [274, 110] on input "Customer Support Specialist (Customer Service Representative & IRU" at bounding box center [313, 110] width 120 height 19
type input "Customer Support Specialist (Customer Service Representative & IRU)"
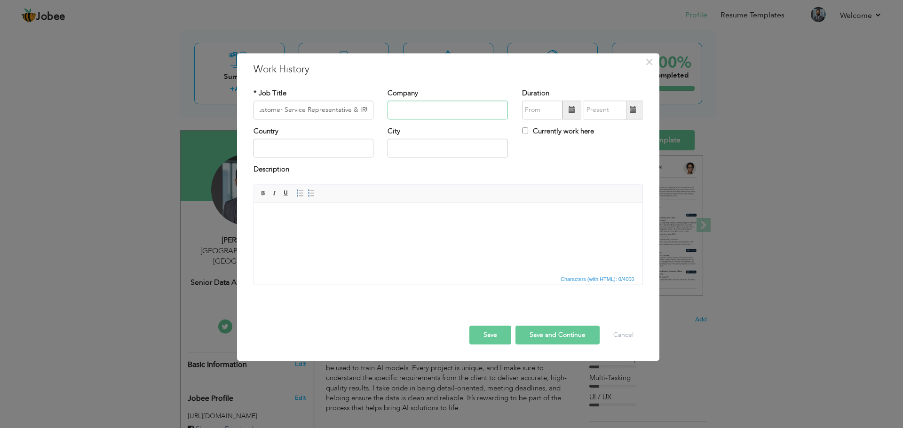
scroll to position [0, 0]
type input "Jazz"
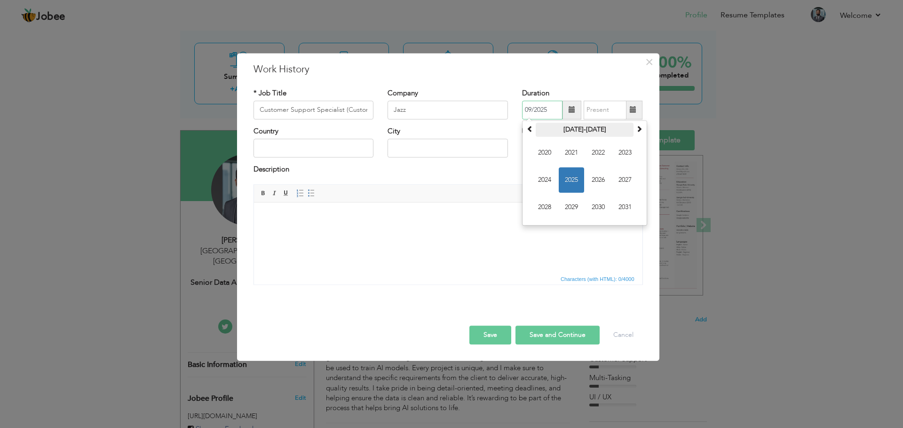
click at [573, 131] on th "2020-2031" at bounding box center [585, 130] width 98 height 14
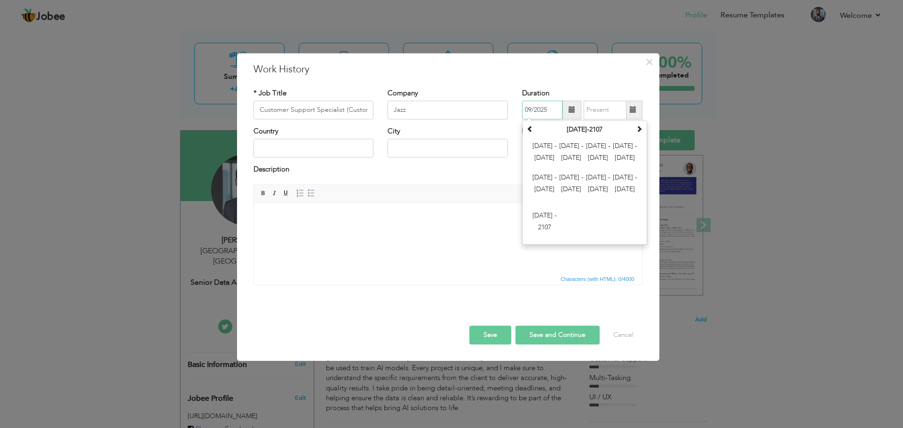
click at [550, 113] on input "09/2025" at bounding box center [542, 110] width 40 height 19
click at [573, 141] on span "2012 - 2023" at bounding box center [571, 152] width 25 height 25
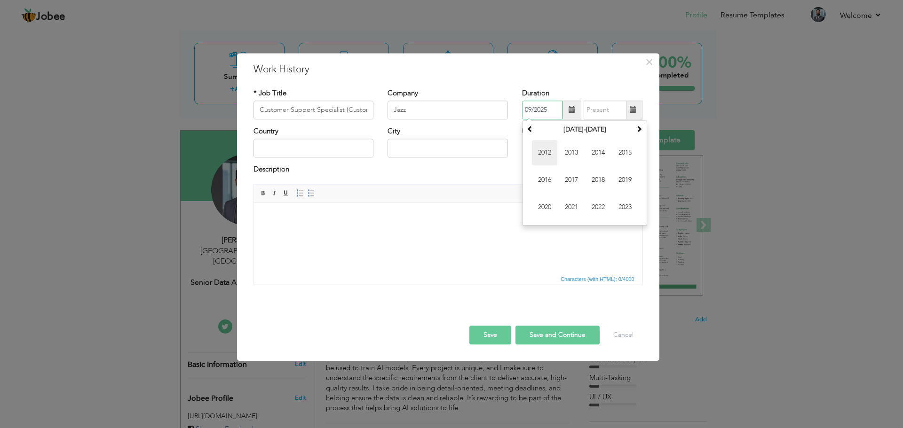
click at [546, 154] on span "2012" at bounding box center [544, 152] width 25 height 25
click at [625, 206] on span "Dec" at bounding box center [624, 207] width 25 height 25
type input "12/2012"
click at [632, 112] on span at bounding box center [633, 110] width 7 height 7
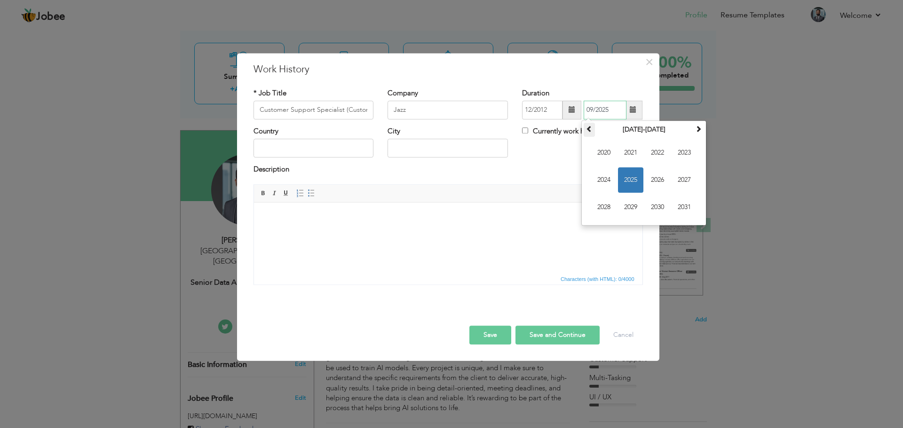
click at [586, 125] on th at bounding box center [589, 130] width 11 height 14
click at [635, 178] on span "2015" at bounding box center [630, 179] width 25 height 25
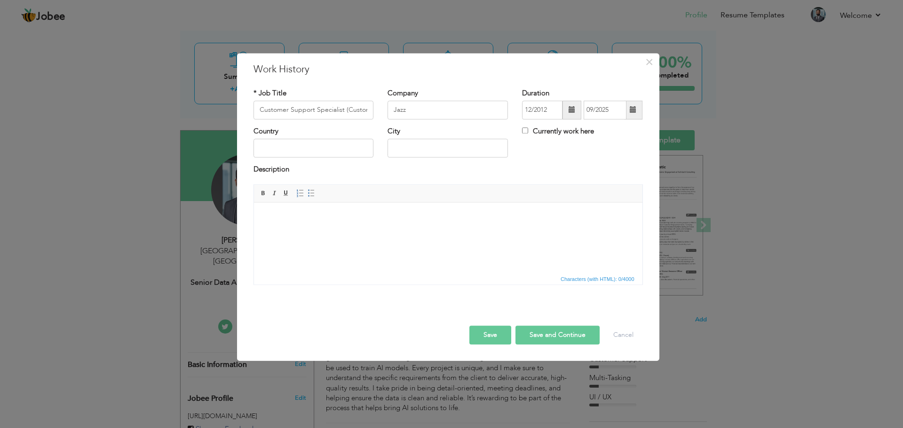
click at [632, 113] on span at bounding box center [633, 110] width 7 height 7
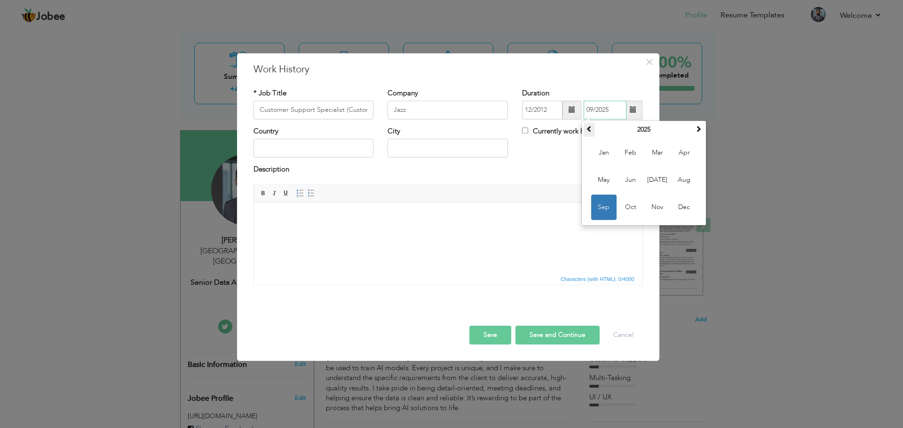
click at [593, 132] on span at bounding box center [589, 129] width 7 height 7
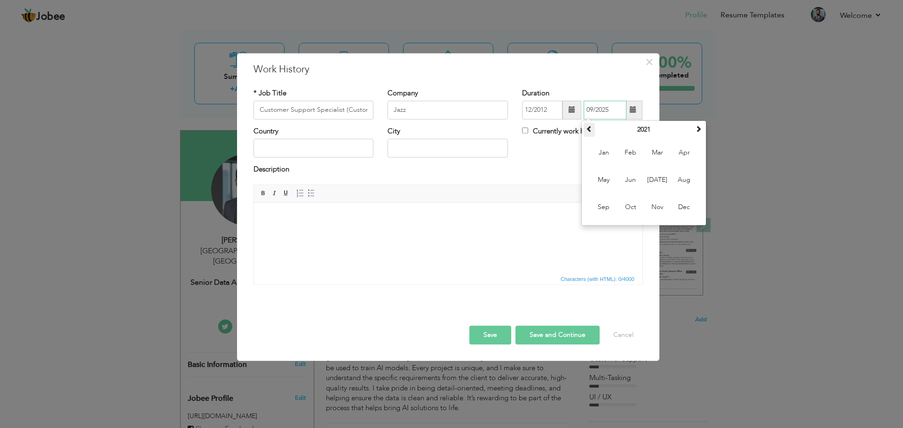
click at [593, 132] on span at bounding box center [589, 129] width 7 height 7
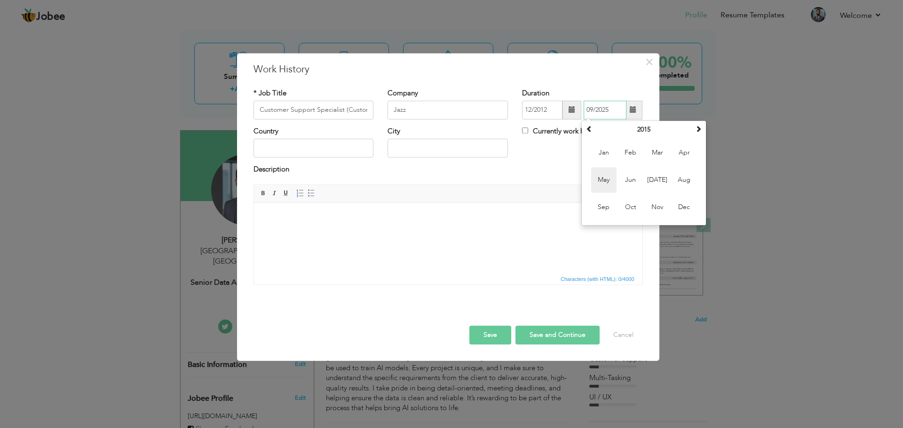
click at [610, 183] on span "May" at bounding box center [603, 179] width 25 height 25
type input "05/2015"
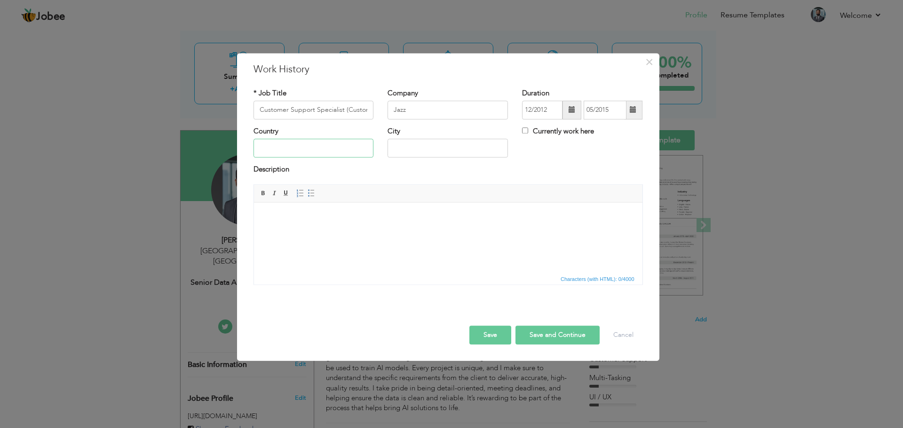
click at [330, 147] on input "text" at bounding box center [313, 148] width 120 height 19
type input "[GEOGRAPHIC_DATA]"
click at [346, 216] on body at bounding box center [448, 217] width 370 height 10
click at [360, 231] on html at bounding box center [447, 217] width 388 height 29
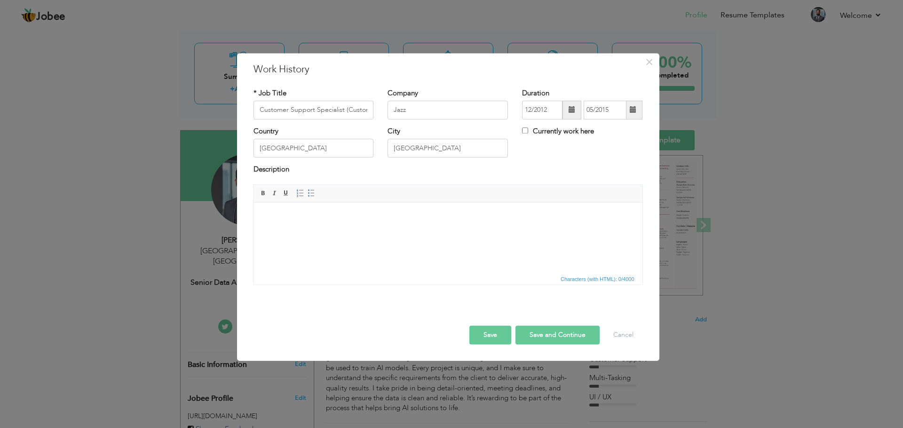
paste body
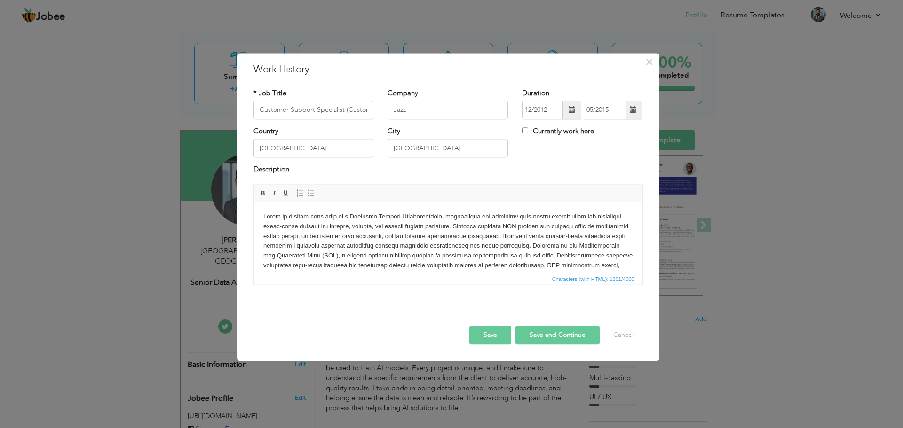
click at [551, 338] on button "Save and Continue" at bounding box center [557, 335] width 84 height 19
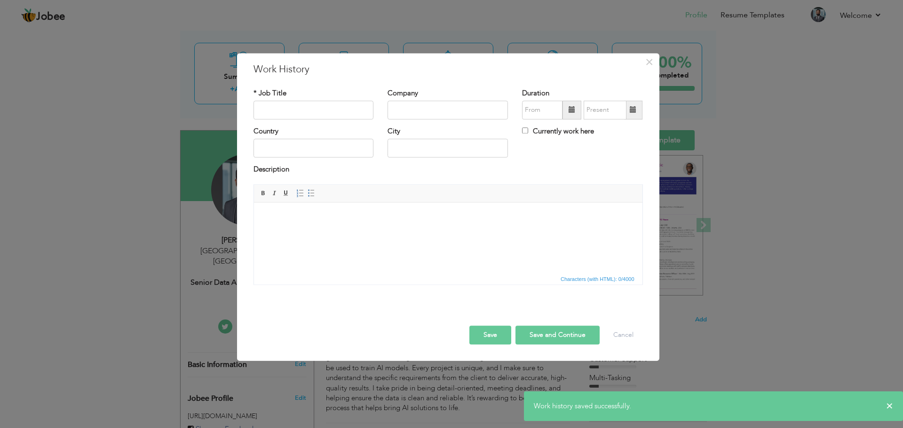
click at [487, 337] on button "Save" at bounding box center [490, 335] width 42 height 19
click at [617, 333] on button "Cancel" at bounding box center [623, 335] width 39 height 19
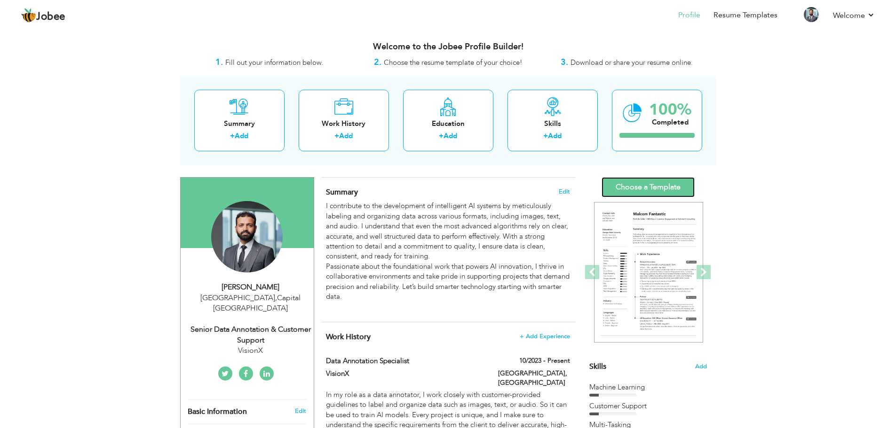
click at [641, 191] on link "Choose a Template" at bounding box center [648, 187] width 93 height 20
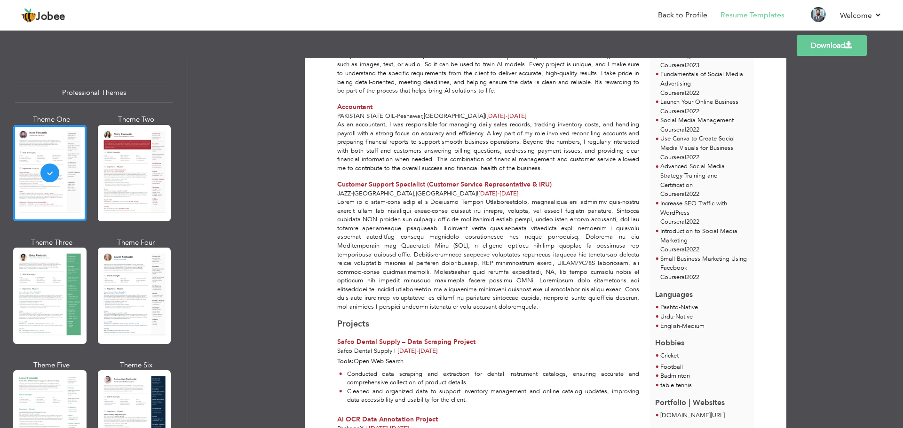
scroll to position [282, 0]
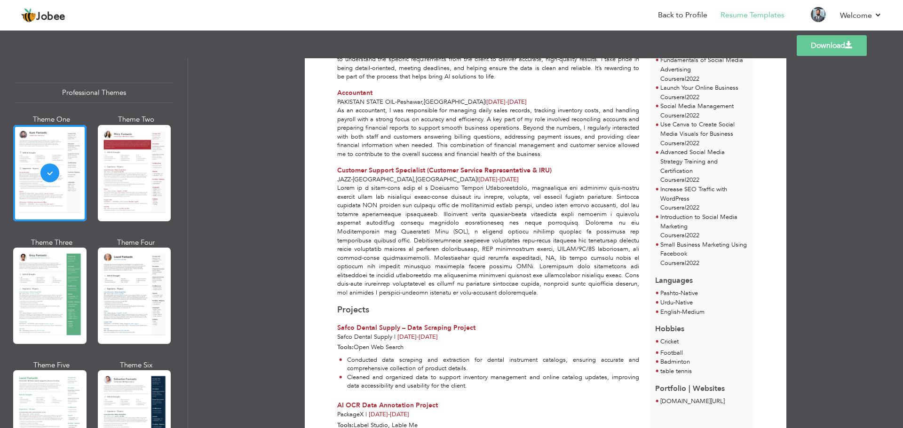
click at [556, 226] on div at bounding box center [488, 240] width 313 height 113
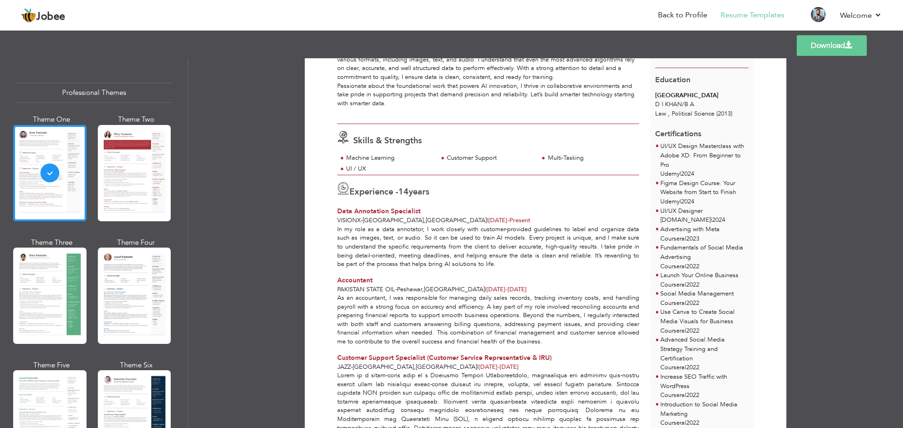
scroll to position [94, 0]
click at [846, 44] on span at bounding box center [849, 45] width 8 height 8
click at [68, 282] on div at bounding box center [49, 296] width 73 height 96
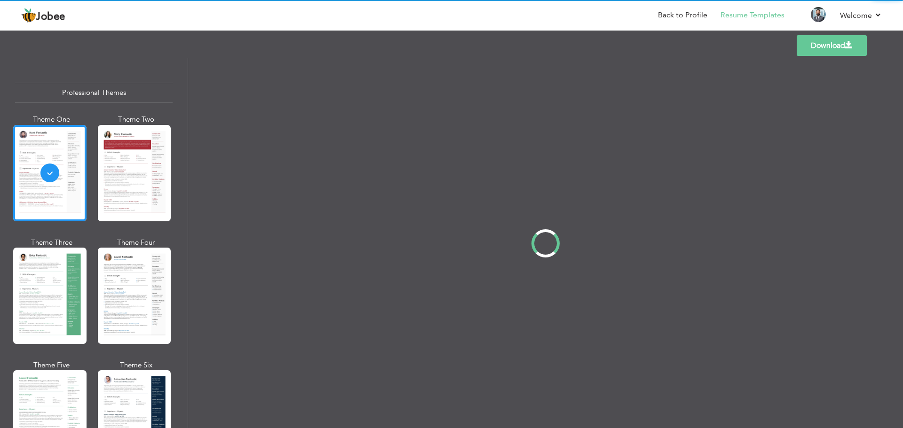
scroll to position [0, 0]
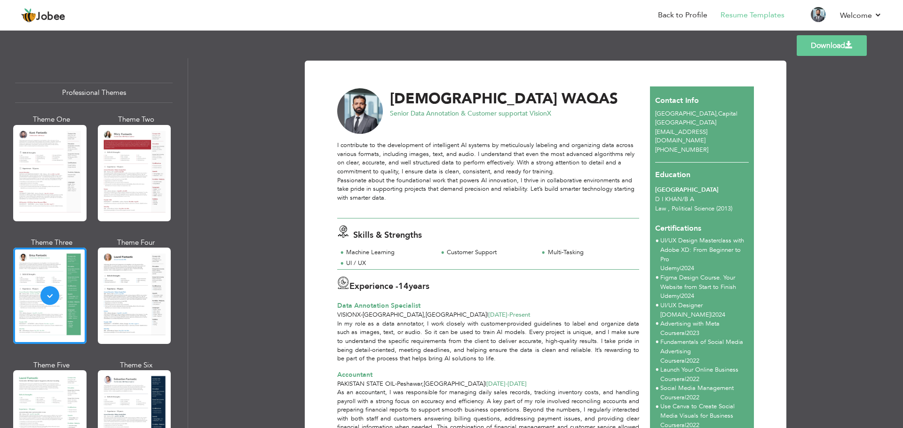
click at [815, 49] on link "Download" at bounding box center [832, 45] width 70 height 21
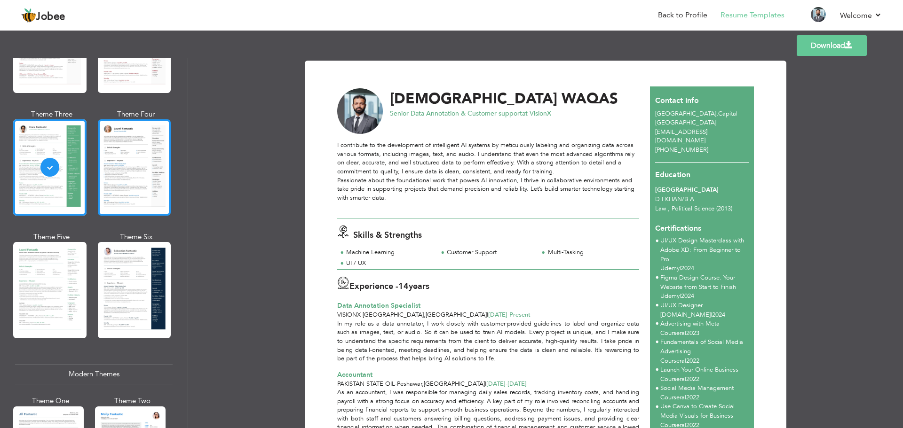
scroll to position [141, 0]
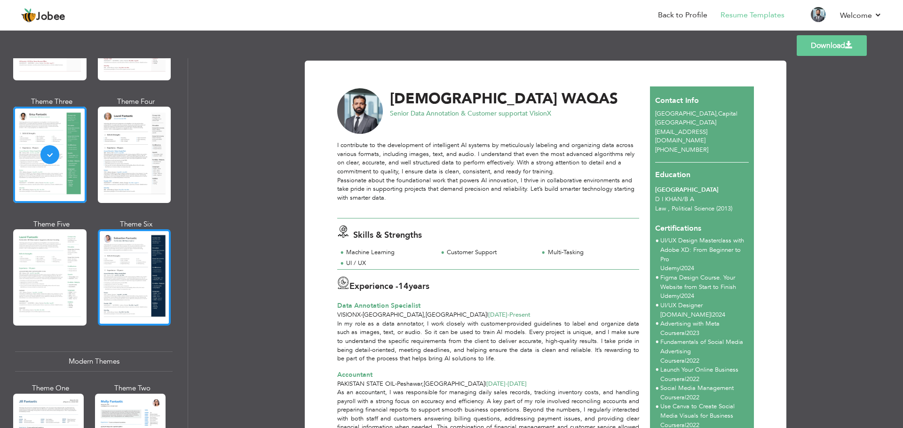
click at [122, 269] on div at bounding box center [134, 278] width 73 height 96
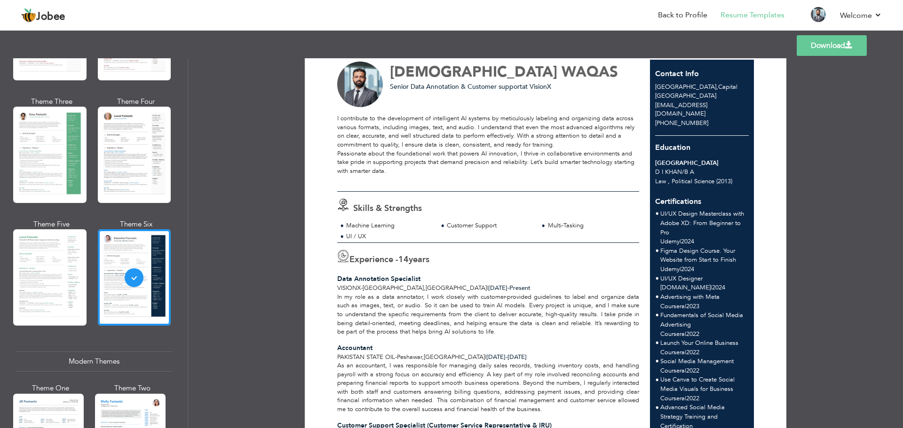
scroll to position [0, 0]
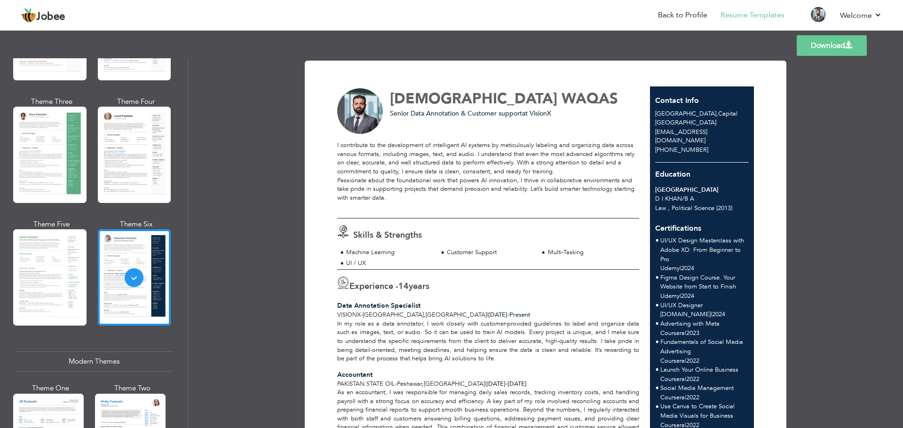
click at [829, 42] on link "Download" at bounding box center [832, 45] width 70 height 21
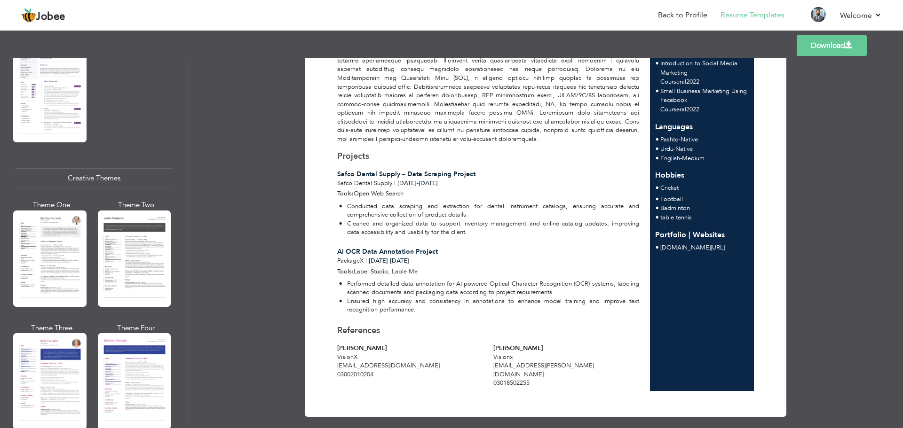
scroll to position [983, 0]
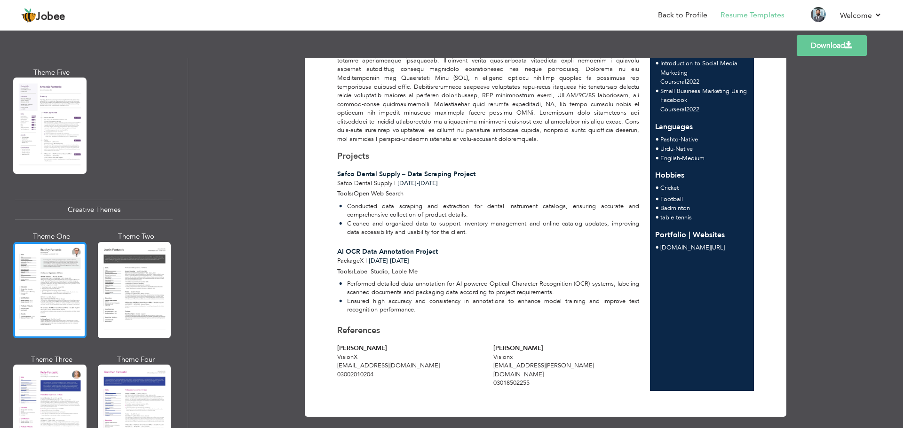
click at [59, 256] on div at bounding box center [49, 290] width 73 height 96
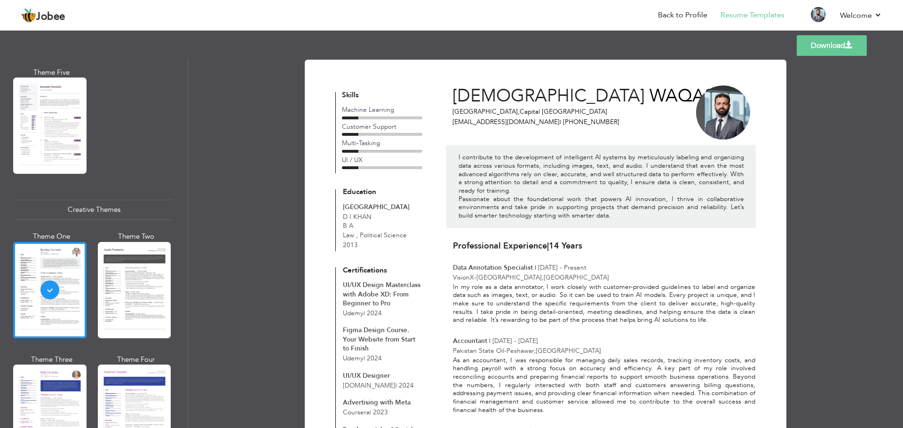
scroll to position [0, 0]
click at [839, 51] on link "Download" at bounding box center [832, 45] width 70 height 21
